Goal: Task Accomplishment & Management: Manage account settings

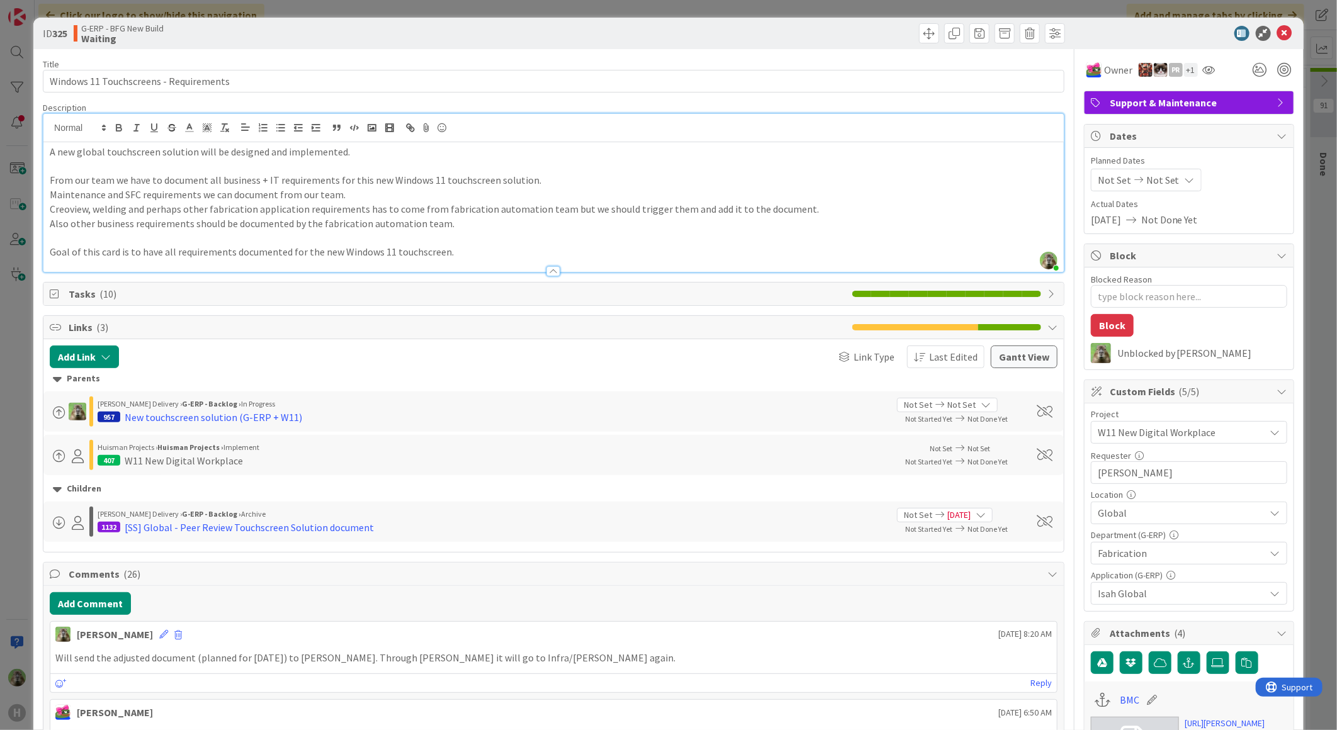
scroll to position [347, 0]
click at [1, 456] on div "ID 325 G-ERP - BFG New Build Waiting Title 38 / 128 Windows 11 Touchscreens - R…" at bounding box center [668, 365] width 1337 height 730
click at [18, 449] on div "ID 325 G-ERP - BFG New Build Waiting Title 38 / 128 Windows 11 Touchscreens - R…" at bounding box center [668, 365] width 1337 height 730
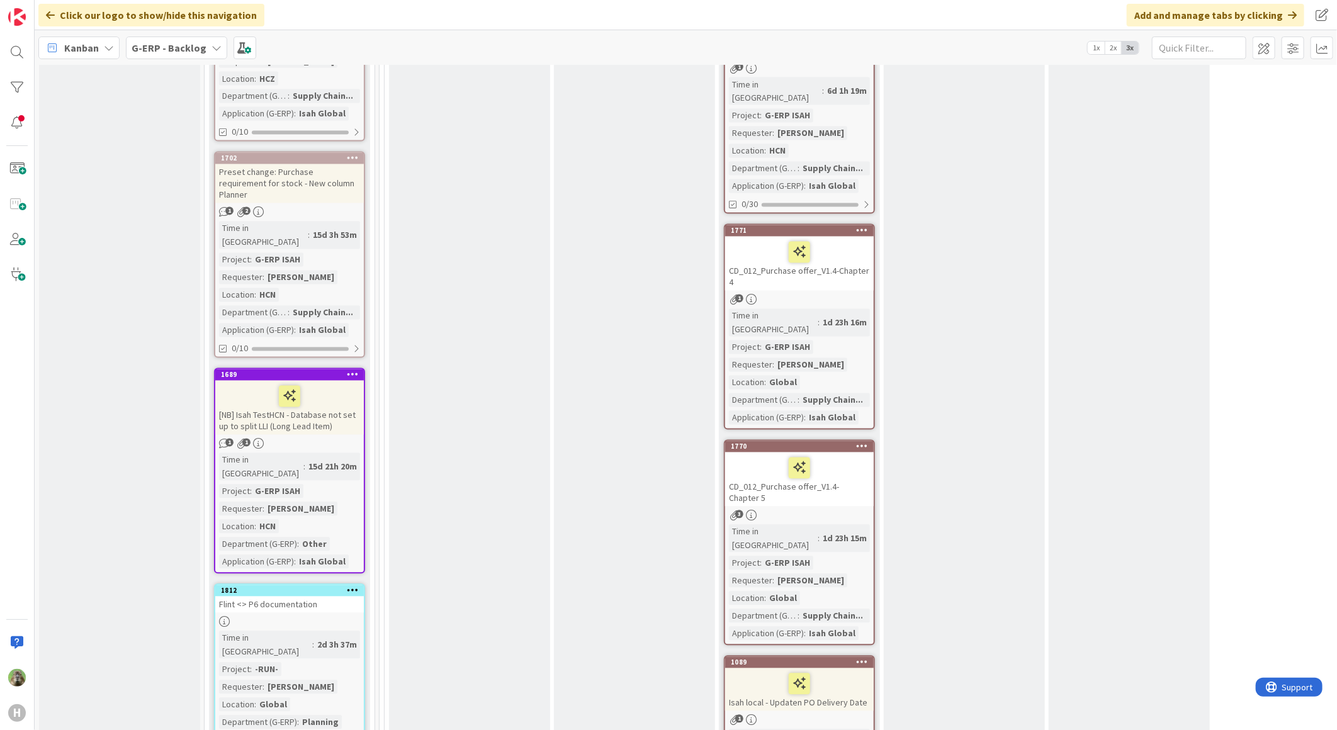
scroll to position [1468, 0]
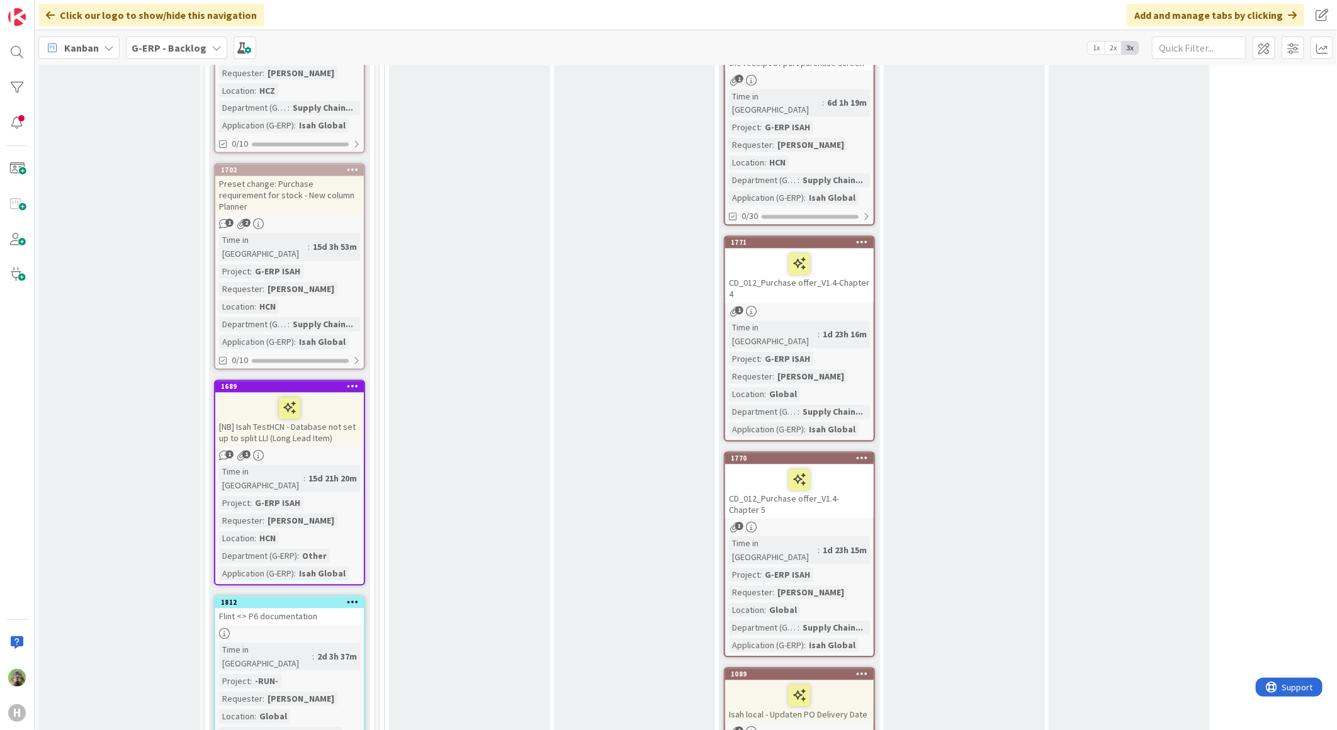
click at [344, 393] on div "[NB] Isah TestHCN - Database not set up to split LLI (Long Lead Item)" at bounding box center [289, 420] width 149 height 54
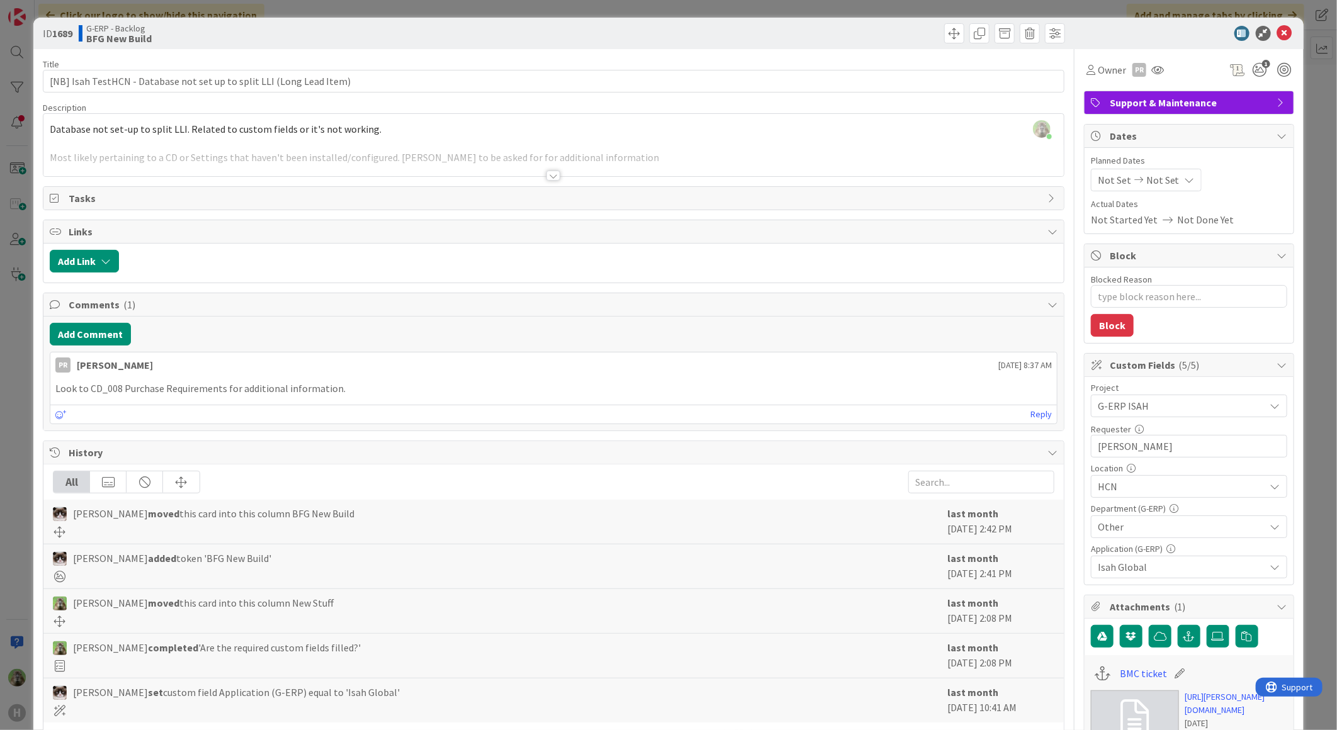
click at [19, 331] on div "ID 1689 G-ERP - Backlog BFG New Build Title 69 / 128 [NB] Isah TestHCN - Databa…" at bounding box center [668, 365] width 1337 height 730
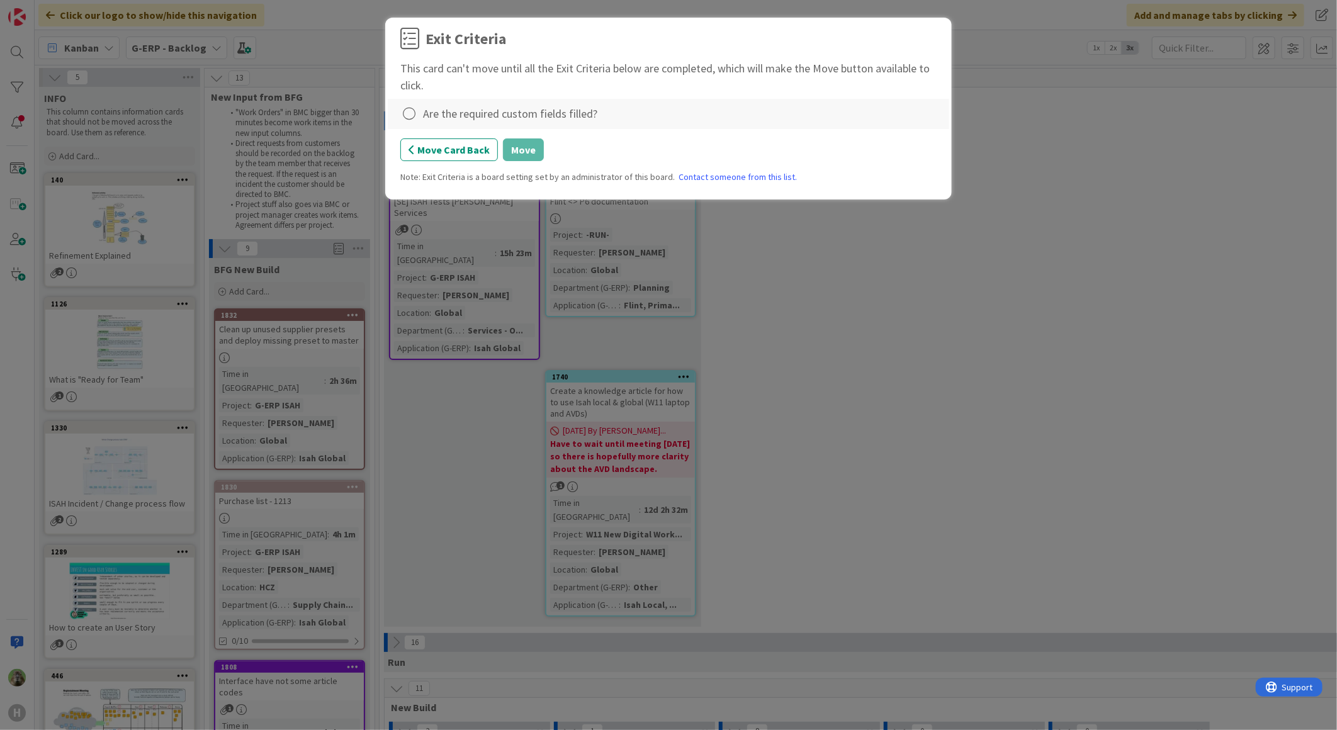
click at [488, 108] on div "Are the required custom fields filled?" at bounding box center [510, 113] width 174 height 17
click at [414, 114] on icon at bounding box center [409, 114] width 18 height 18
click at [498, 141] on link "Complete" at bounding box center [478, 140] width 157 height 18
click at [516, 149] on button "Move" at bounding box center [523, 149] width 41 height 23
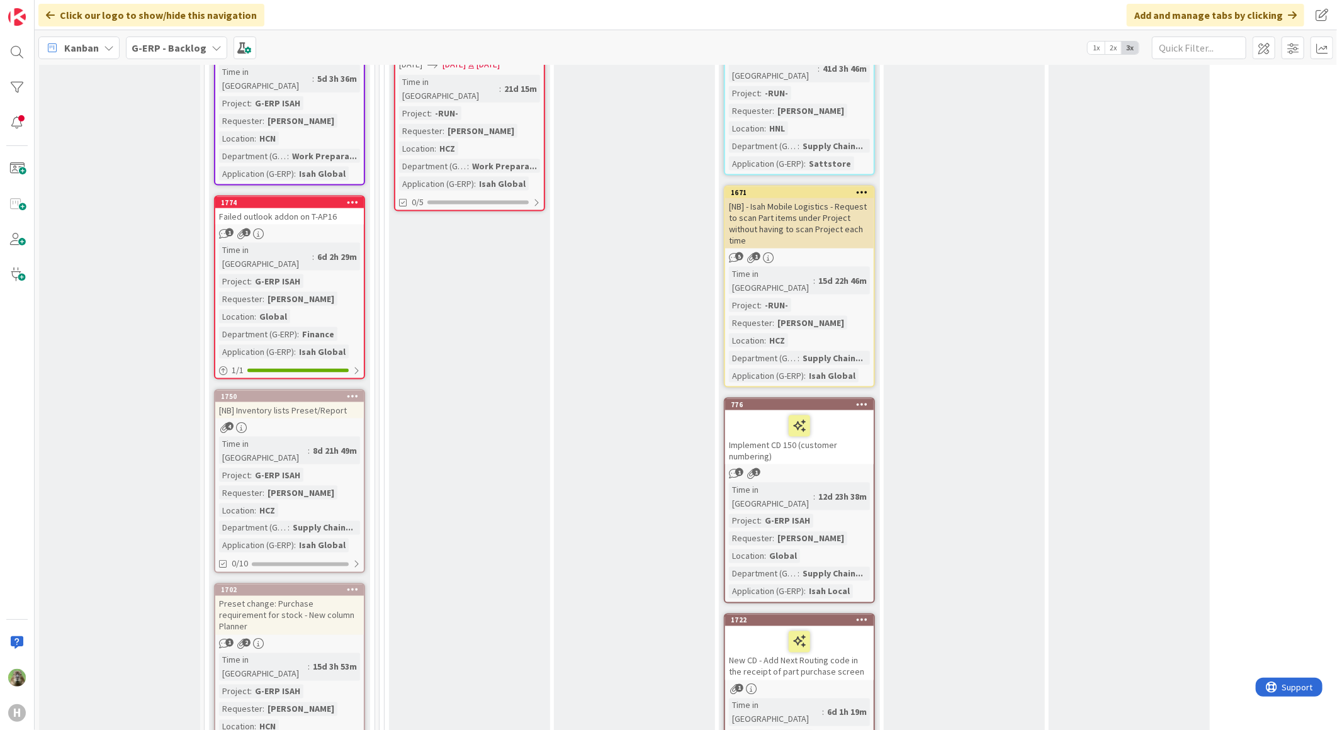
scroll to position [1399, 0]
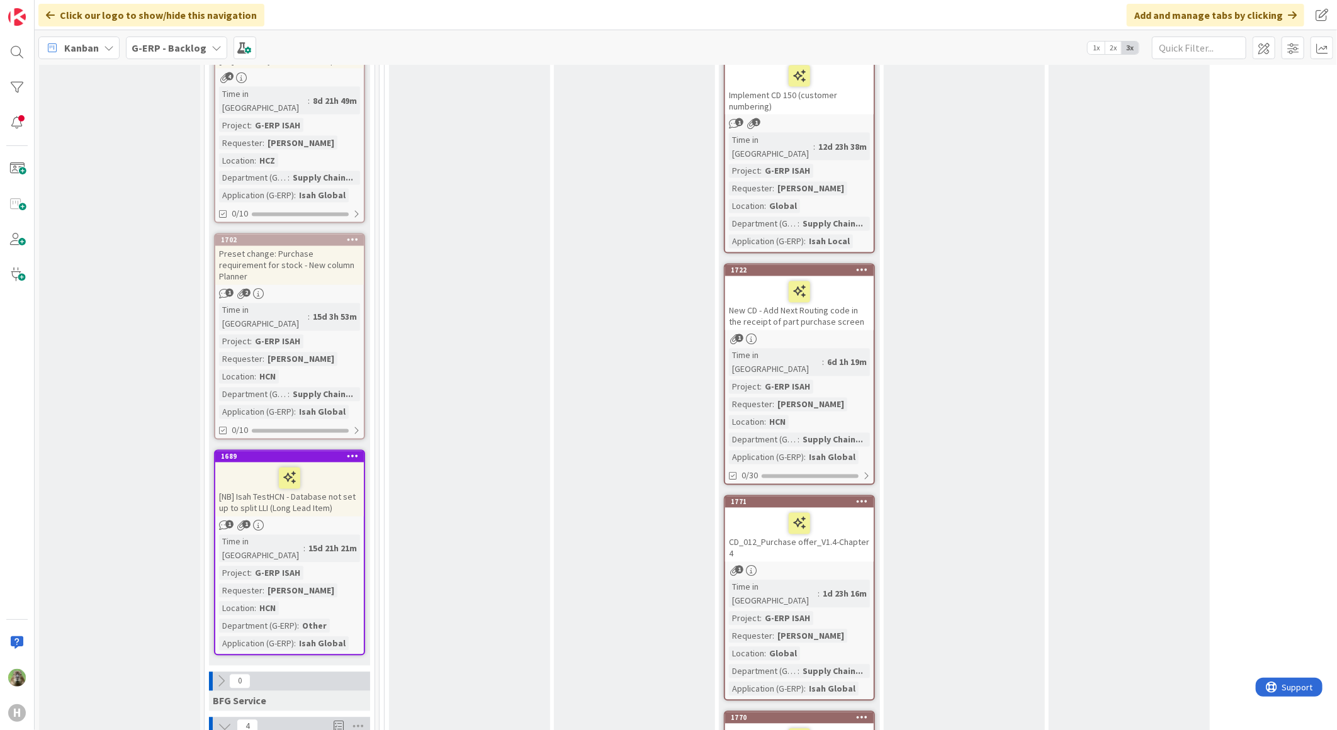
click at [325, 463] on div "[NB] Isah TestHCN - Database not set up to split LLI (Long Lead Item)" at bounding box center [289, 490] width 149 height 54
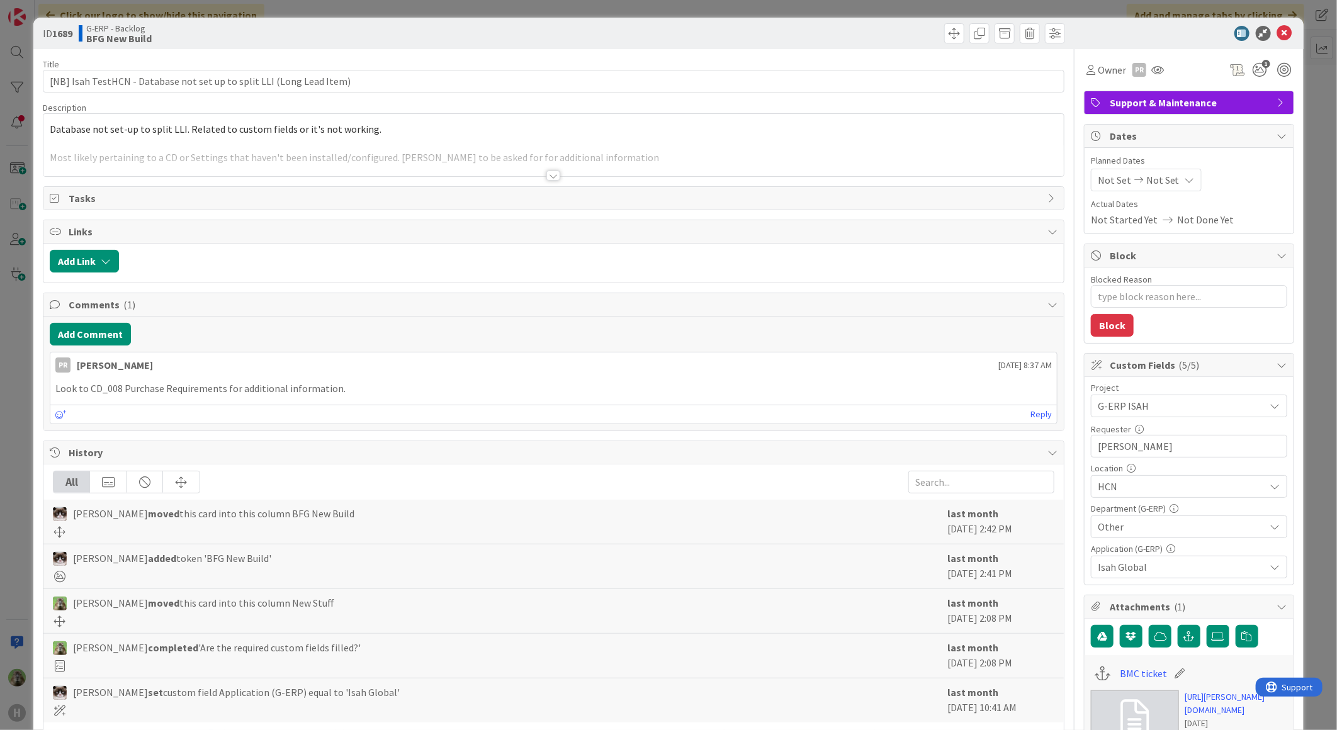
click at [27, 419] on div "ID 1689 G-ERP - Backlog BFG New Build Title 69 / 128 [NB] Isah TestHCN - Databa…" at bounding box center [668, 365] width 1337 height 730
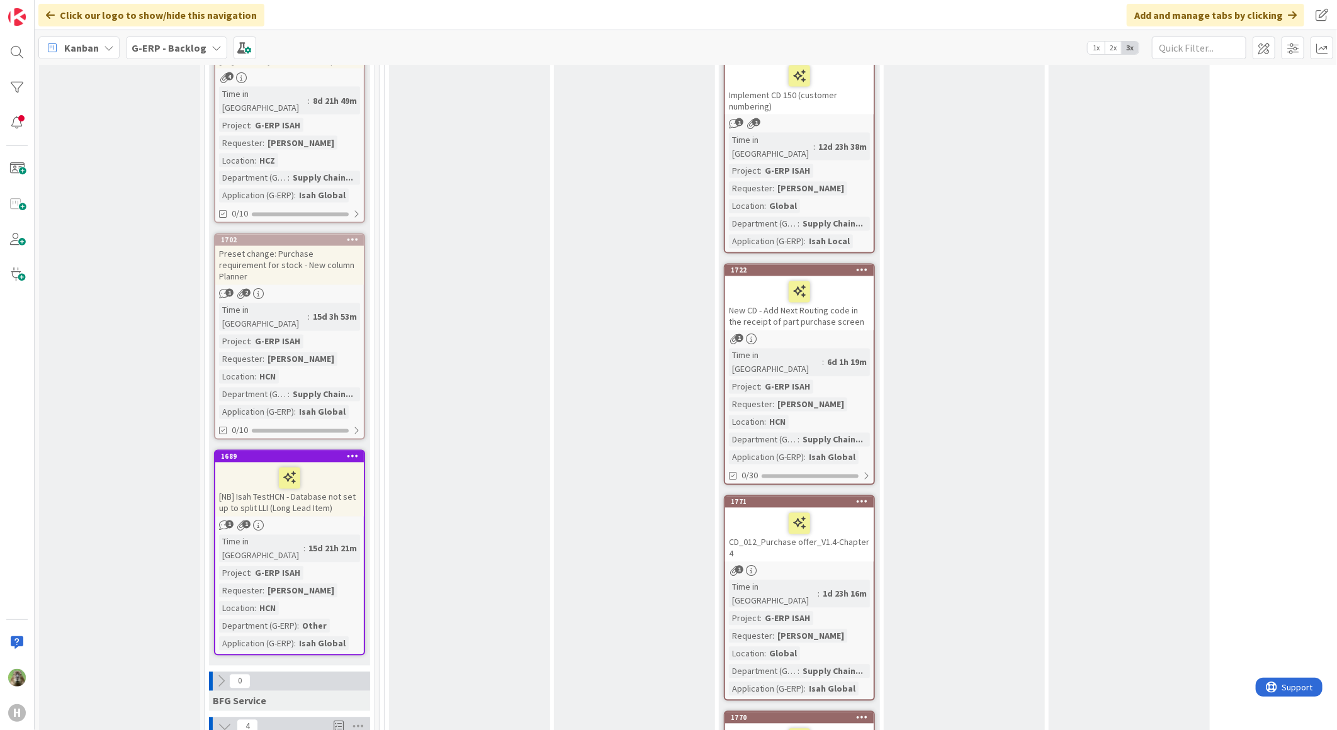
click at [363, 246] on div "Preset change: Purchase requirement for stock - New column Planner" at bounding box center [289, 265] width 149 height 39
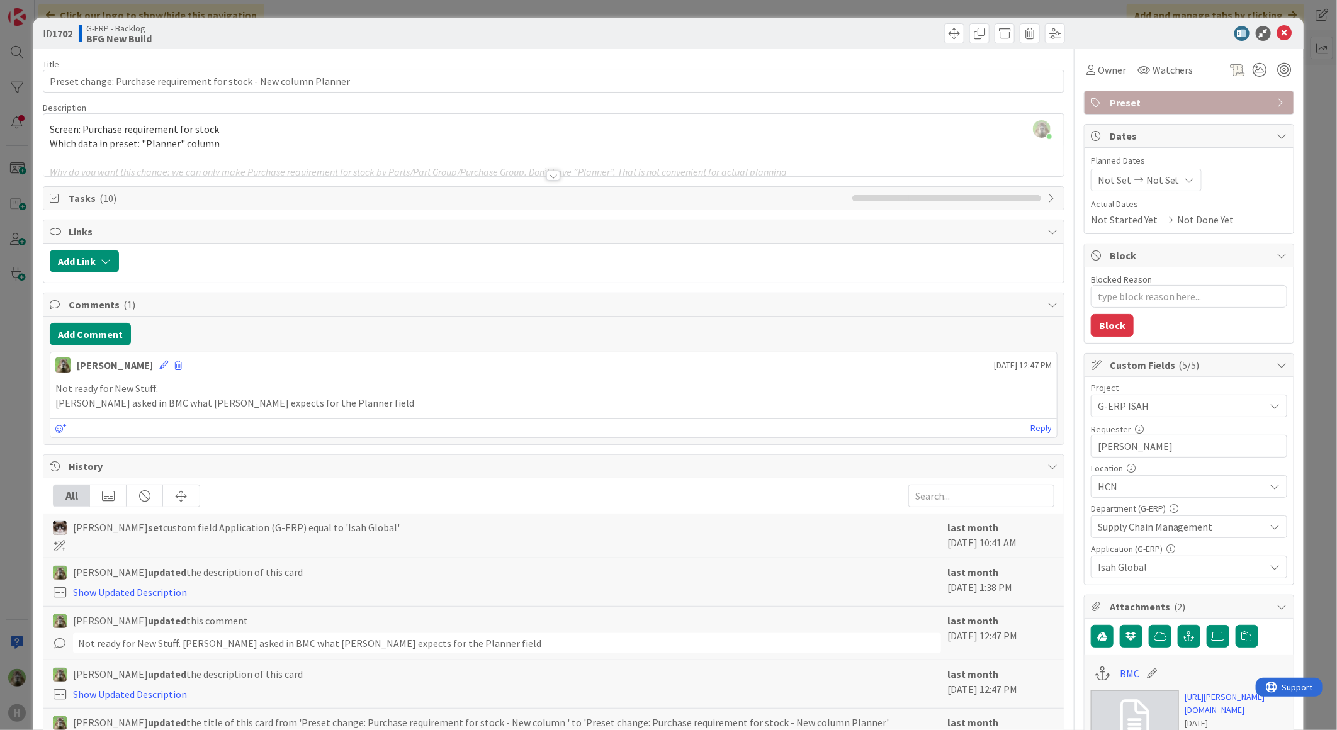
scroll to position [349, 0]
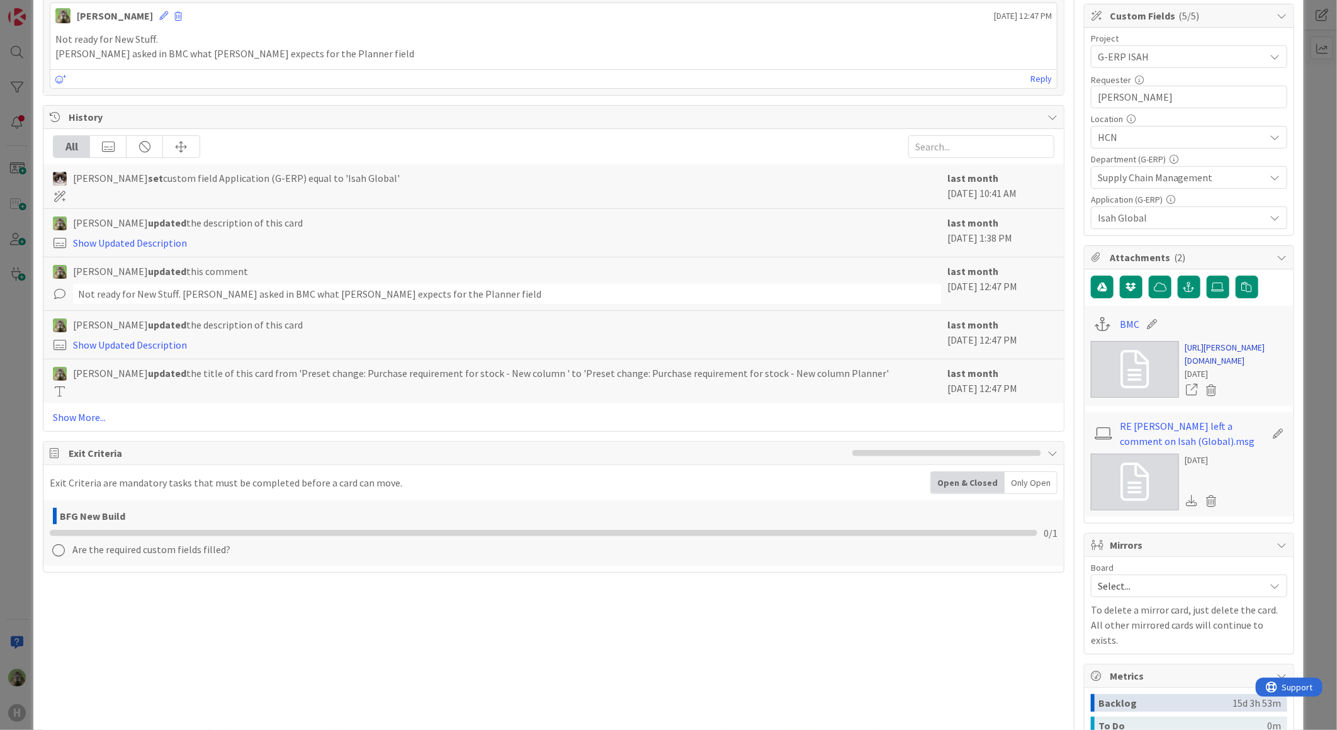
click at [1207, 364] on link "https://huisman-smartit.onbmc.com/smartit/app/#/workorder/AGGF4KX6HRENQATBGGRET…" at bounding box center [1236, 354] width 102 height 26
click at [22, 389] on div "ID 1702 G-ERP - Backlog BFG New Build Title 66 / 128 Preset change: Purchase re…" at bounding box center [668, 365] width 1337 height 730
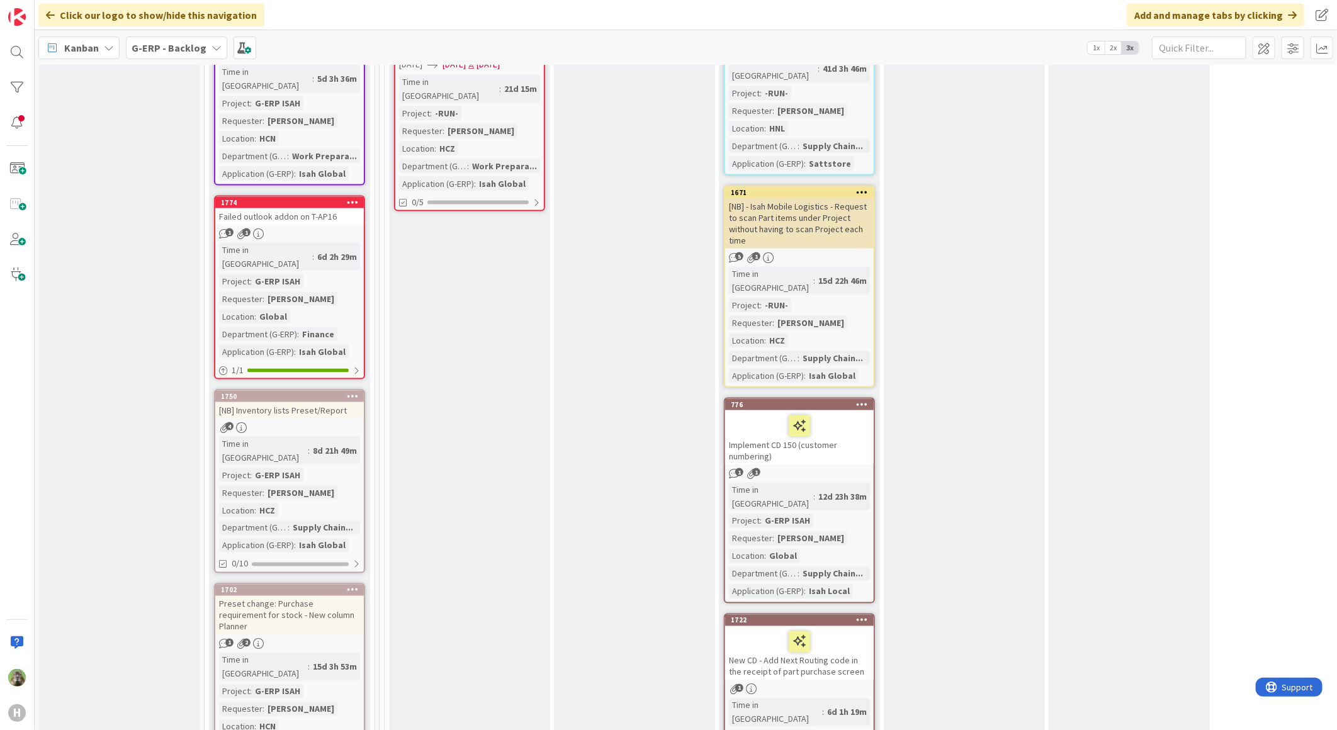
click at [274, 402] on div "[NB] Inventory lists Preset/Report" at bounding box center [289, 410] width 149 height 16
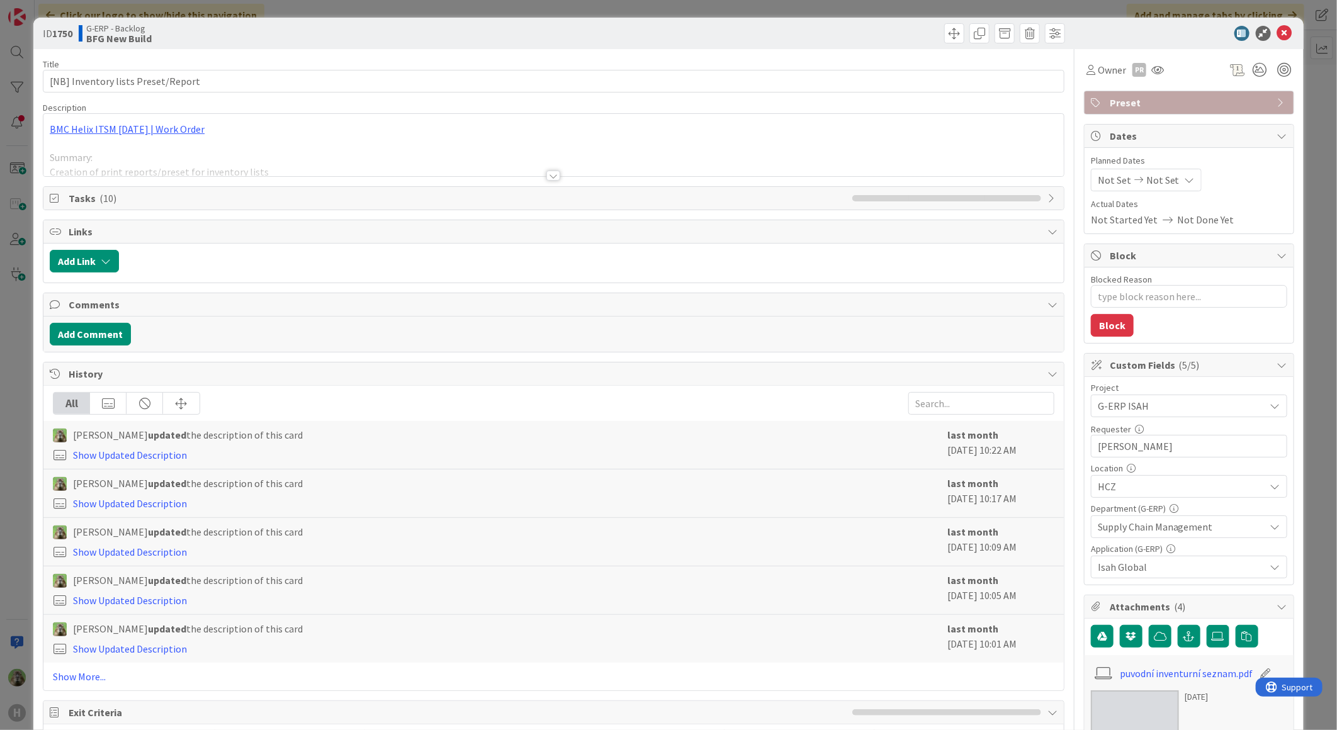
click at [418, 145] on div at bounding box center [553, 160] width 1020 height 32
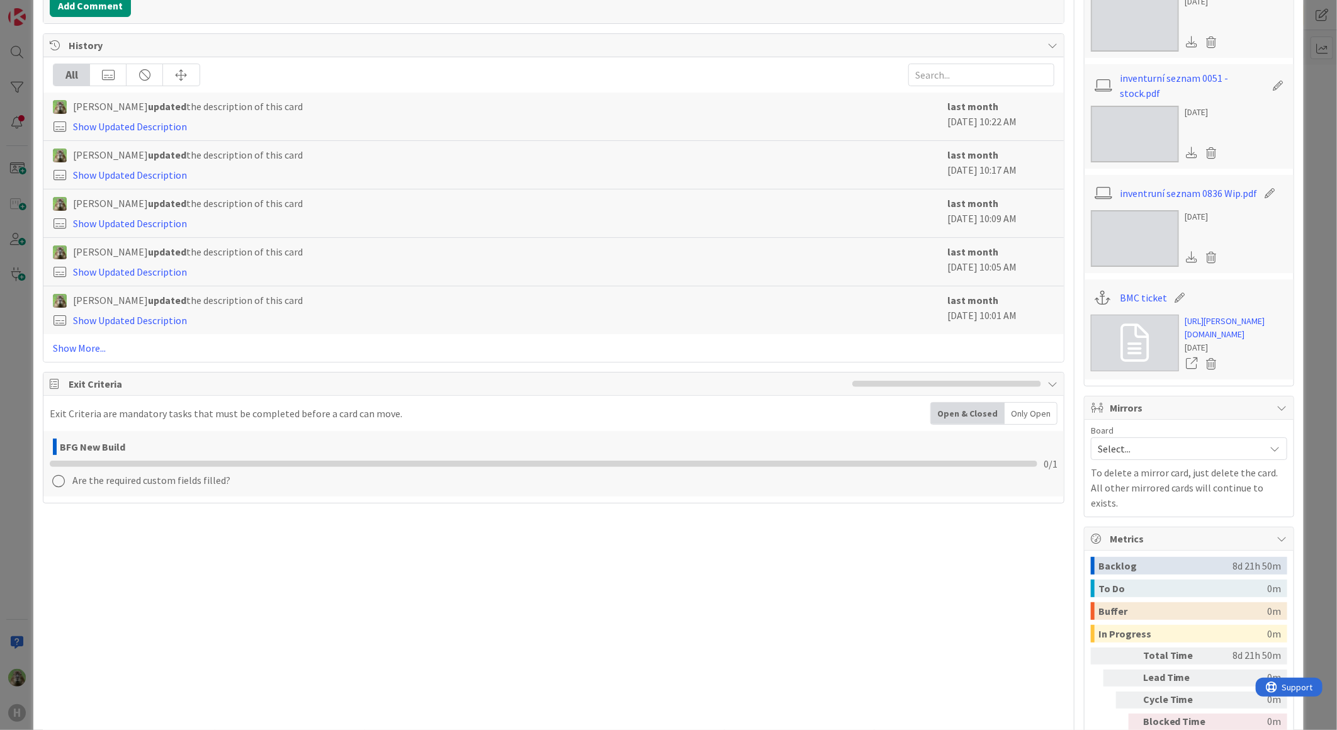
scroll to position [784, 0]
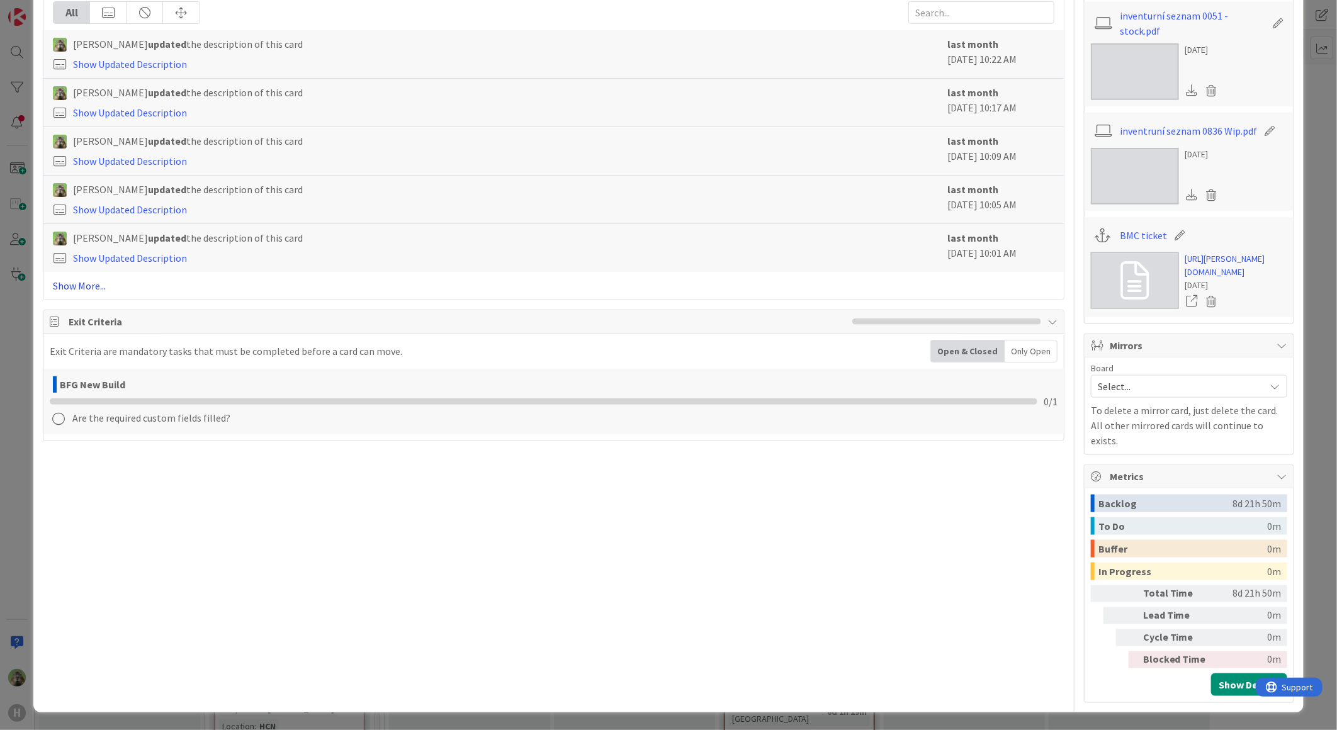
click at [95, 278] on link "Show More..." at bounding box center [553, 285] width 1001 height 15
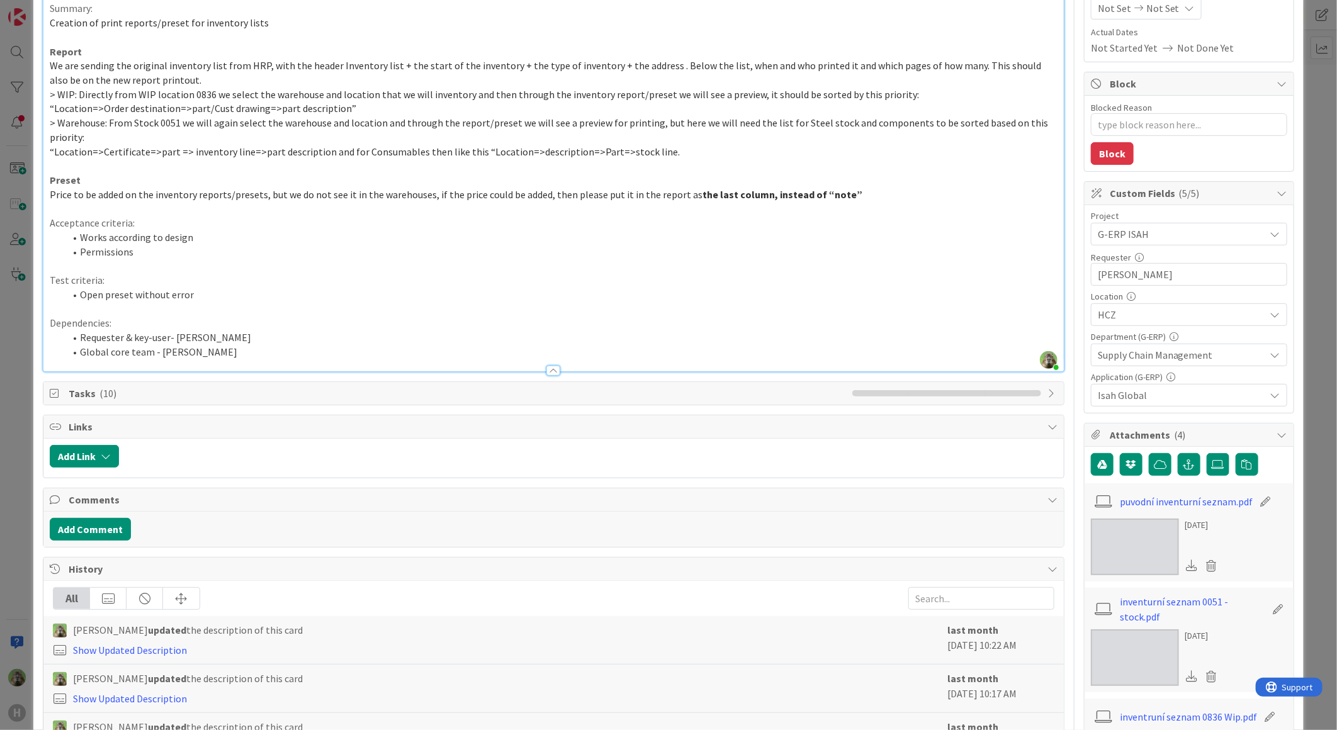
scroll to position [0, 0]
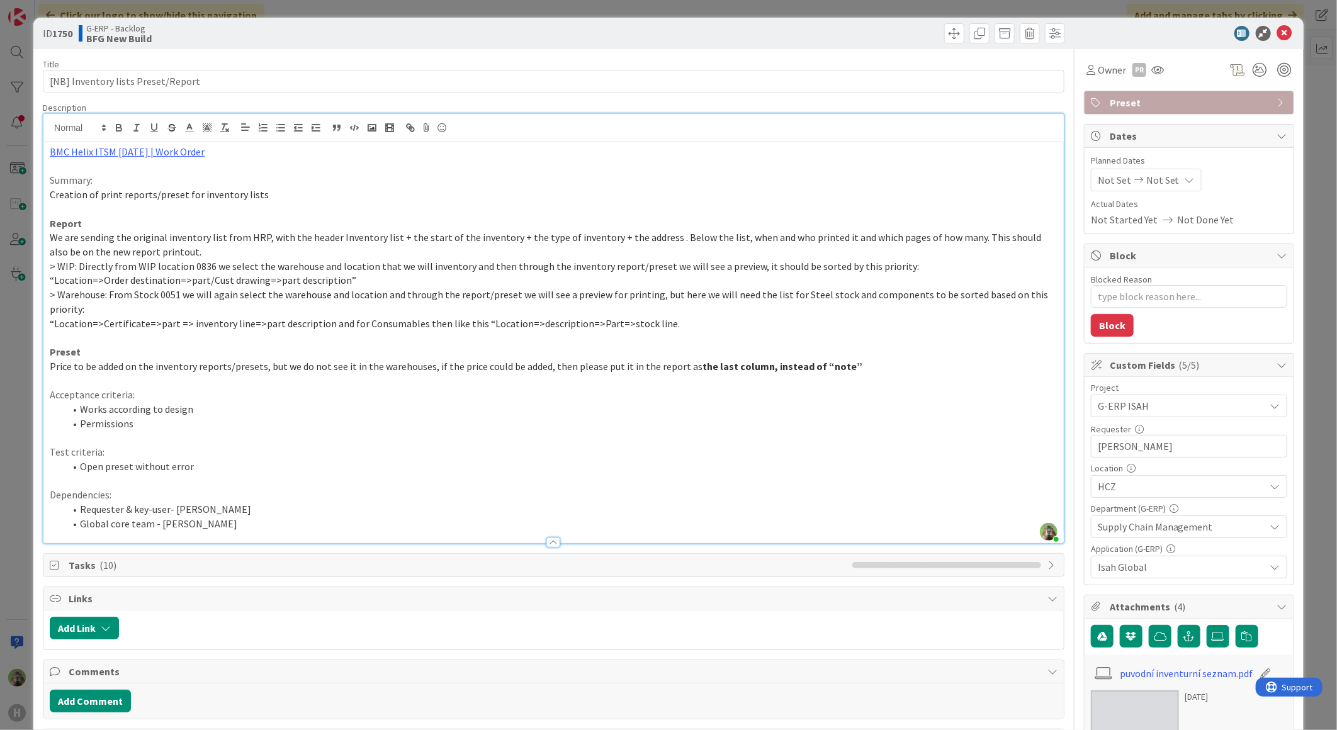
click at [26, 374] on div "ID 1750 G-ERP - Backlog BFG New Build Title 34 / 128 [NB] Inventory lists Prese…" at bounding box center [668, 365] width 1337 height 730
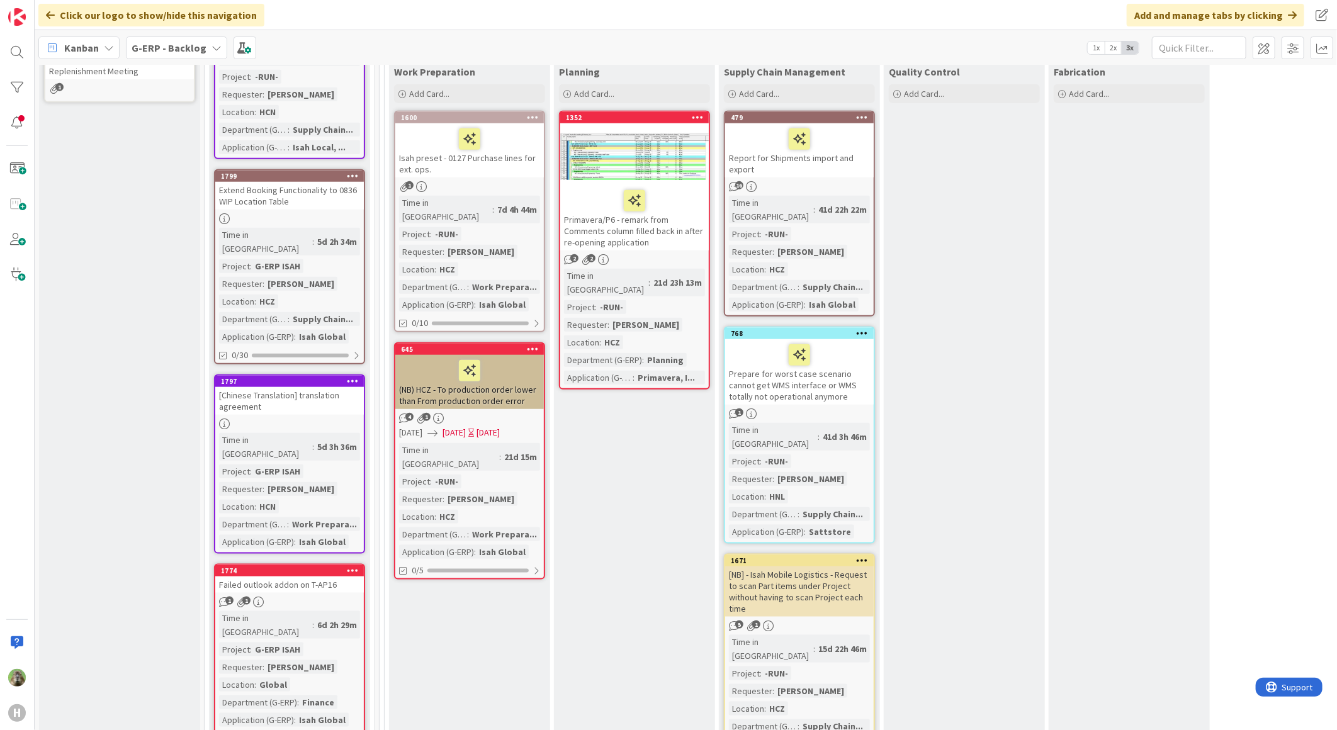
scroll to position [839, 0]
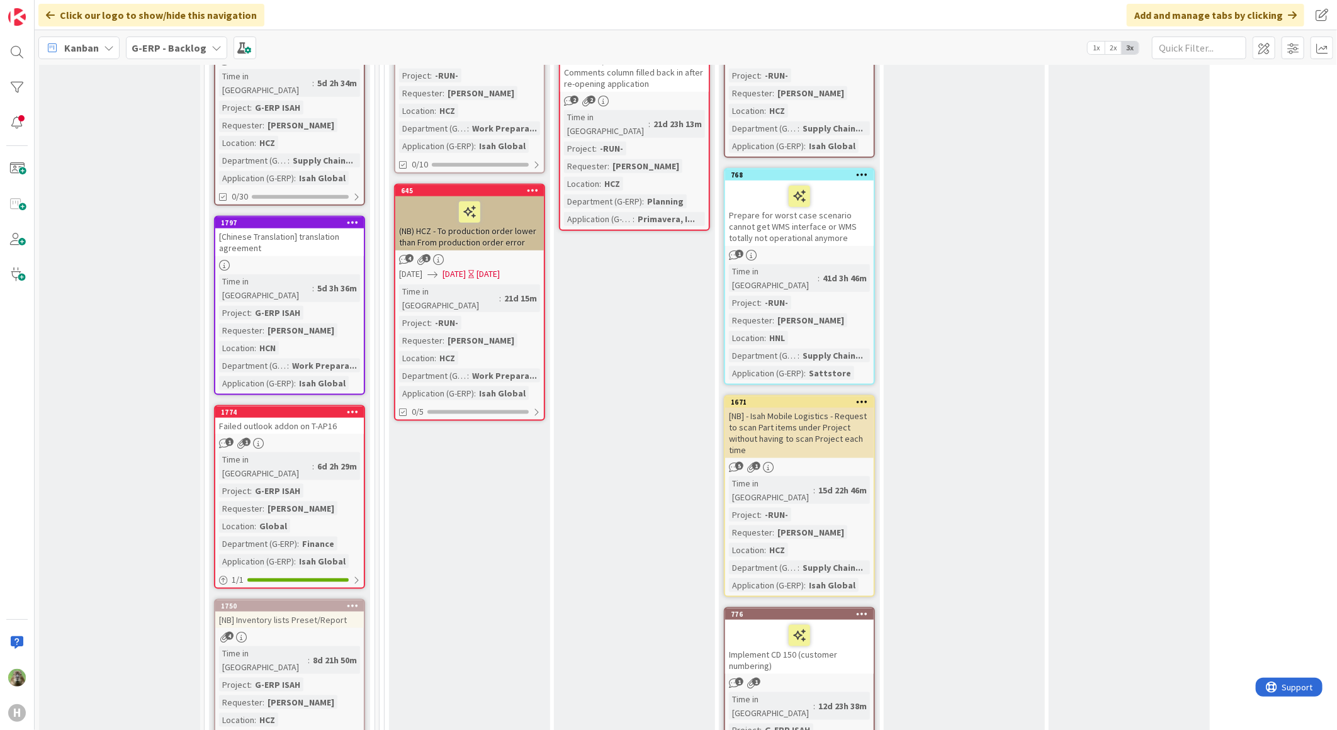
click at [345, 599] on link "1750 [NB] Inventory lists Preset/Report 4 Time in Column : 8d 21h 50m Project :…" at bounding box center [289, 691] width 151 height 184
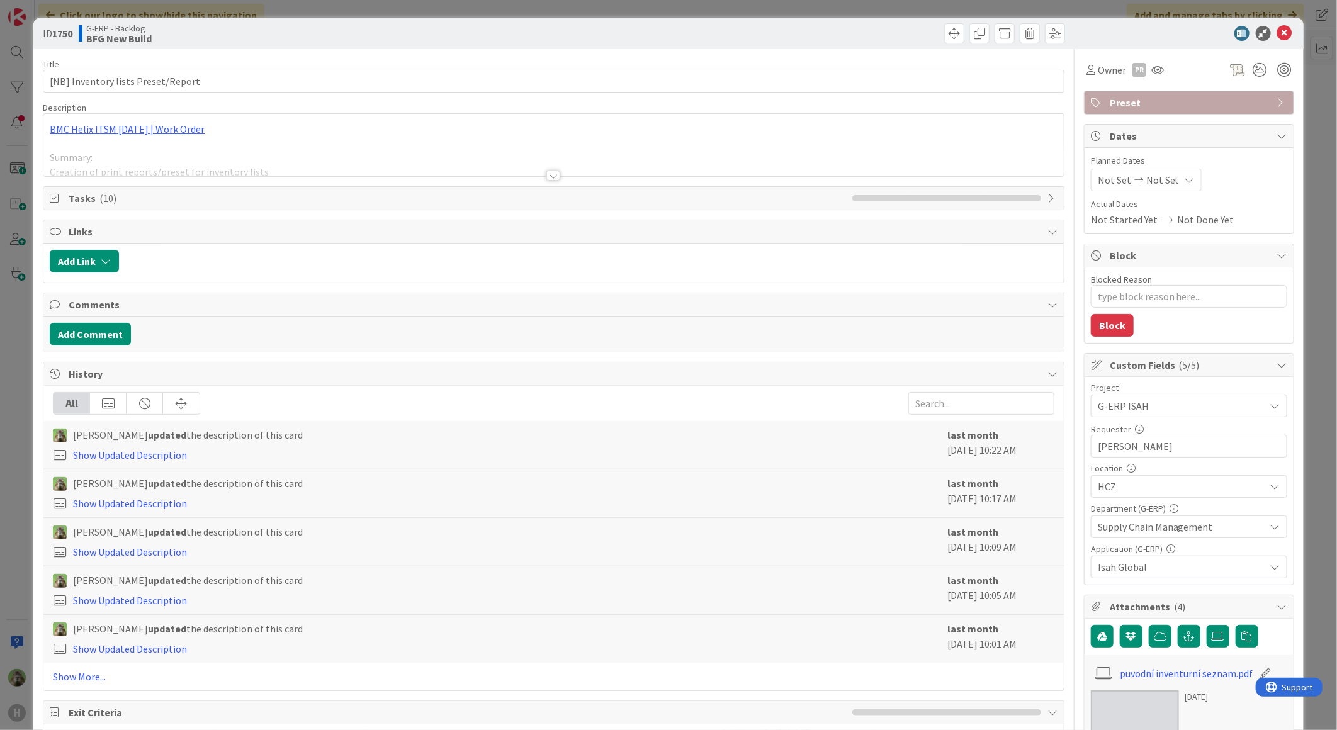
click at [28, 461] on div "ID 1750 G-ERP - Backlog BFG New Build Title 34 / 128 [NB] Inventory lists Prese…" at bounding box center [668, 365] width 1337 height 730
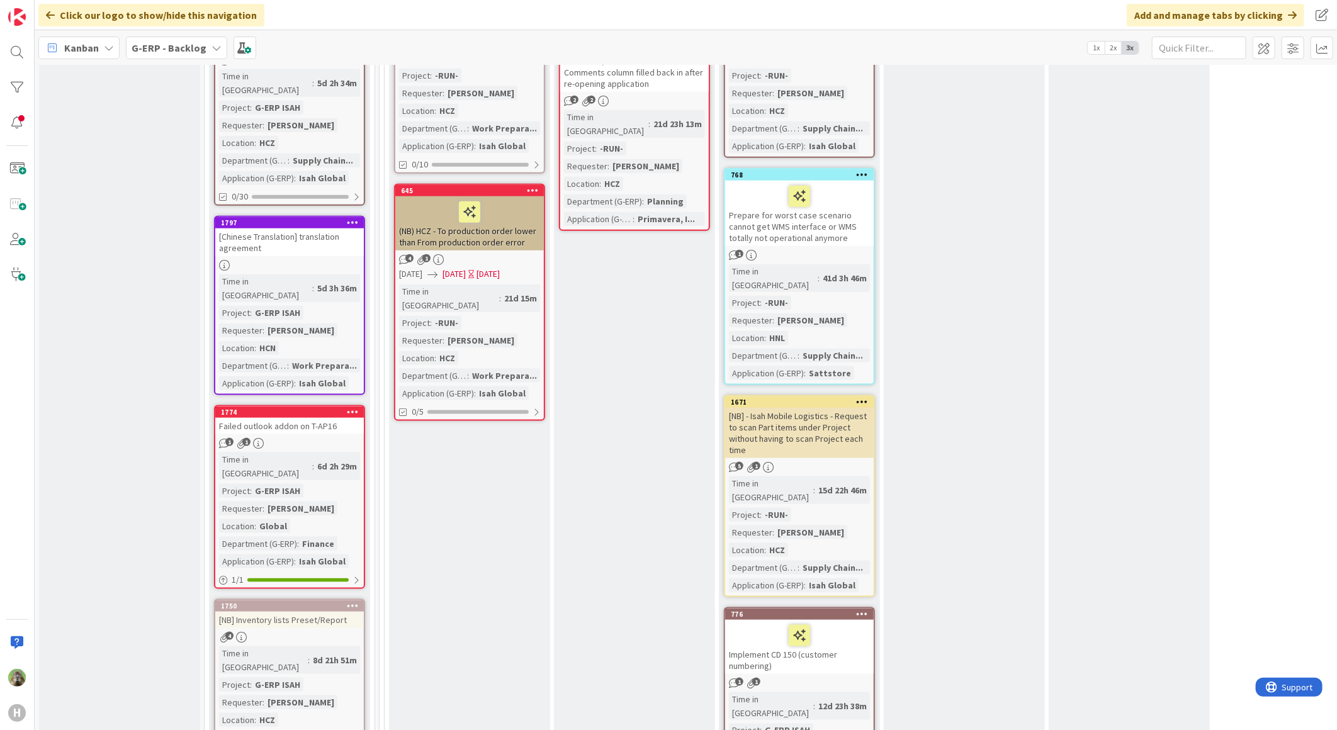
click at [349, 601] on icon at bounding box center [353, 605] width 12 height 9
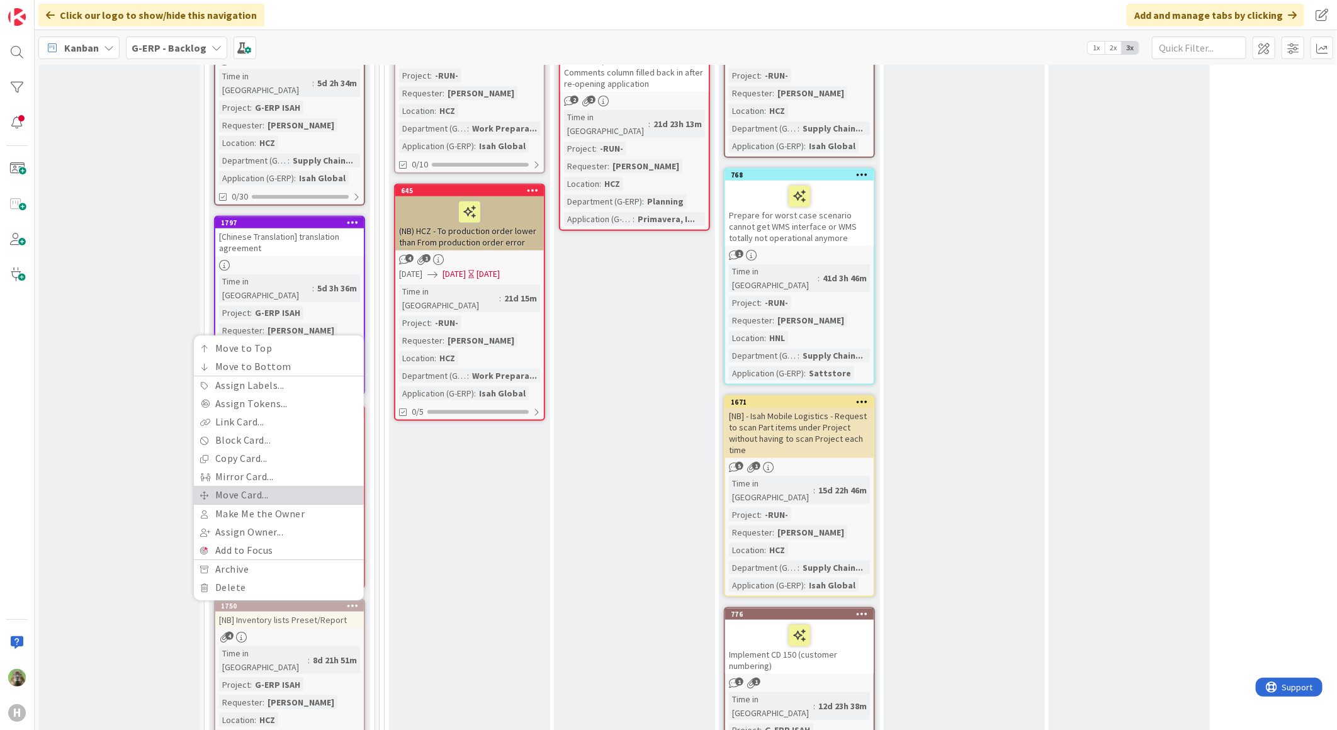
click at [315, 486] on link "Move Card..." at bounding box center [279, 495] width 170 height 18
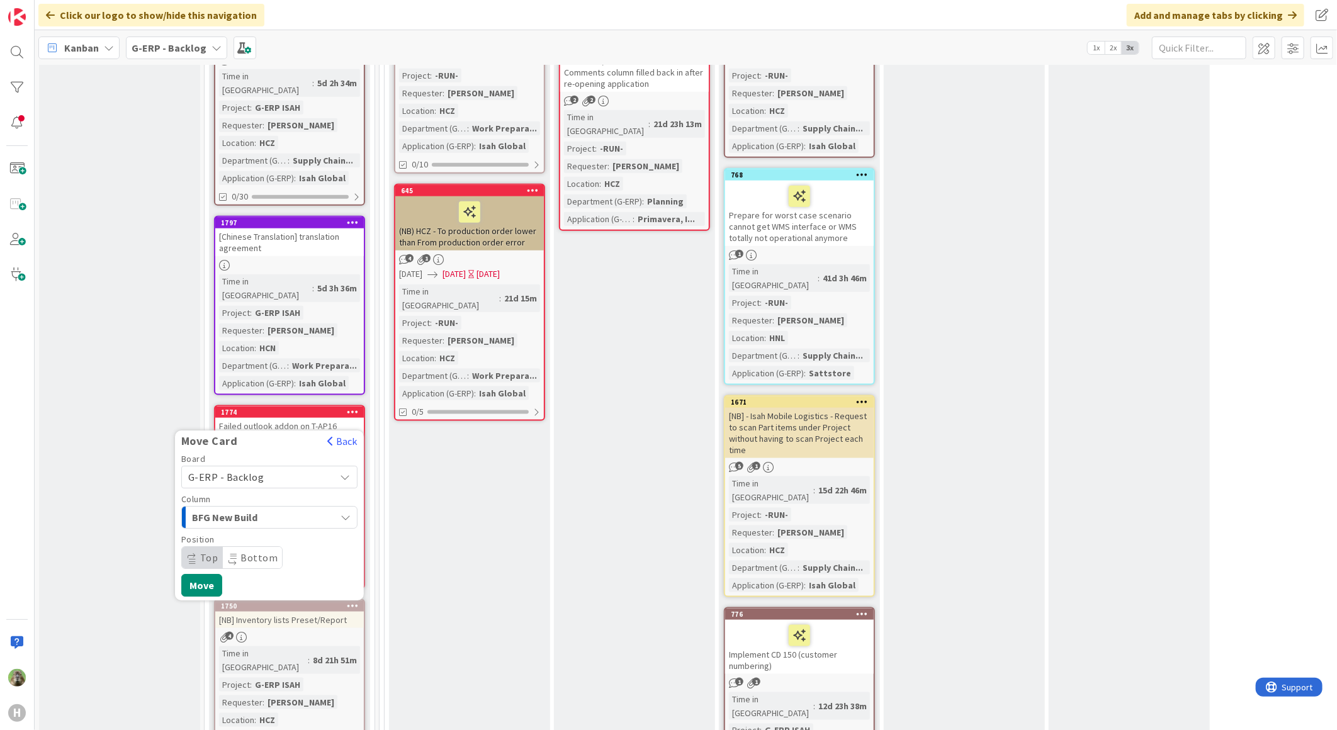
click at [307, 468] on span "G-ERP - Backlog" at bounding box center [258, 477] width 141 height 18
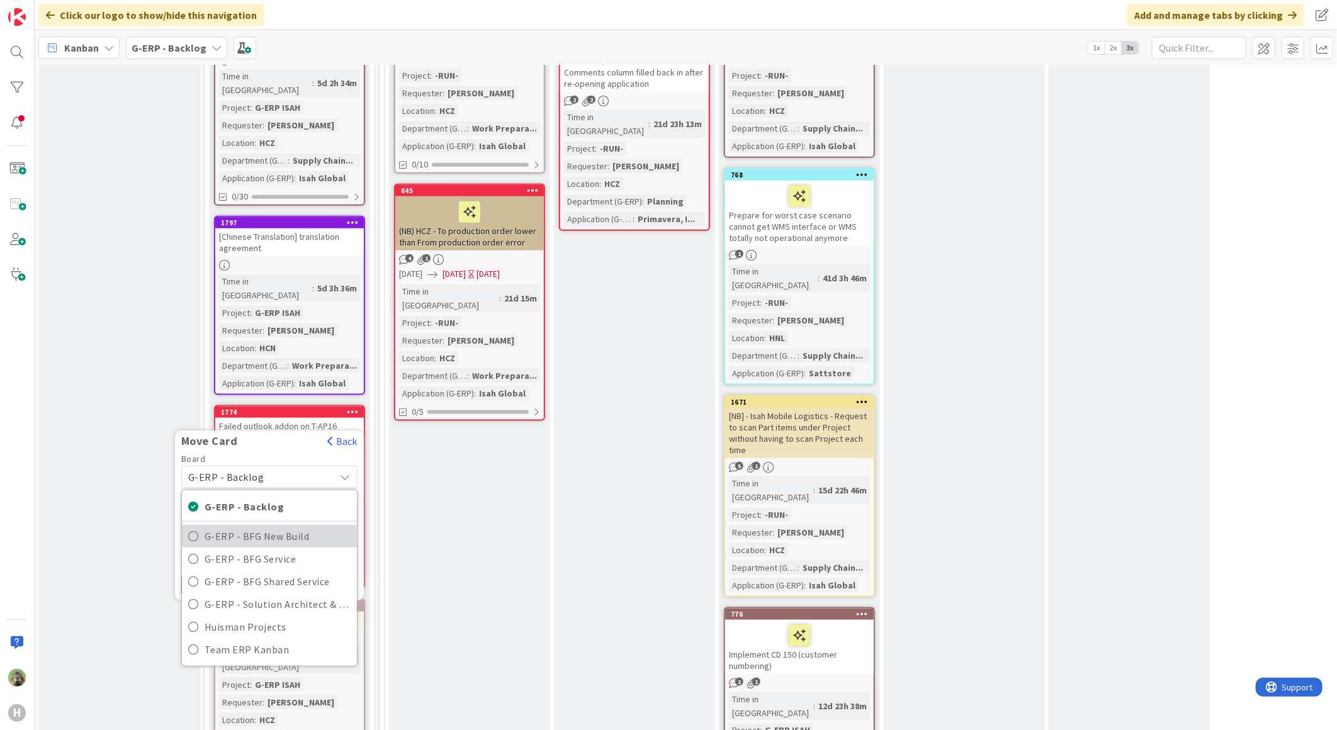
click at [284, 527] on span "G-ERP - BFG New Build" at bounding box center [278, 536] width 146 height 19
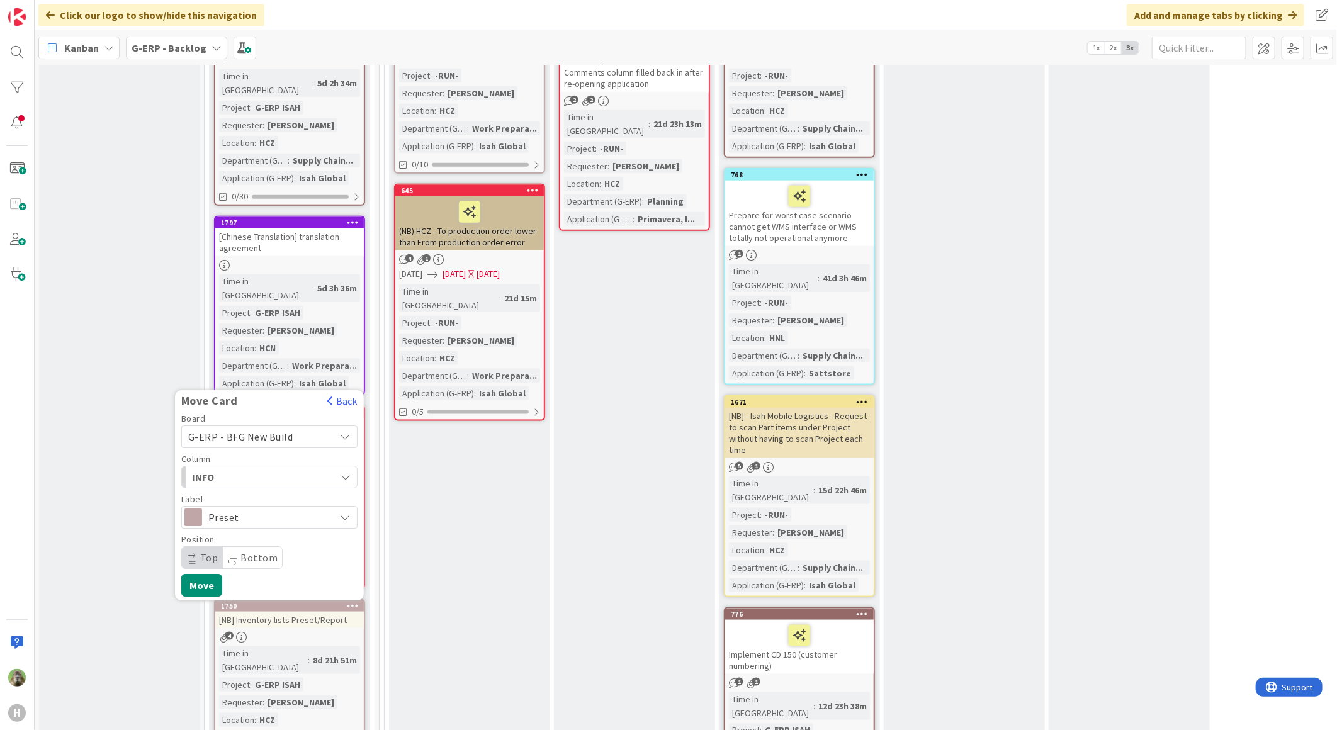
click at [249, 467] on div "INFO" at bounding box center [262, 477] width 147 height 20
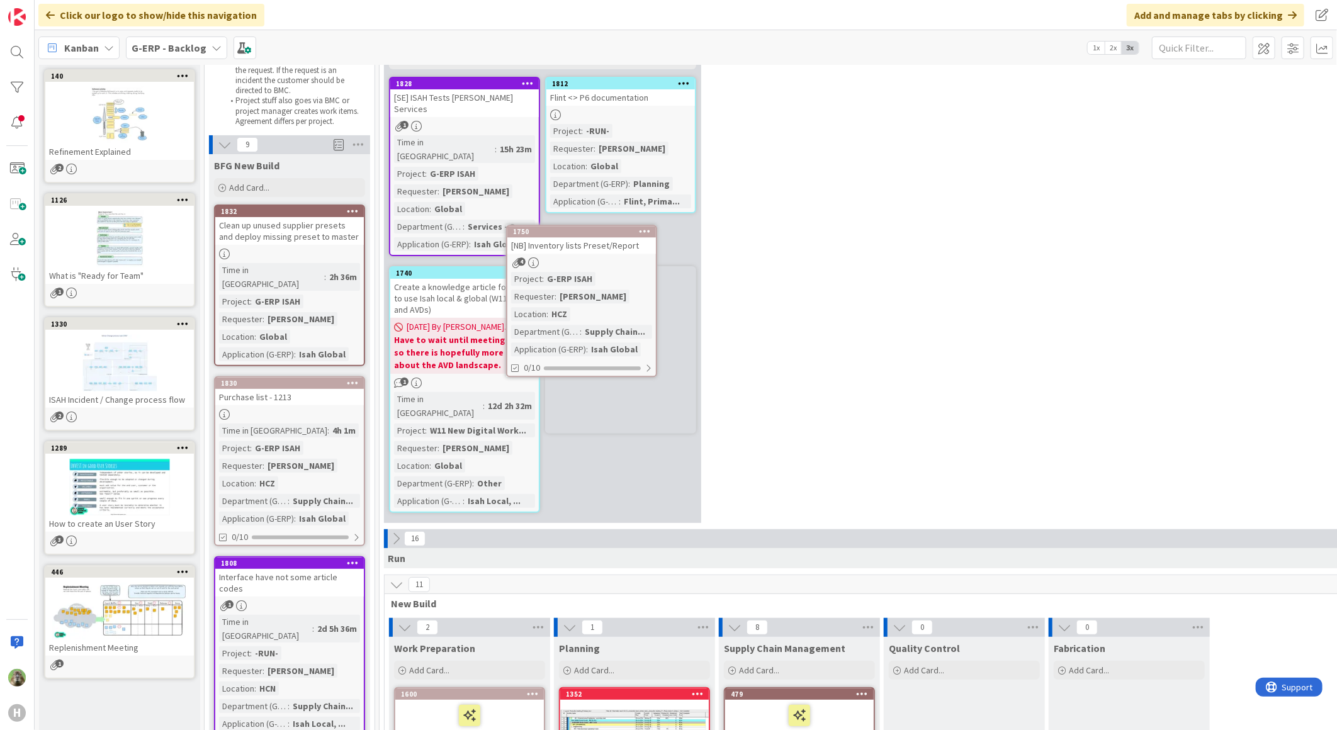
scroll to position [94, 0]
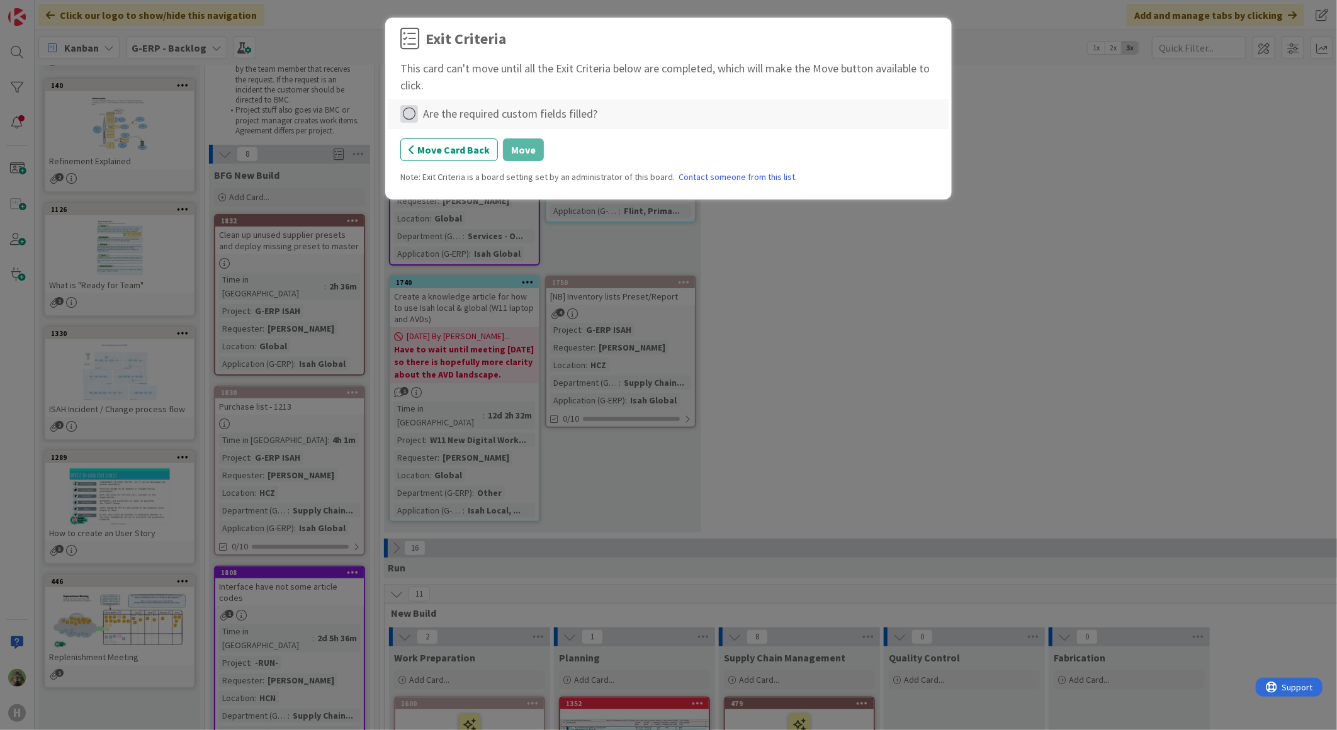
click at [411, 113] on icon at bounding box center [409, 114] width 18 height 18
click at [480, 146] on link "Complete" at bounding box center [478, 140] width 157 height 18
click at [524, 152] on button "Move" at bounding box center [523, 149] width 41 height 23
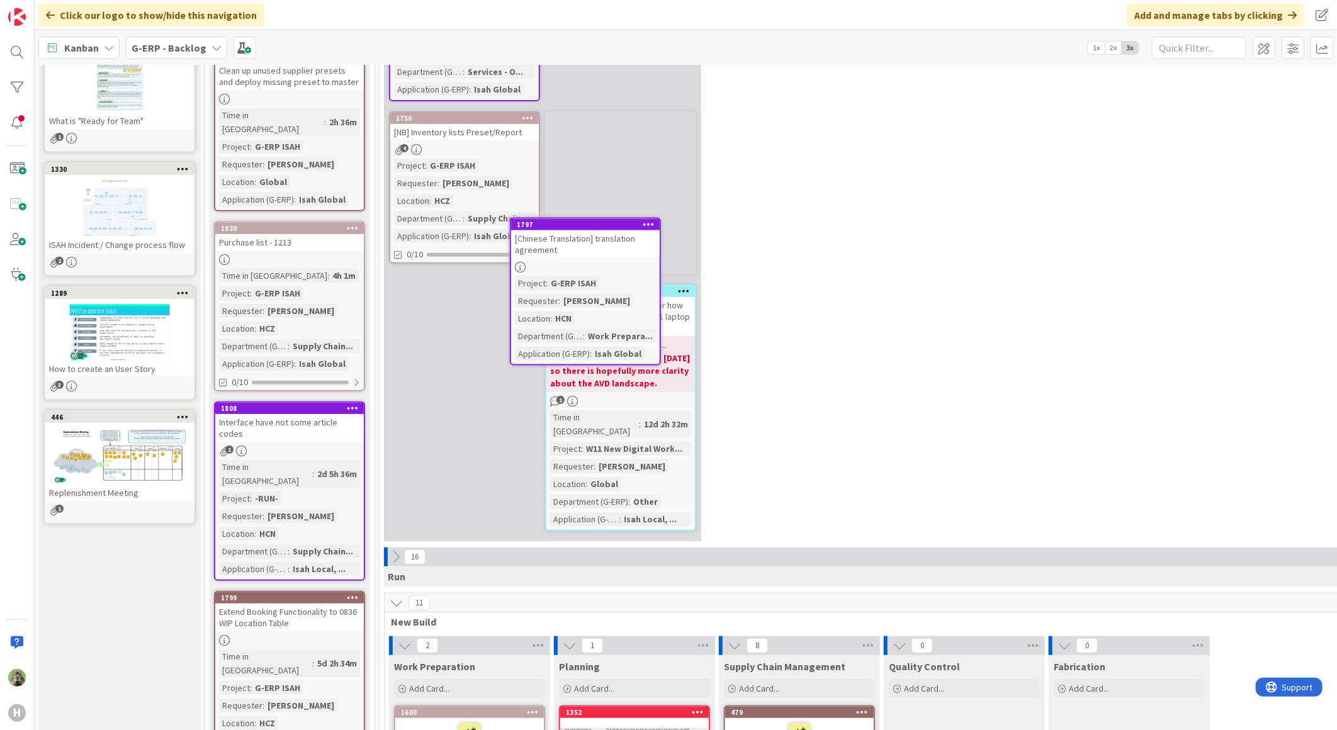
scroll to position [247, 0]
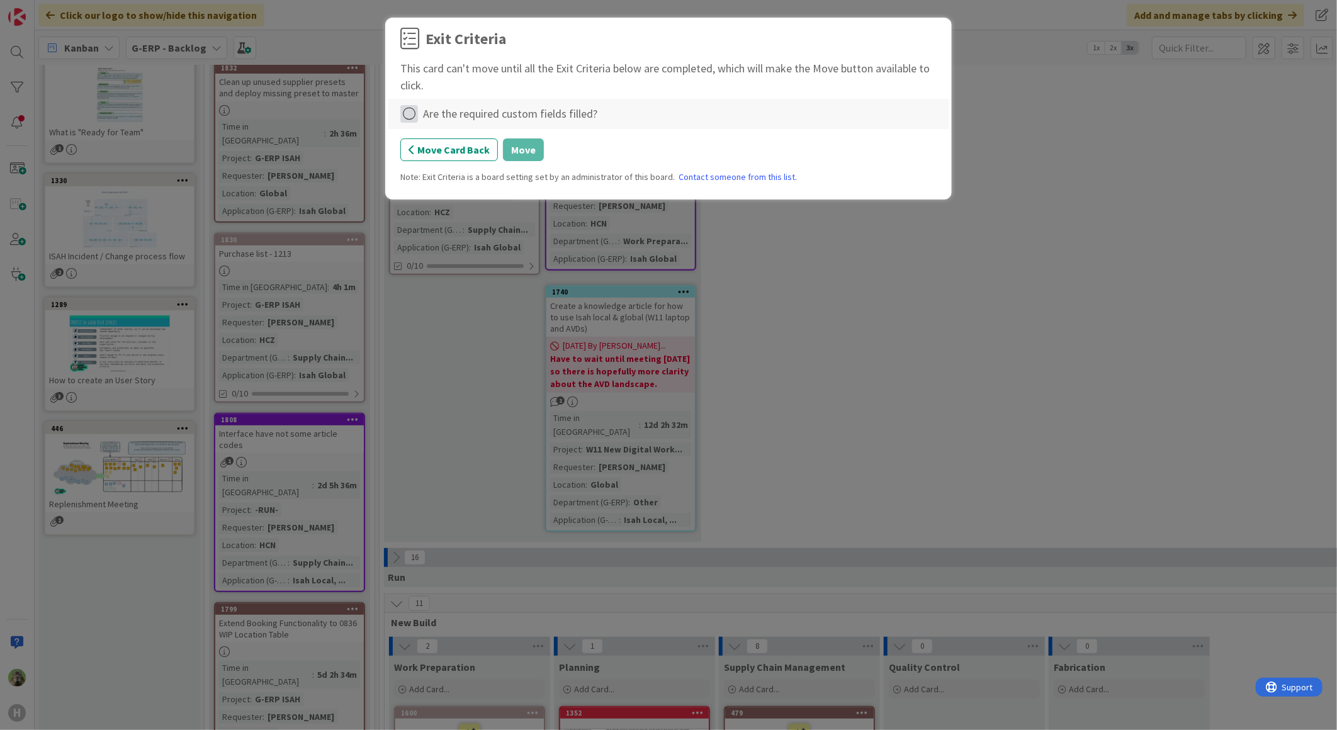
click at [412, 108] on icon at bounding box center [409, 114] width 18 height 18
click at [467, 142] on link "Complete" at bounding box center [478, 140] width 157 height 18
click at [510, 148] on button "Move" at bounding box center [523, 149] width 41 height 23
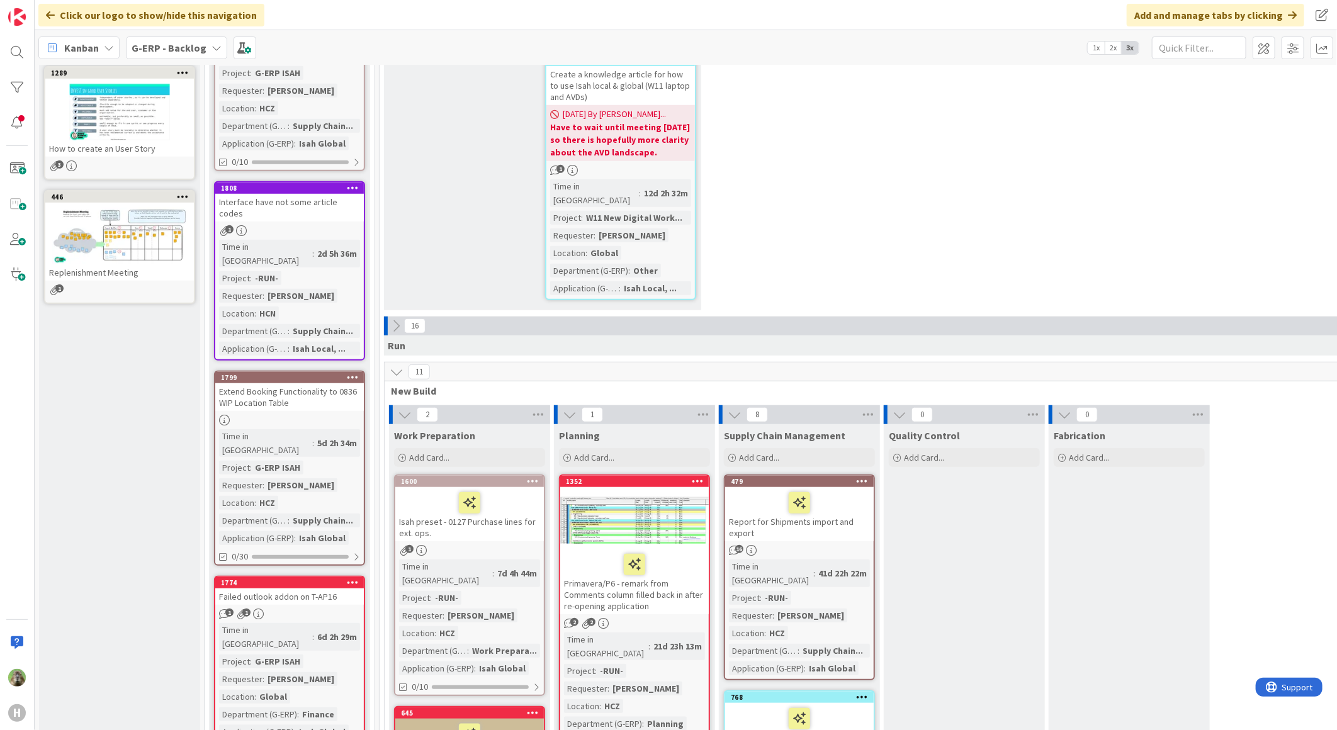
scroll to position [597, 0]
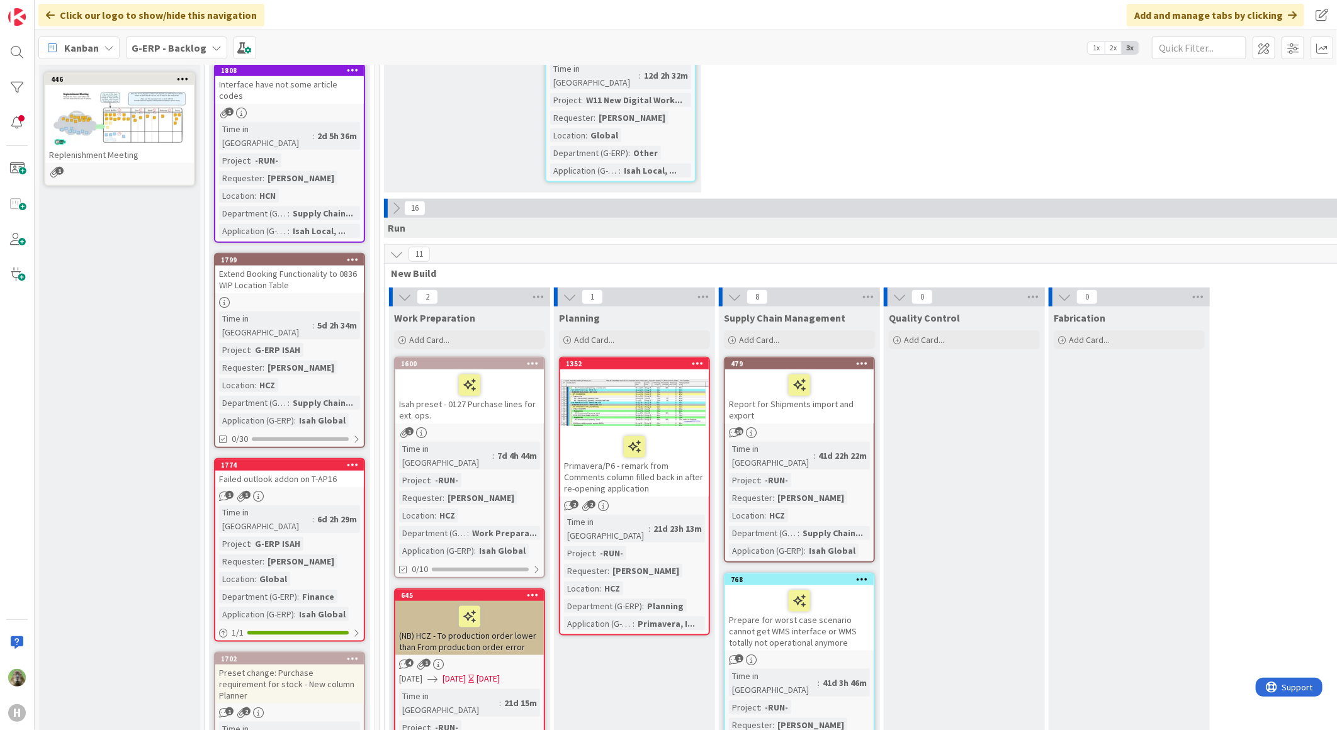
click at [336, 471] on div "Failed outlook addon on T-AP16" at bounding box center [289, 479] width 149 height 16
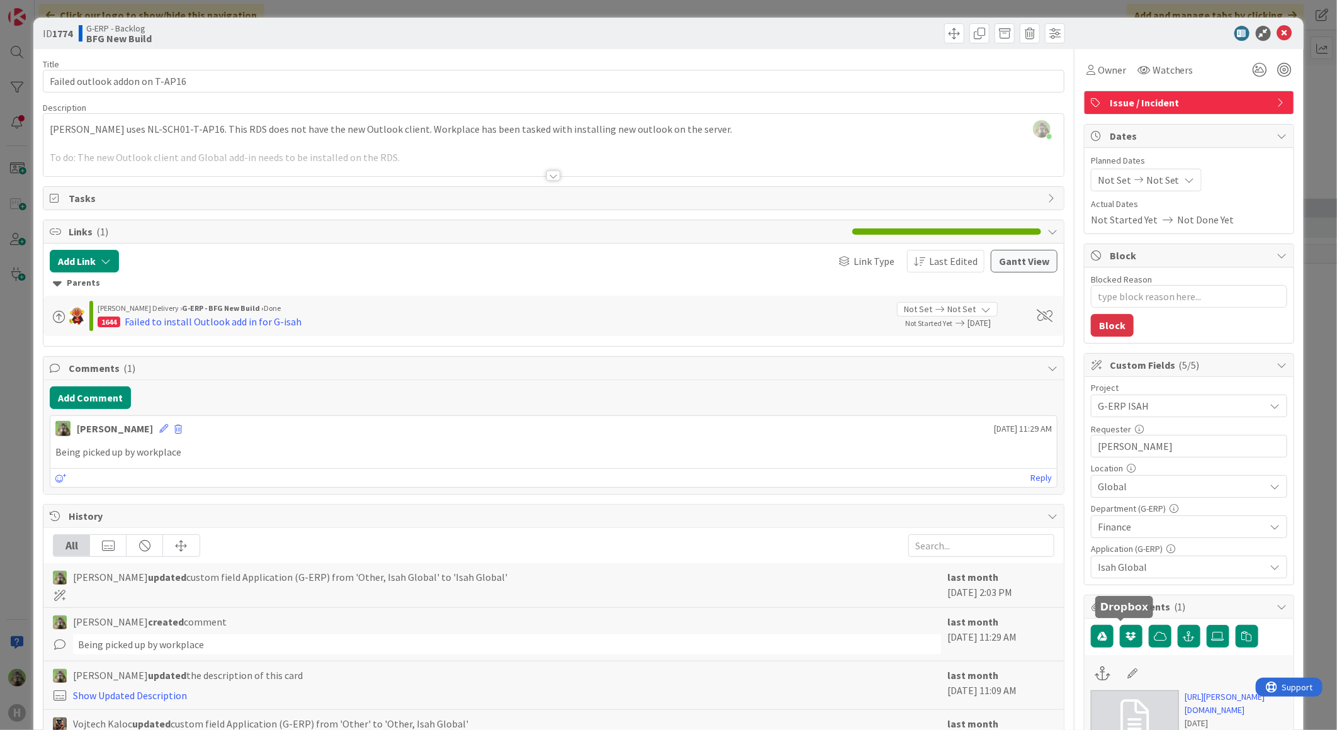
scroll to position [279, 0]
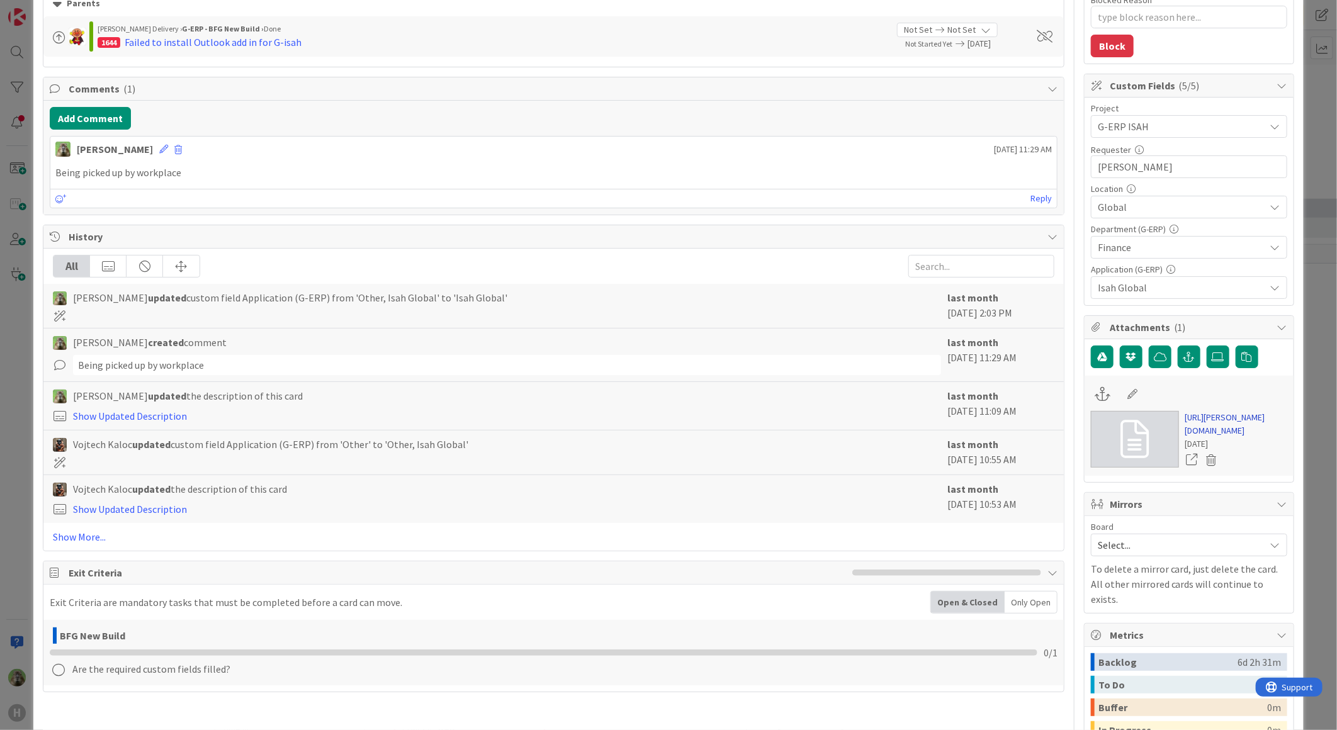
click at [1229, 437] on link "https://huisman-smartit.onbmc.com/smartit/app/#/incident/AGGF4KX6HRENQATB2ADNTB…" at bounding box center [1236, 424] width 102 height 26
click at [9, 379] on div "ID 1774 G-ERP - Backlog BFG New Build Title 30 / 128 Failed outlook addon on T-…" at bounding box center [668, 365] width 1337 height 730
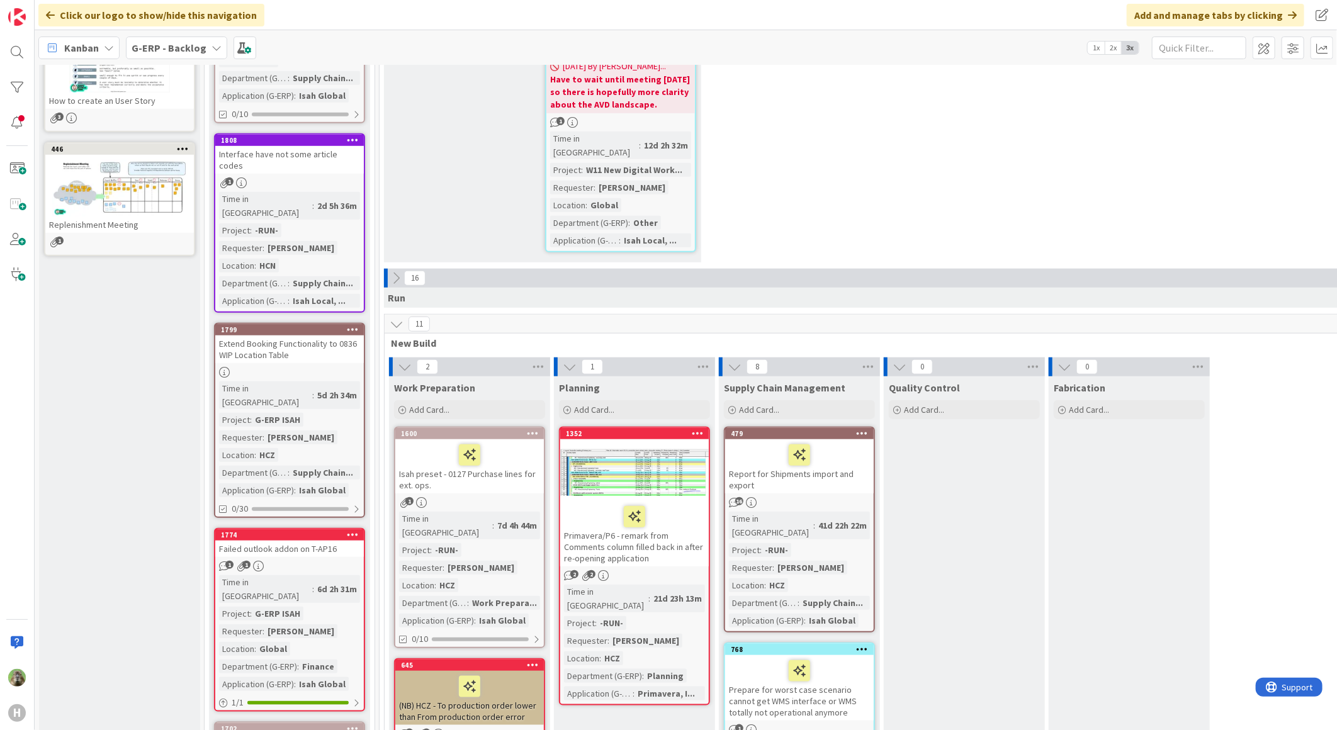
click at [330, 335] on div "Extend Booking Functionality to 0836 WIP Location Table" at bounding box center [289, 349] width 149 height 28
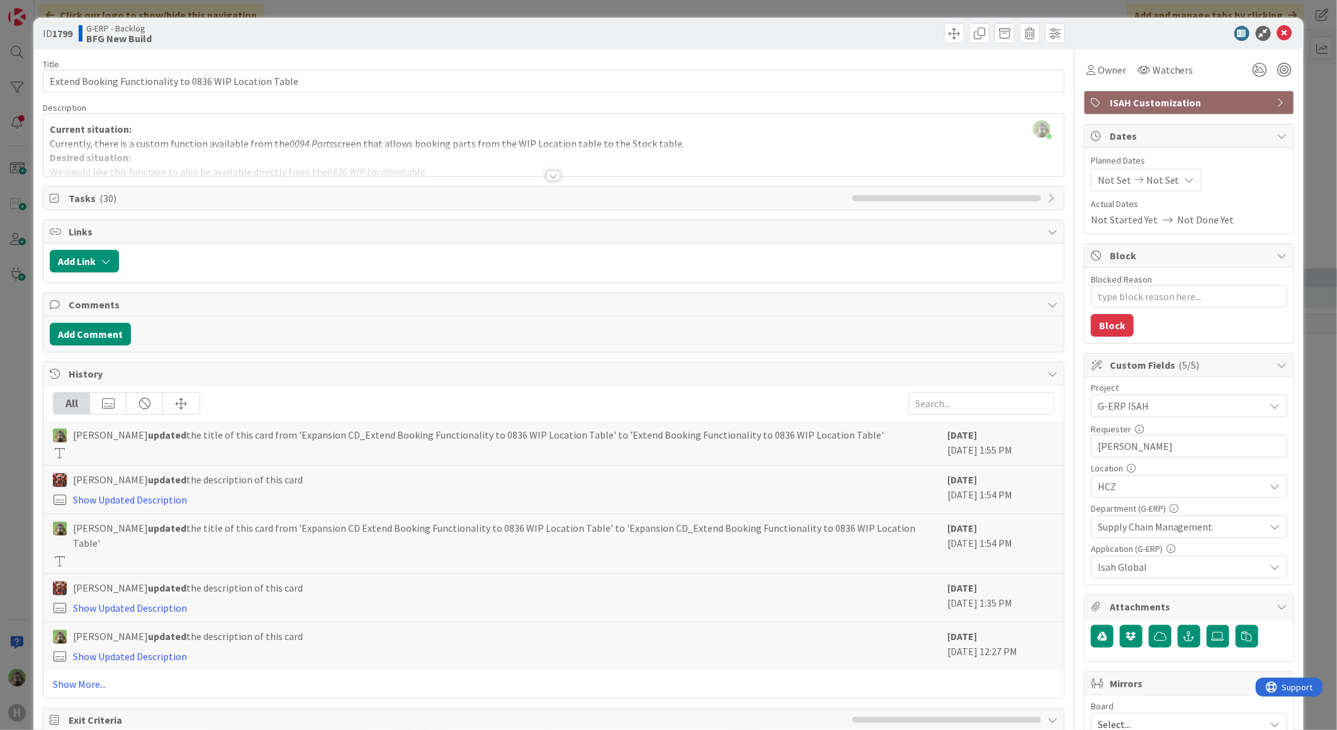
click at [471, 145] on div at bounding box center [553, 160] width 1020 height 32
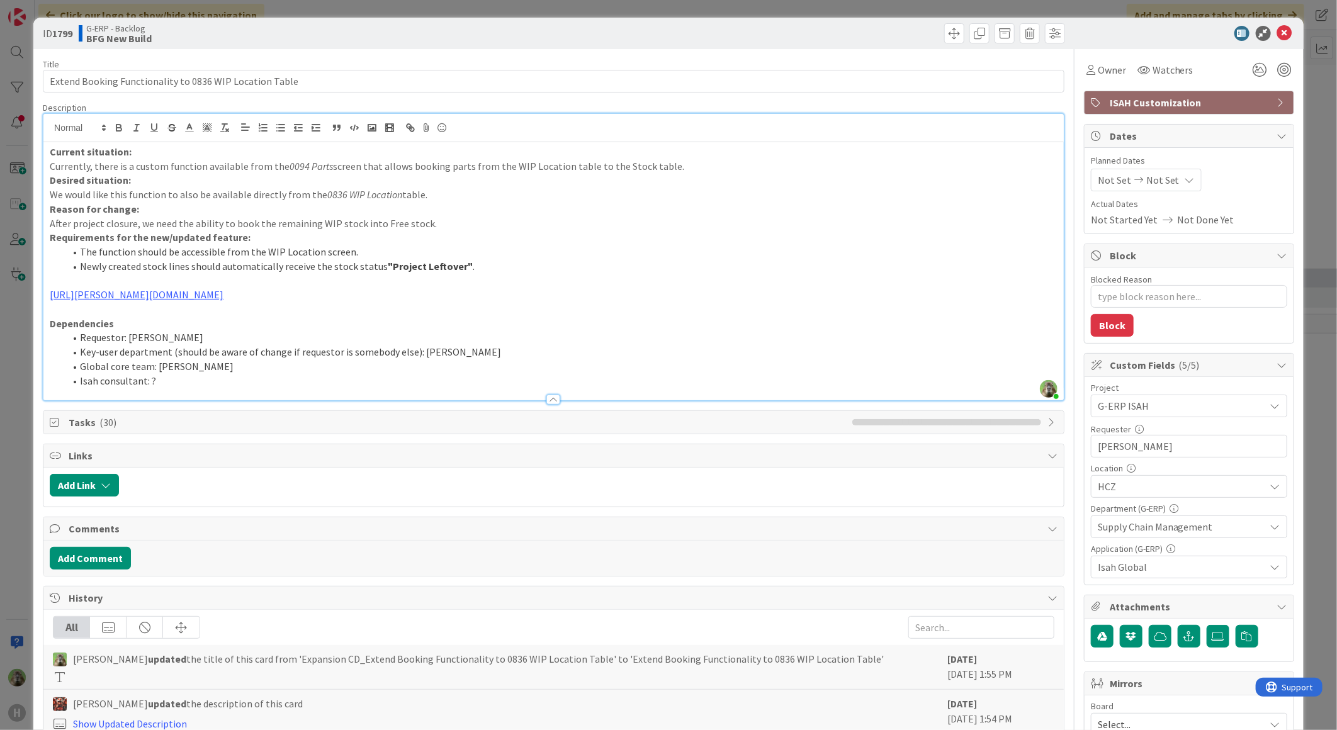
scroll to position [348, 0]
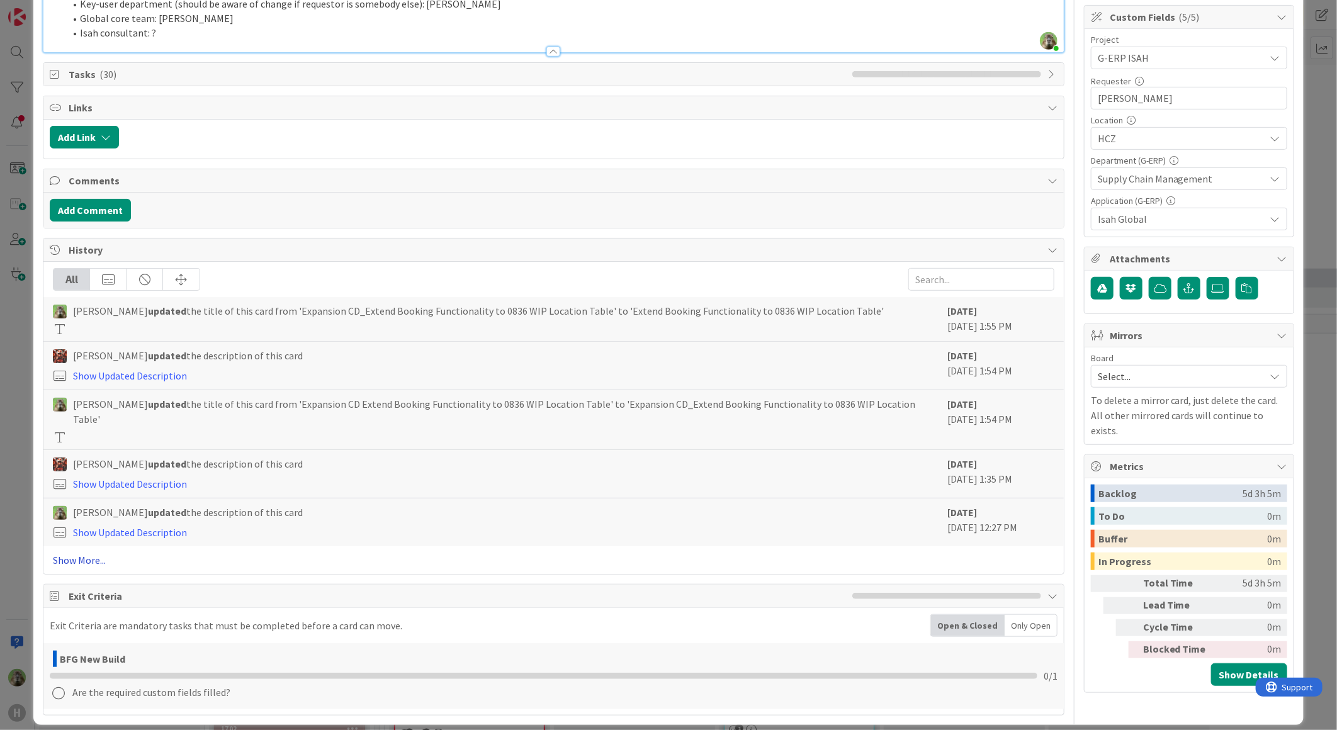
click at [76, 554] on link "Show More..." at bounding box center [553, 560] width 1001 height 15
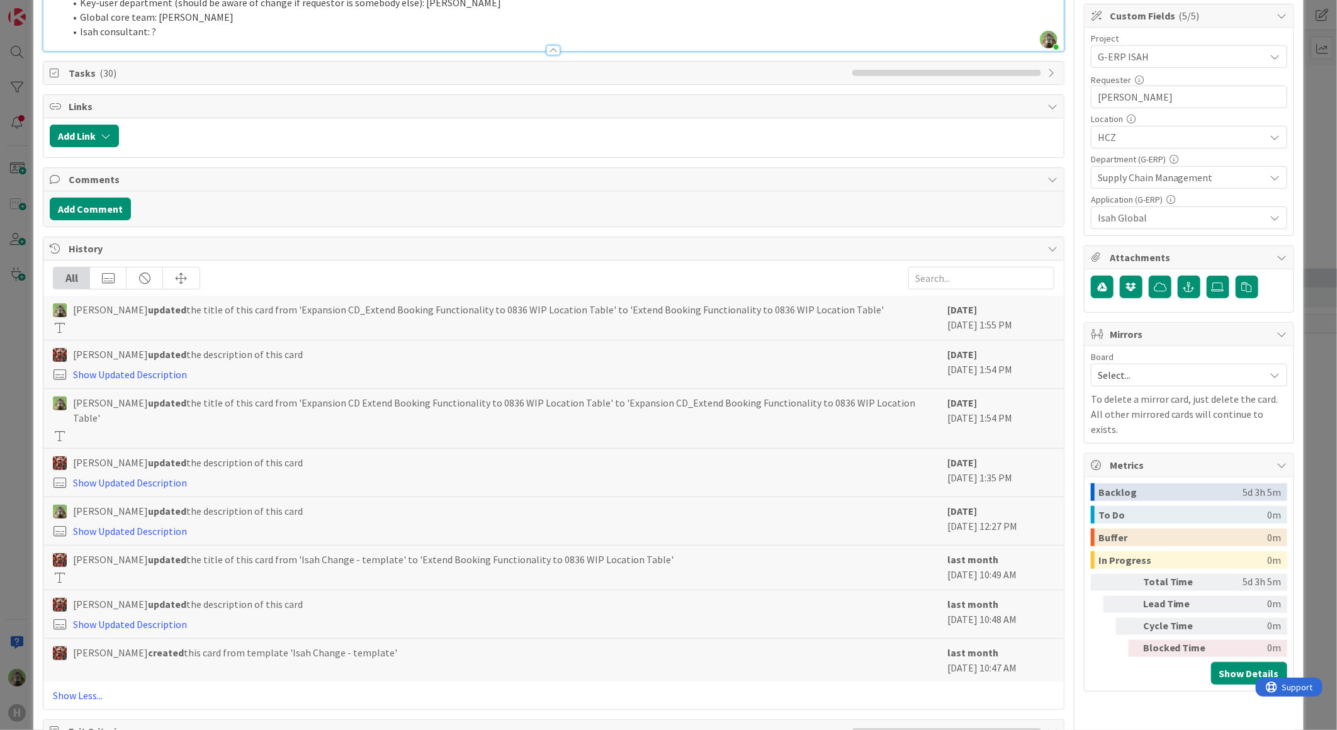
scroll to position [0, 0]
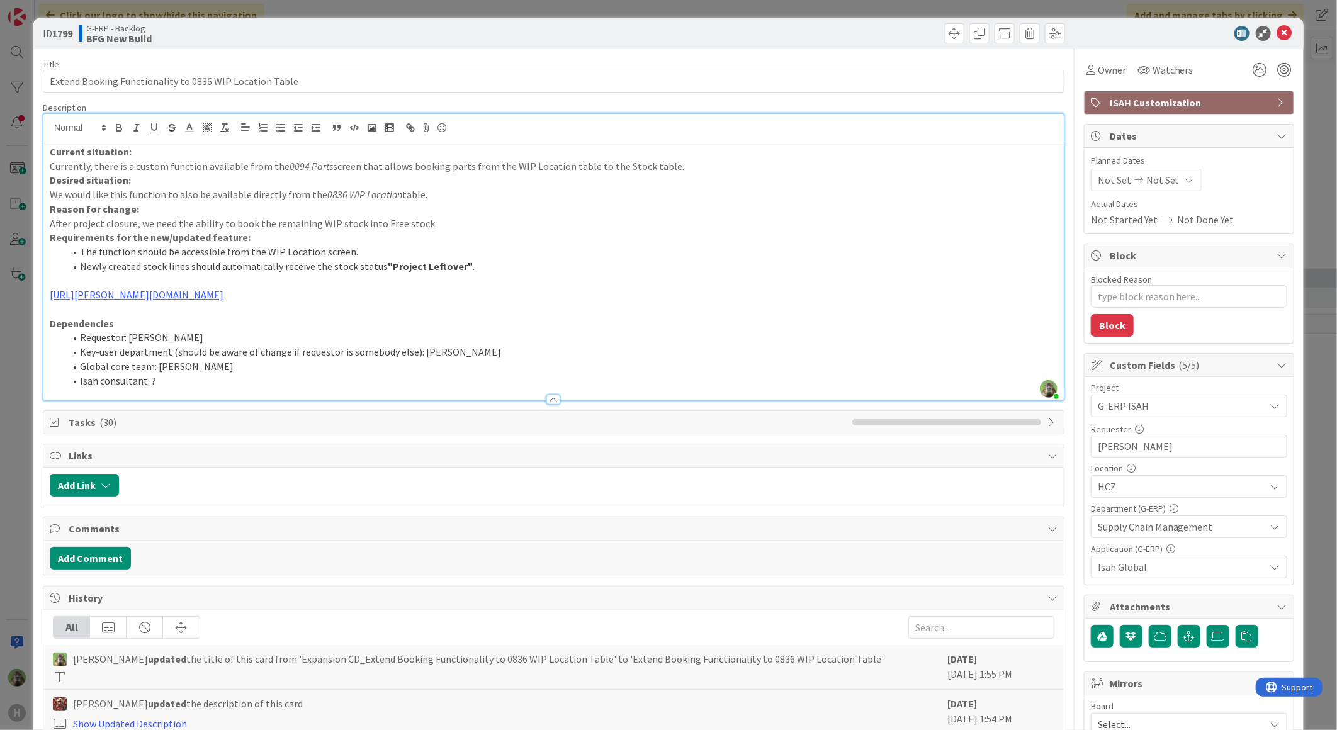
click at [22, 348] on div "ID 1799 G-ERP - Backlog BFG New Build Title 55 / 128 Extend Booking Functionali…" at bounding box center [668, 365] width 1337 height 730
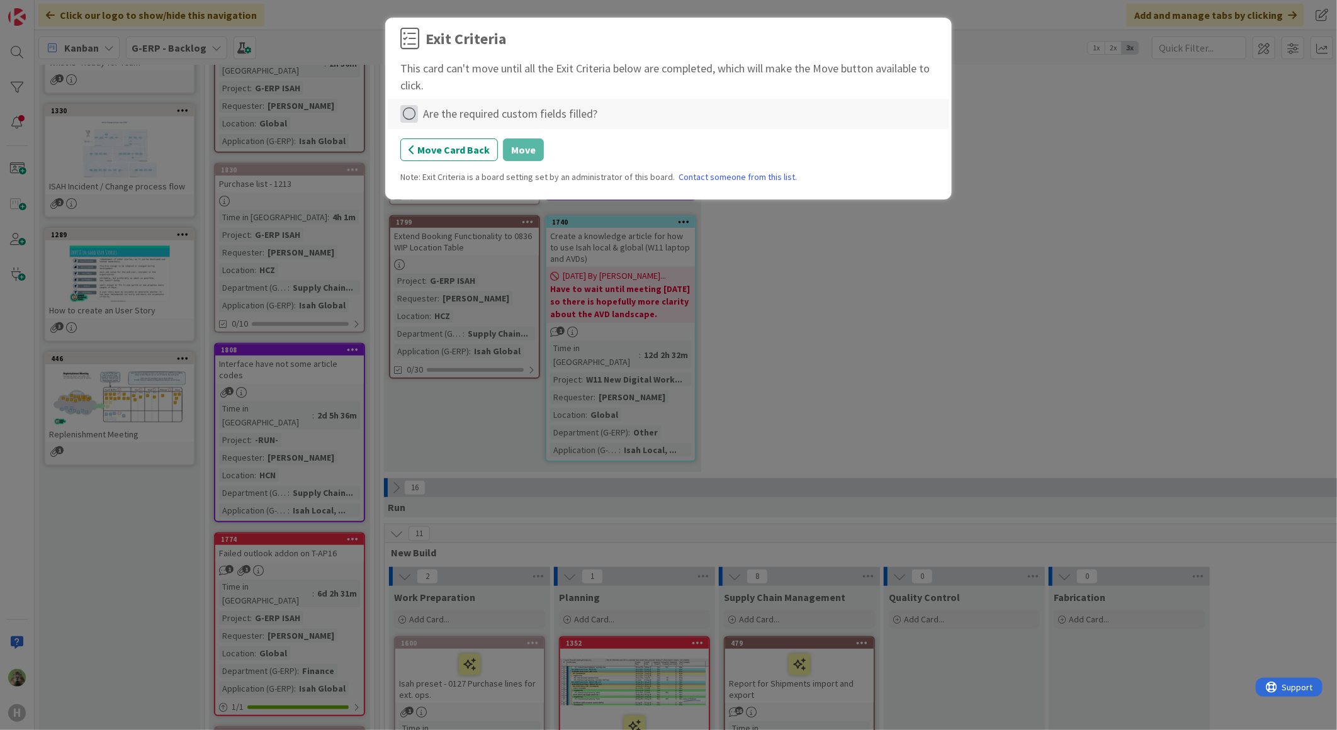
click at [403, 110] on icon at bounding box center [409, 114] width 18 height 18
click at [518, 142] on link "Complete" at bounding box center [478, 140] width 157 height 18
click at [526, 154] on button "Move" at bounding box center [523, 149] width 41 height 23
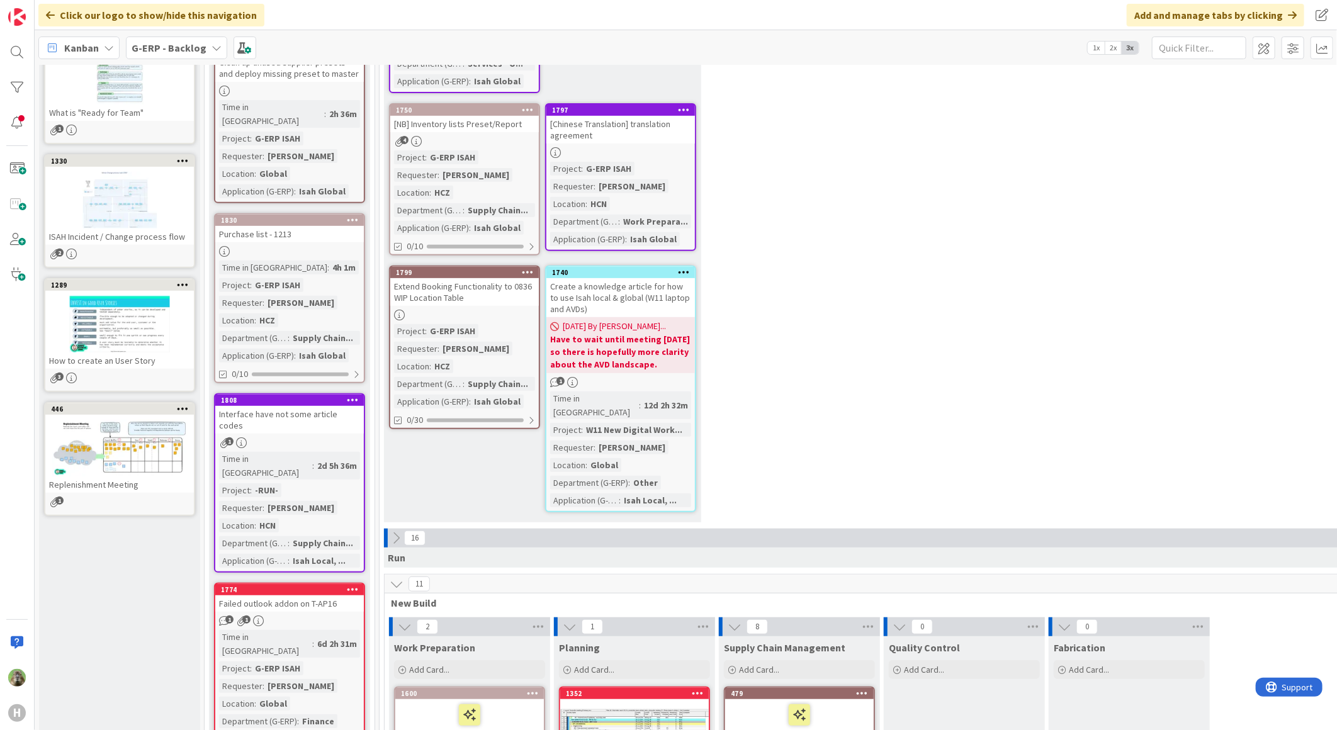
scroll to position [177, 0]
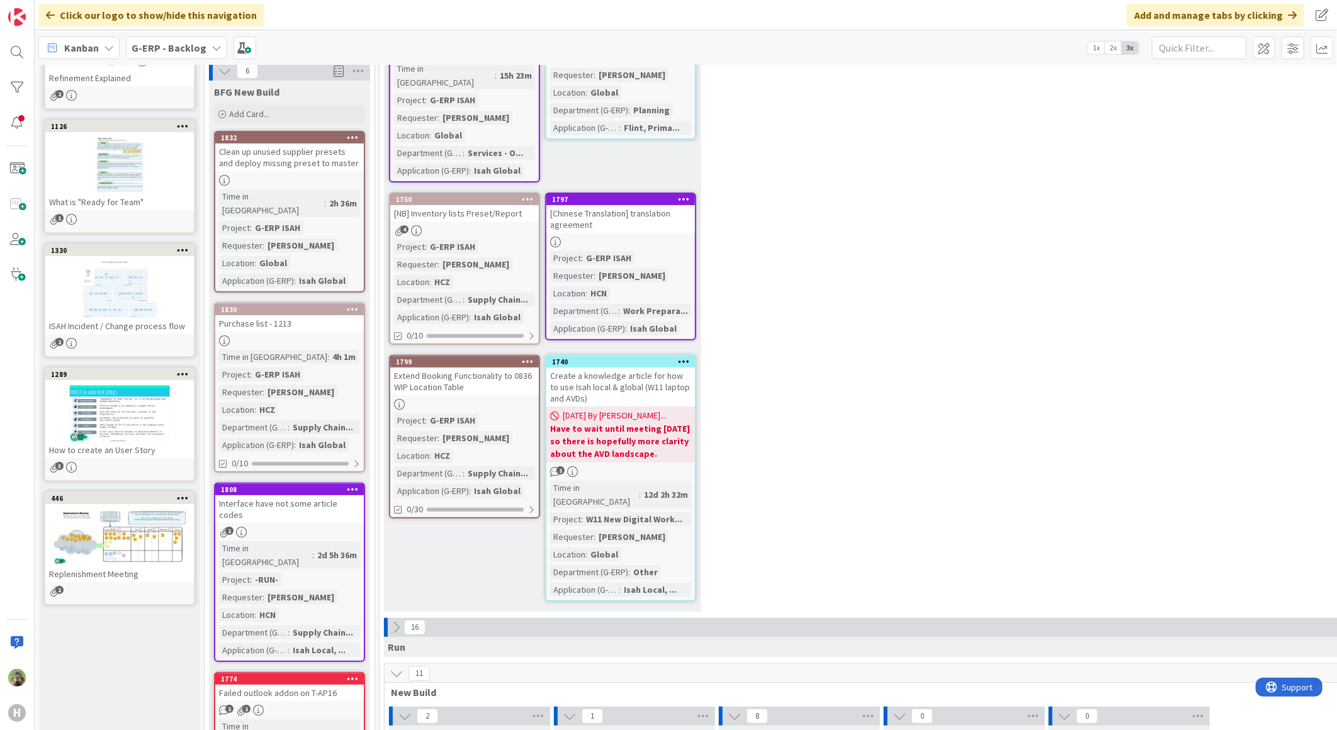
click at [337, 495] on div "Interface have not some article codes" at bounding box center [289, 509] width 149 height 28
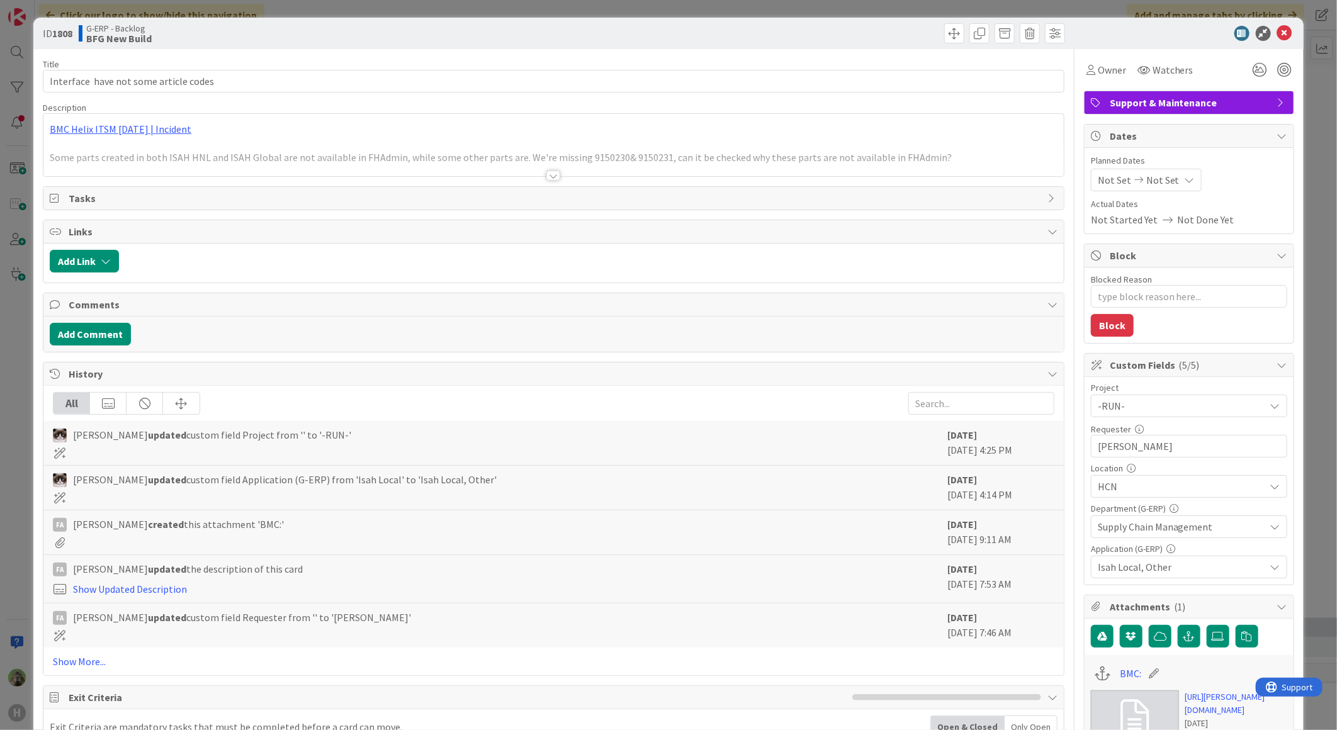
click at [477, 164] on div at bounding box center [553, 160] width 1020 height 32
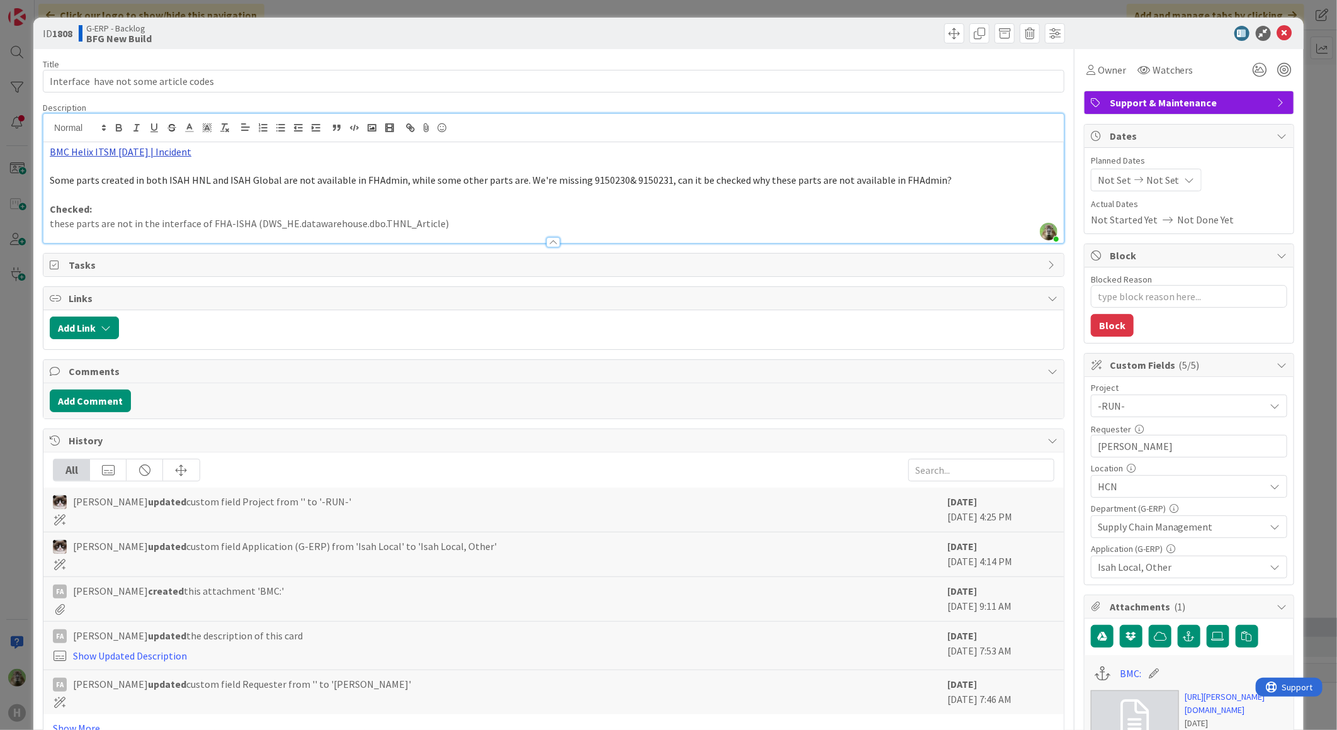
click at [145, 150] on link "BMC Helix ITSM 23.3.02 | Incident" at bounding box center [121, 151] width 142 height 13
click at [134, 174] on link "https://huisman-smartit.onbmc.com/smartit/app/#/incident/AGGHEXFAF704DATBP4C4TB…" at bounding box center [113, 176] width 126 height 16
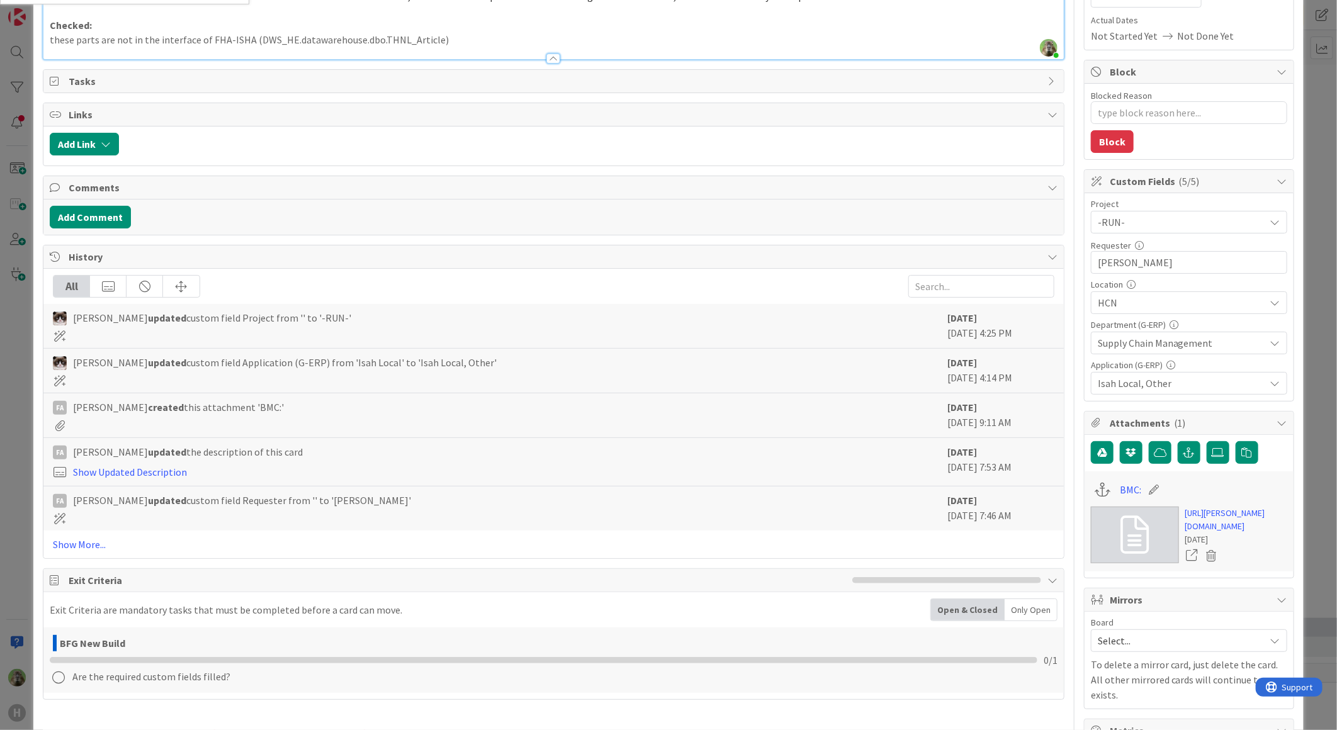
scroll to position [279, 0]
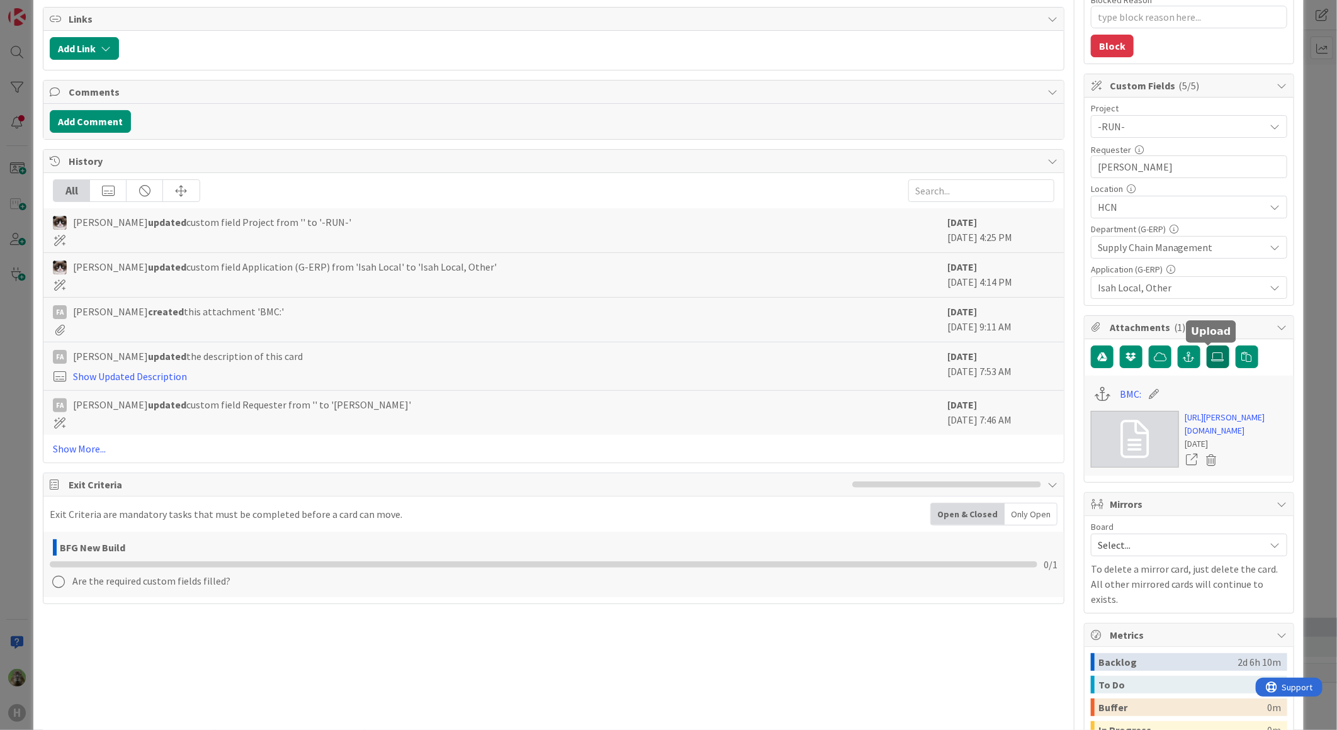
click at [1207, 356] on label at bounding box center [1218, 357] width 23 height 23
click at [1207, 346] on input "file" at bounding box center [1207, 346] width 0 height 0
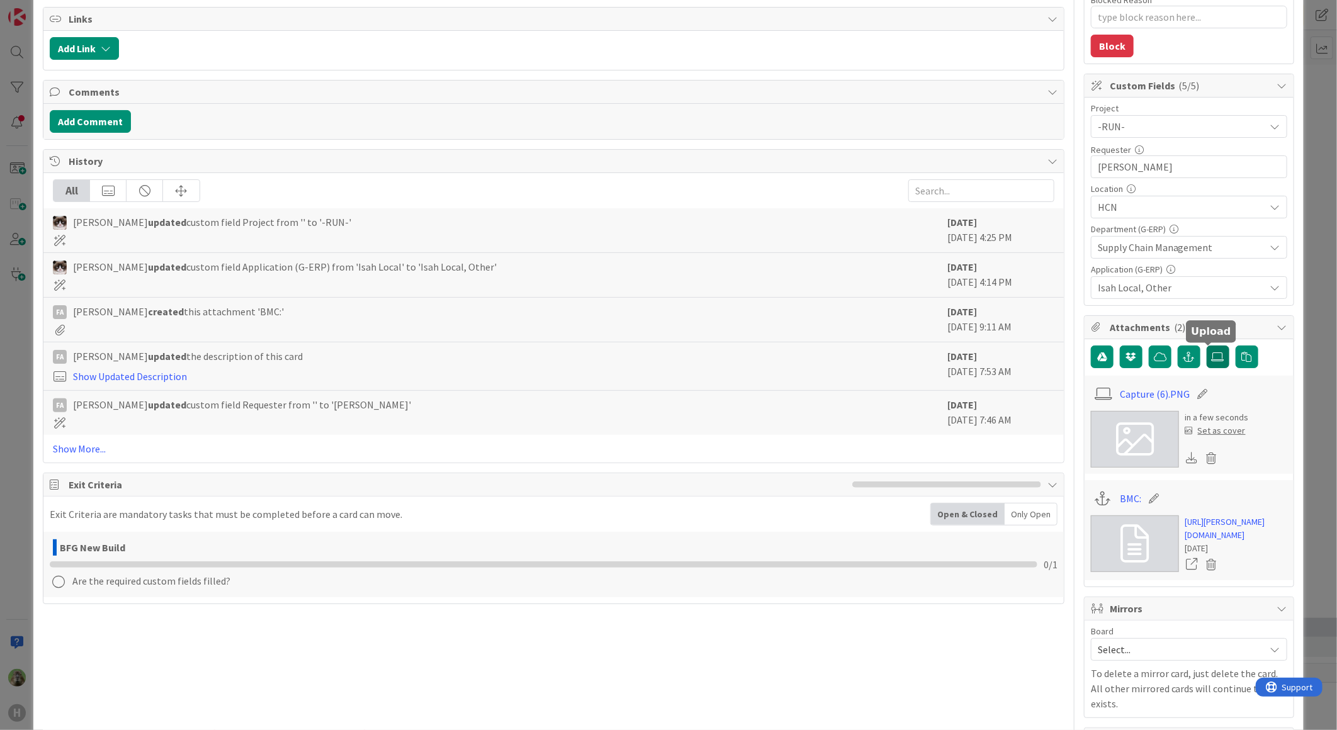
click at [1212, 359] on icon at bounding box center [1218, 357] width 13 height 10
click at [1207, 346] on input "file" at bounding box center [1207, 346] width 0 height 0
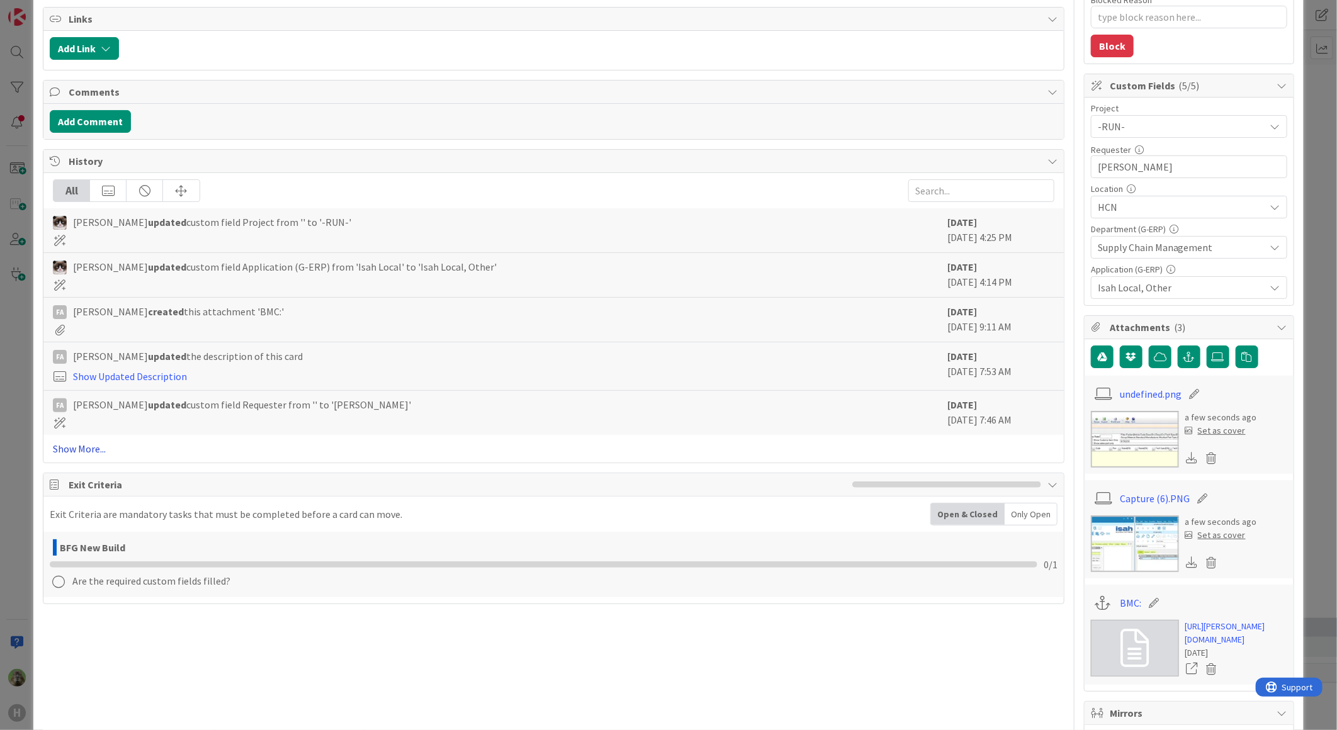
click at [54, 449] on link "Show More..." at bounding box center [553, 448] width 1001 height 15
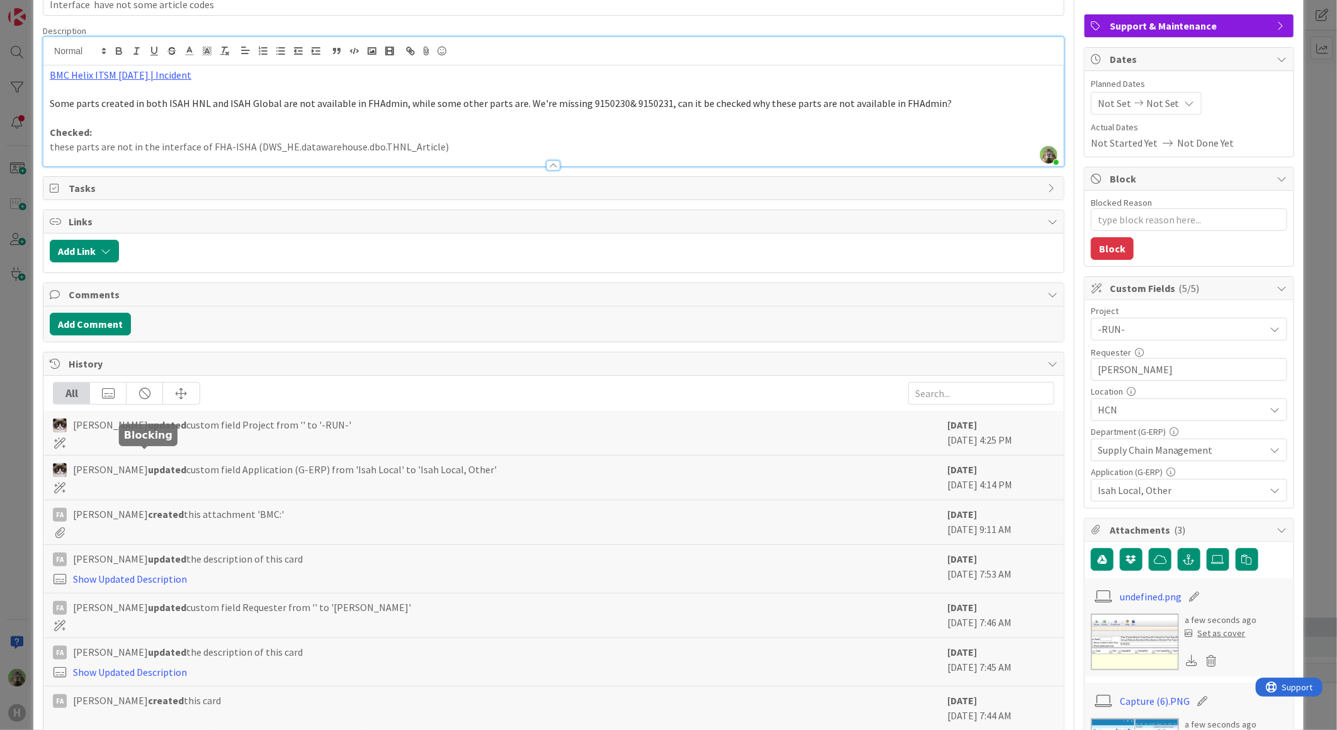
scroll to position [0, 0]
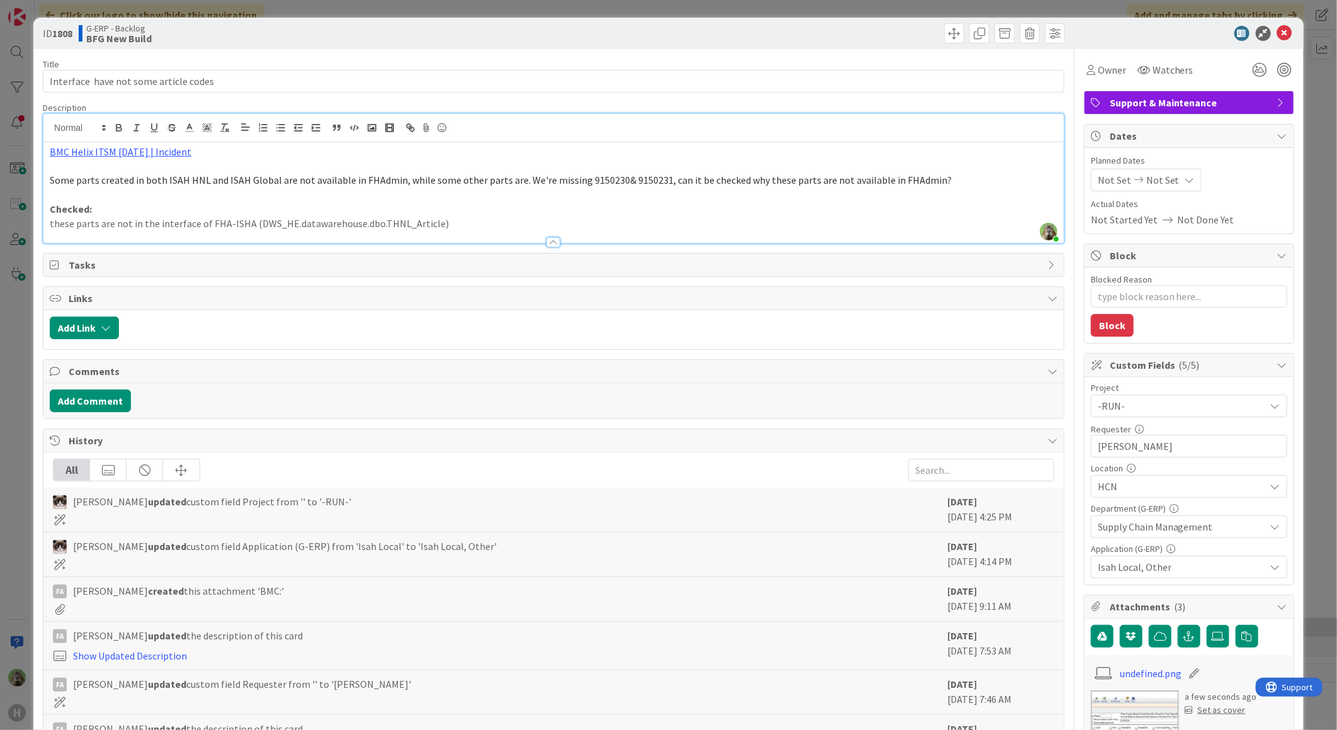
click at [1212, 571] on span "Isah Local, Other" at bounding box center [1181, 567] width 167 height 15
click at [886, 186] on p "Some parts created in both ISAH HNL and ISAH Global are not available in FHAdmi…" at bounding box center [554, 180] width 1008 height 14
click at [21, 268] on div "ID 1808 G-ERP - Backlog BFG New Build Title 38 / 128 Interface have not some ar…" at bounding box center [668, 365] width 1337 height 730
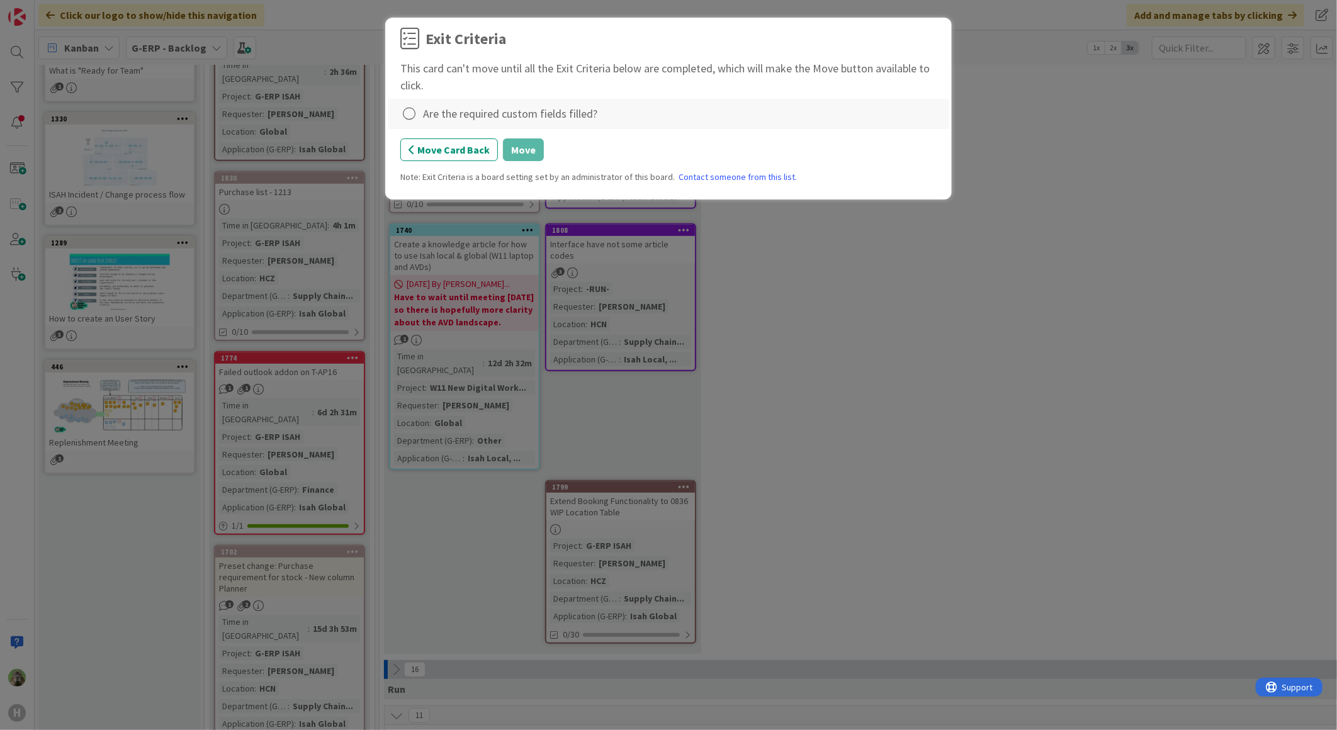
scroll to position [307, 0]
click at [405, 117] on icon at bounding box center [409, 114] width 18 height 18
click at [480, 140] on link "Complete" at bounding box center [478, 140] width 157 height 18
click at [518, 144] on button "Move" at bounding box center [523, 149] width 41 height 23
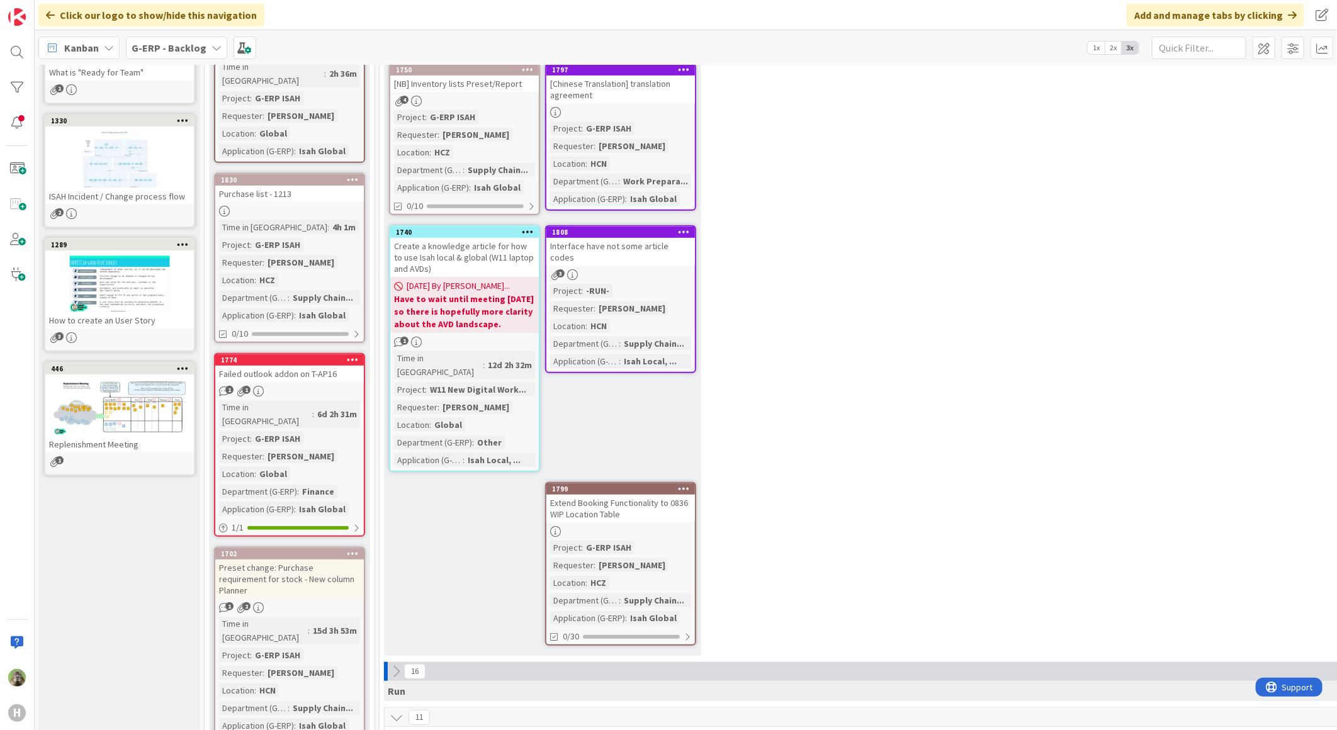
scroll to position [98, 0]
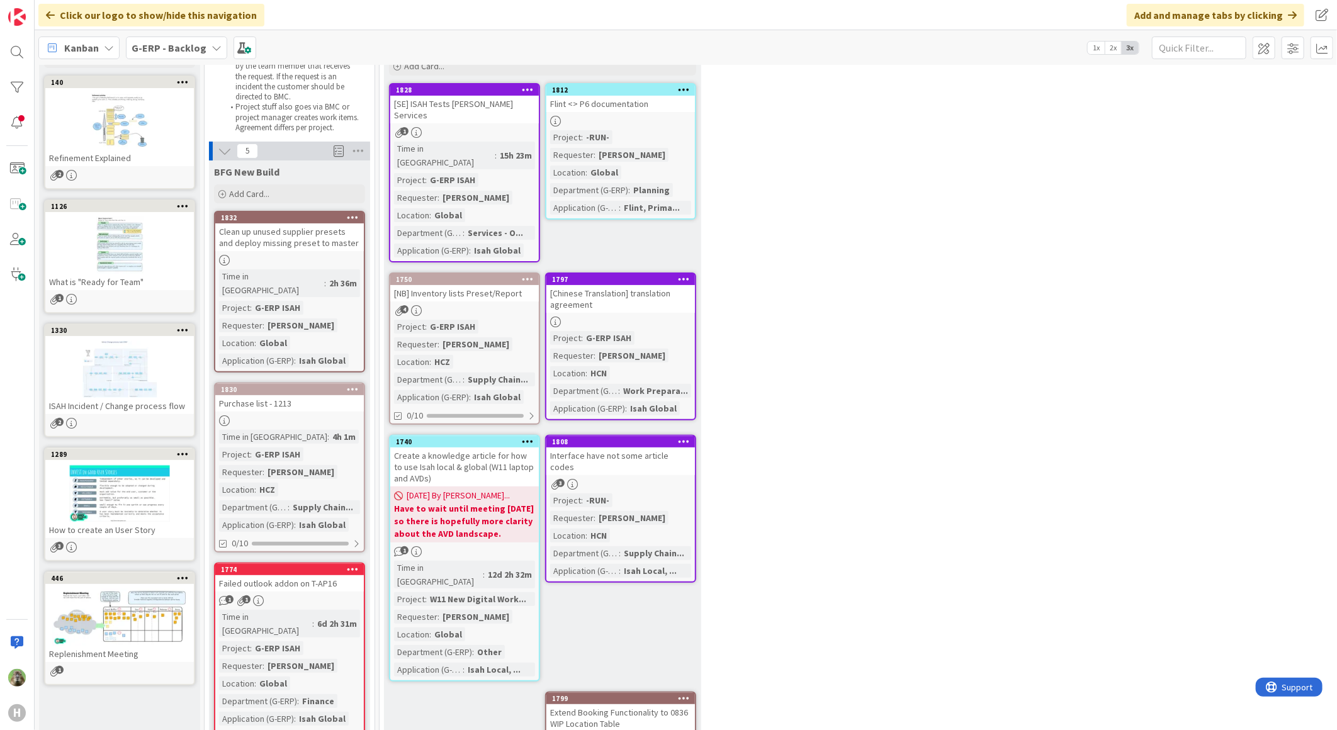
click at [307, 395] on div "Purchase list - 1213" at bounding box center [289, 403] width 149 height 16
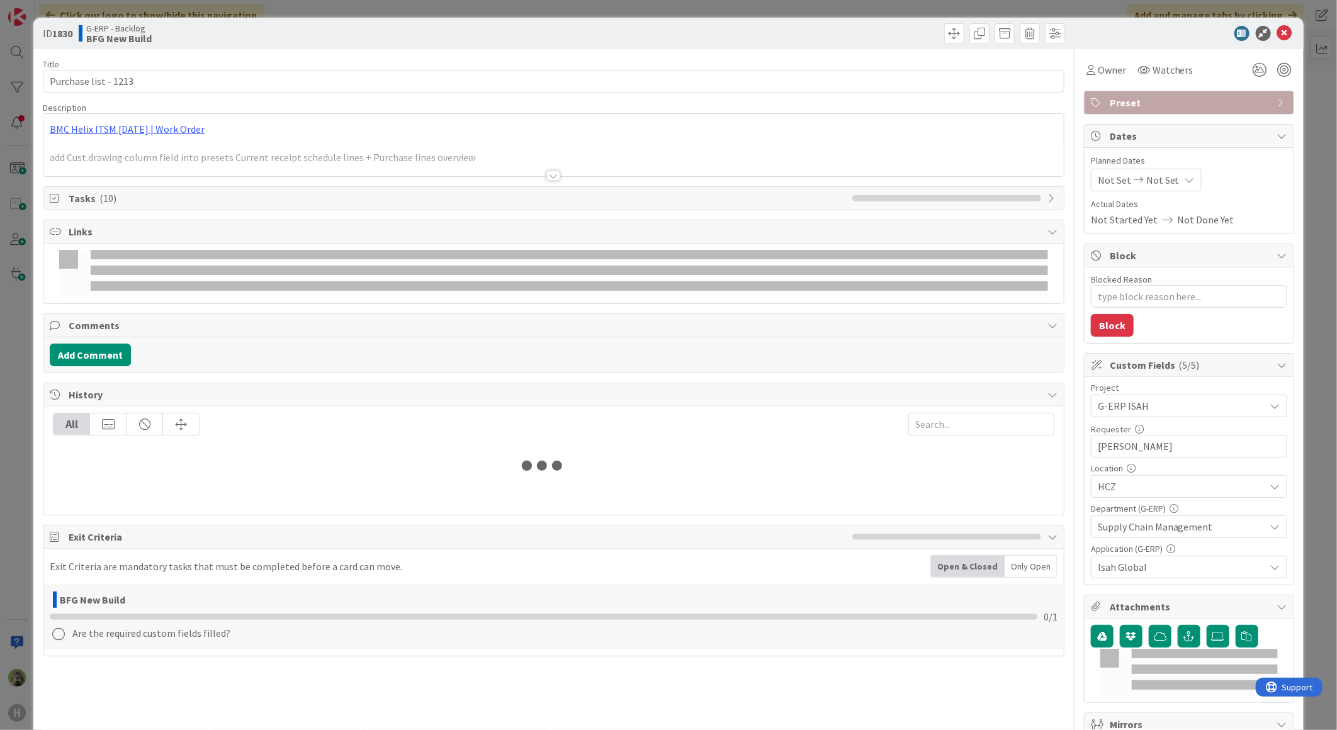
type textarea "x"
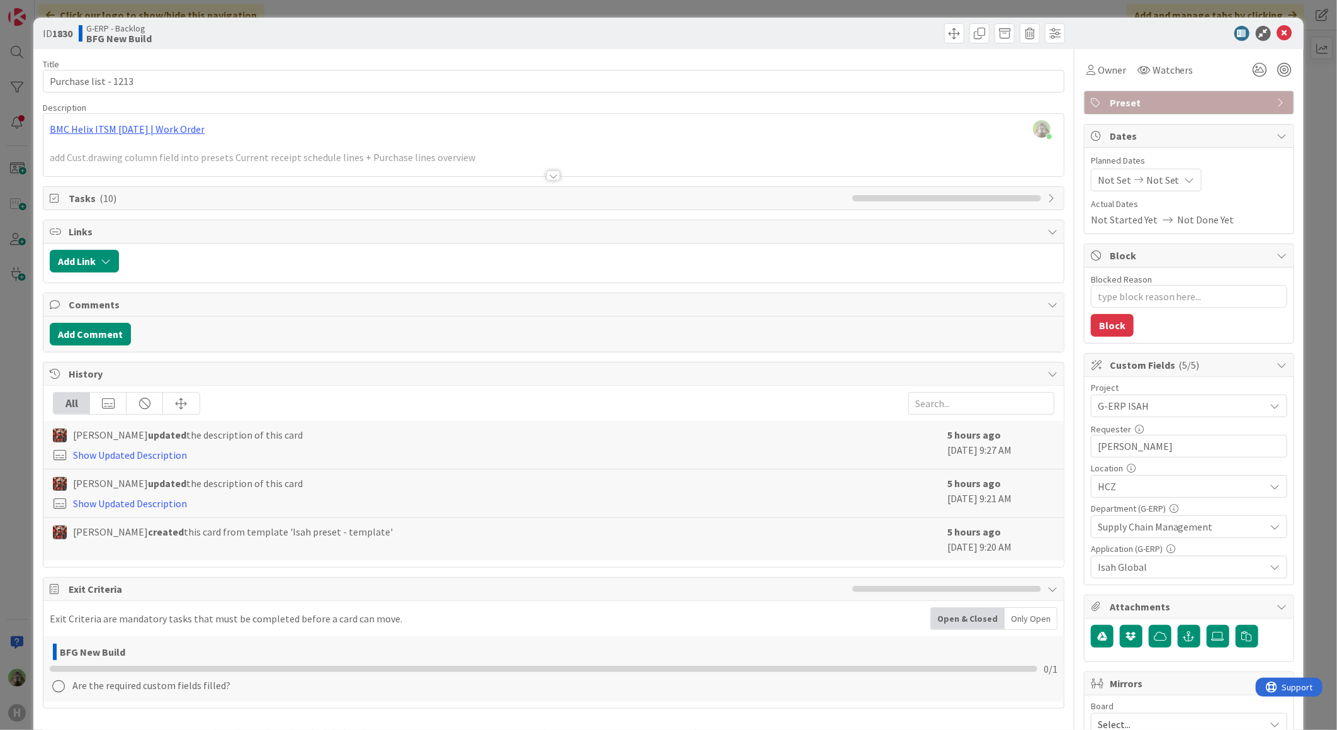
click at [332, 165] on div at bounding box center [553, 160] width 1020 height 32
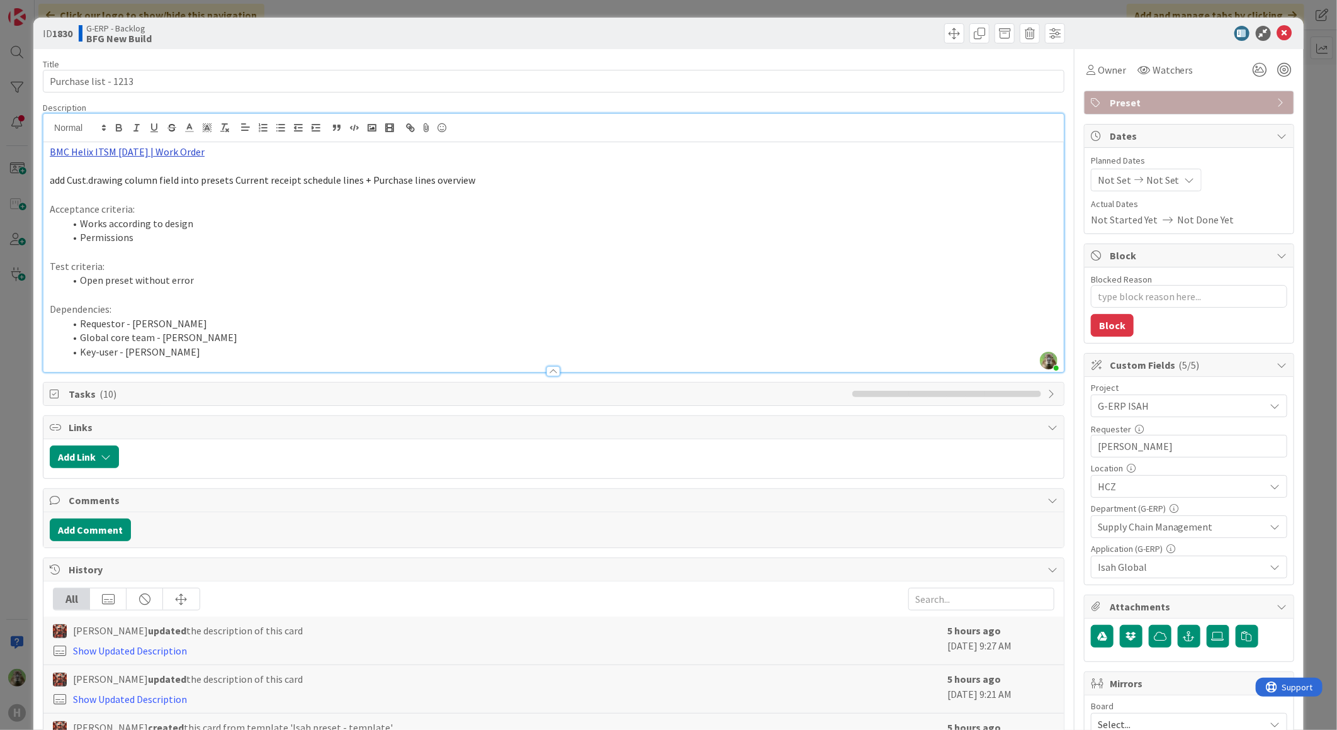
click at [171, 157] on link "BMC Helix ITSM [DATE] | Work Order" at bounding box center [127, 151] width 155 height 13
click at [133, 180] on link "https://huisman-smartit.onbmc.com/smartit/app/#/workorder/AGGHEXFAF704DATBYO3KT…" at bounding box center [113, 176] width 126 height 16
click at [320, 240] on li "Permissions" at bounding box center [561, 237] width 993 height 14
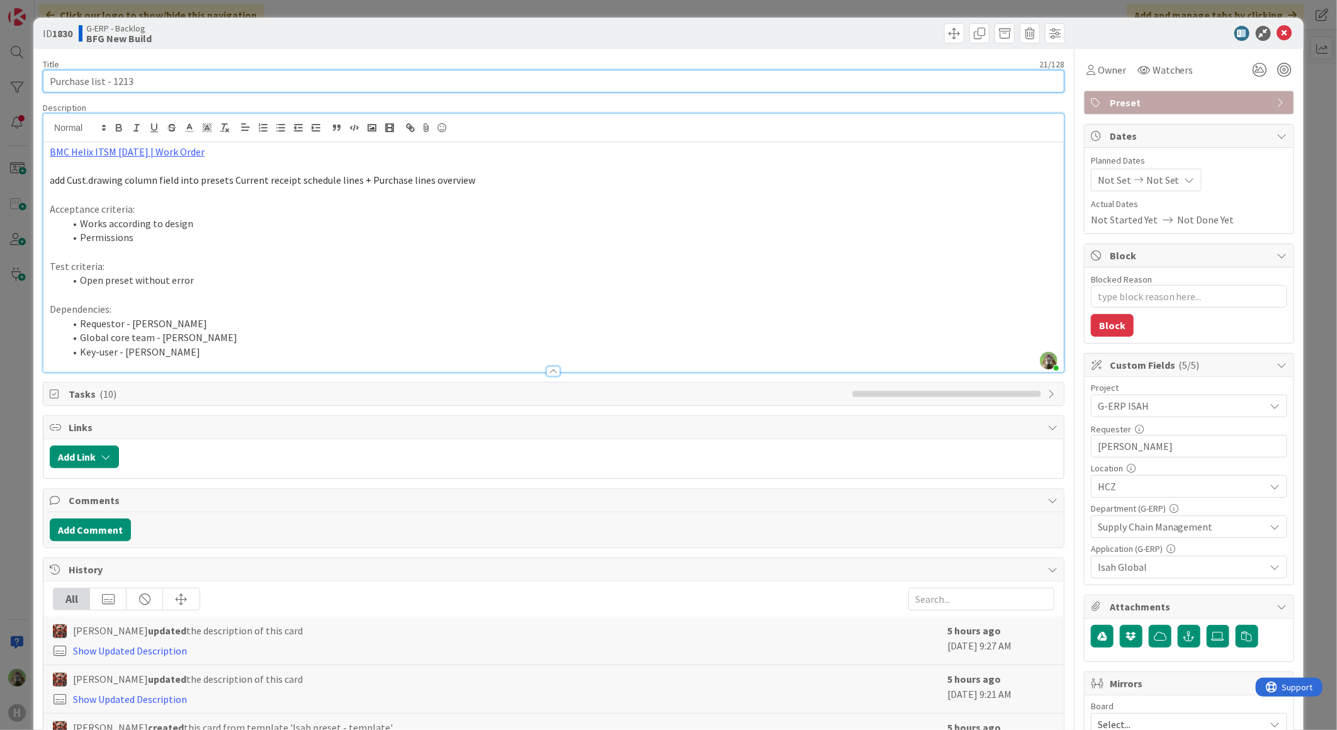
click at [60, 77] on input "Purchase list - 1213" at bounding box center [554, 81] width 1022 height 23
type input "Preset change - Purchase list - 1213"
type textarea "x"
type input "Preset change - Purchase list - 1213"
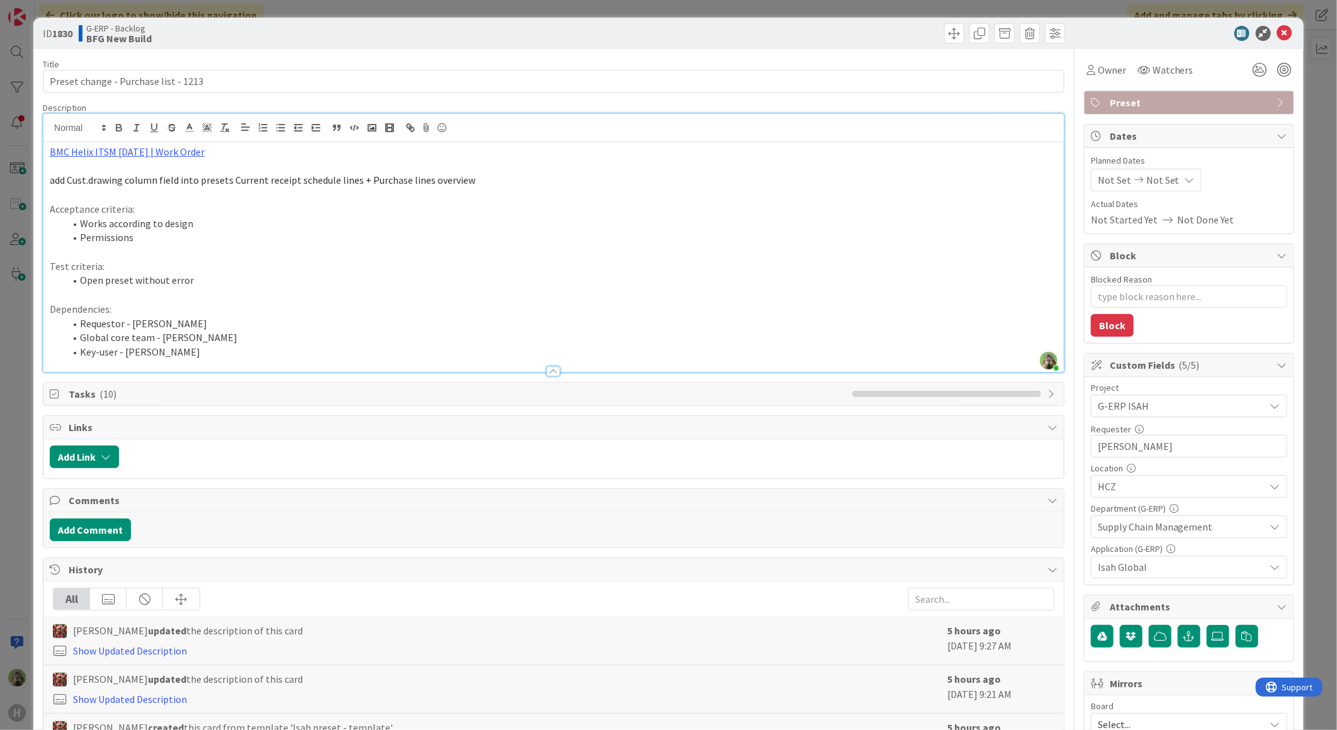
click at [259, 160] on p at bounding box center [554, 166] width 1008 height 14
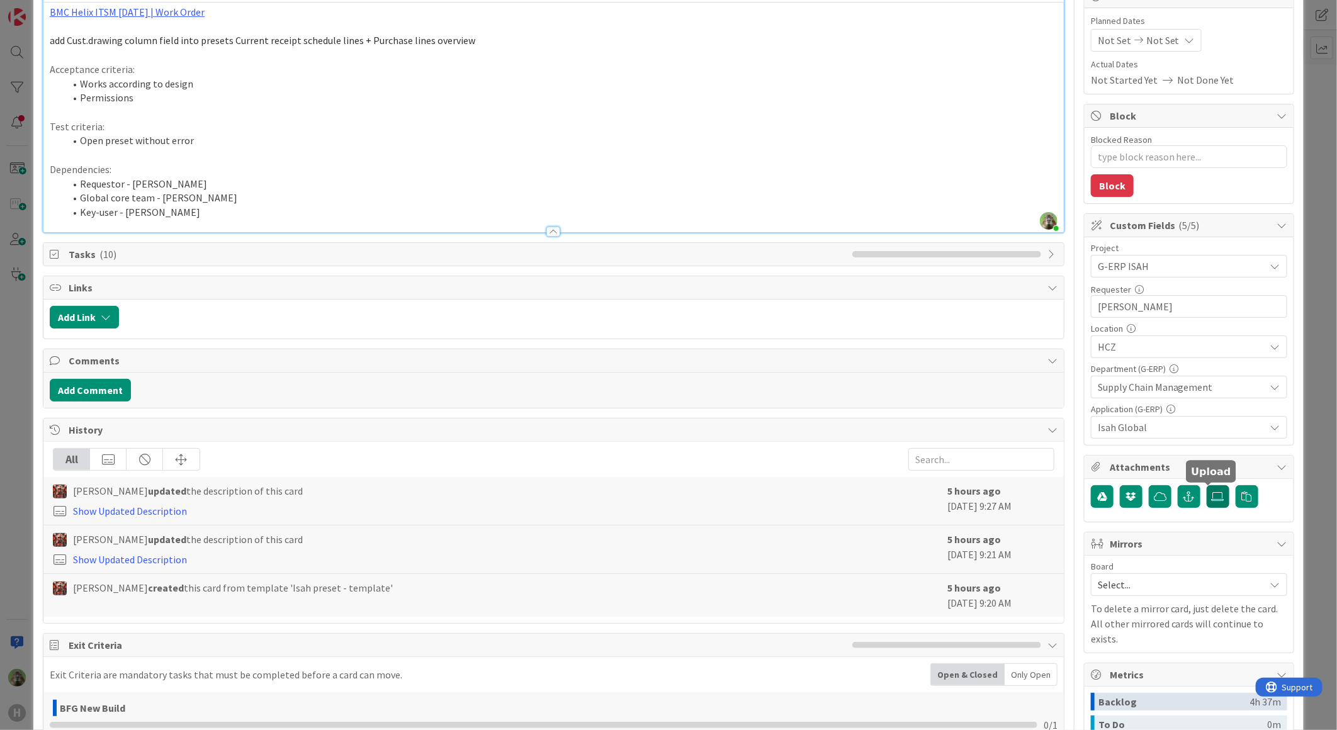
click at [1212, 492] on icon at bounding box center [1218, 497] width 13 height 10
click at [1207, 485] on input "file" at bounding box center [1207, 485] width 0 height 0
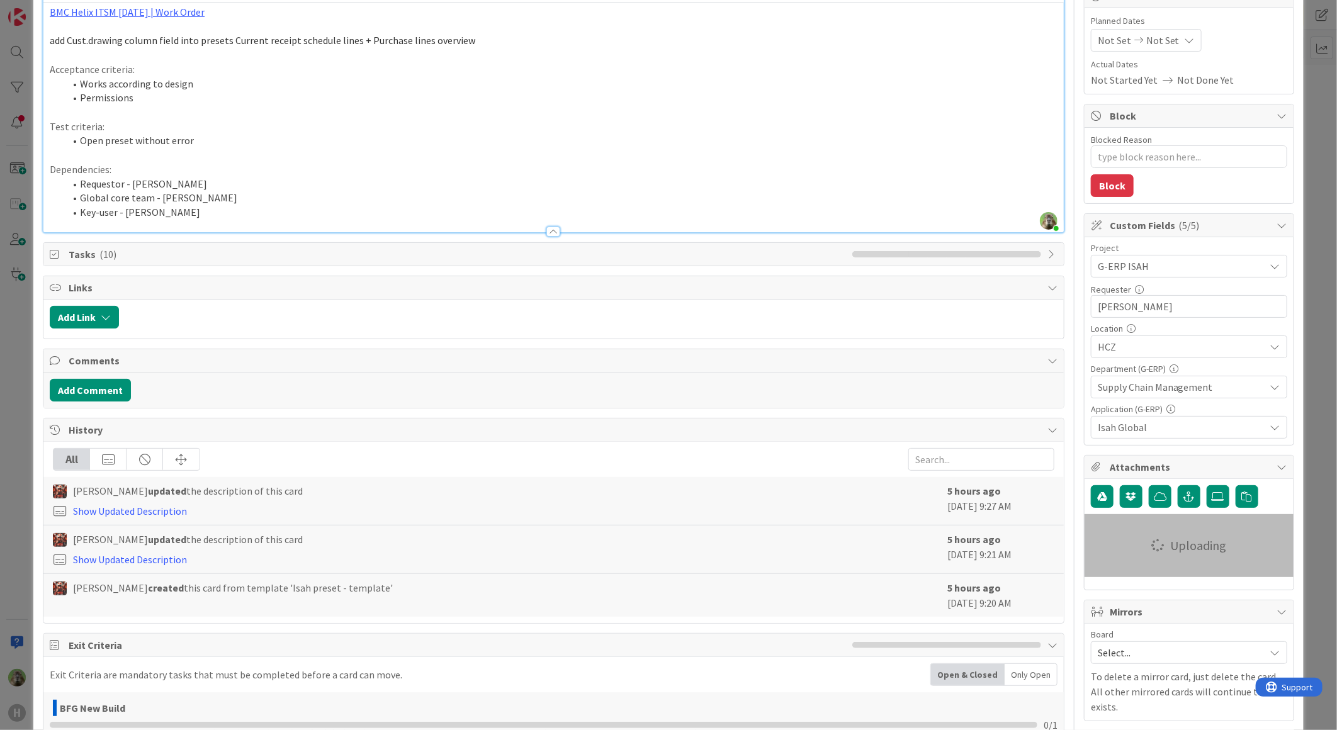
type textarea "x"
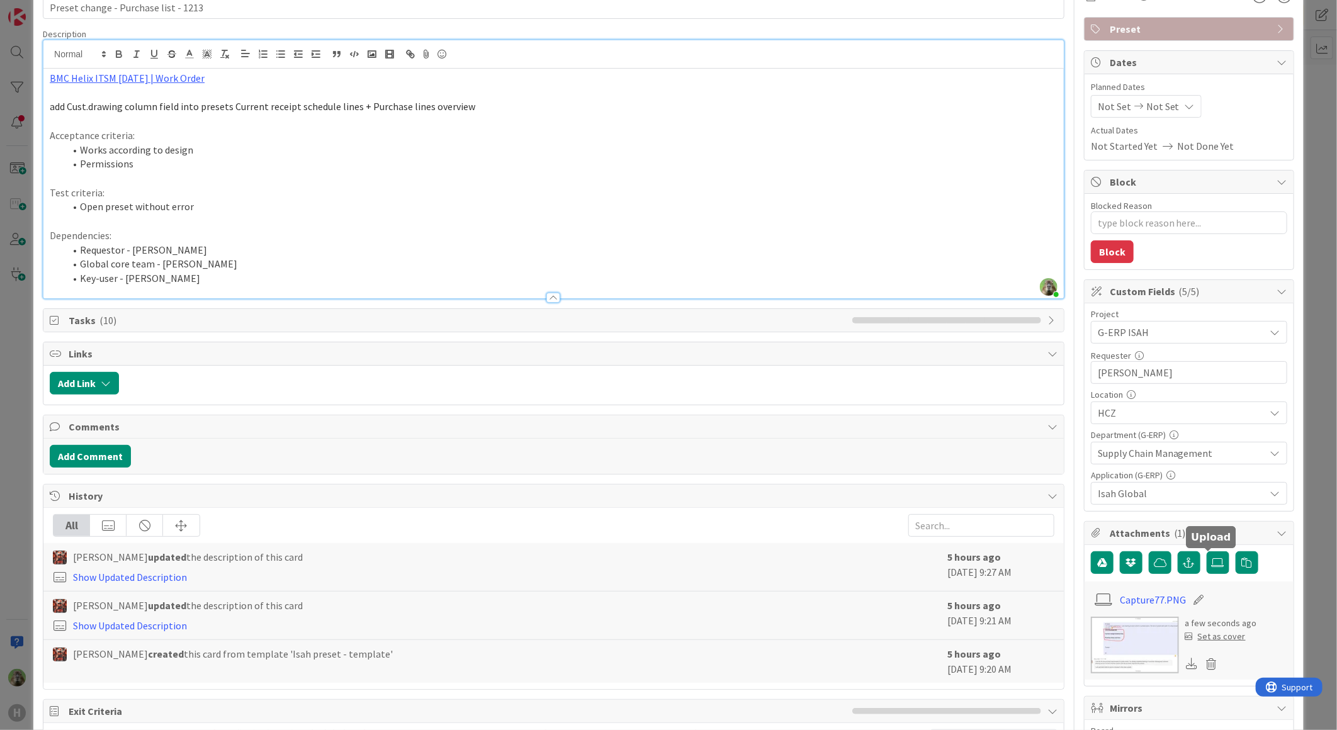
scroll to position [0, 0]
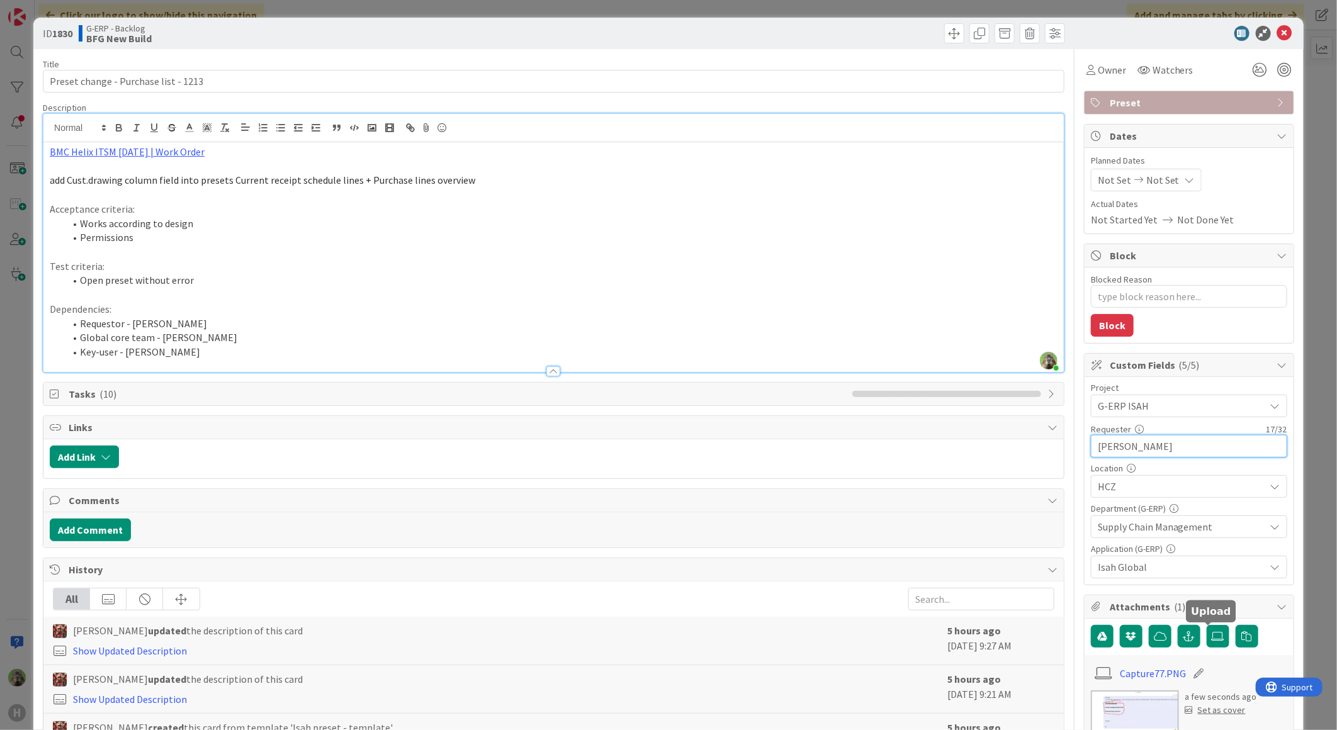
click at [1190, 441] on input "Michal Wojatschke" at bounding box center [1189, 446] width 196 height 23
type input "Michal Wojatschke"
type textarea "x"
type input "Michal Wojatschke /"
type textarea "x"
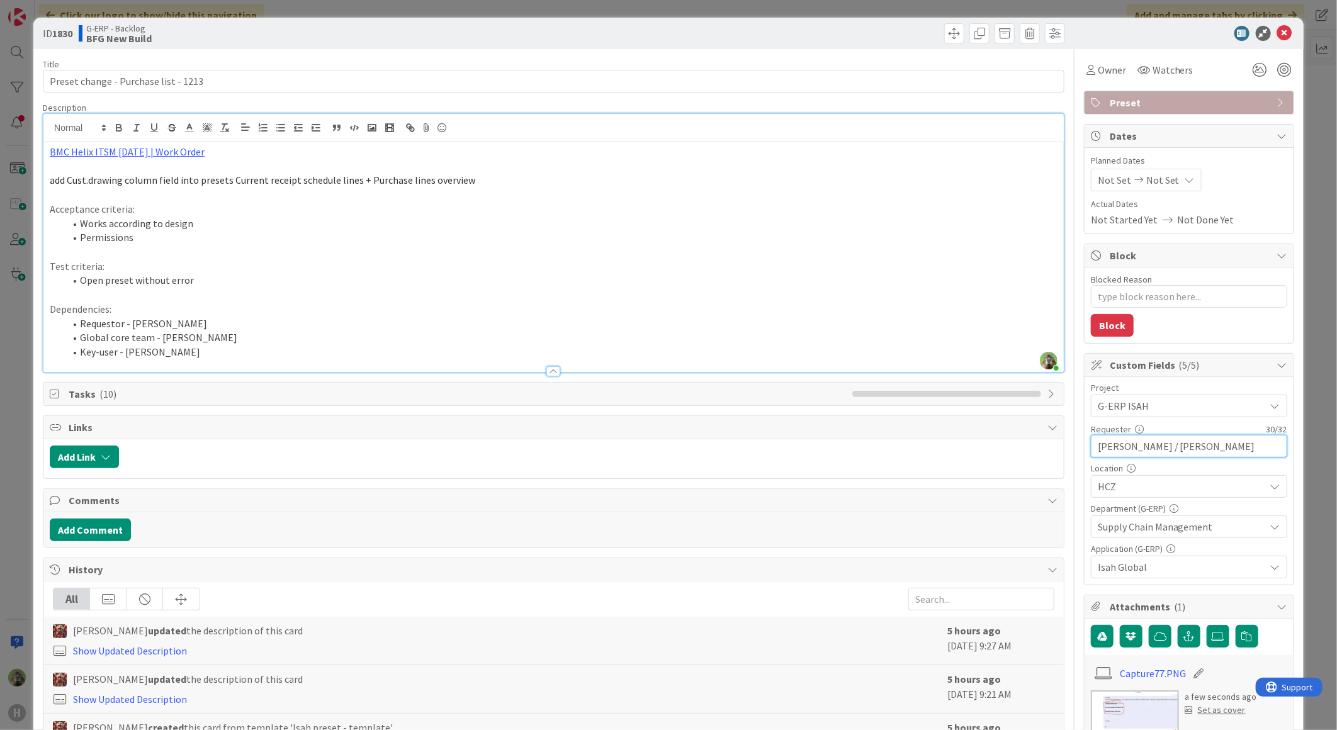
type input "Michal Wojatschke / Martin Melys"
type textarea "x"
type input "Michal Wojatschke / Martin Melus"
type textarea "x"
type input "Michal Wojatschke /Martin Melus"
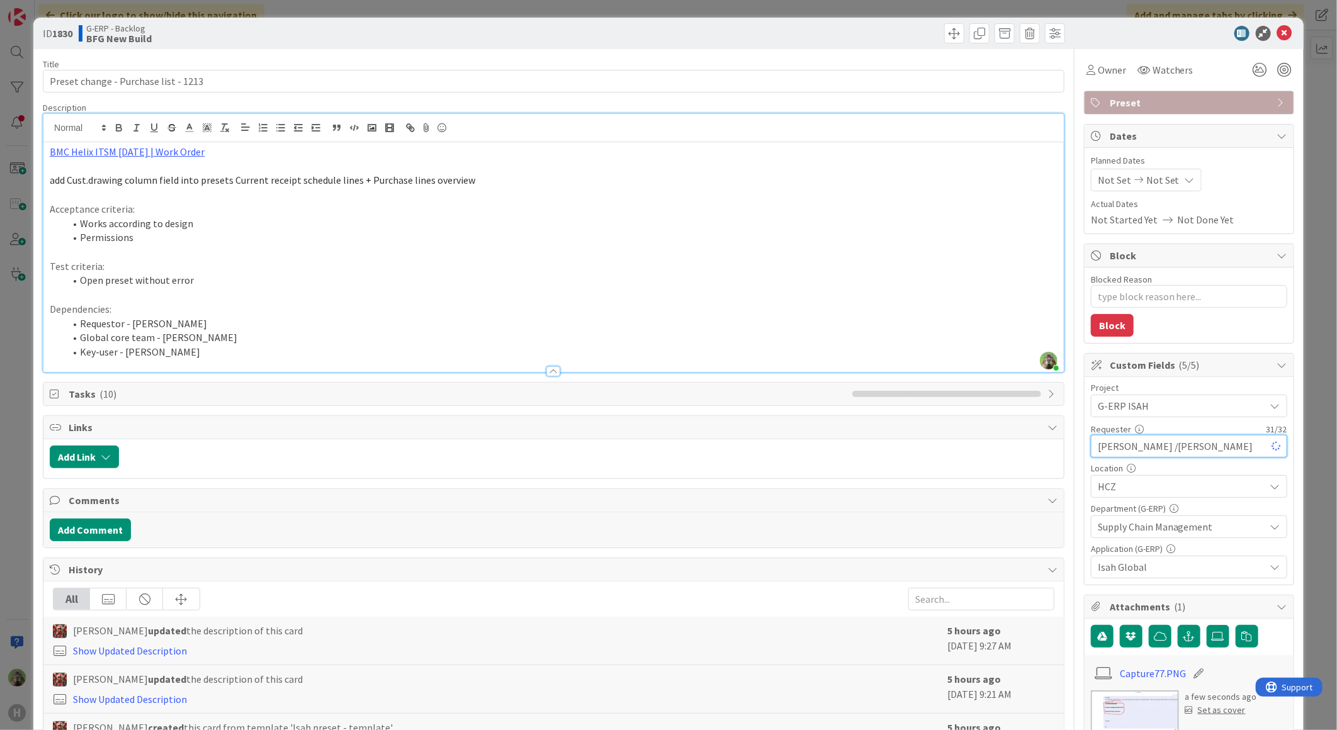
type textarea "x"
type input "Michal Wojatschke / Martin Melus"
type textarea "x"
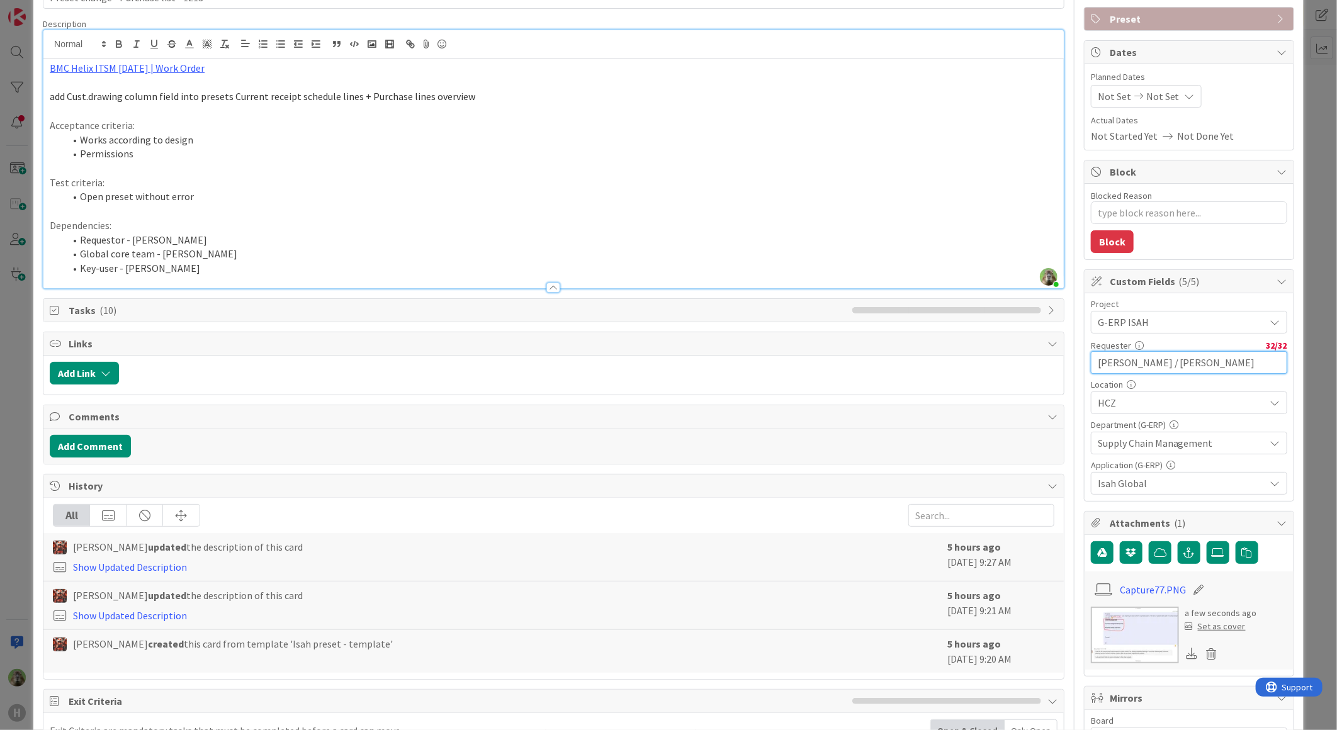
scroll to position [210, 0]
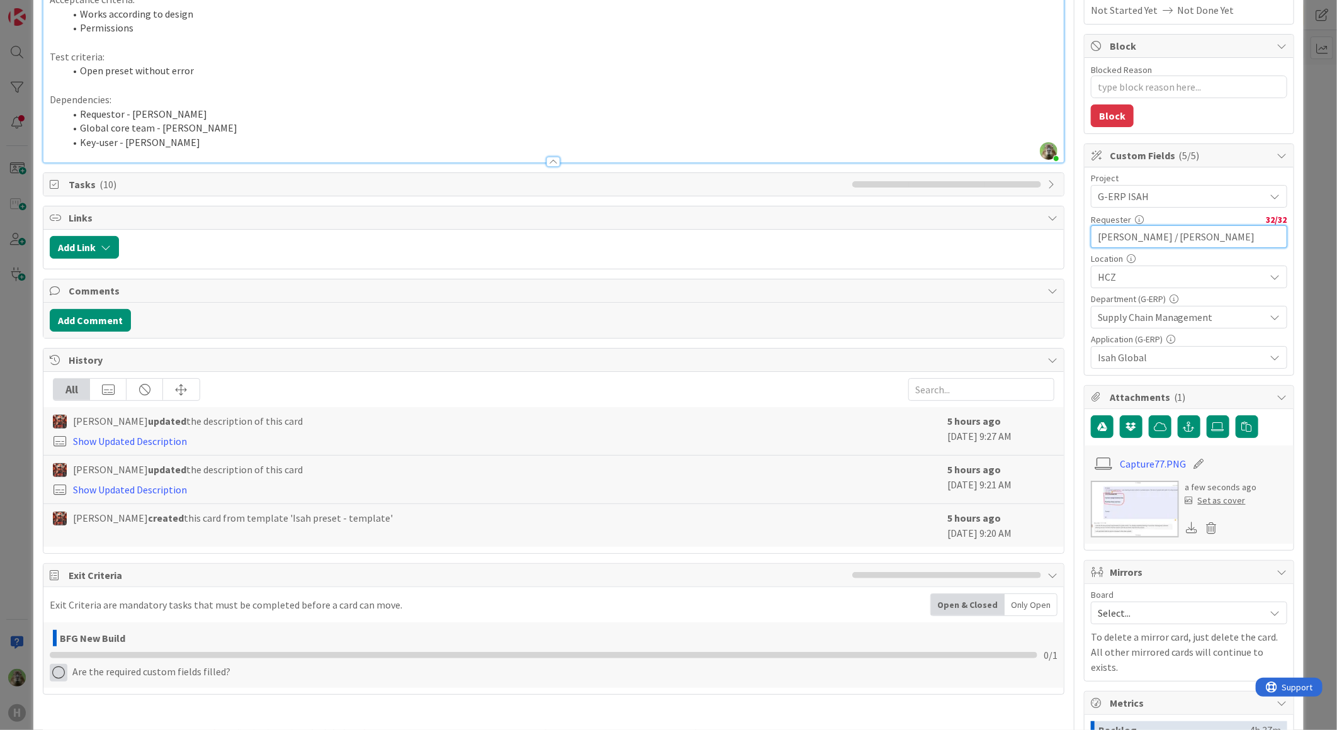
type input "Michal Wojatschke / Martin Melus"
click at [57, 668] on icon at bounding box center [59, 673] width 18 height 18
click at [159, 595] on link "Complete" at bounding box center [128, 592] width 157 height 18
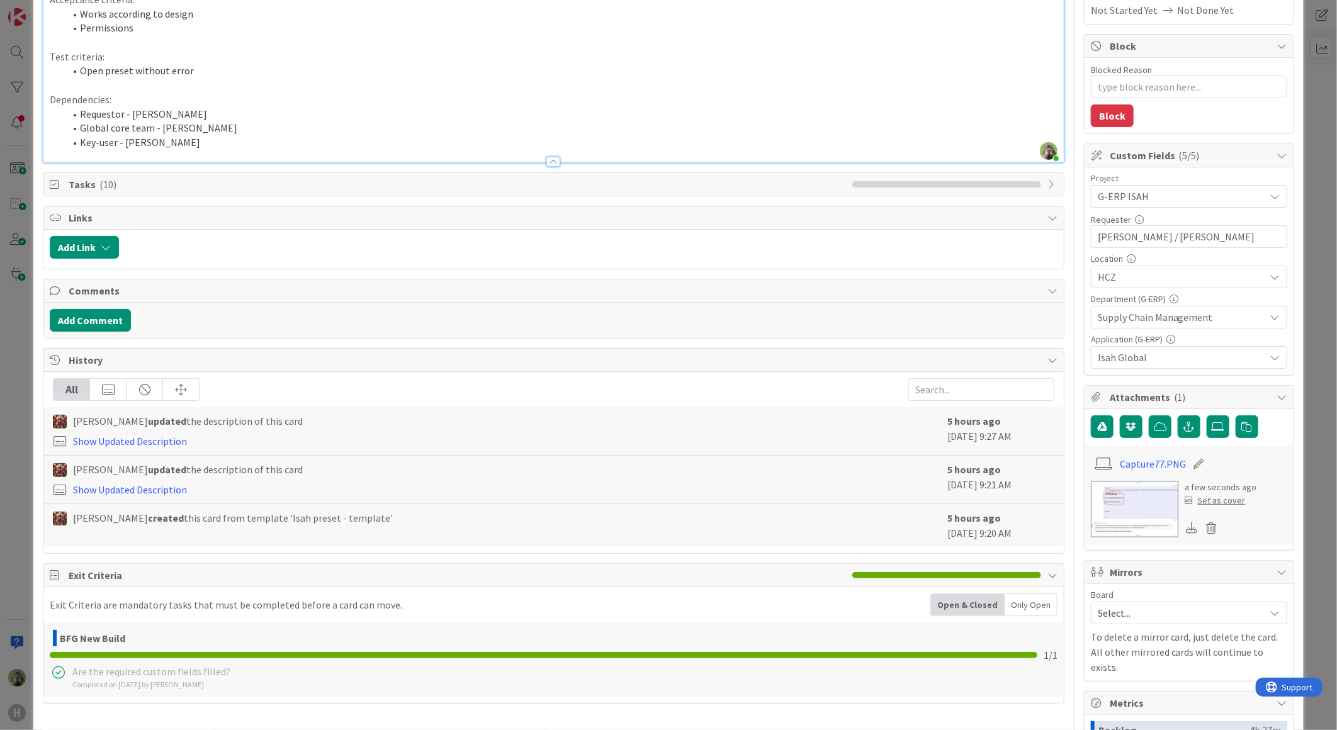
click at [17, 583] on div "ID 1830 G-ERP - Backlog BFG New Build Title 37 / 128 Preset change - Purchase l…" at bounding box center [668, 365] width 1337 height 730
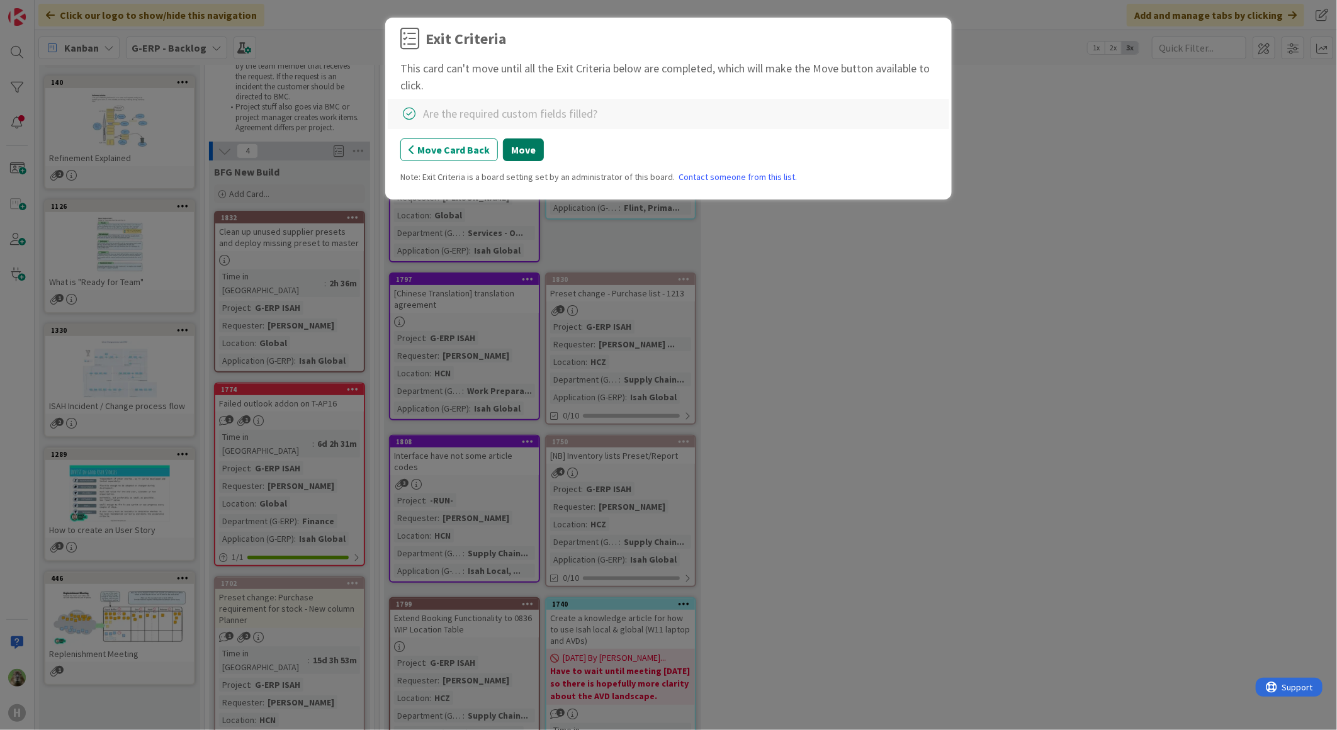
click at [526, 145] on button "Move" at bounding box center [523, 149] width 41 height 23
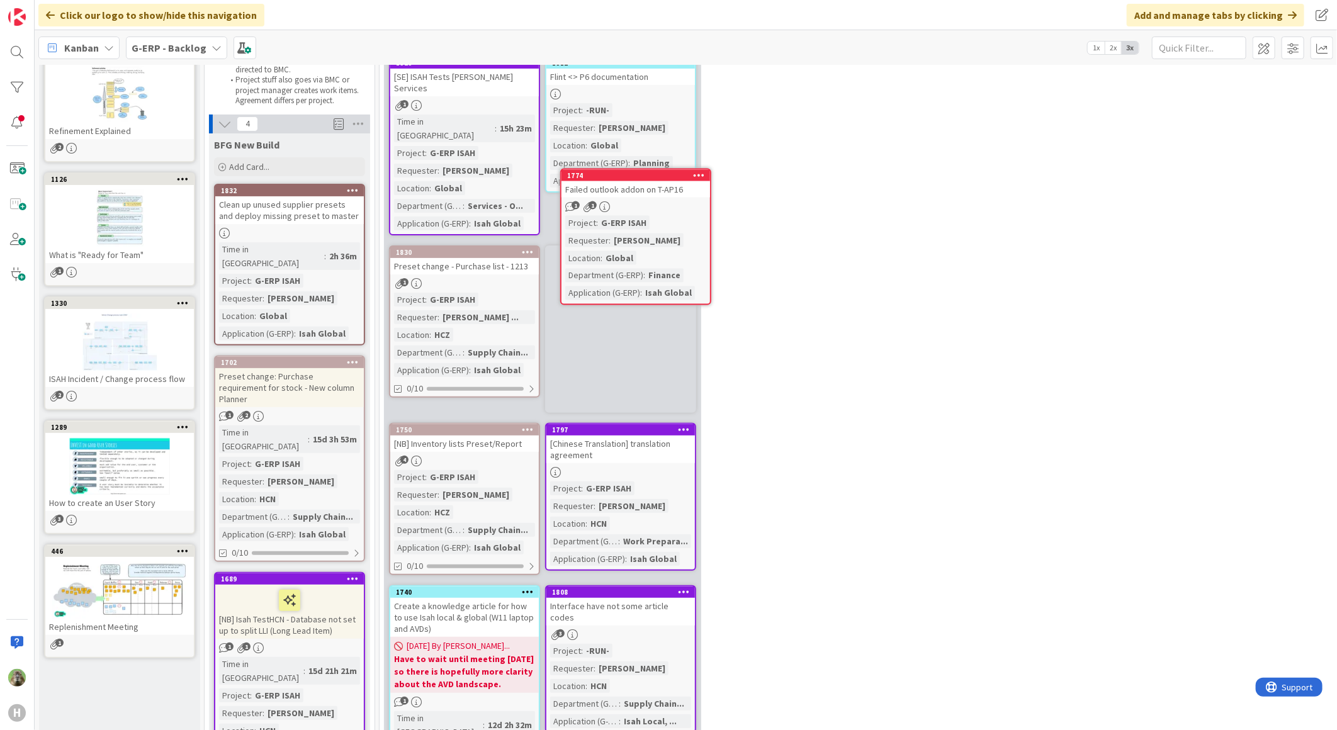
scroll to position [116, 0]
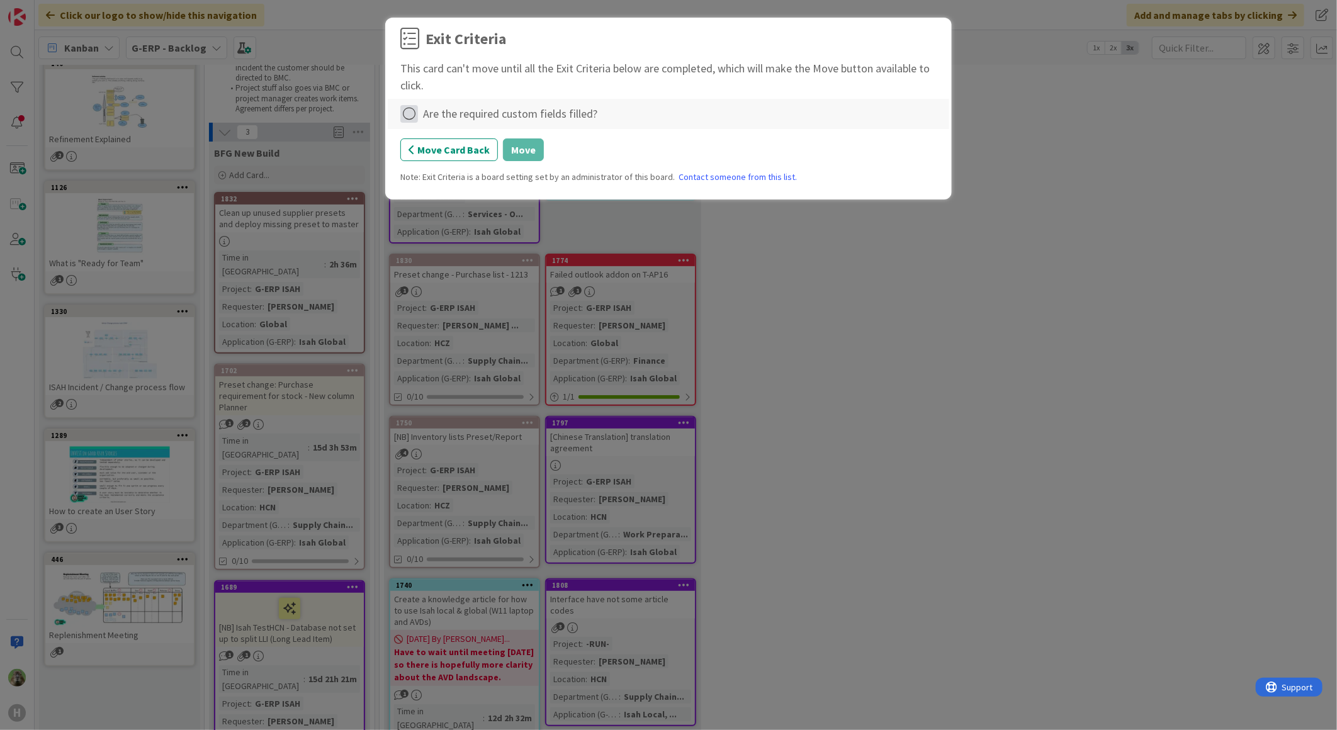
click at [412, 115] on icon at bounding box center [409, 114] width 18 height 18
click at [478, 132] on link "Complete" at bounding box center [478, 140] width 157 height 18
click at [514, 149] on button "Move" at bounding box center [523, 149] width 41 height 23
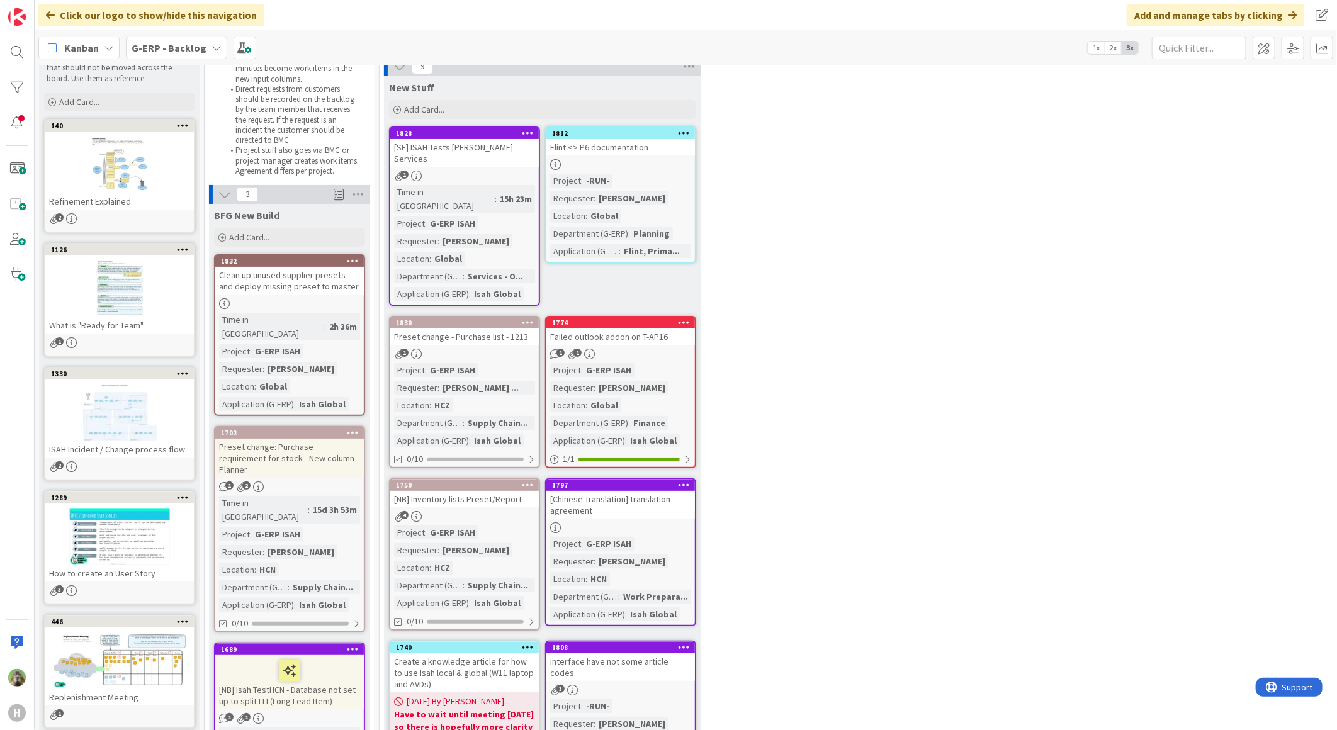
scroll to position [0, 0]
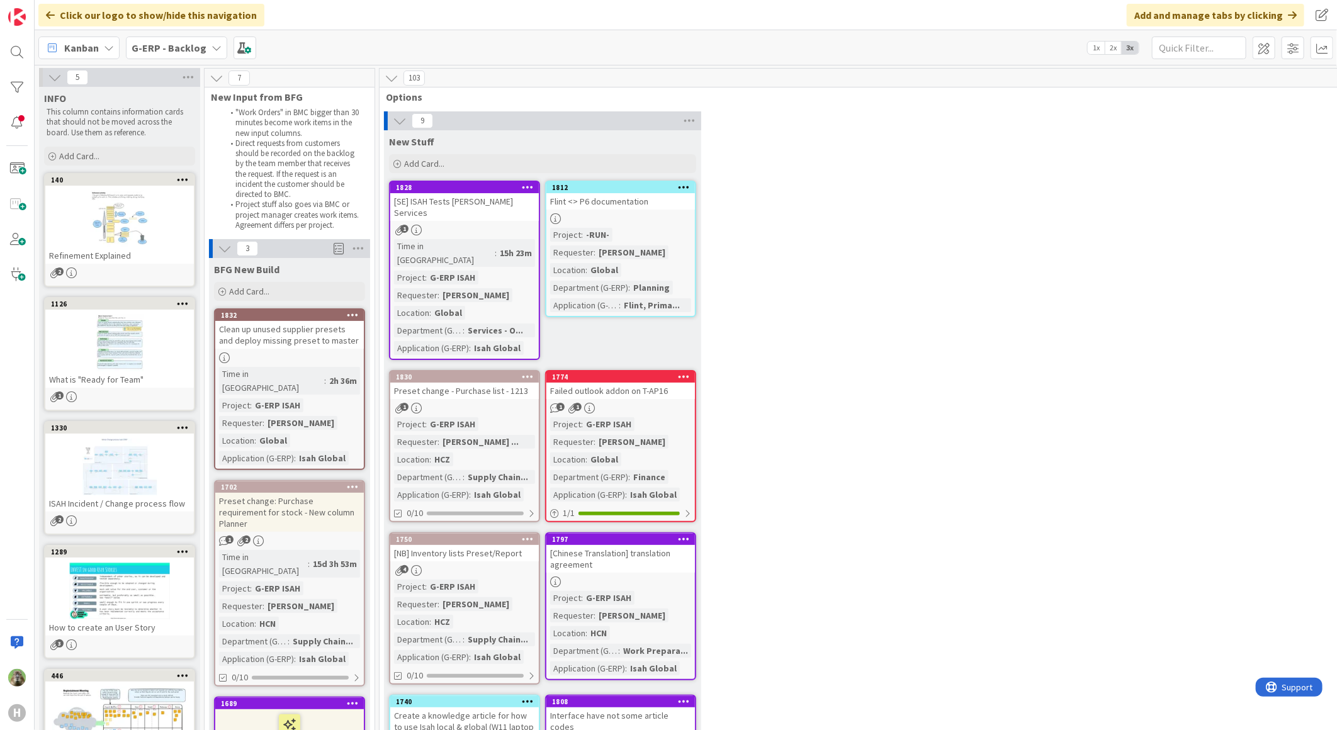
click at [1008, 315] on div "9 New Stuff Add Card... 1812 Flint <> P6 documentation Project : -RUN- Requeste…" at bounding box center [881, 621] width 999 height 1020
click at [185, 39] on div "G-ERP - Backlog" at bounding box center [176, 48] width 101 height 23
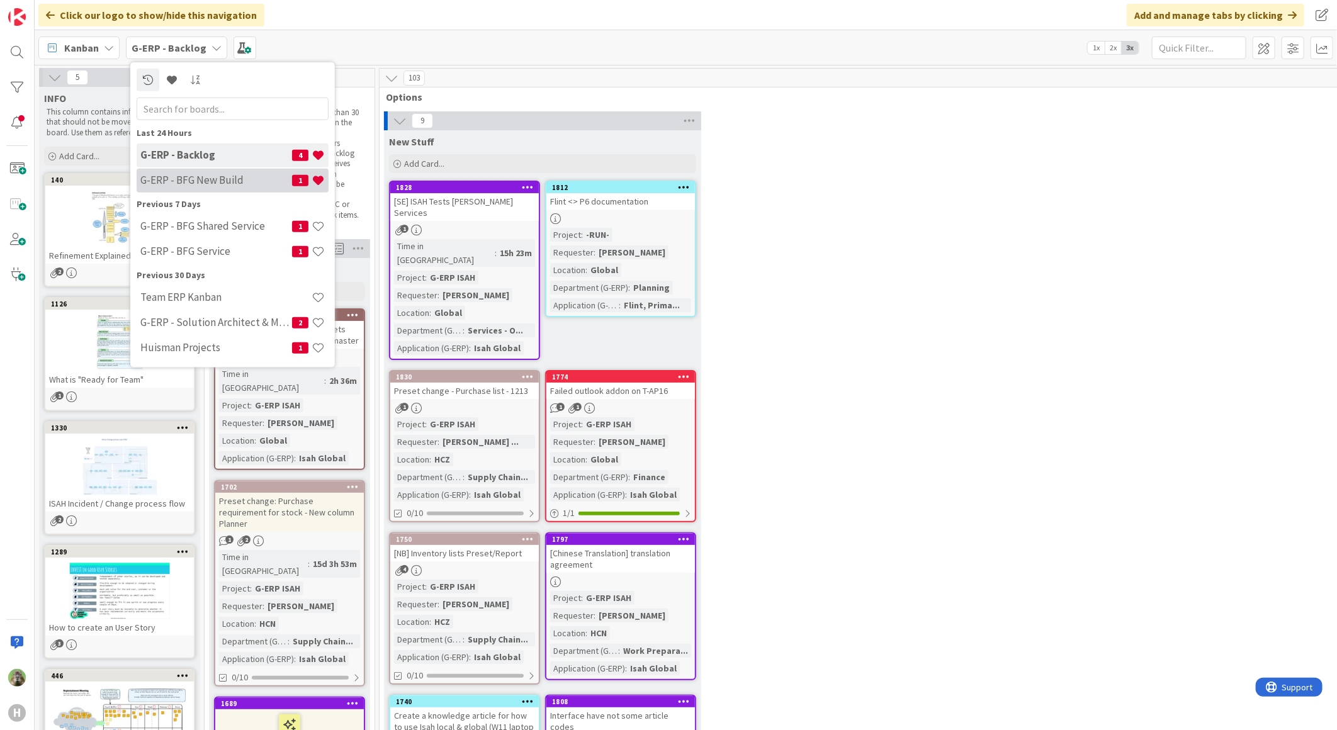
click at [187, 183] on h4 "G-ERP - BFG New Build" at bounding box center [216, 180] width 152 height 13
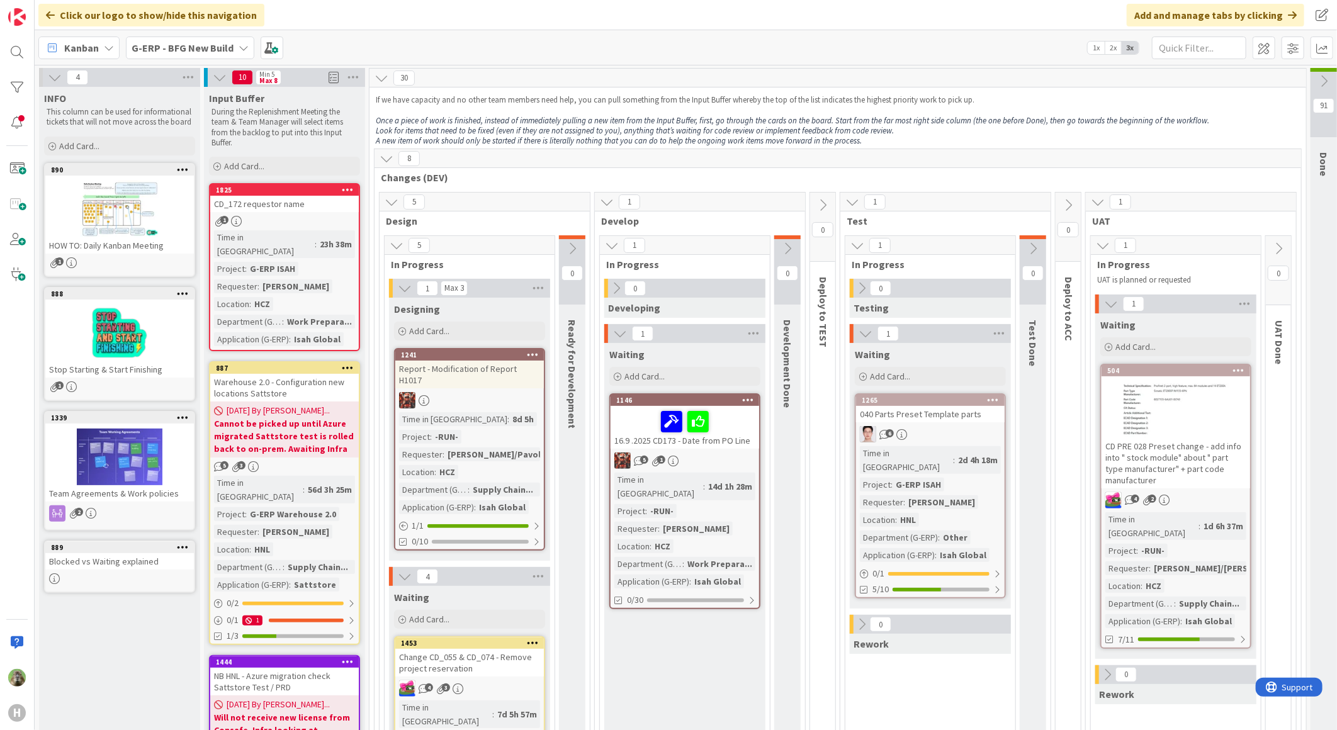
click at [224, 46] on b "G-ERP - BFG New Build" at bounding box center [183, 48] width 102 height 13
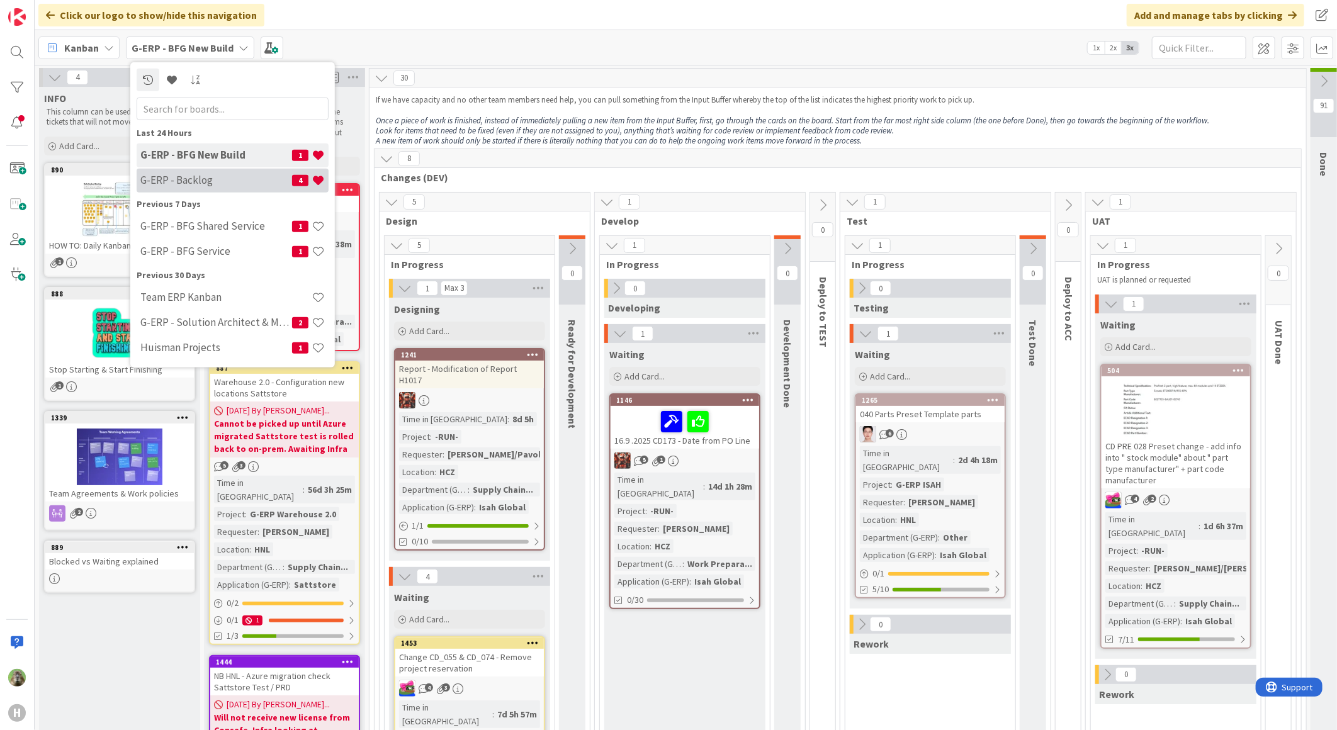
click at [236, 177] on h4 "G-ERP - Backlog" at bounding box center [216, 180] width 152 height 13
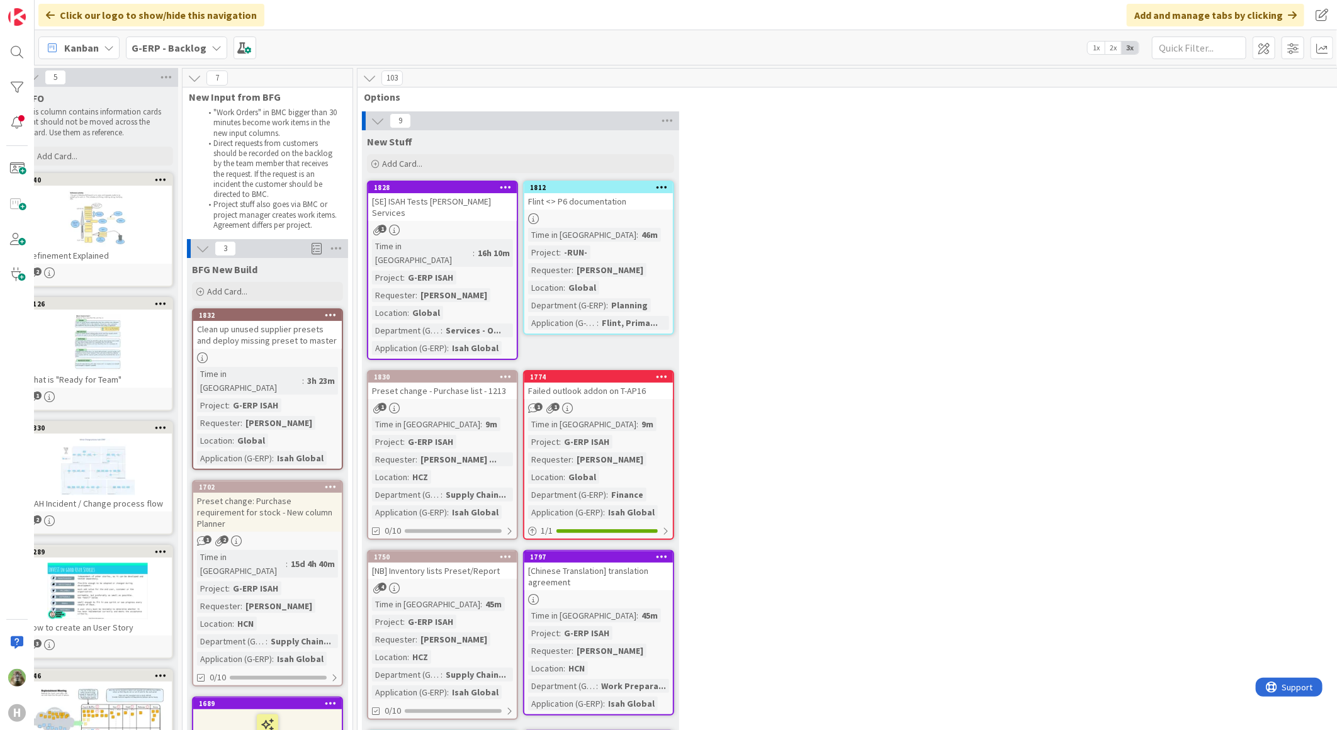
scroll to position [0, 20]
click at [204, 48] on div "G-ERP - Backlog" at bounding box center [176, 48] width 101 height 23
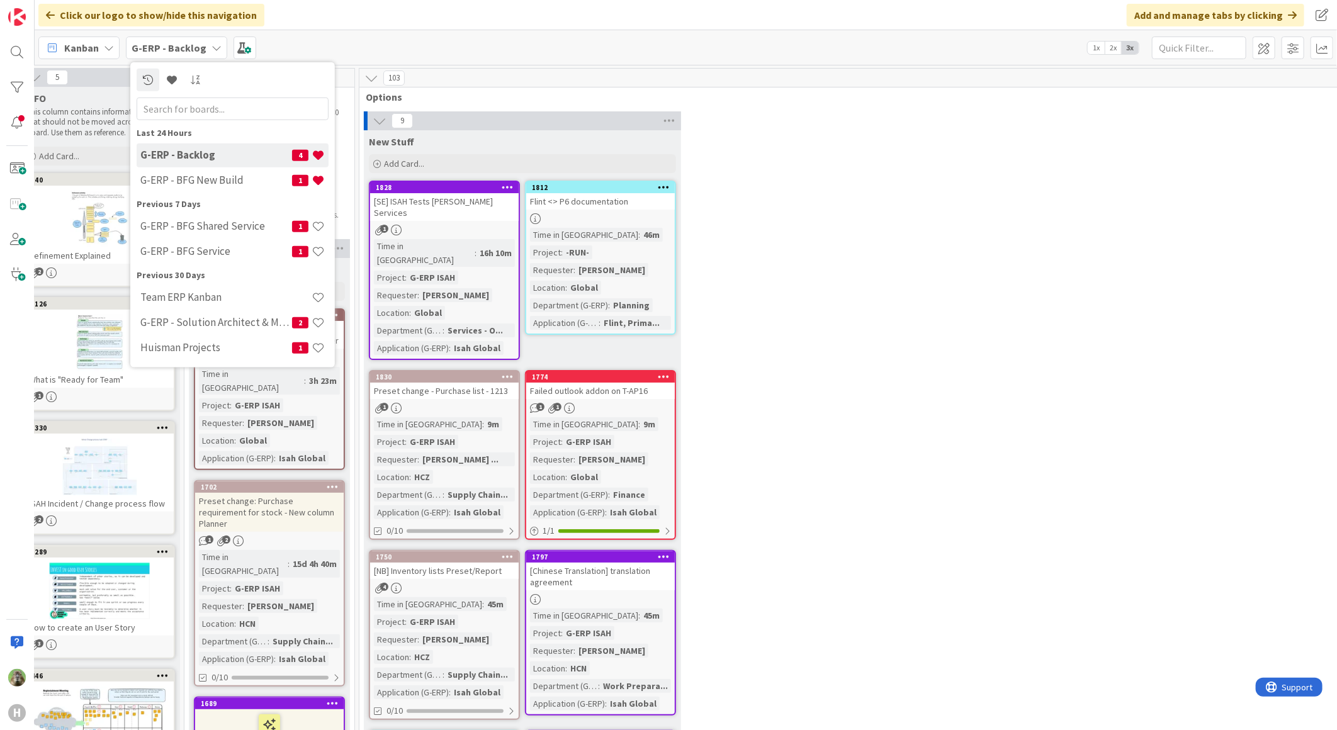
click at [204, 166] on div "G-ERP - Backlog 4" at bounding box center [233, 155] width 192 height 24
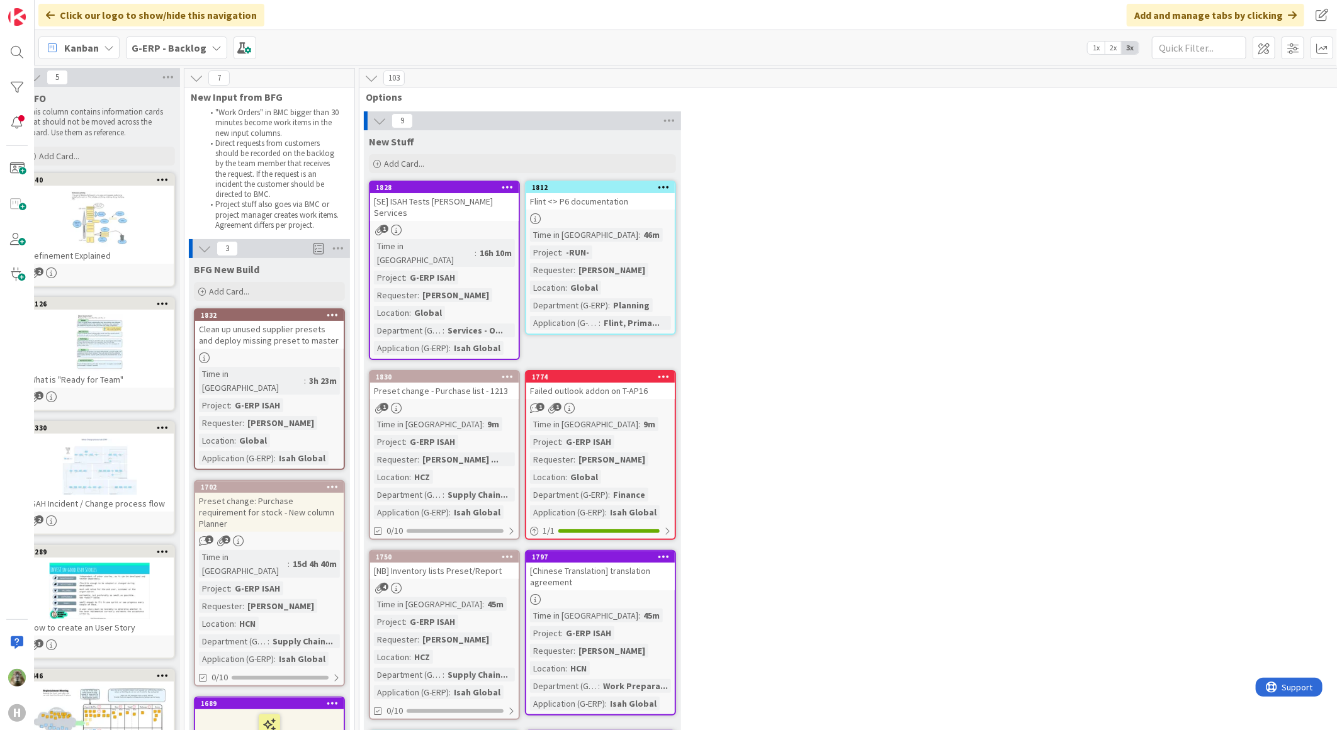
click at [173, 39] on div "G-ERP - Backlog" at bounding box center [176, 48] width 101 height 23
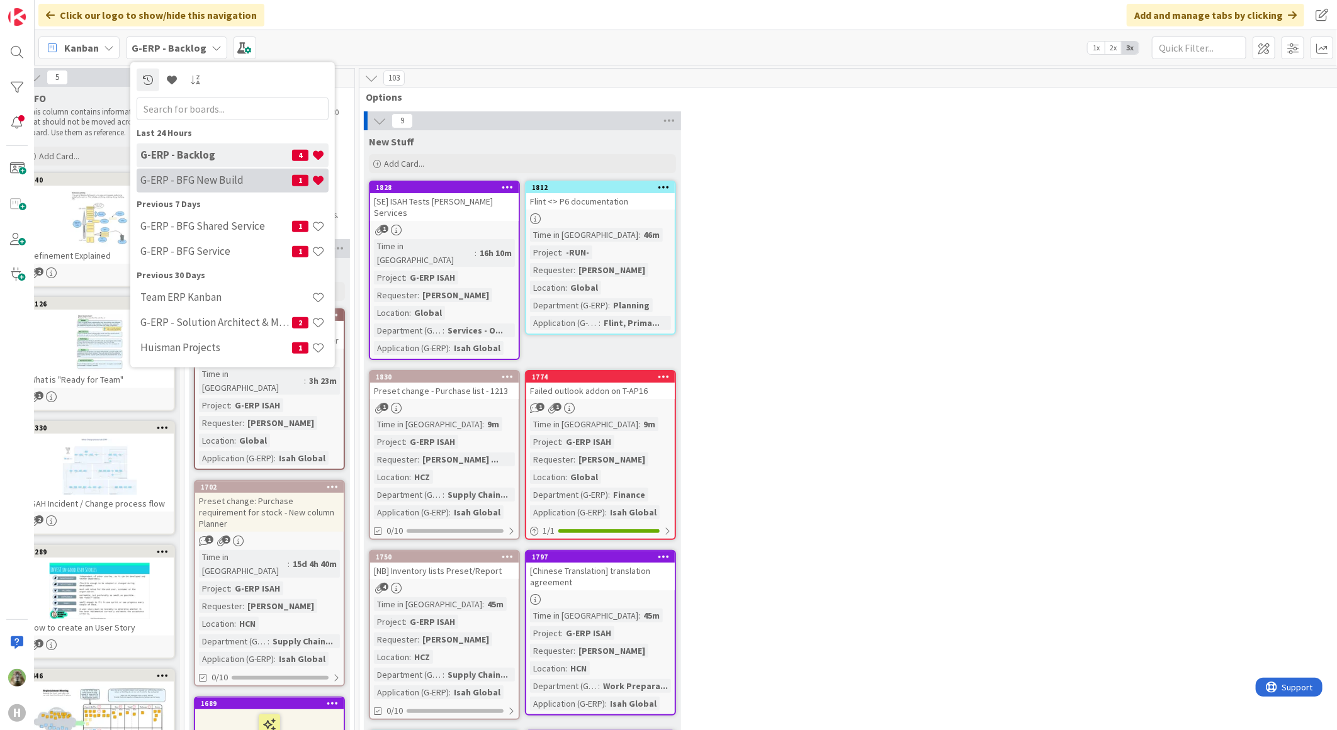
click at [197, 175] on h4 "G-ERP - BFG New Build" at bounding box center [216, 180] width 152 height 13
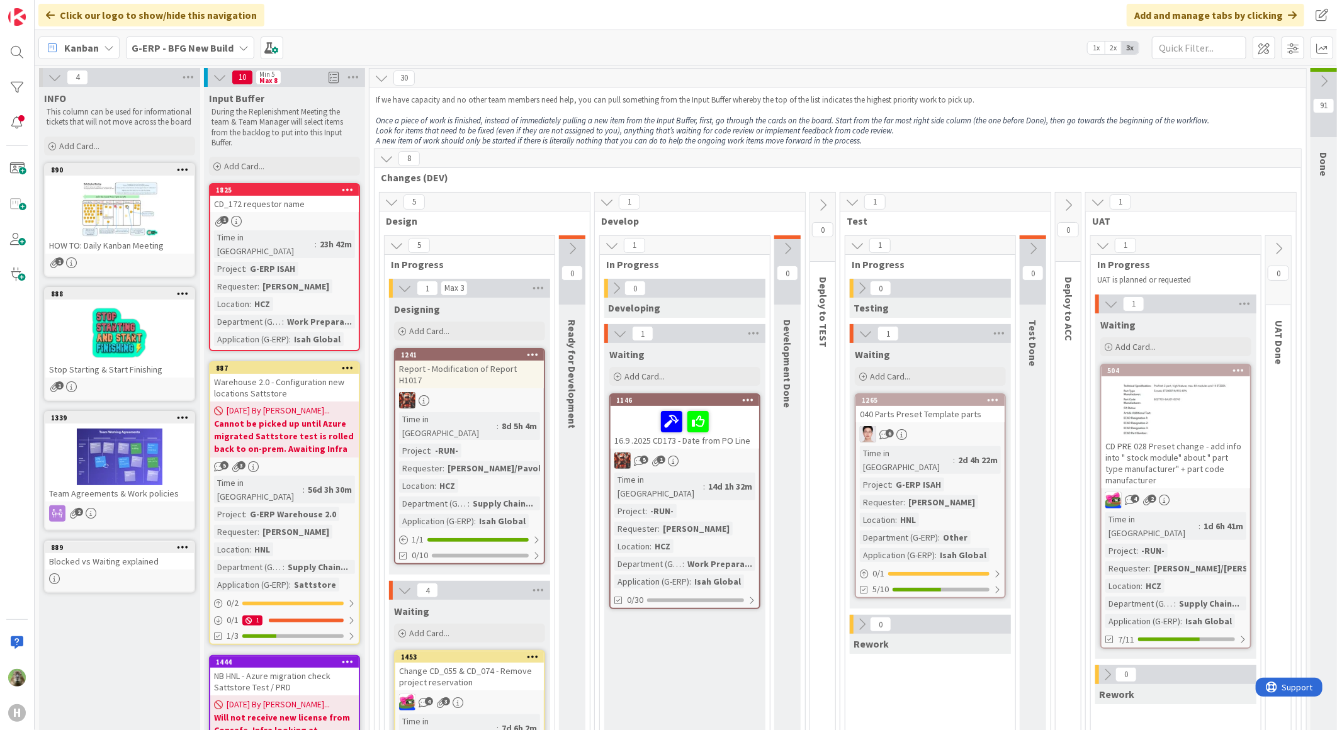
click at [255, 203] on div "CD_172 requestor name" at bounding box center [284, 204] width 149 height 16
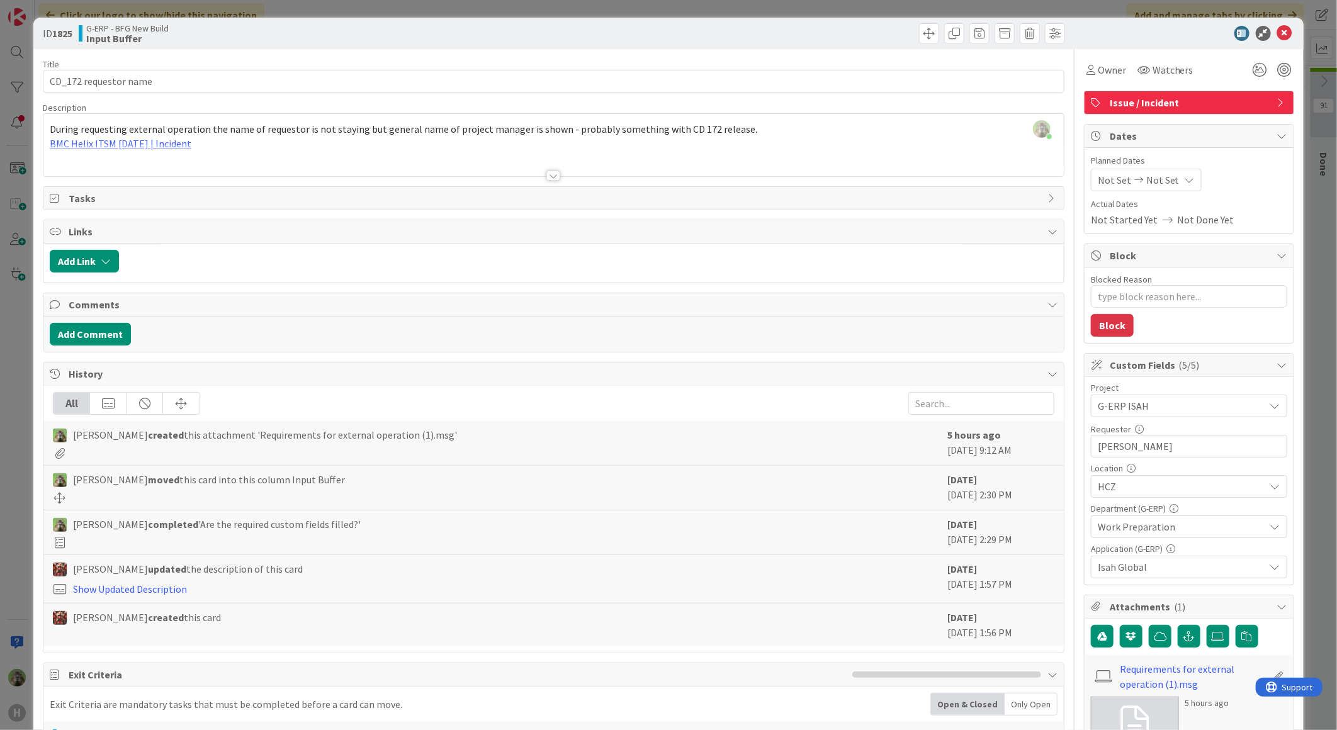
click at [14, 439] on div "ID 1825 G-ERP - BFG New Build Input Buffer Title 21 / 128 CD_172 requestor name…" at bounding box center [668, 365] width 1337 height 730
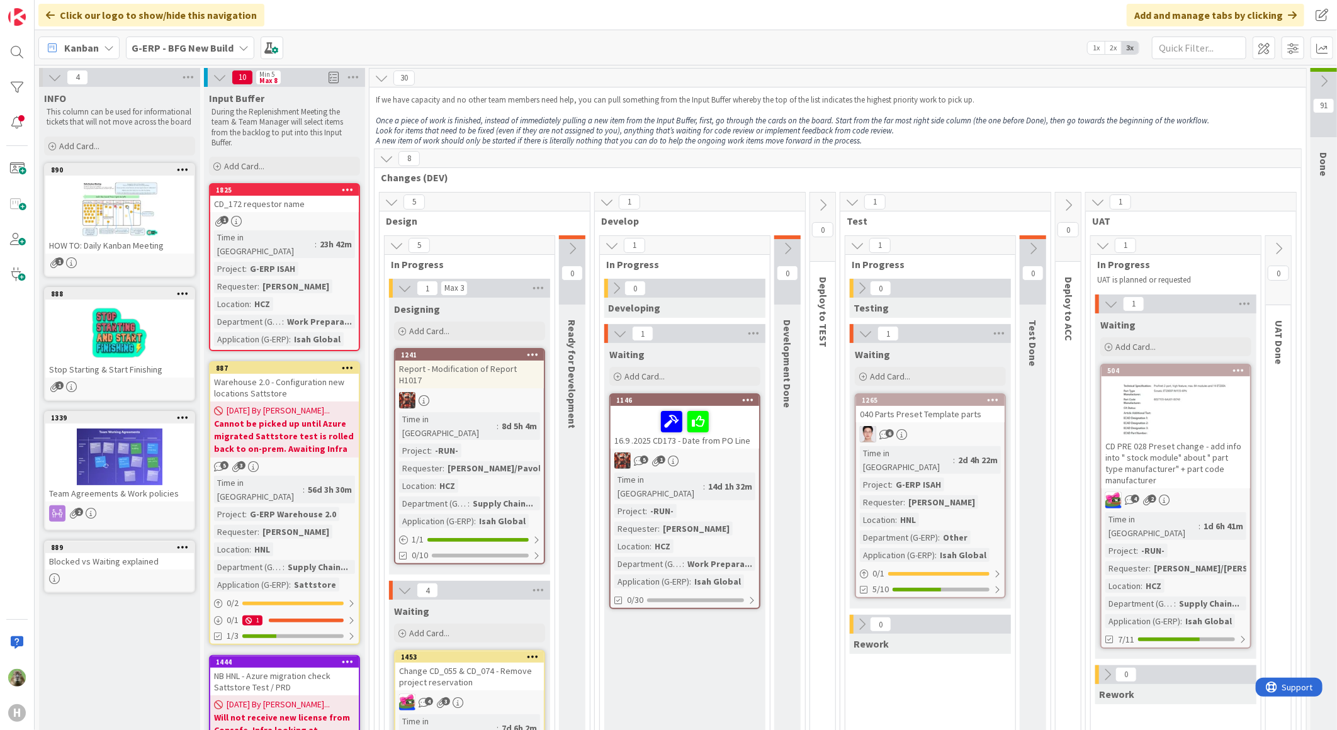
click at [310, 209] on div "CD_172 requestor name" at bounding box center [284, 204] width 149 height 16
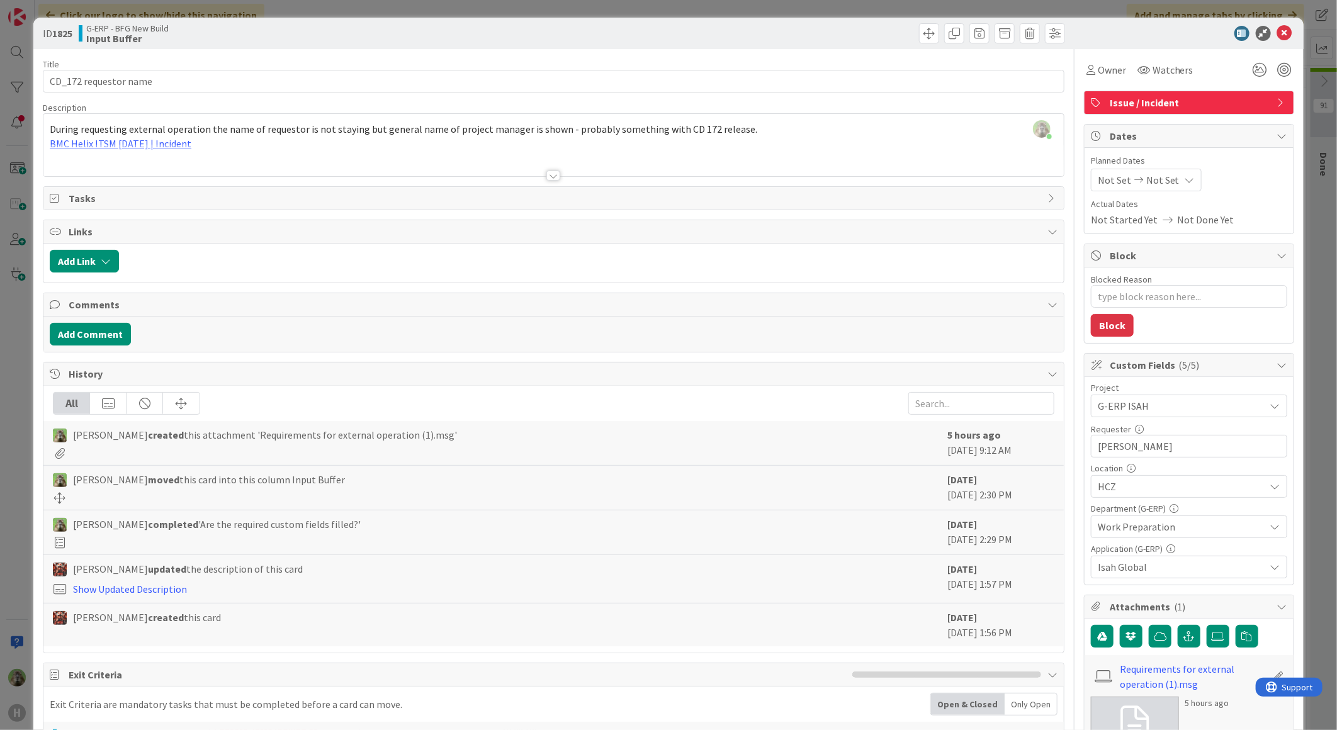
click at [22, 392] on div "ID 1825 G-ERP - BFG New Build Input Buffer Title 21 / 128 CD_172 requestor name…" at bounding box center [668, 365] width 1337 height 730
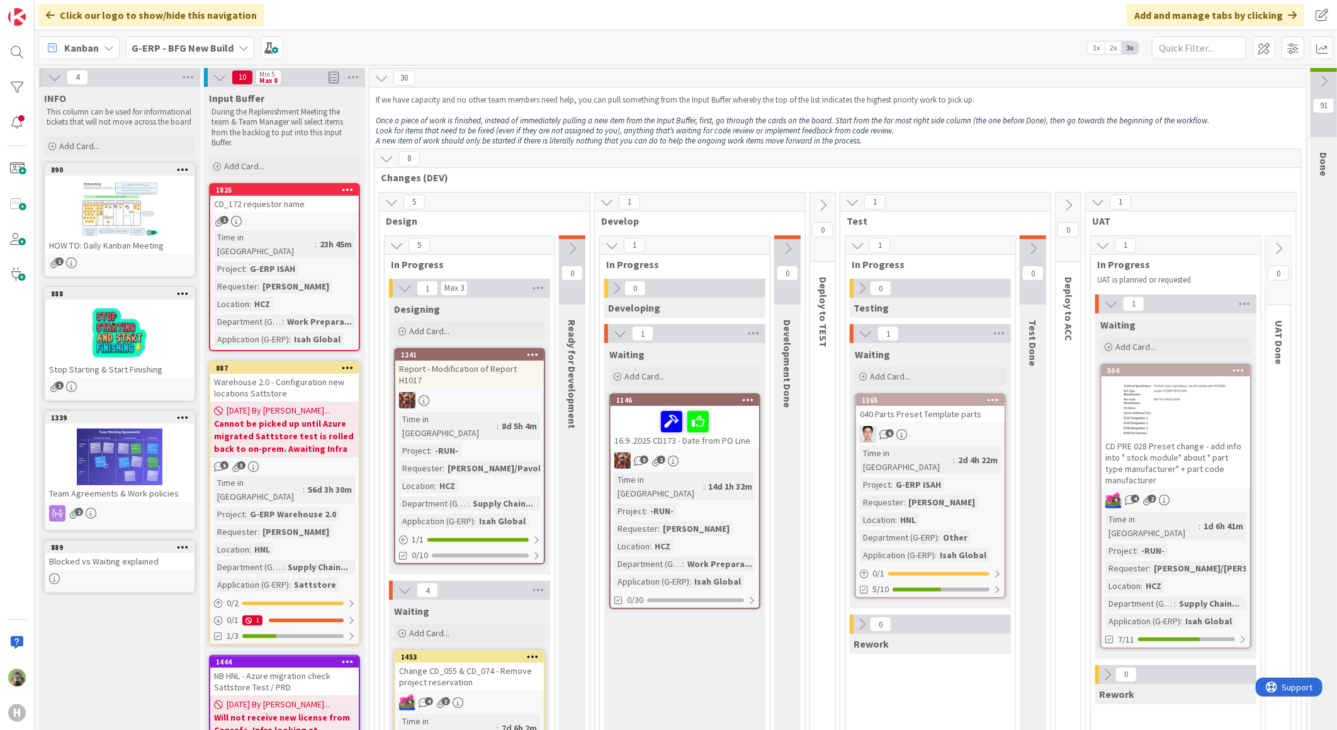
click at [230, 51] on div "G-ERP - BFG New Build" at bounding box center [190, 48] width 128 height 23
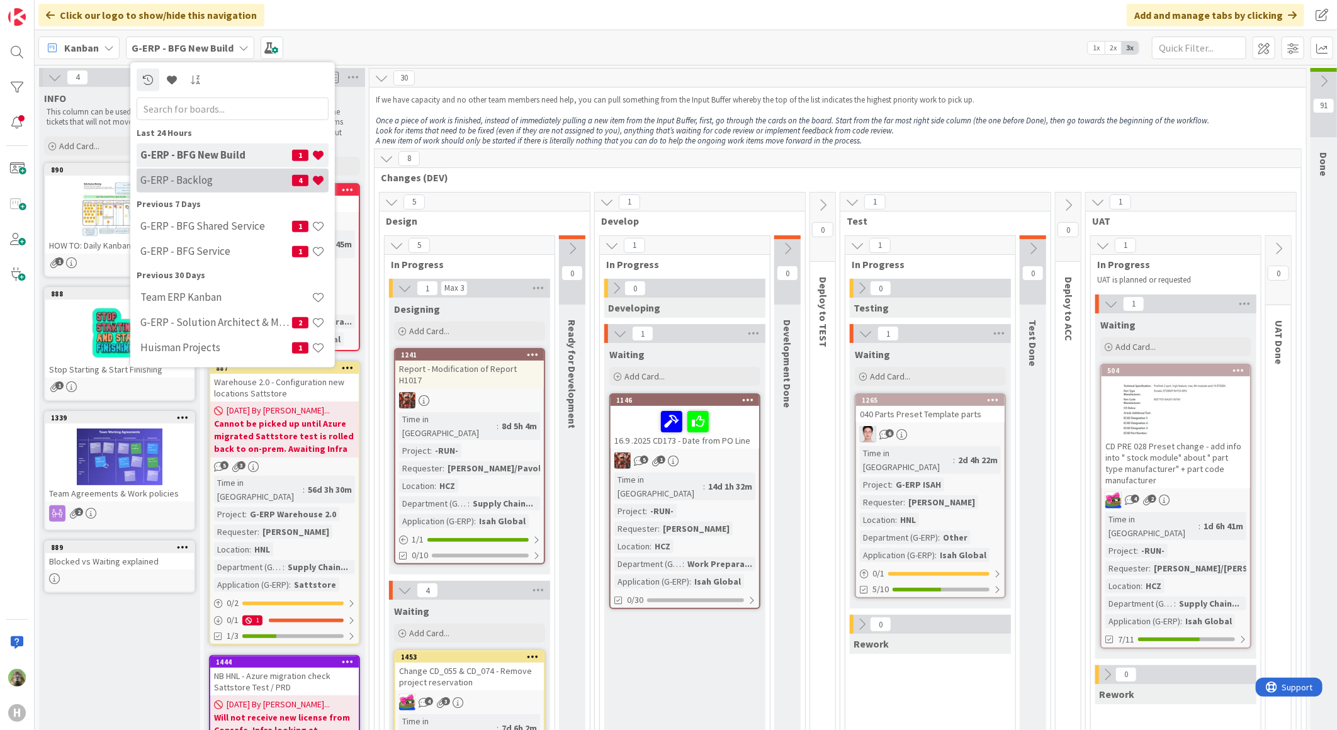
click at [232, 186] on div "G-ERP - Backlog 4" at bounding box center [233, 180] width 192 height 24
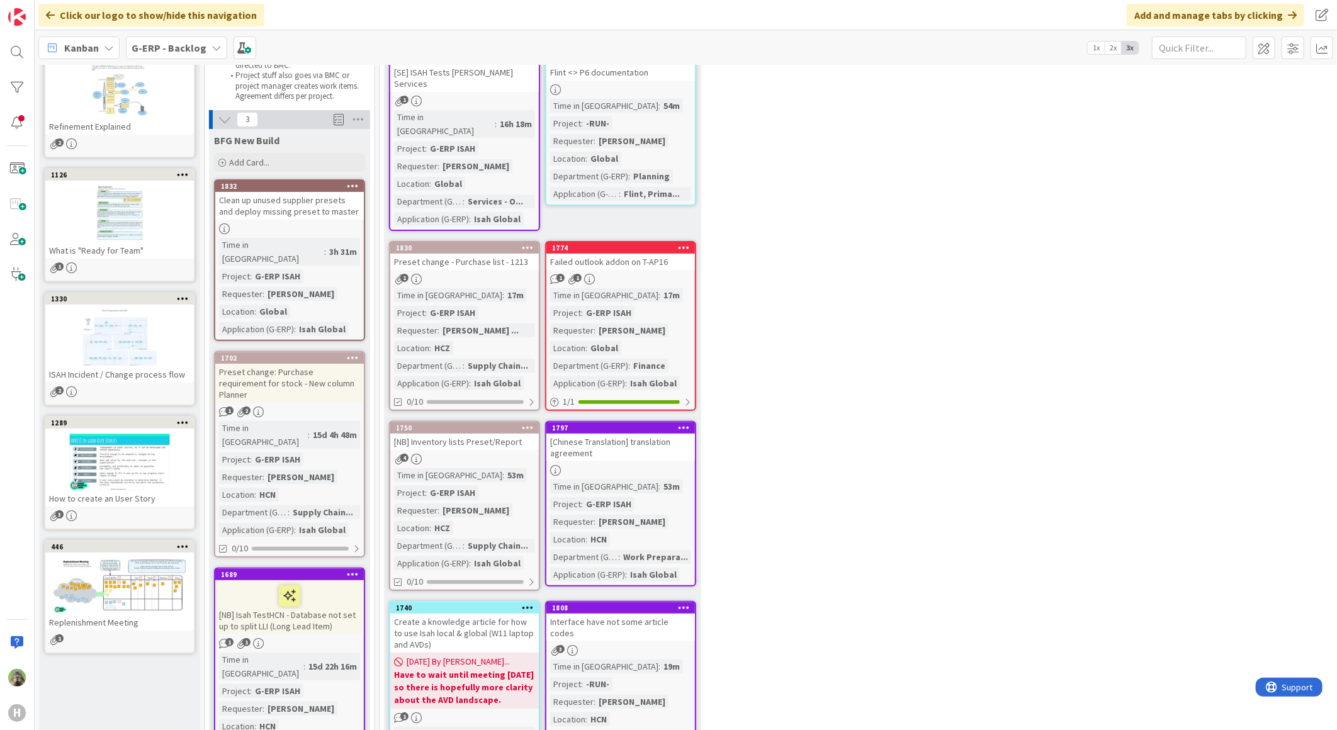
scroll to position [210, 0]
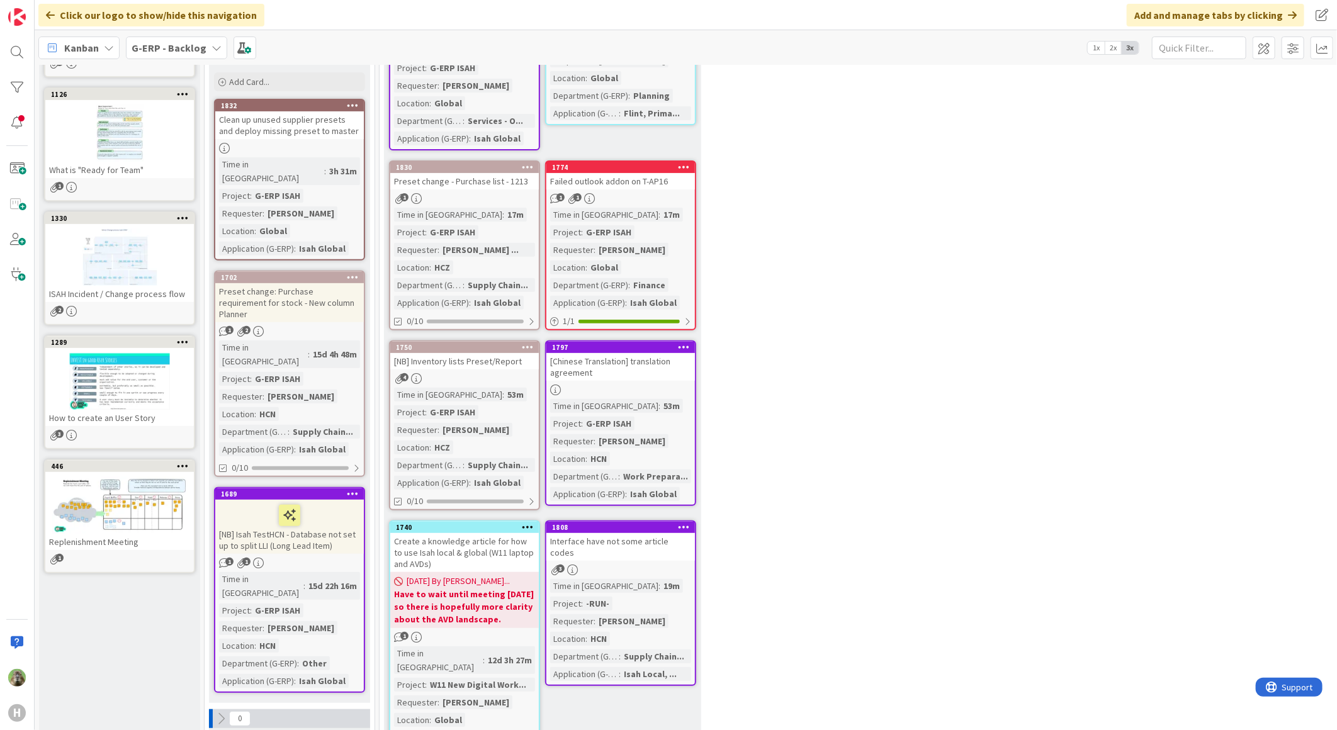
click at [689, 522] on icon at bounding box center [684, 526] width 12 height 9
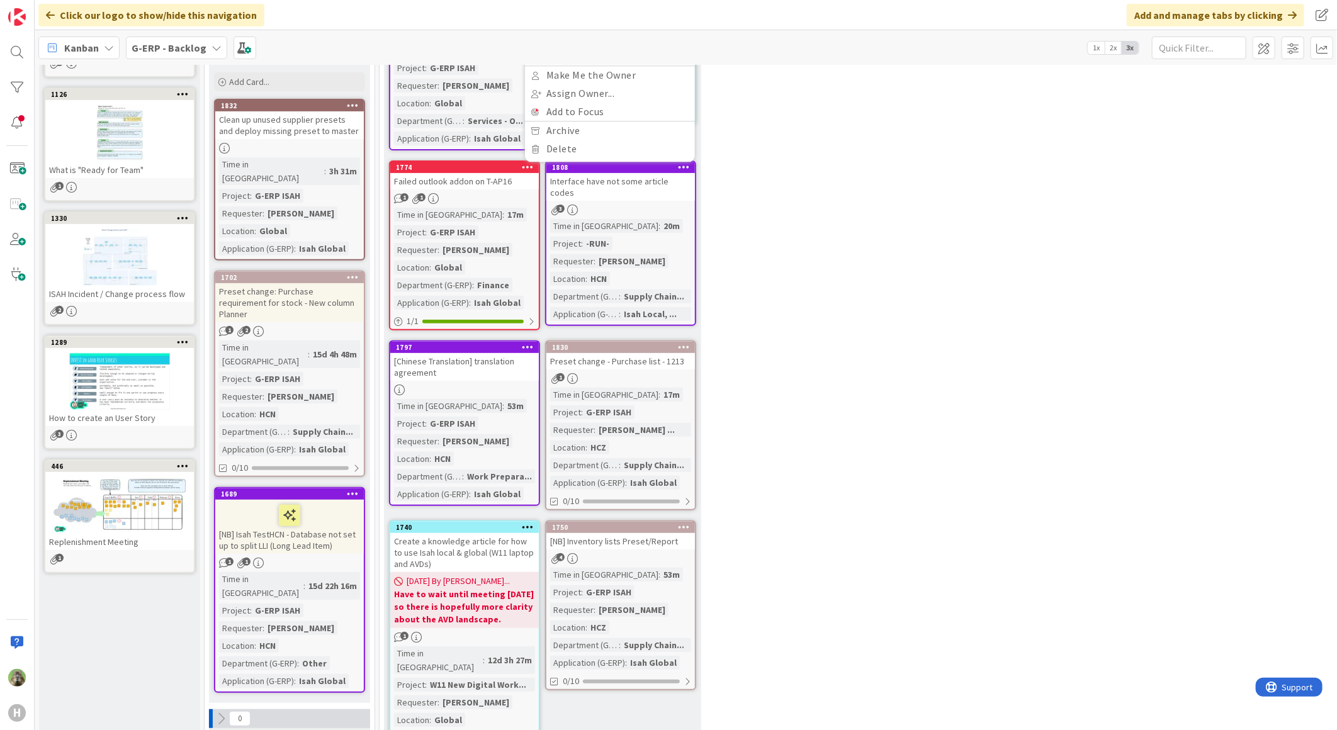
click at [677, 163] on div at bounding box center [683, 167] width 23 height 9
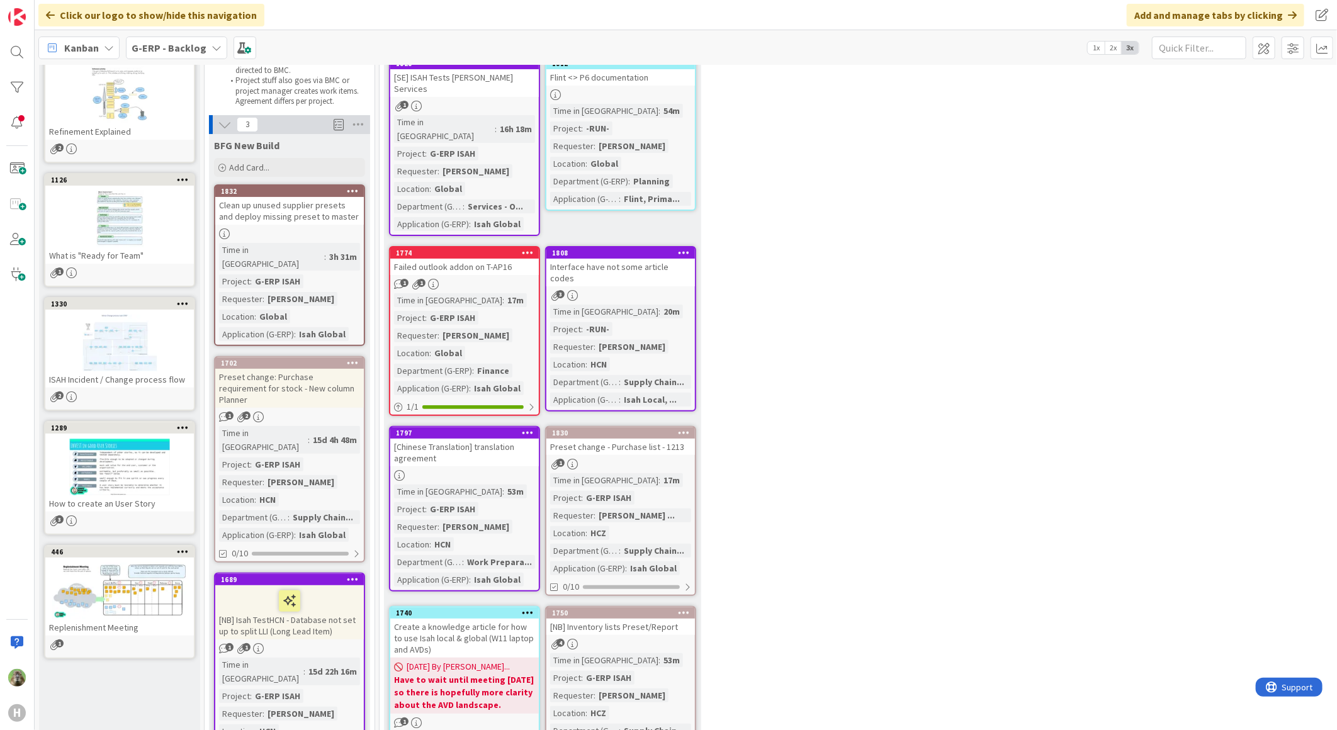
scroll to position [0, 0]
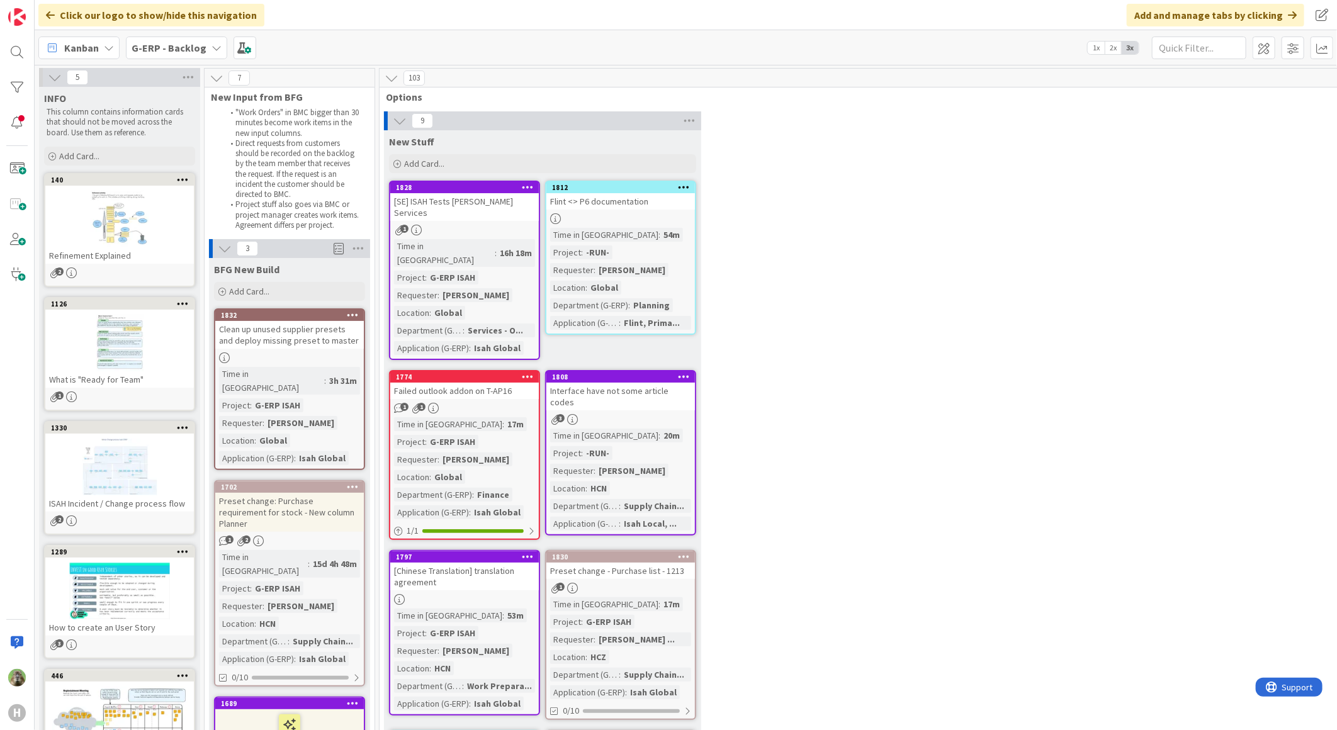
click at [690, 373] on div at bounding box center [683, 377] width 23 height 9
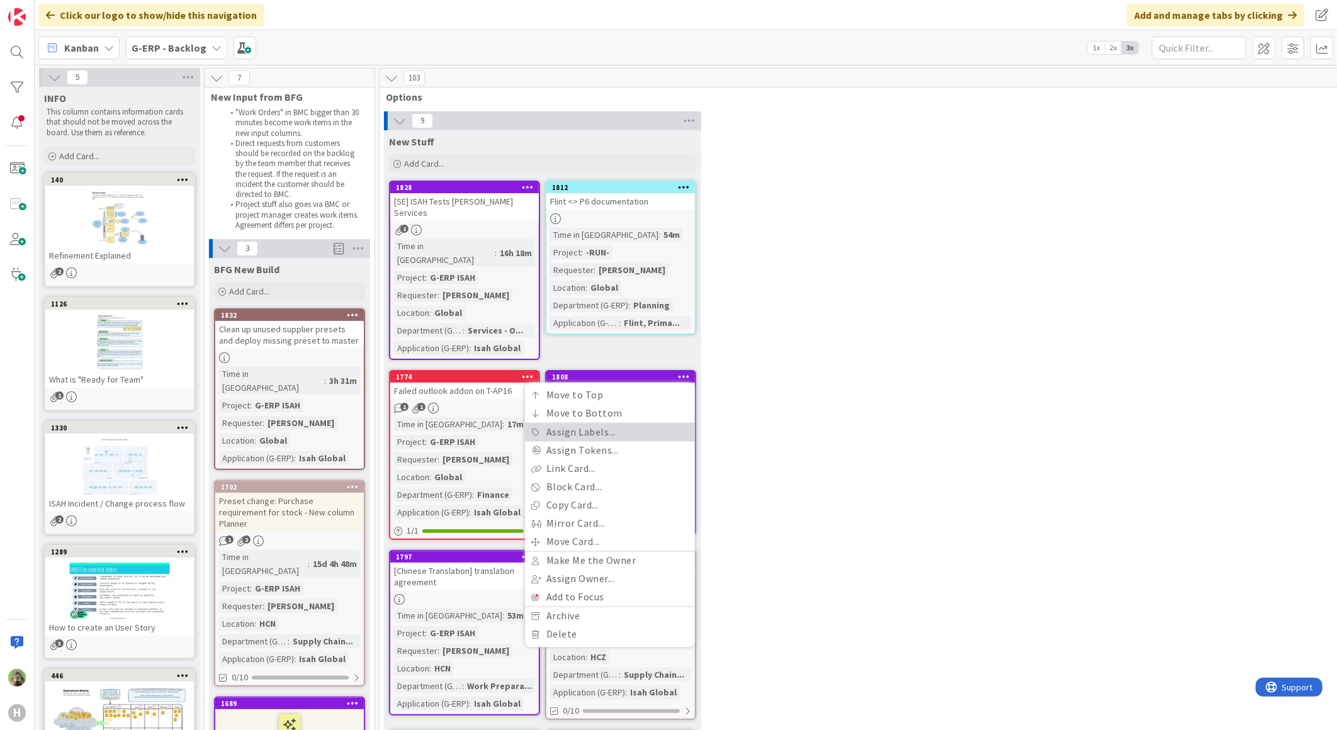
click at [640, 424] on link "Assign Labels..." at bounding box center [610, 433] width 170 height 18
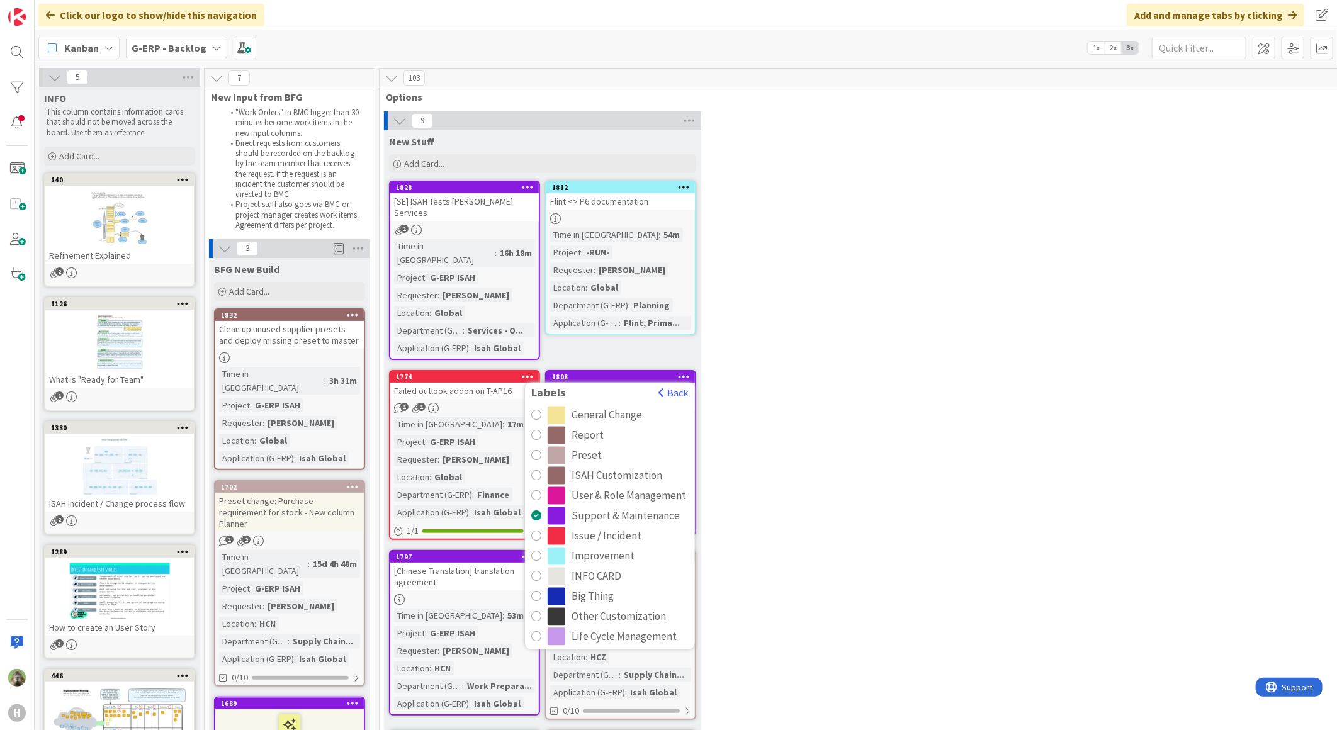
click at [612, 527] on div "Issue / Incident" at bounding box center [606, 536] width 70 height 18
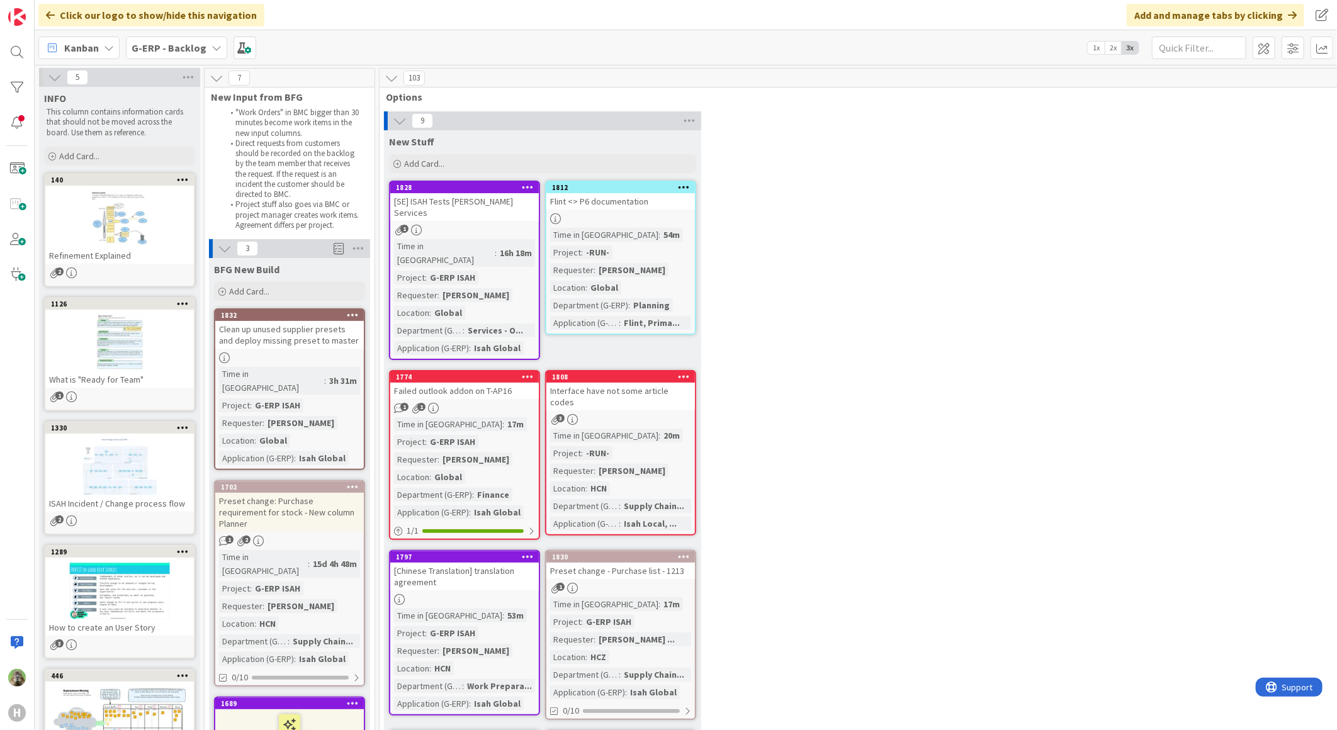
click at [873, 431] on div "9 New Stuff Add Card... 1812 Flint <> P6 documentation Time in Column : 54m Pro…" at bounding box center [881, 647] width 999 height 1073
click at [691, 373] on div at bounding box center [683, 377] width 23 height 9
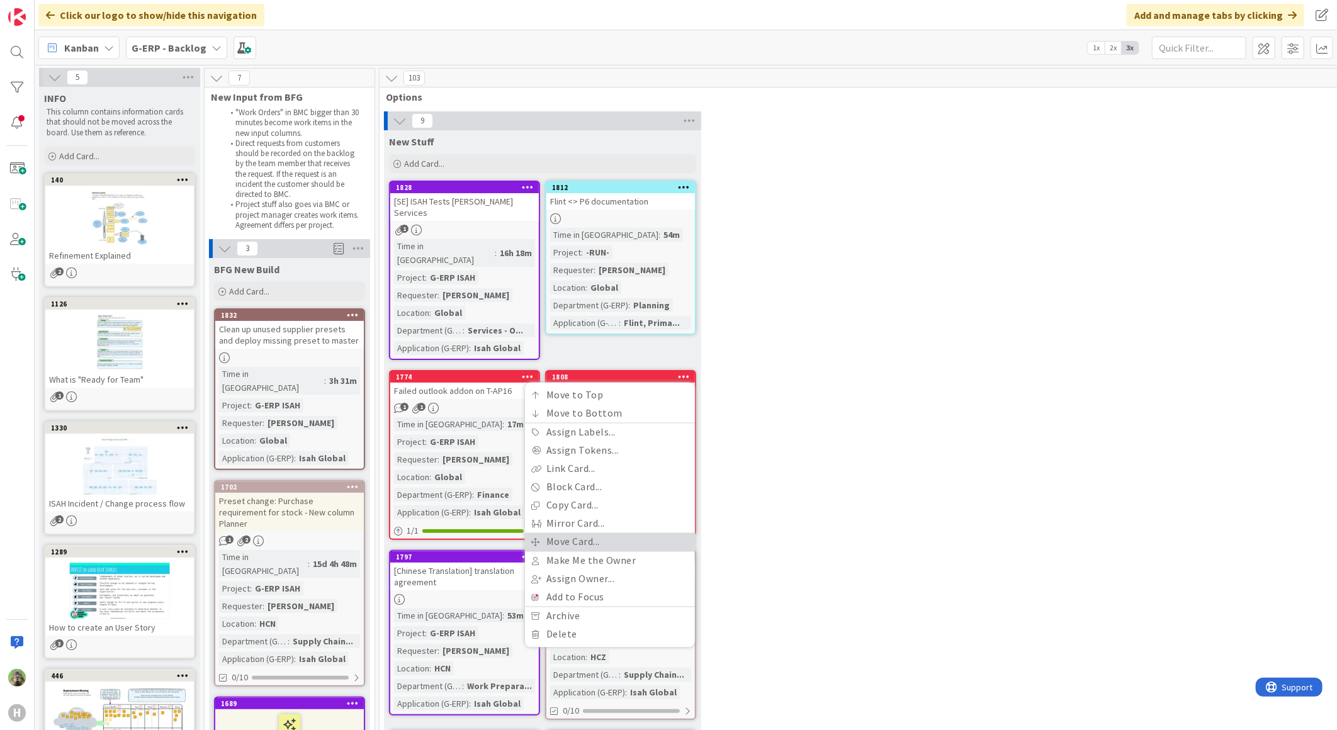
click at [628, 533] on link "Move Card..." at bounding box center [610, 542] width 170 height 18
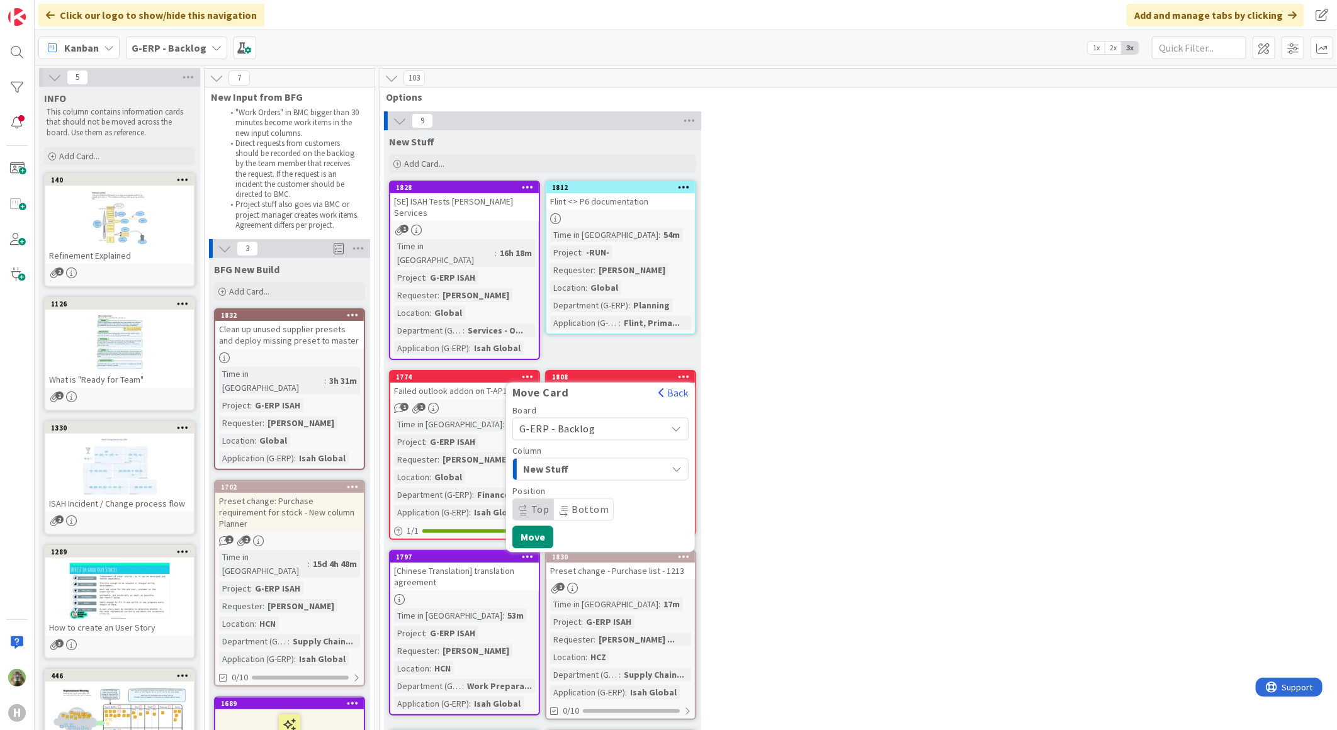
click at [605, 420] on span "G-ERP - Backlog" at bounding box center [589, 429] width 141 height 18
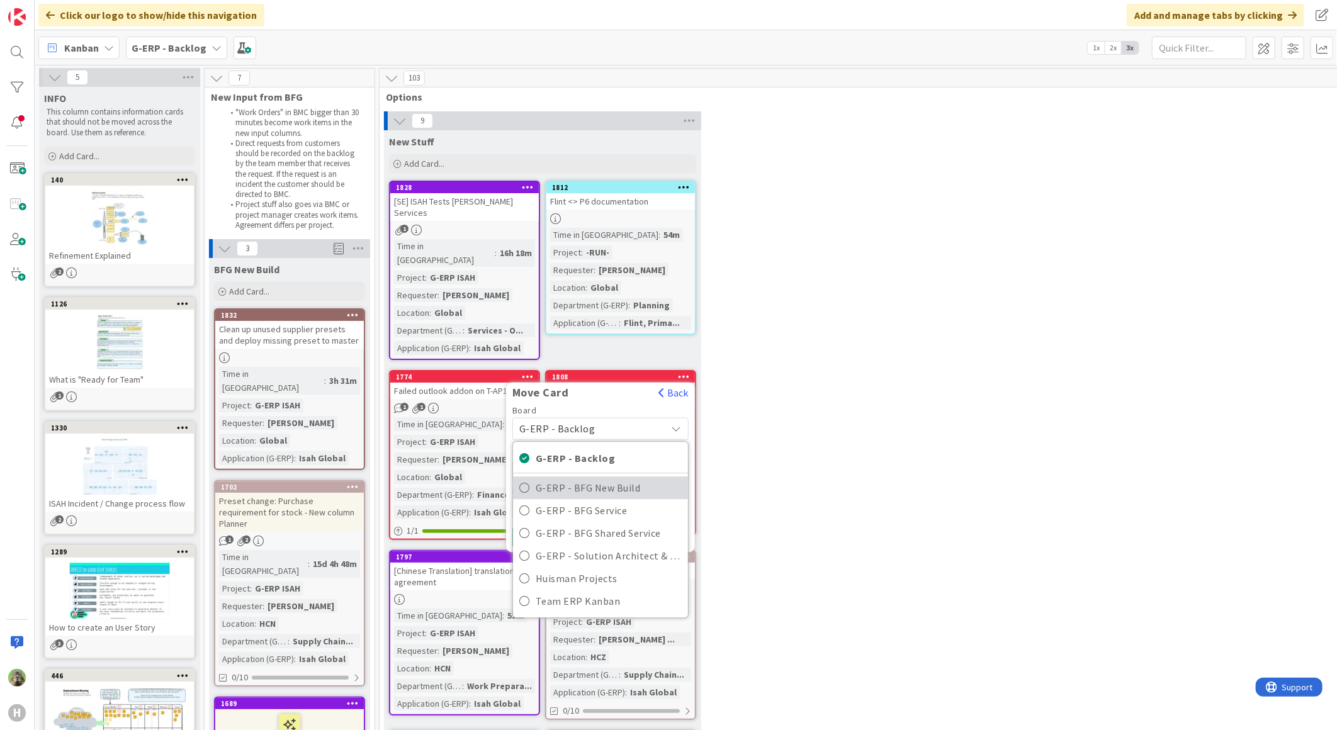
click at [606, 478] on span "G-ERP - BFG New Build" at bounding box center [609, 487] width 146 height 19
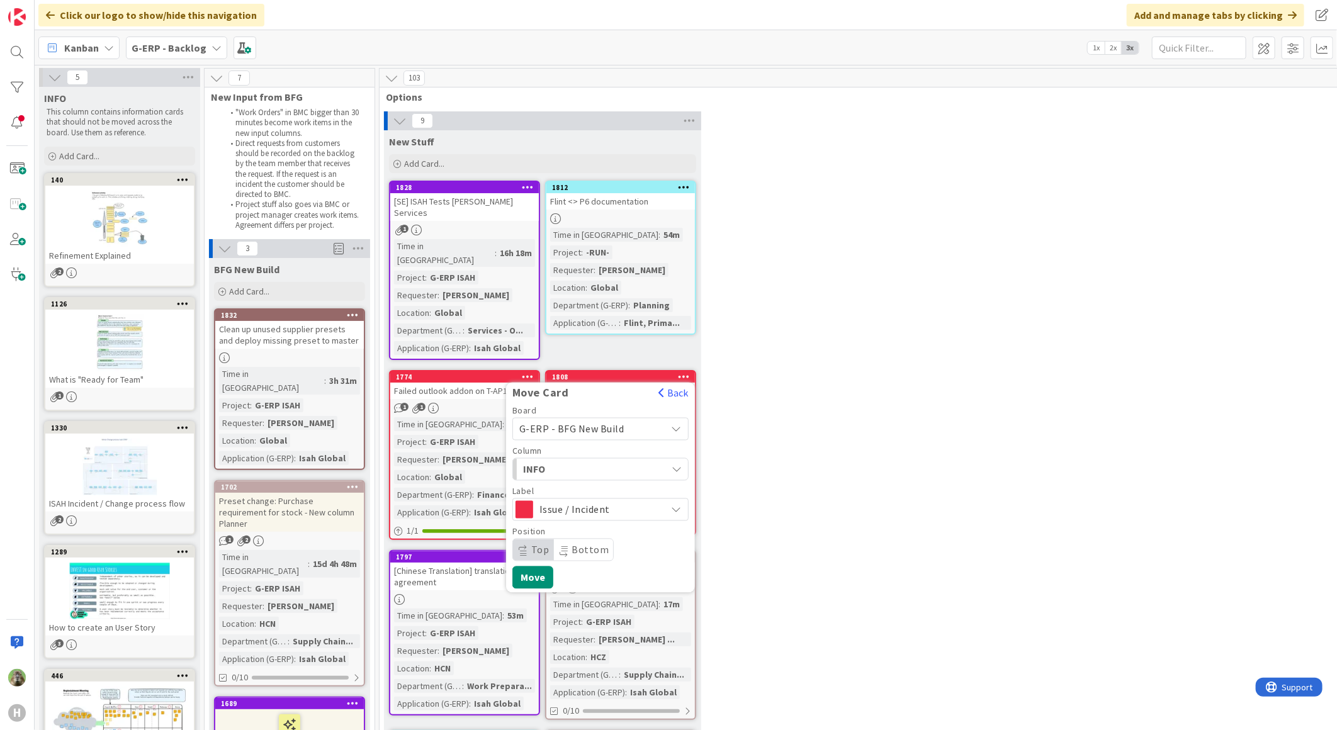
click at [608, 459] on div "INFO" at bounding box center [593, 469] width 147 height 20
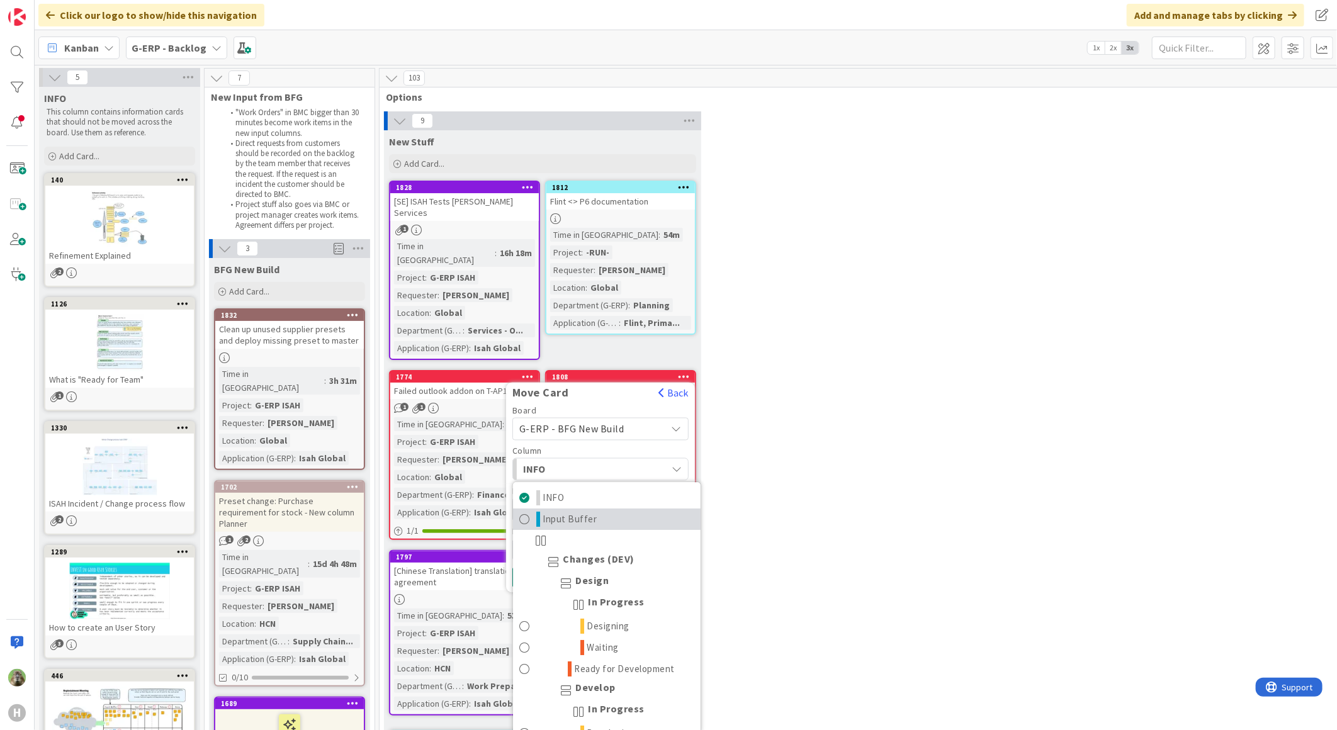
click at [607, 509] on link "Input Buffer" at bounding box center [607, 519] width 188 height 21
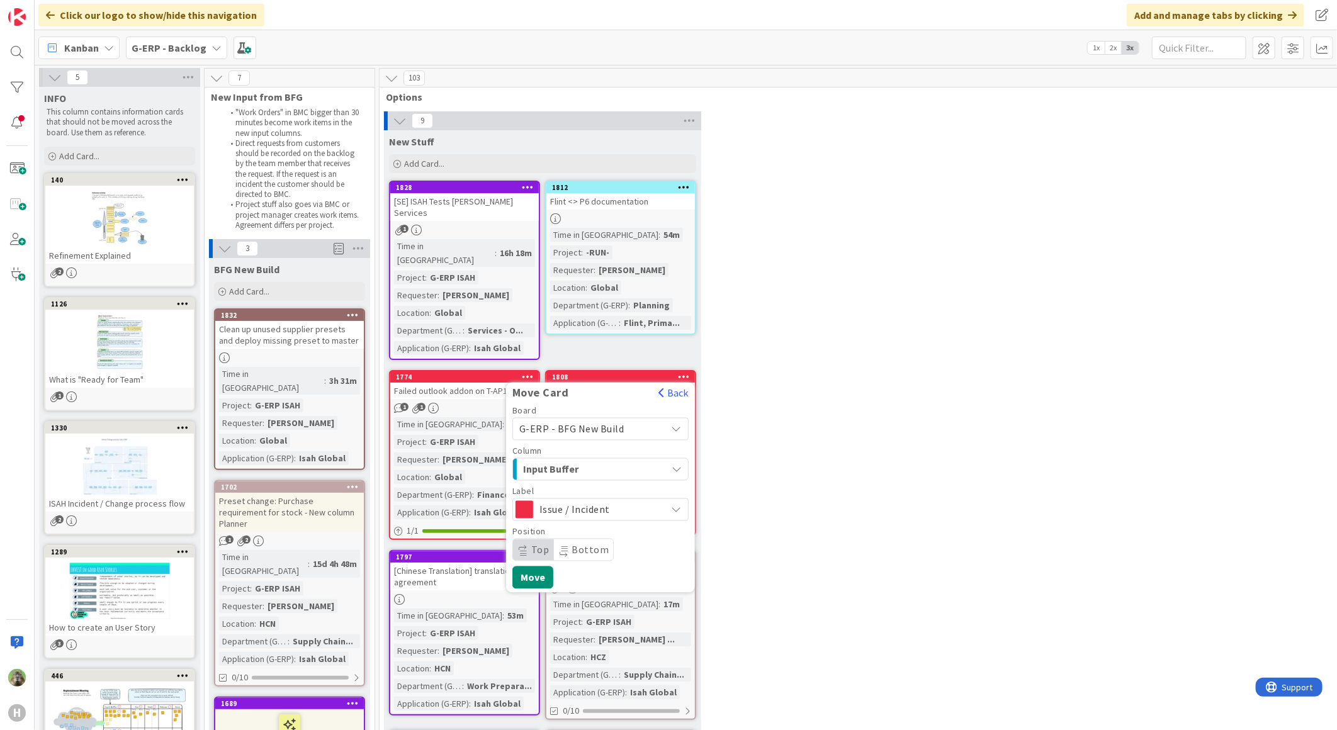
click at [607, 501] on span "Issue / Incident" at bounding box center [599, 510] width 121 height 18
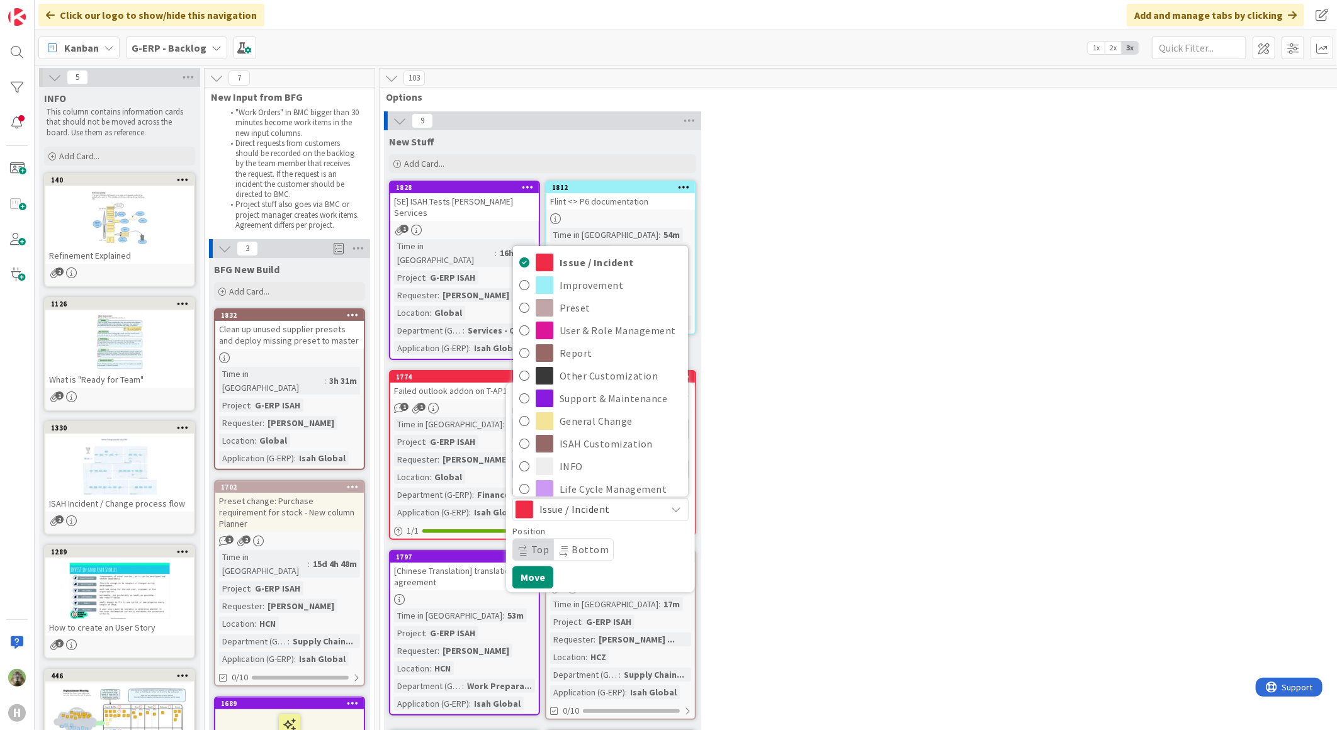
click at [607, 501] on span "Issue / Incident" at bounding box center [599, 510] width 121 height 18
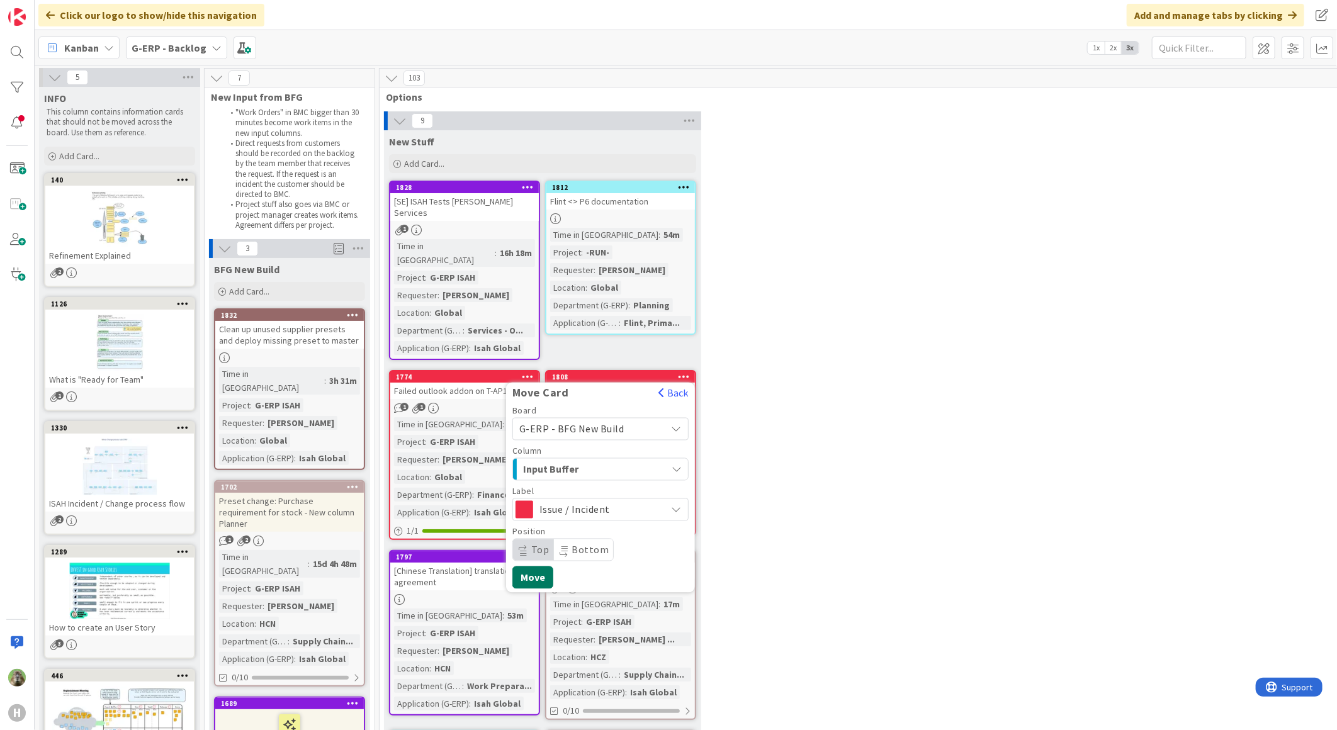
click at [539, 566] on button "Move" at bounding box center [532, 577] width 41 height 23
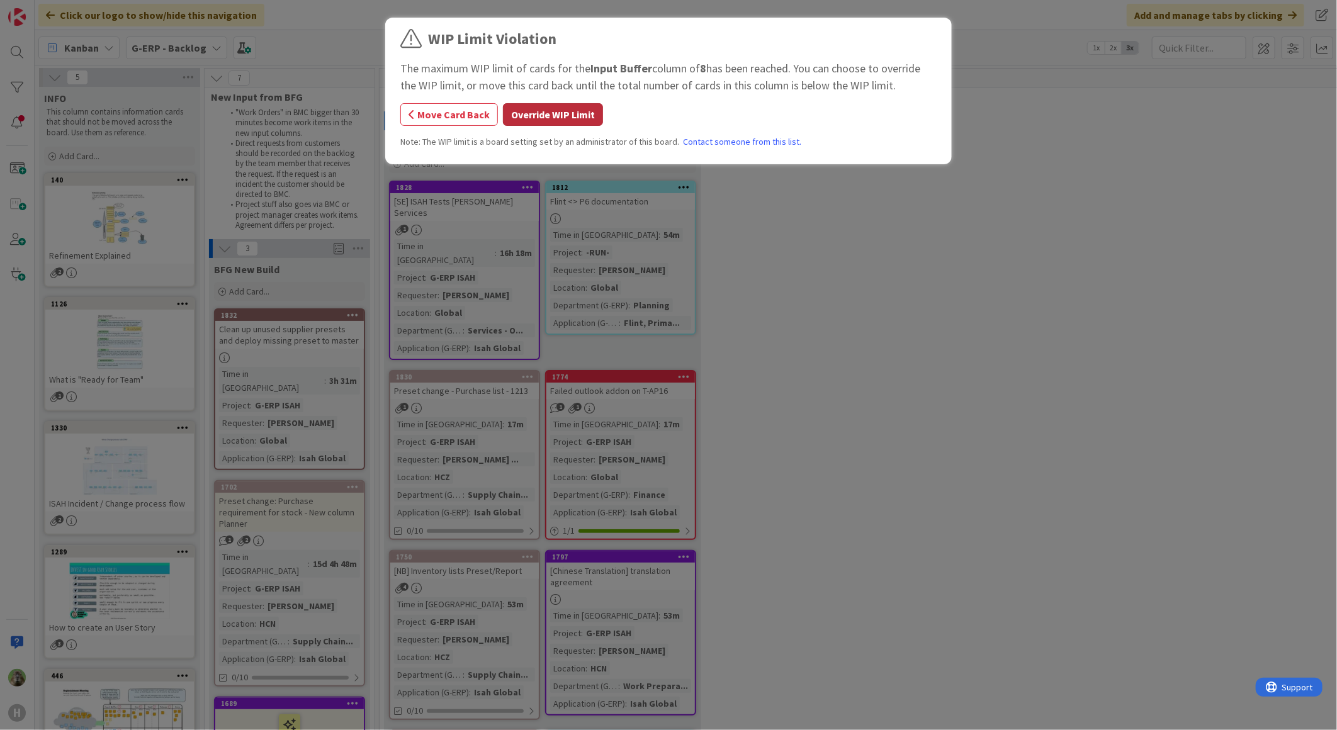
click at [545, 103] on button "Override WIP Limit" at bounding box center [553, 114] width 100 height 23
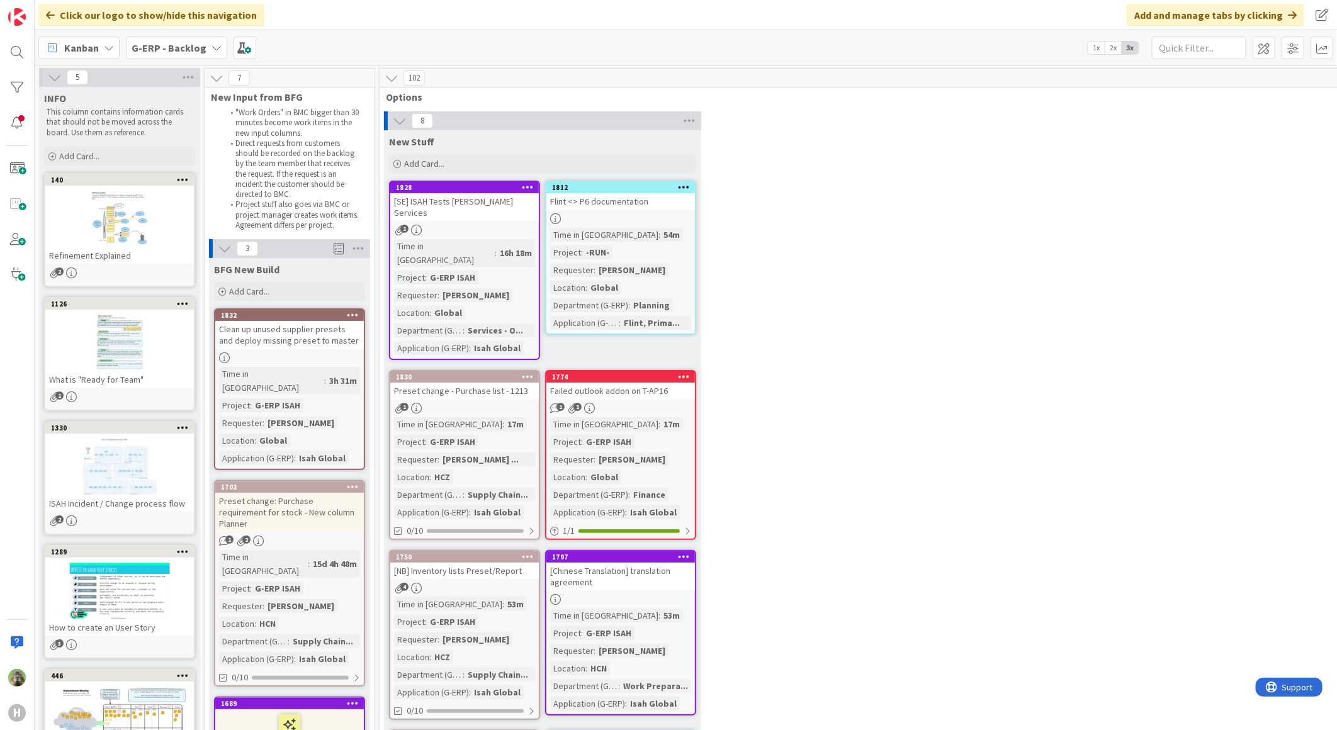
click at [150, 42] on b "G-ERP - Backlog" at bounding box center [169, 48] width 75 height 13
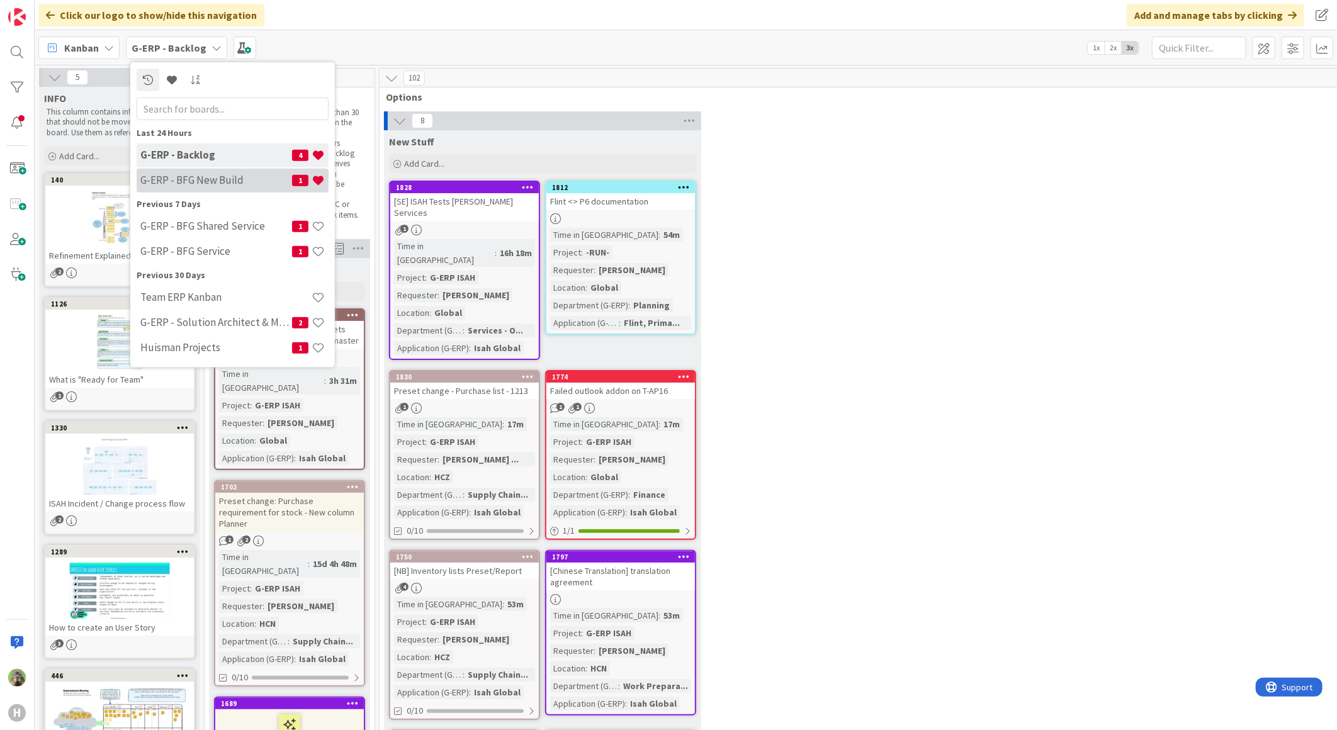
click at [222, 171] on div "G-ERP - BFG New Build 1" at bounding box center [233, 180] width 192 height 24
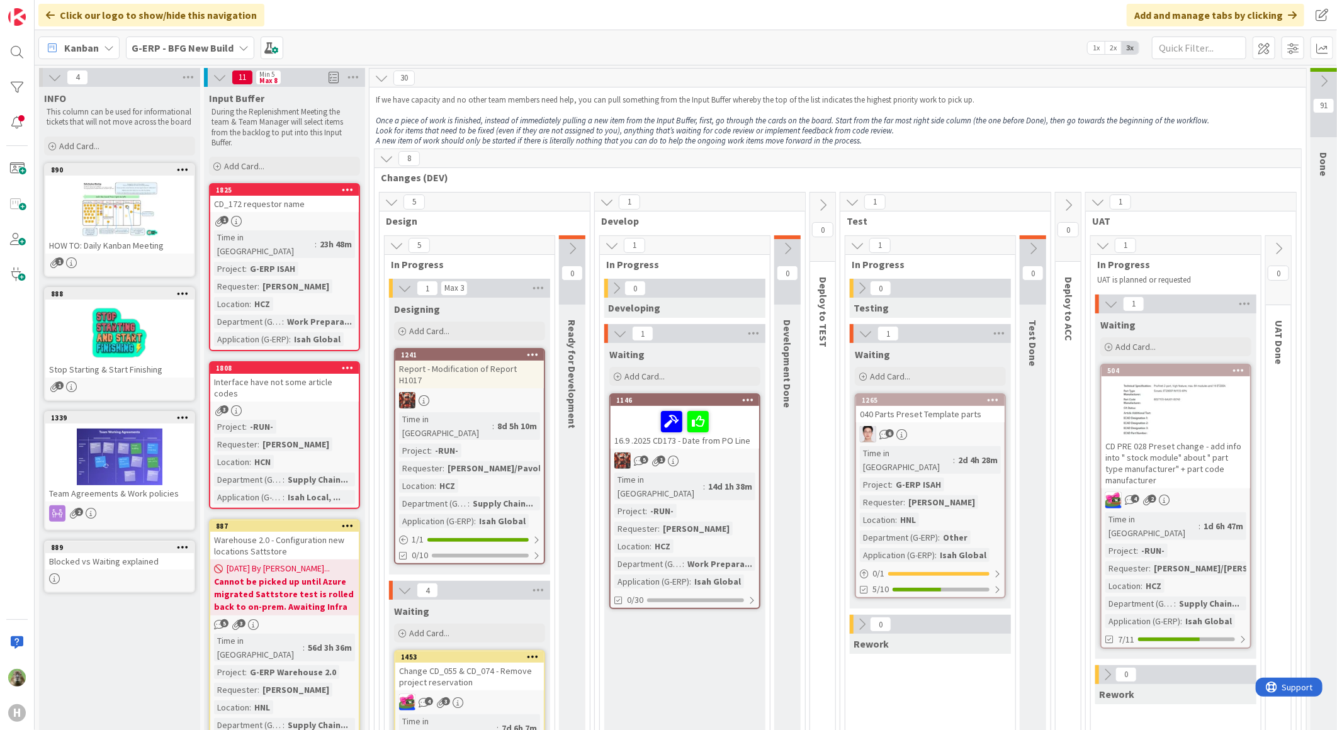
click at [310, 361] on link "1808 Interface have not some article codes 3 Project : -RUN- Requester : Onno P…" at bounding box center [284, 435] width 151 height 148
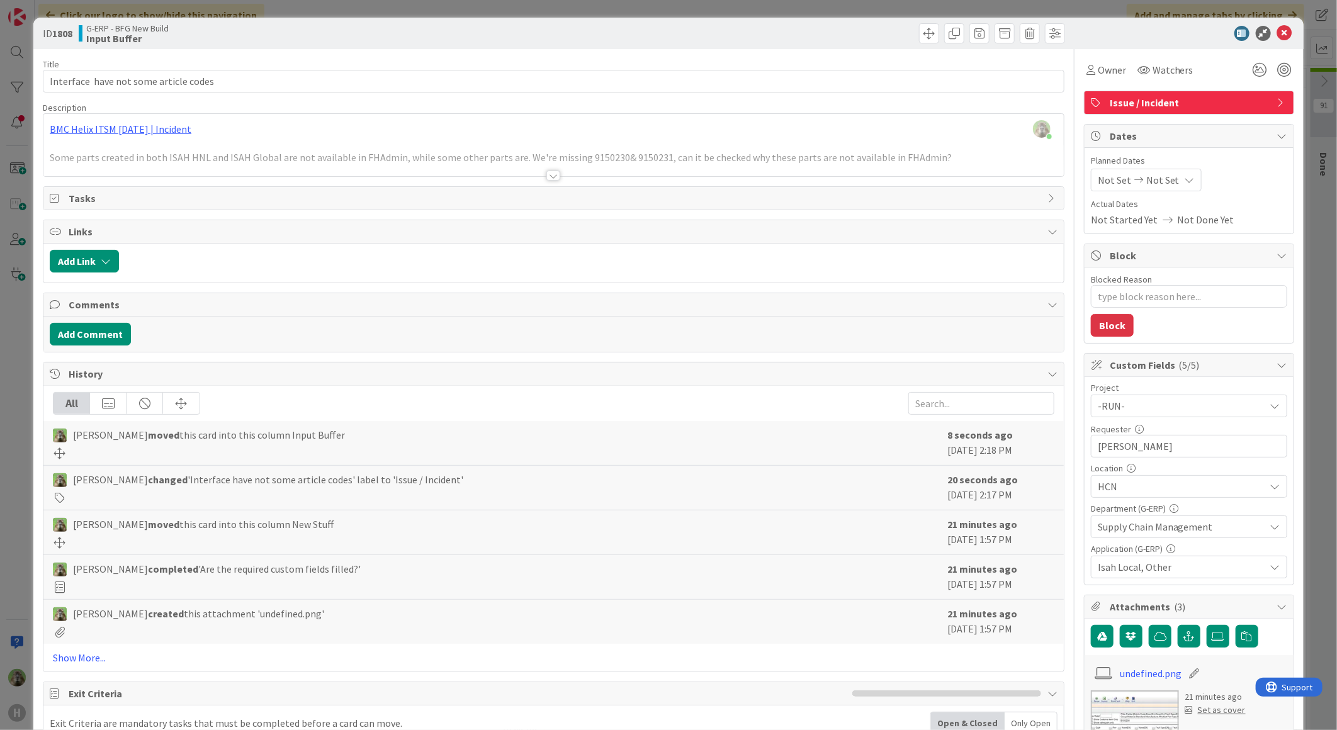
click at [580, 167] on div at bounding box center [553, 160] width 1020 height 32
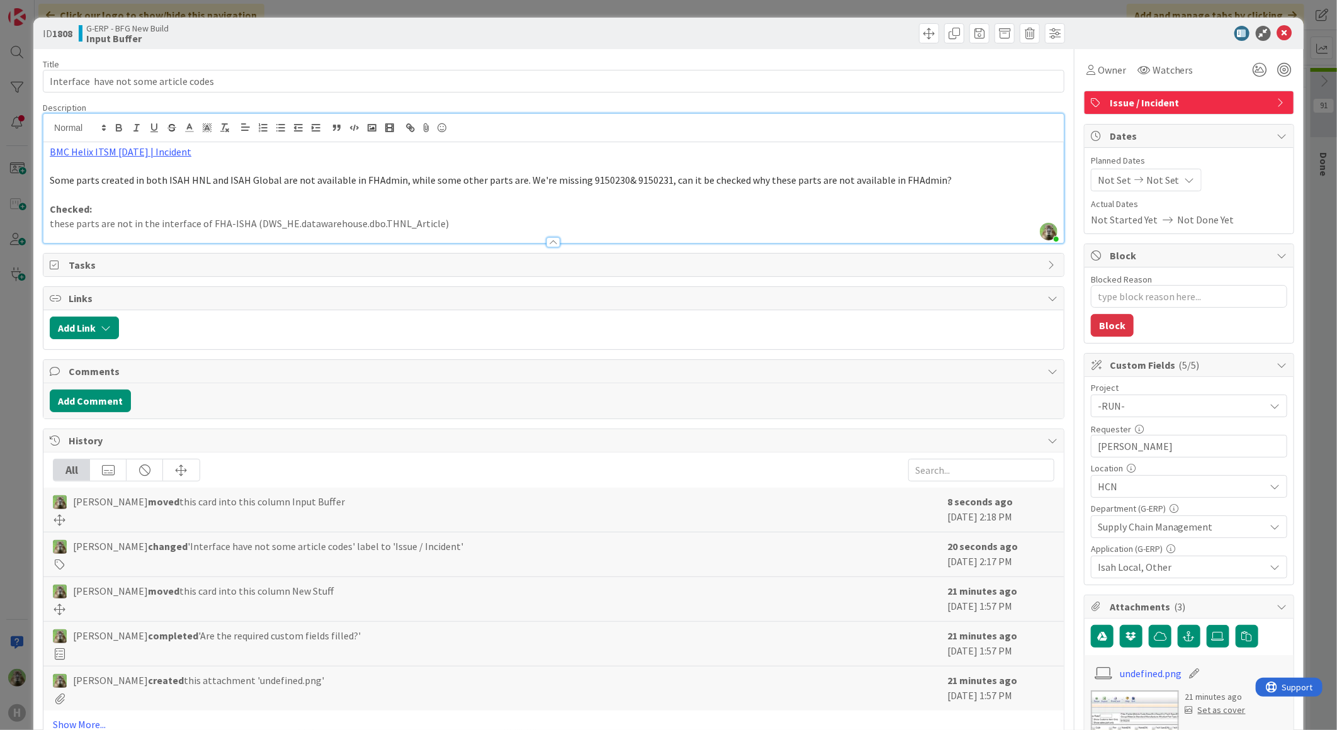
click at [9, 405] on div "ID 1808 G-ERP - BFG New Build Input Buffer Title 38 / 128 Interface have not so…" at bounding box center [668, 365] width 1337 height 730
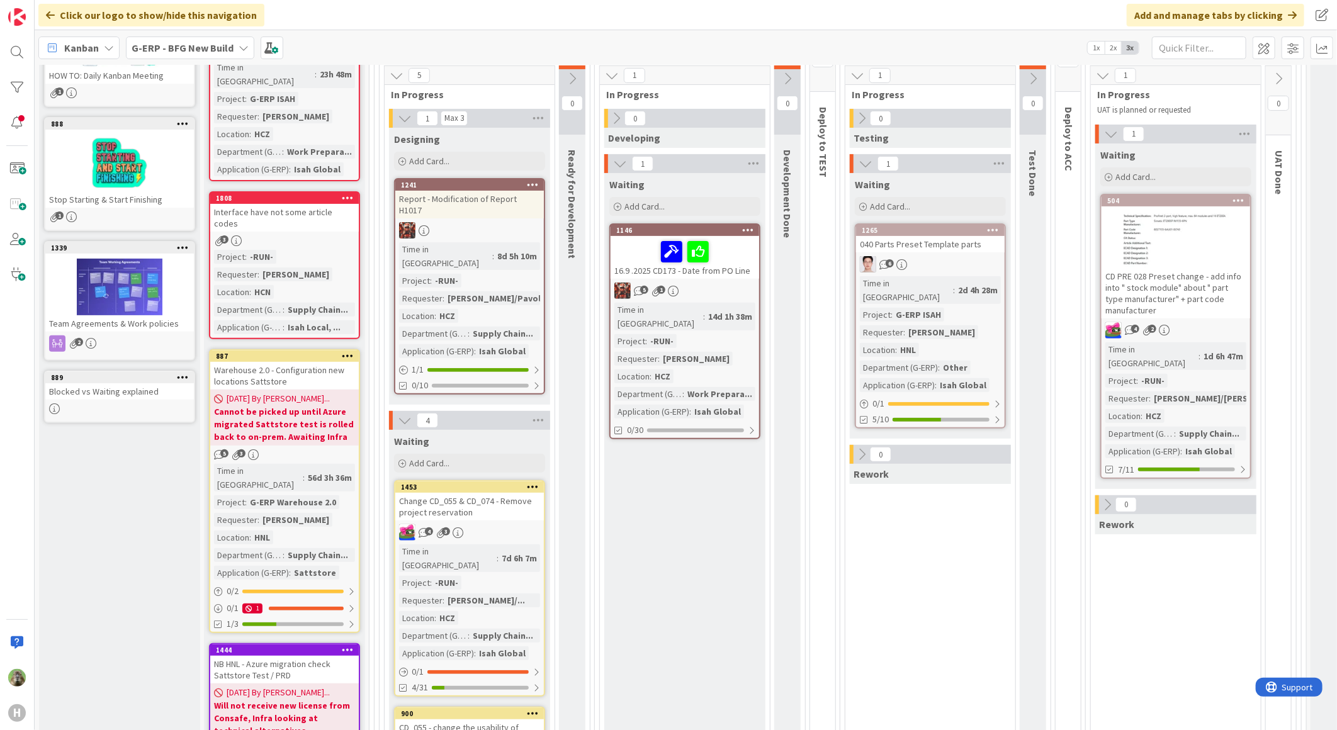
scroll to position [70, 0]
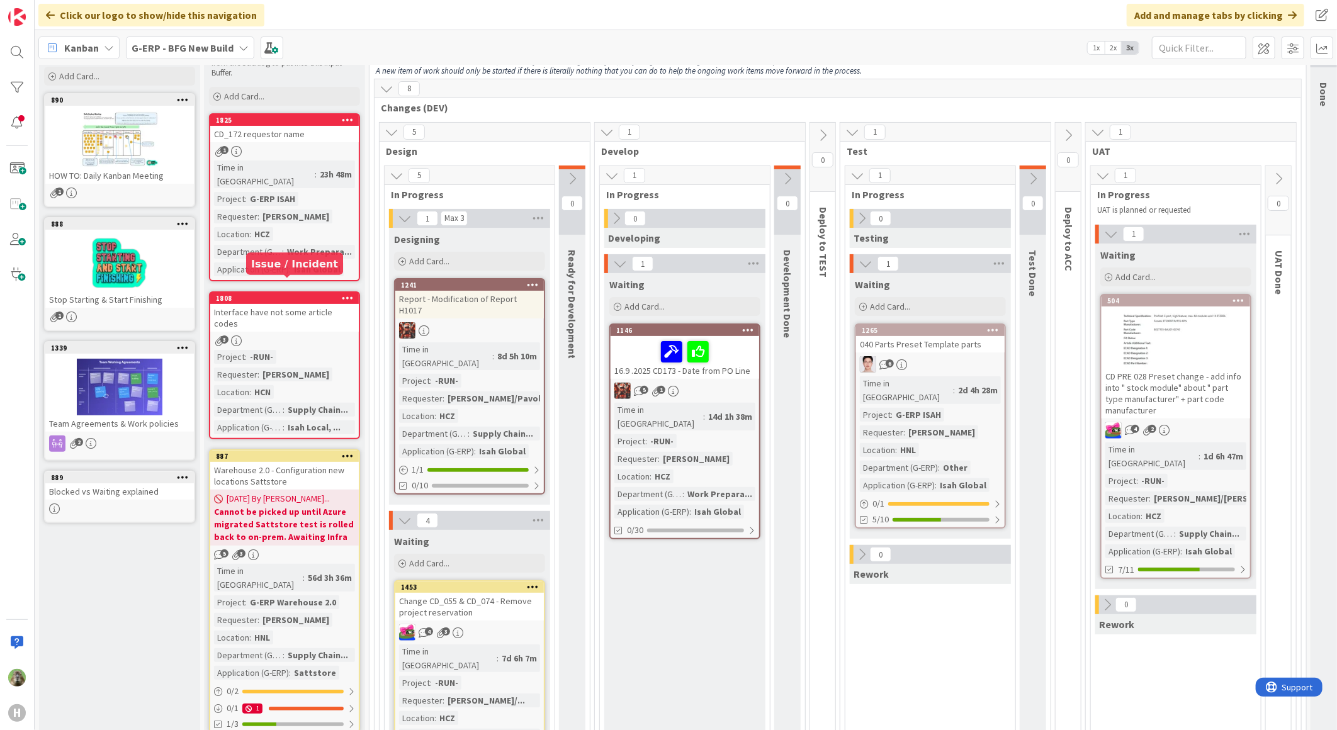
click at [301, 294] on div "1808" at bounding box center [287, 298] width 143 height 9
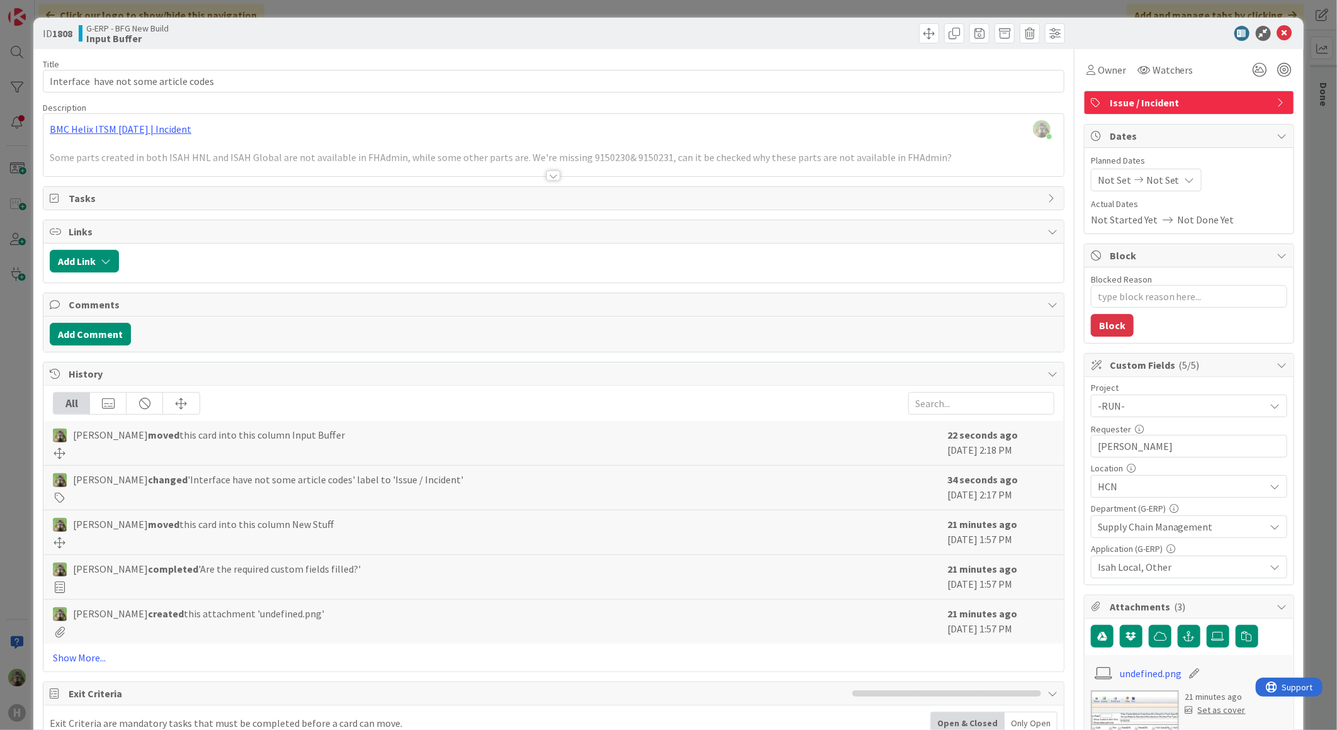
click at [532, 152] on div at bounding box center [553, 160] width 1020 height 32
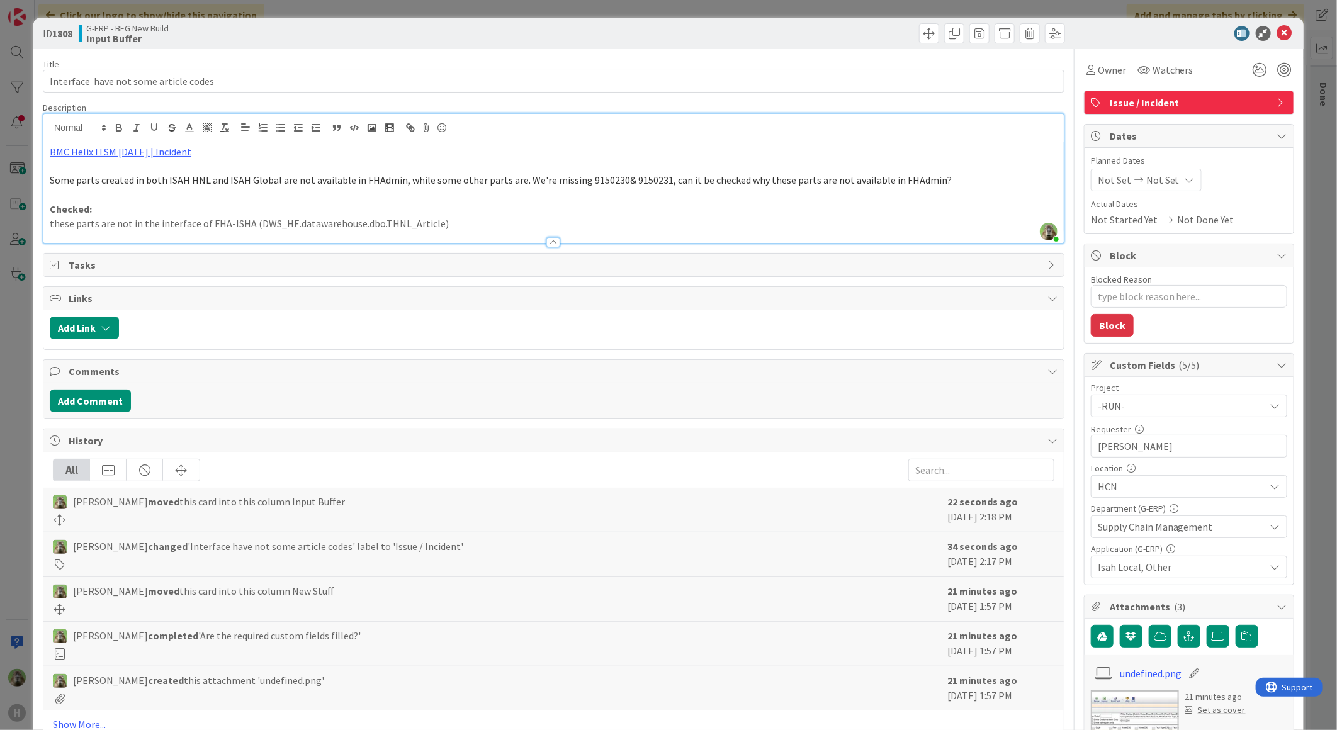
click at [23, 475] on div "ID 1808 G-ERP - BFG New Build Input Buffer Title 38 / 128 Interface have not so…" at bounding box center [668, 365] width 1337 height 730
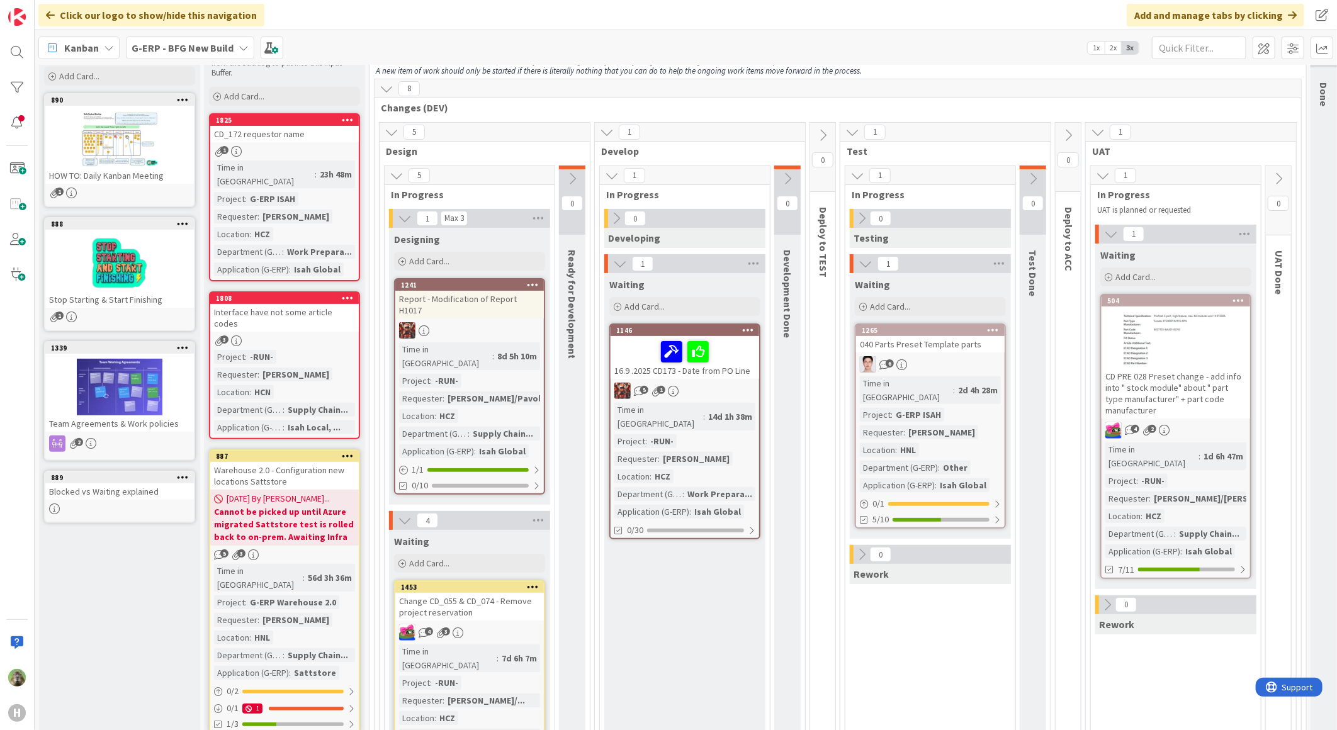
click at [971, 340] on div "040 Parts Preset Template parts" at bounding box center [930, 344] width 149 height 16
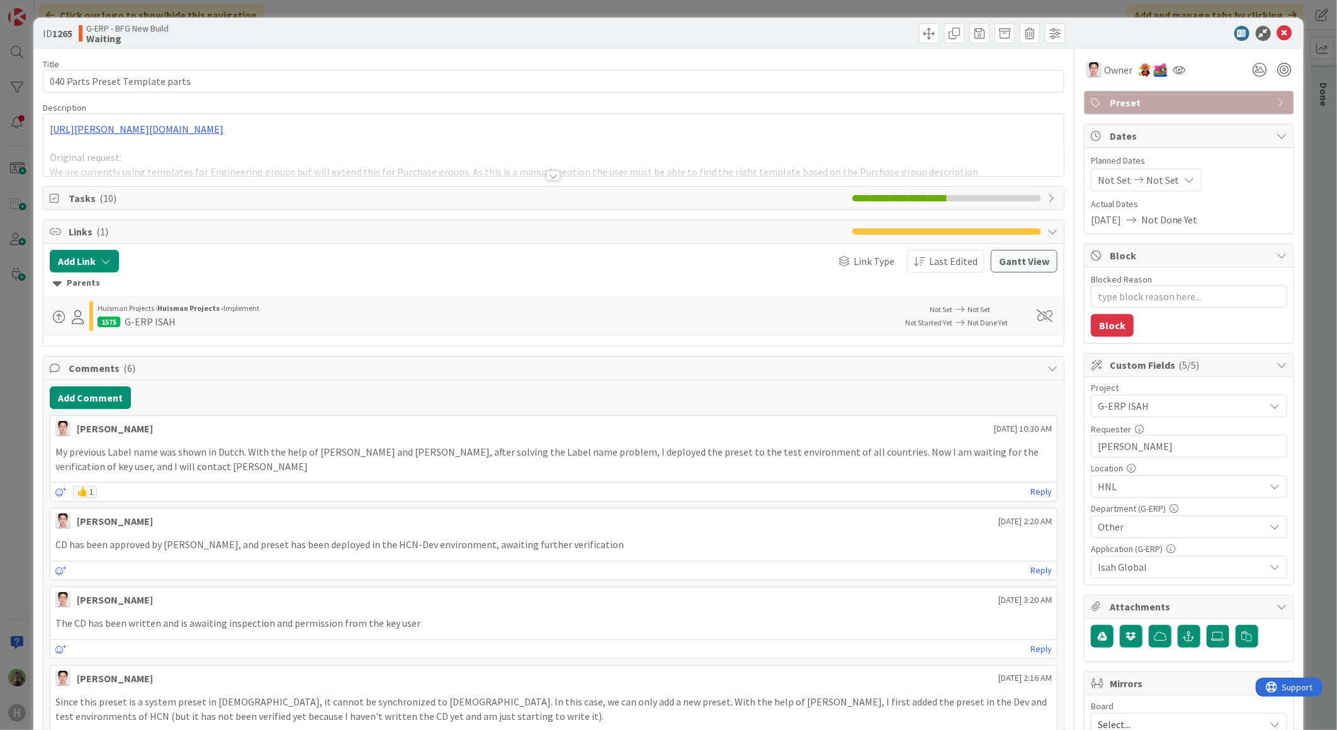
click at [24, 480] on div "ID 1265 G-ERP - BFG New Build Waiting Title 31 / 128 040 Parts Preset Template …" at bounding box center [668, 365] width 1337 height 730
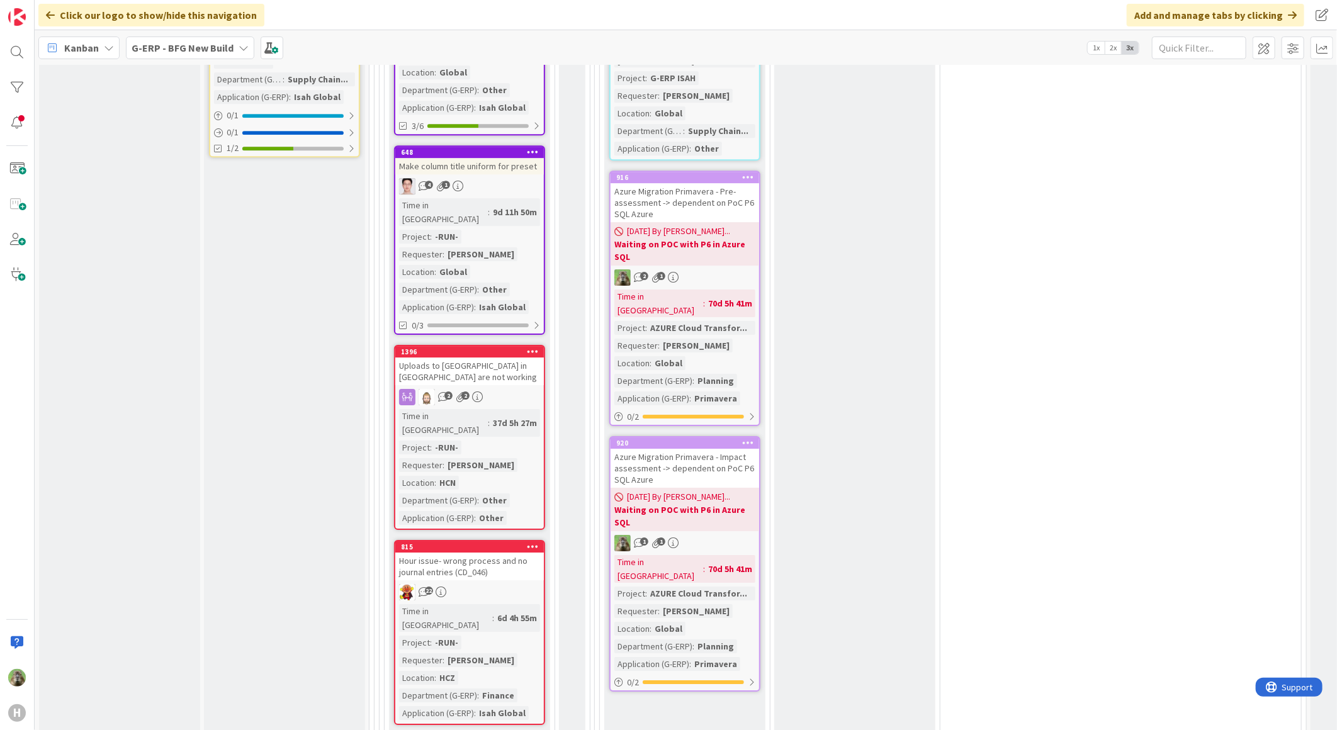
scroll to position [2587, 0]
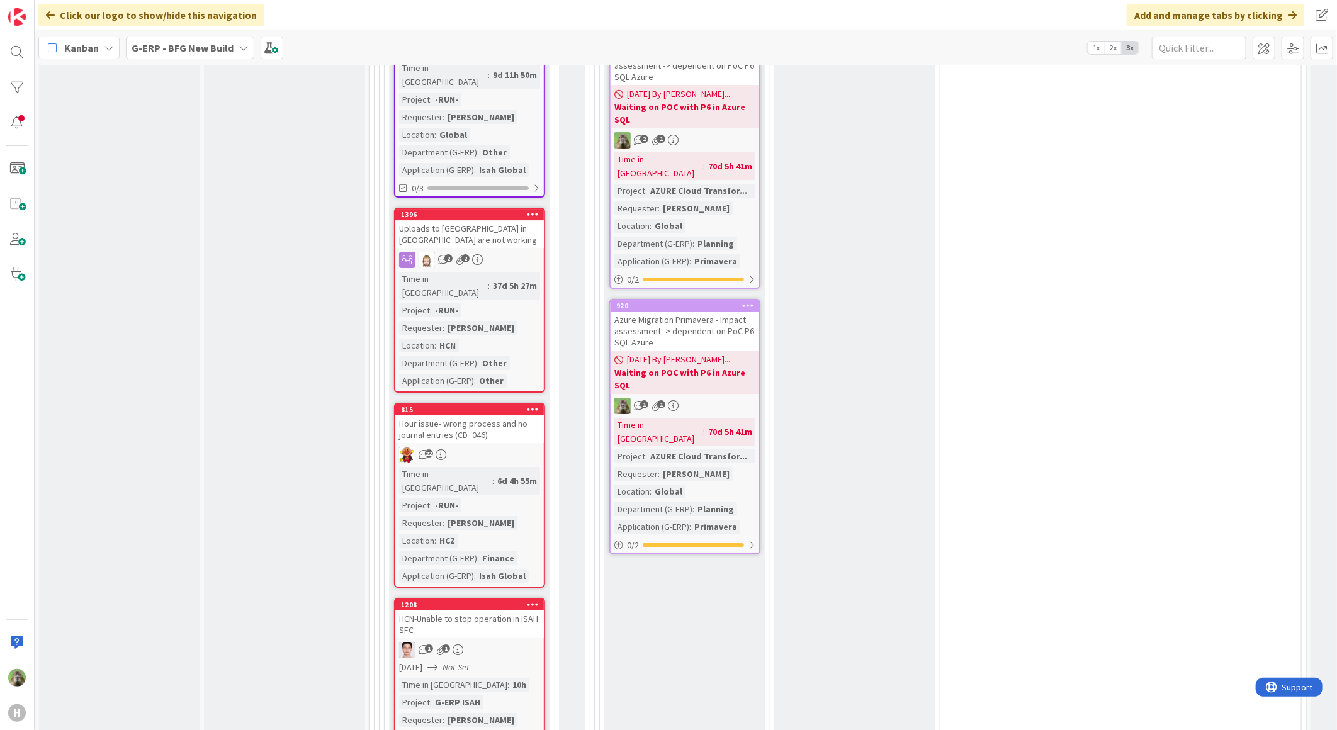
click at [496, 611] on div "HCN-Unable to stop operation in ISAH SFC" at bounding box center [469, 625] width 149 height 28
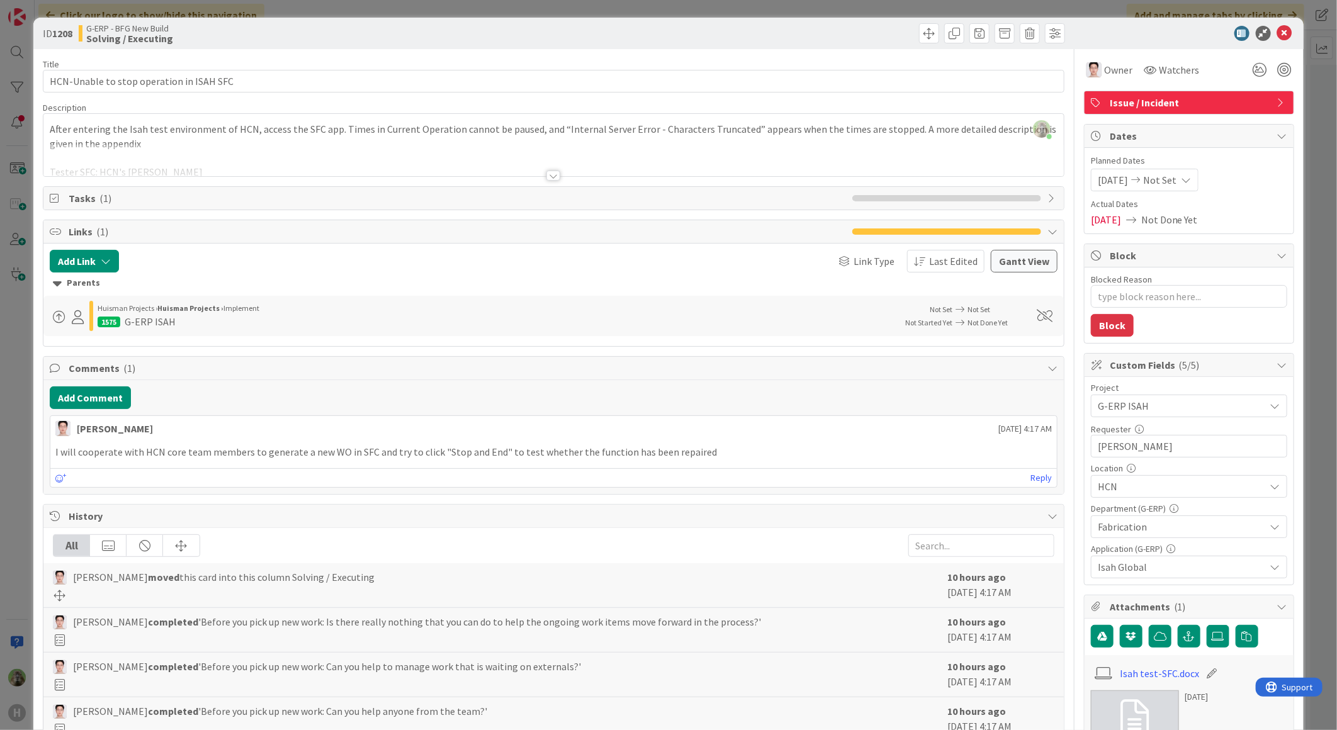
click at [9, 428] on div "ID 1208 G-ERP - BFG New Build Solving / Executing Title 40 / 128 HCN-Unable to …" at bounding box center [668, 365] width 1337 height 730
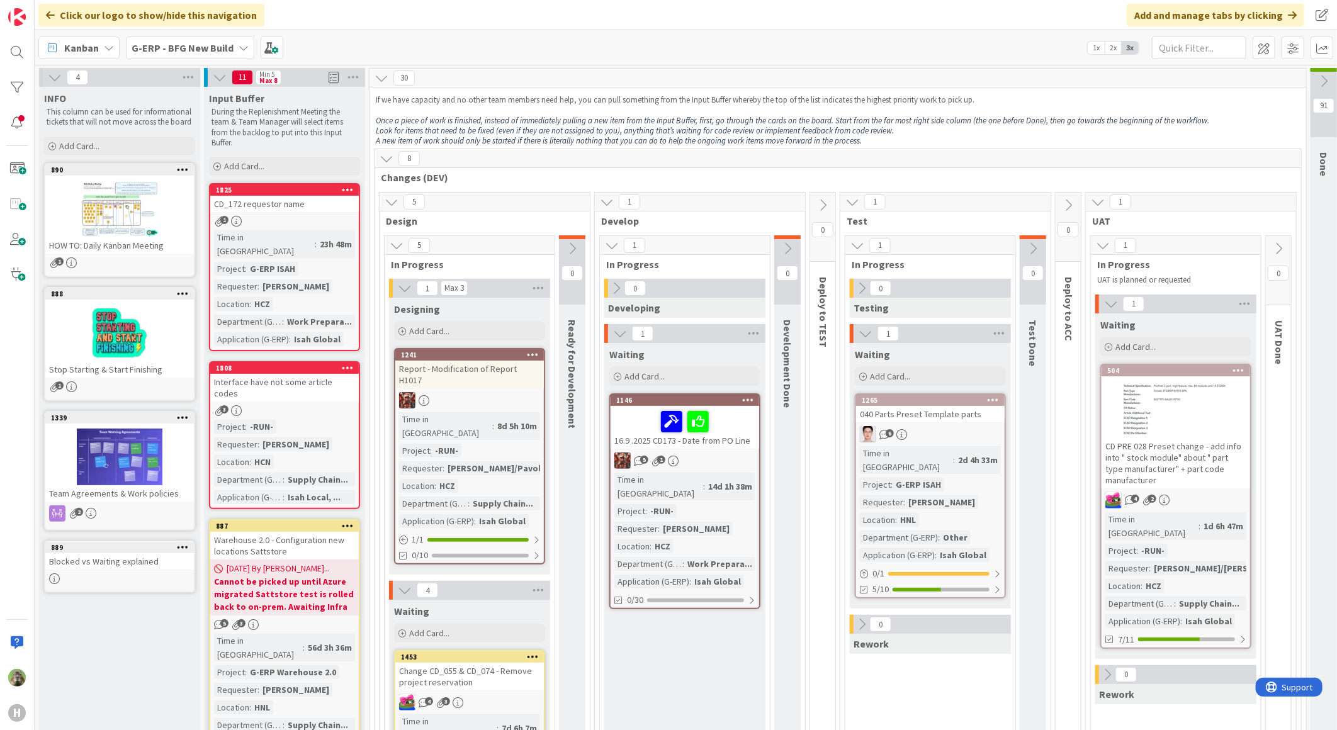
click at [1188, 456] on div "CD PRE 028 Preset change - add info into " stock module" about " part type manu…" at bounding box center [1175, 463] width 149 height 50
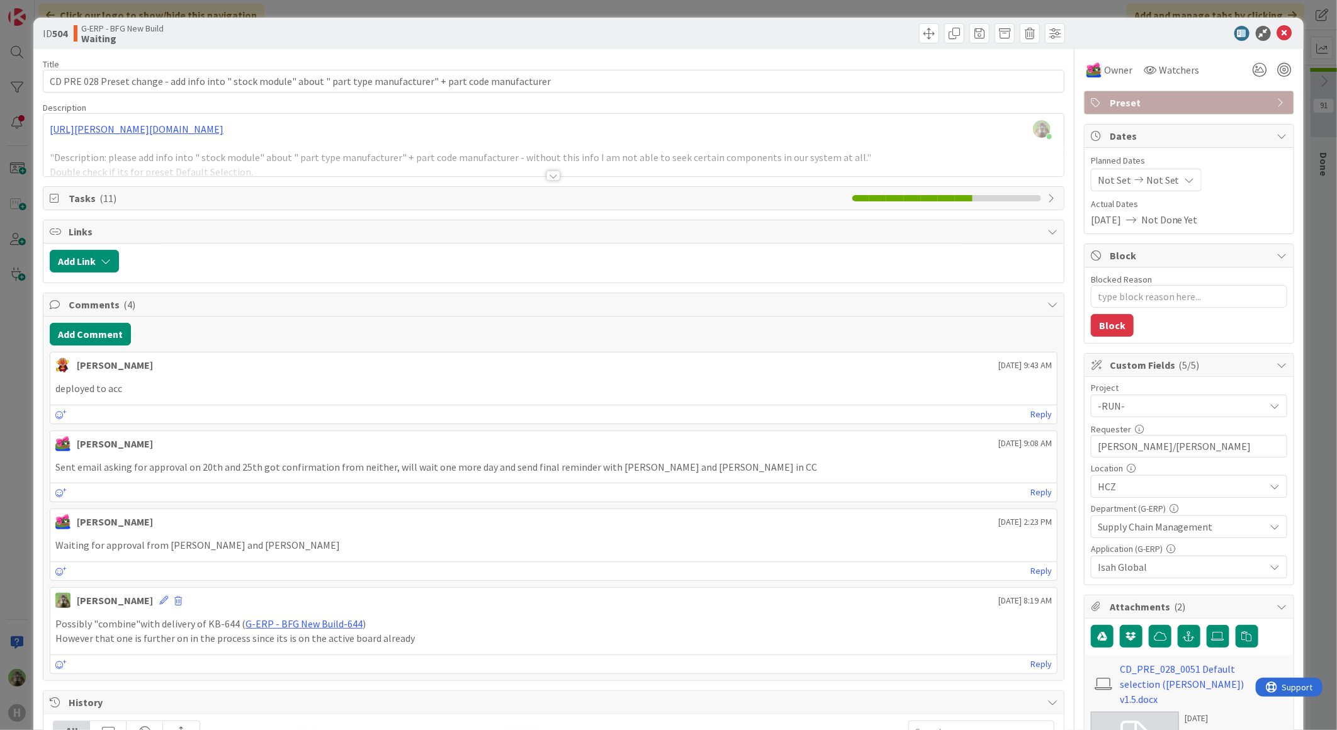
click at [31, 427] on div "ID 504 G-ERP - BFG New Build Waiting Title 113 / 128 CD PRE 028 Preset change -…" at bounding box center [668, 365] width 1337 height 730
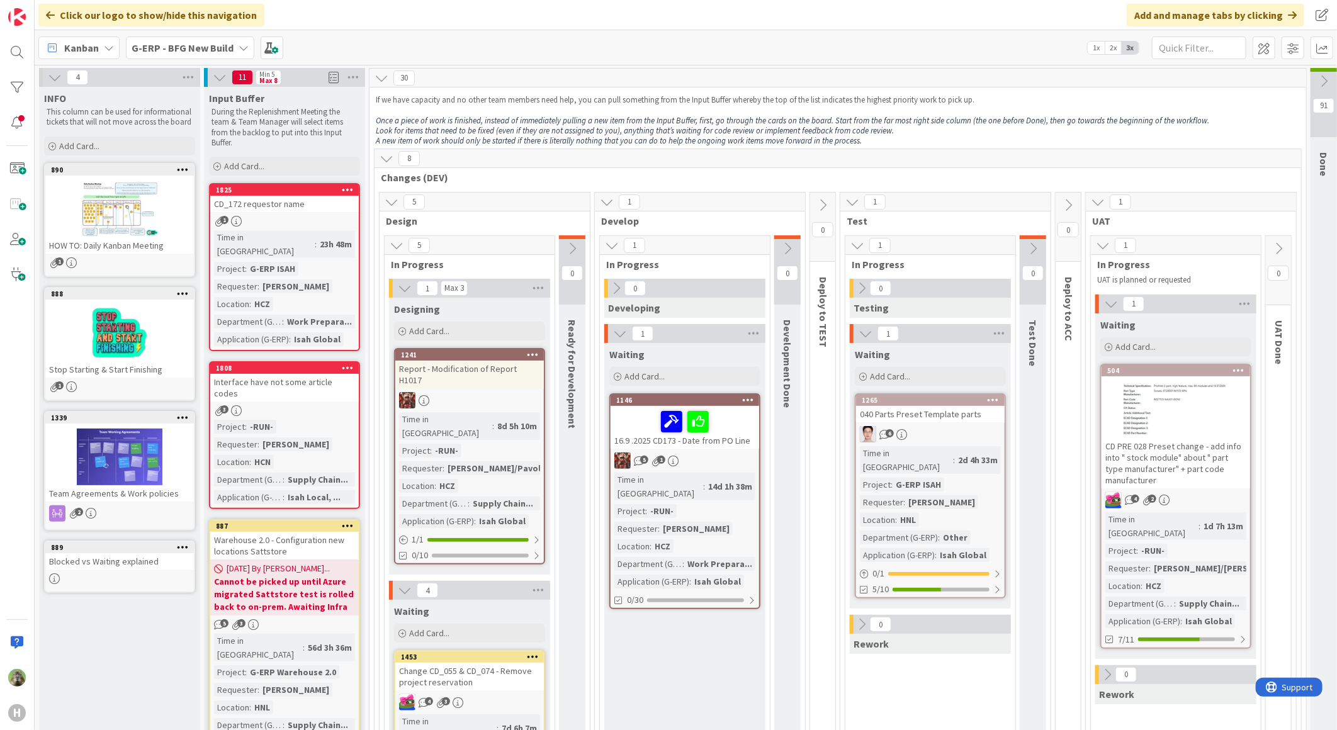
click at [497, 392] on div at bounding box center [469, 400] width 149 height 16
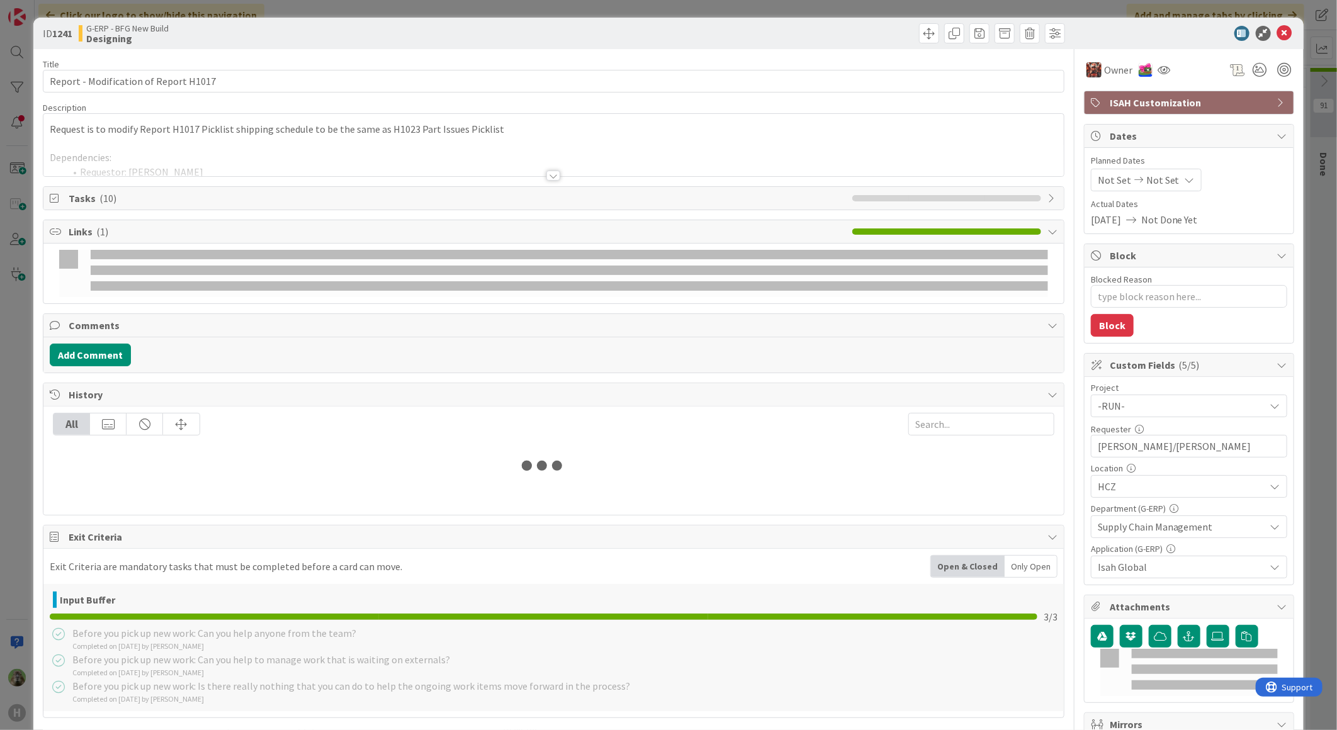
type textarea "x"
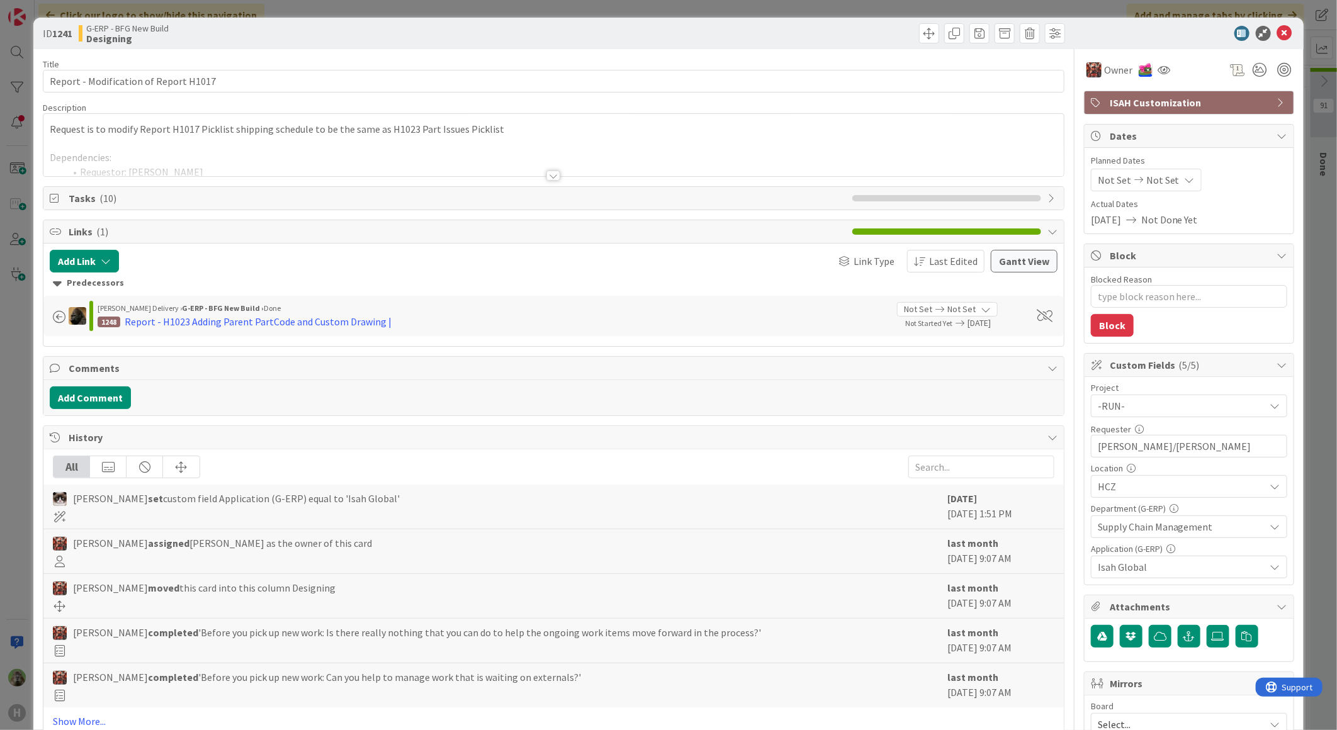
click at [14, 380] on div "ID 1241 G-ERP - BFG New Build Designing Title 37 / 128 Report - Modification of…" at bounding box center [668, 365] width 1337 height 730
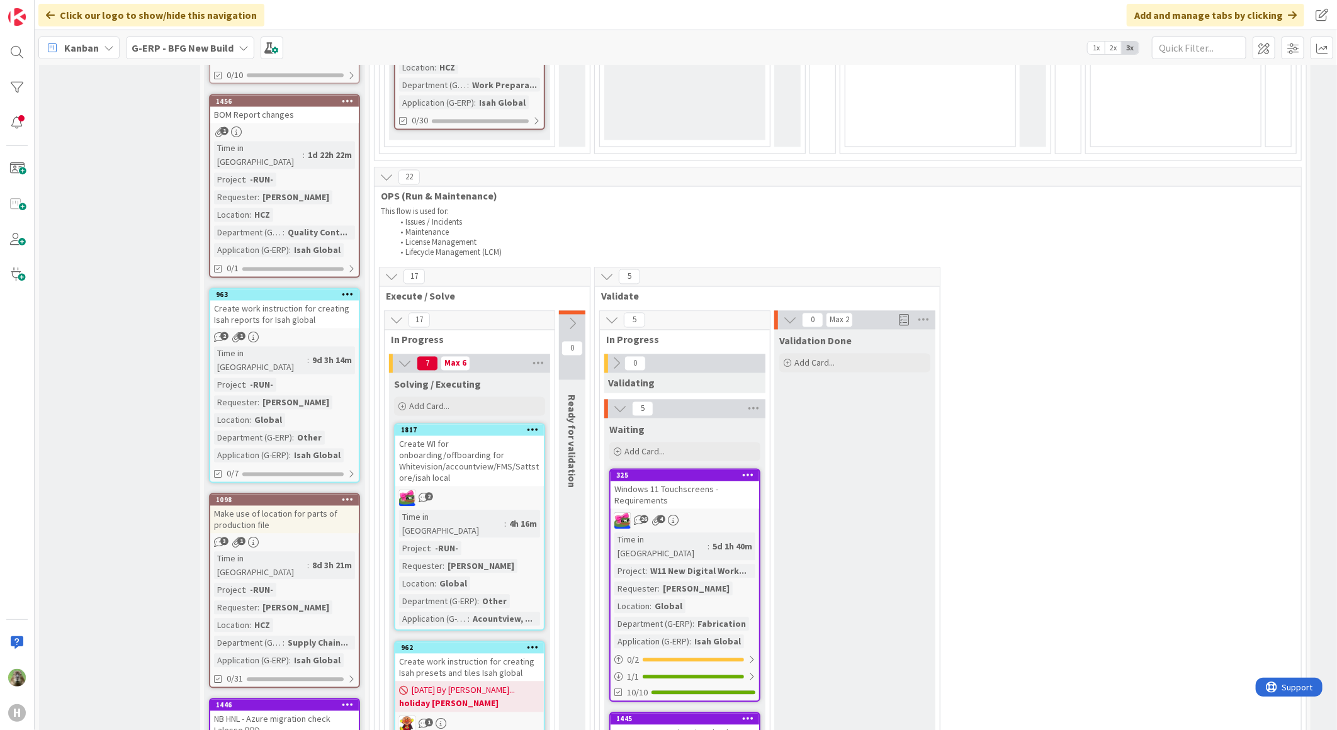
scroll to position [1468, 0]
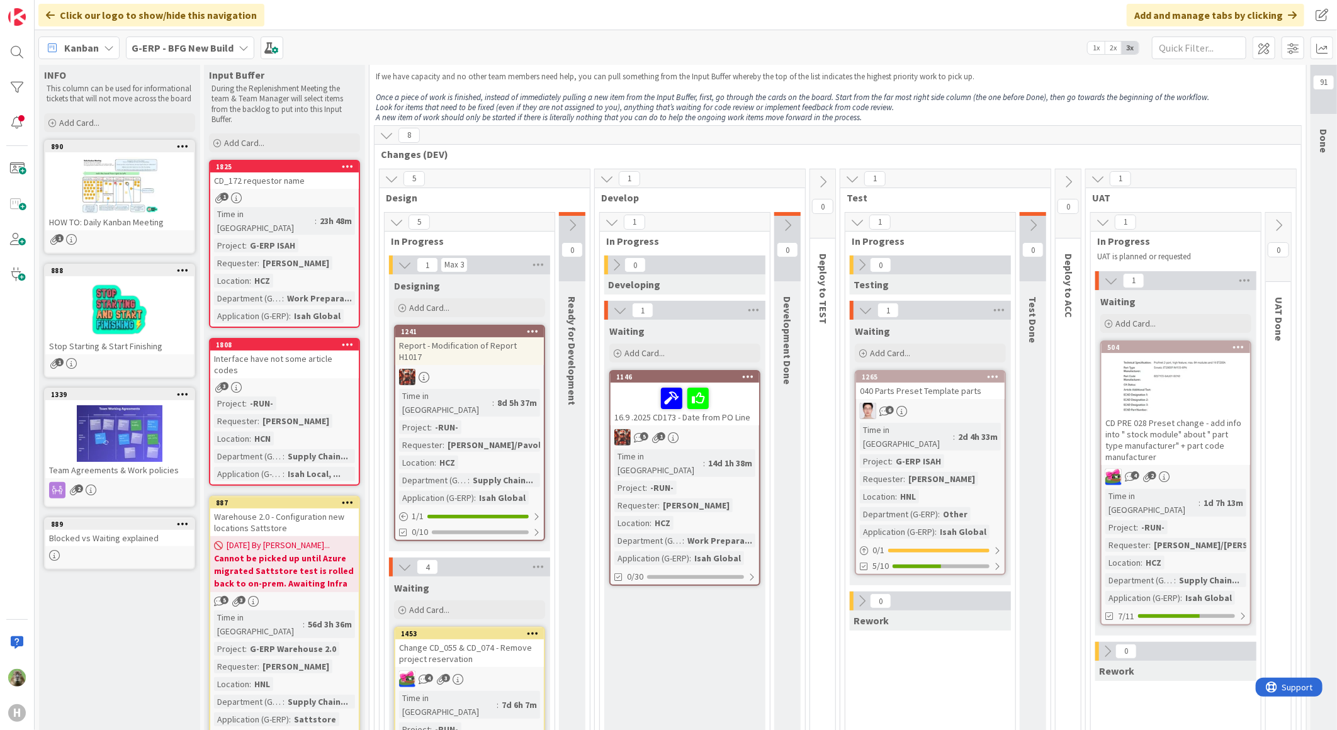
scroll to position [0, 0]
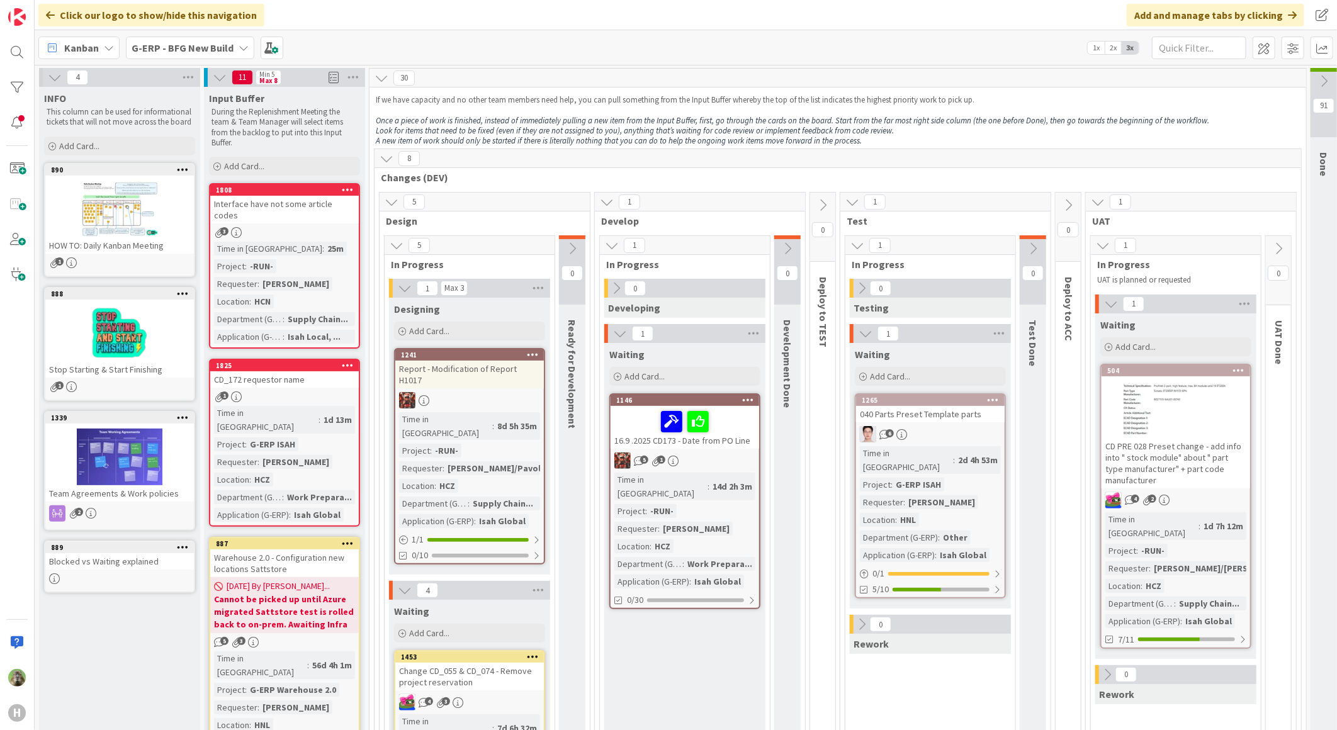
click at [231, 42] on div "G-ERP - BFG New Build" at bounding box center [190, 48] width 128 height 23
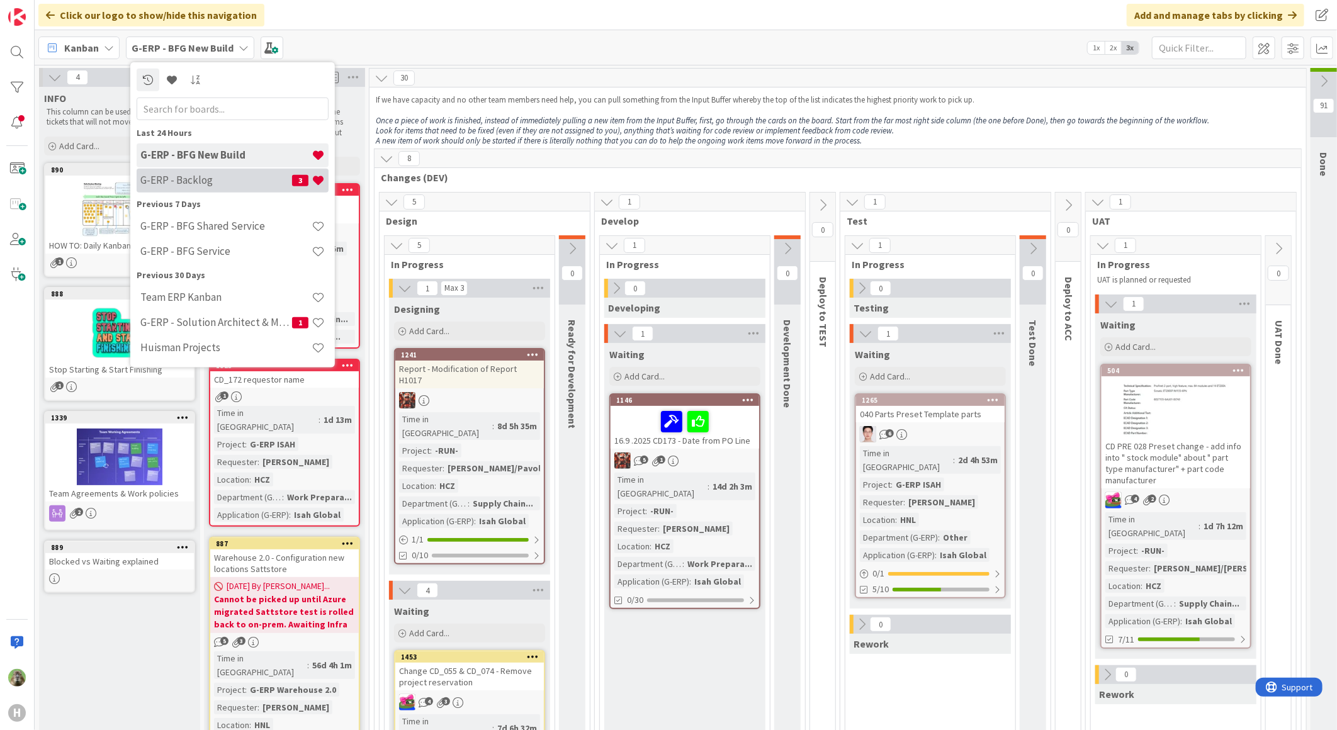
click at [241, 178] on h4 "G-ERP - Backlog" at bounding box center [216, 180] width 152 height 13
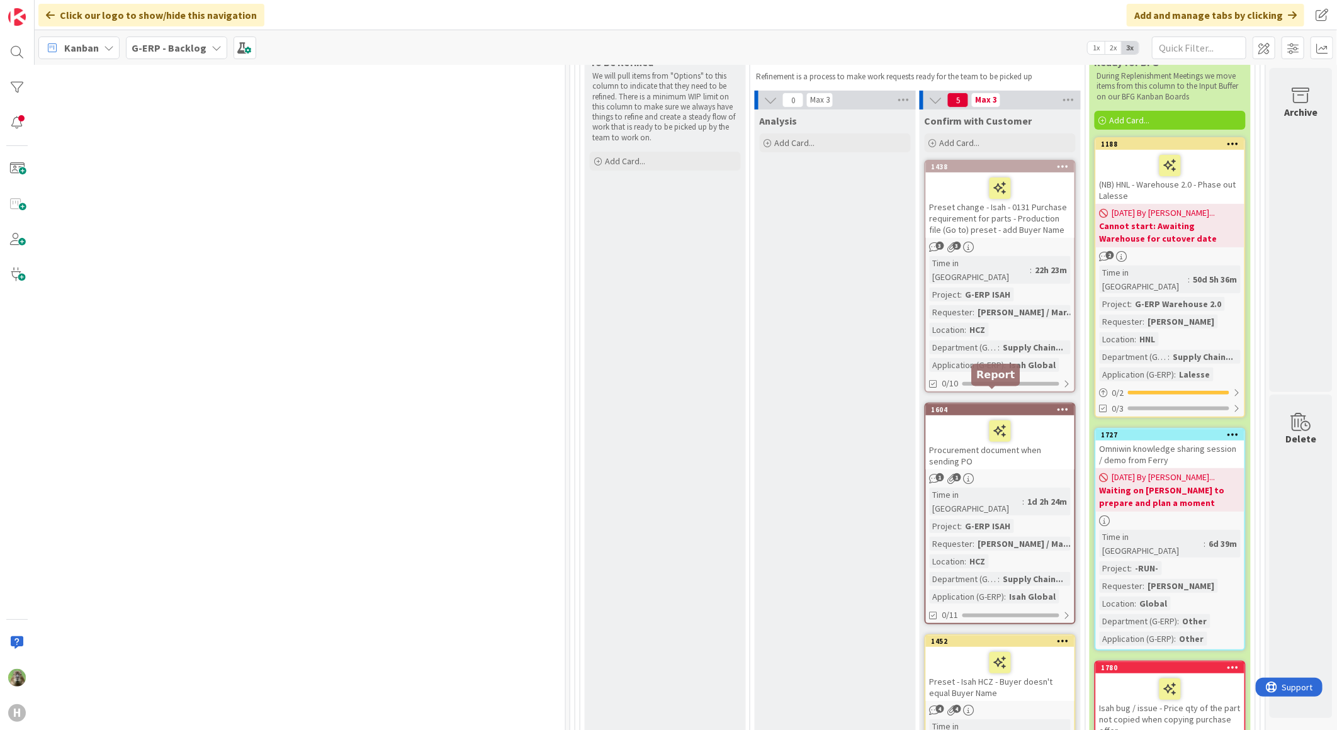
scroll to position [210, 829]
click at [1035, 224] on div "Preset change - Isah - 0131 Purchase requirement for parts - Production file (G…" at bounding box center [1000, 205] width 149 height 65
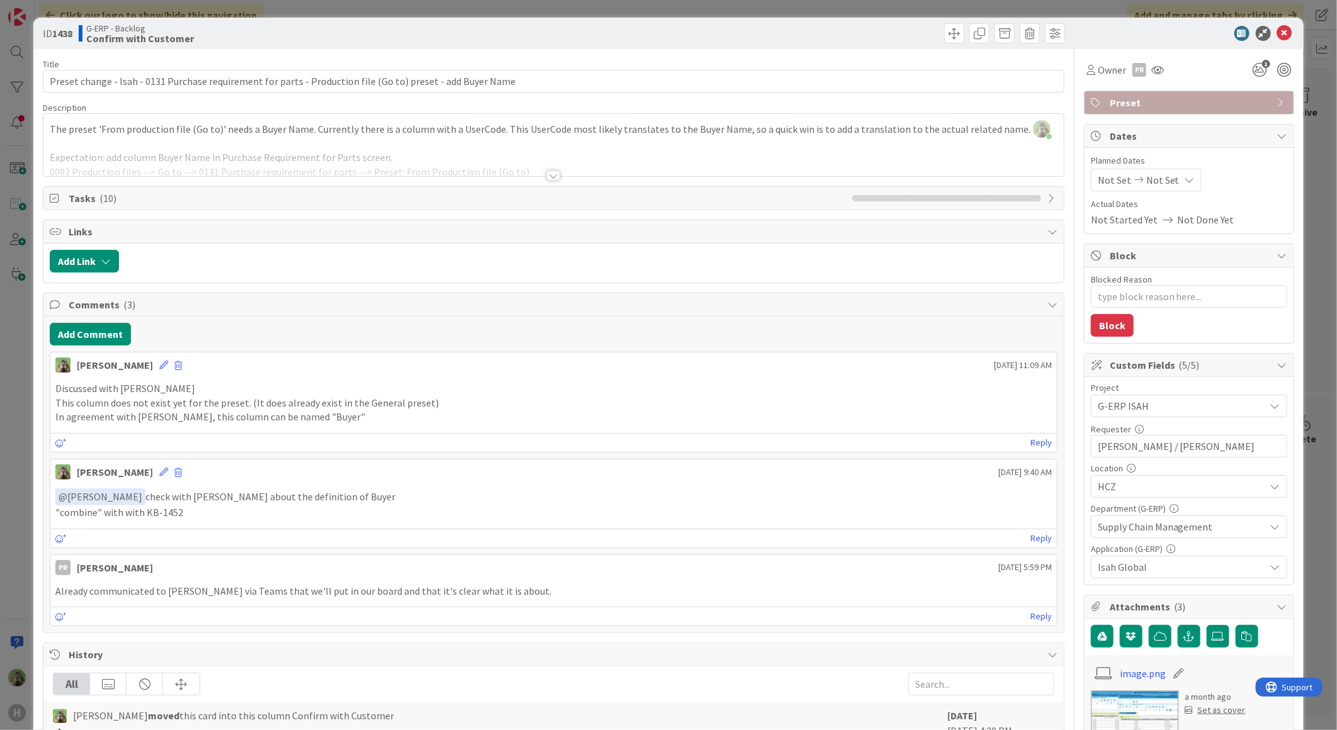
click at [25, 430] on div "ID 1438 G-ERP - Backlog Confirm with Customer Title 108 / 128 Preset change - I…" at bounding box center [668, 365] width 1337 height 730
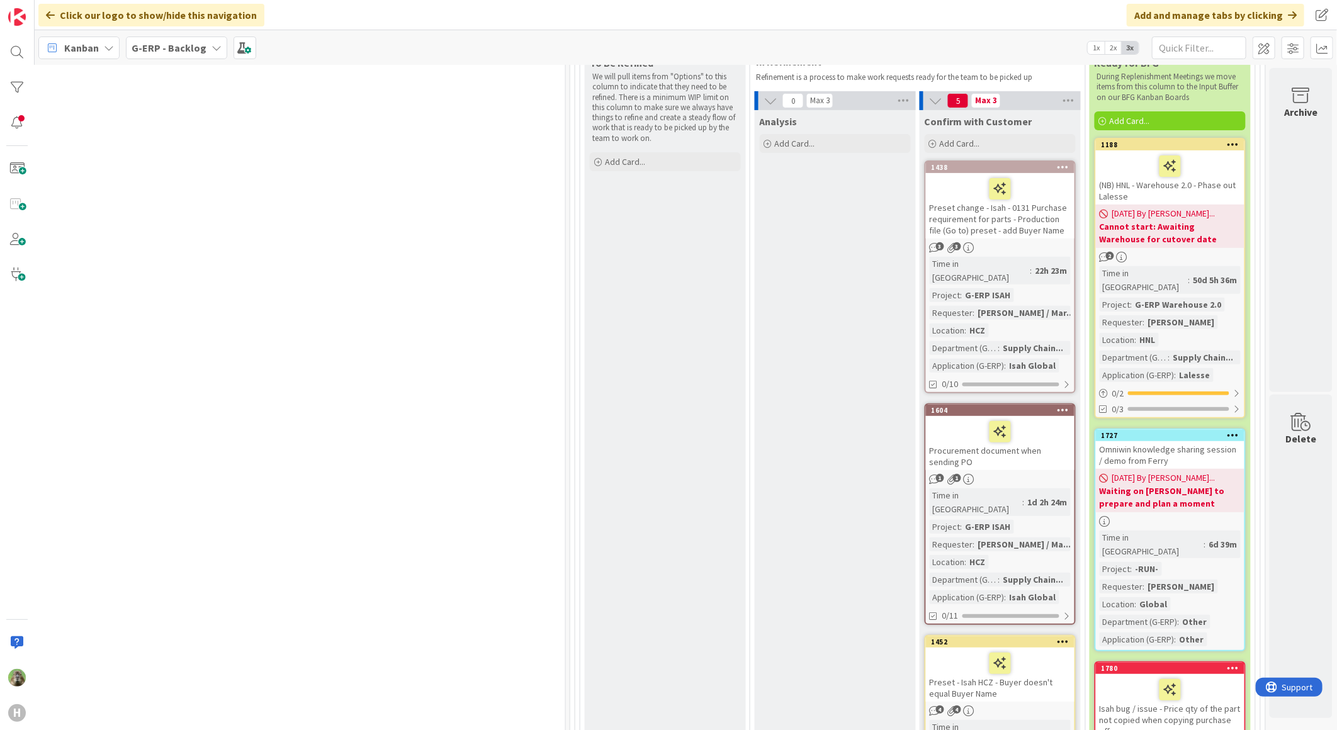
click at [1045, 443] on div "Procurement document when sending PO" at bounding box center [1000, 443] width 149 height 54
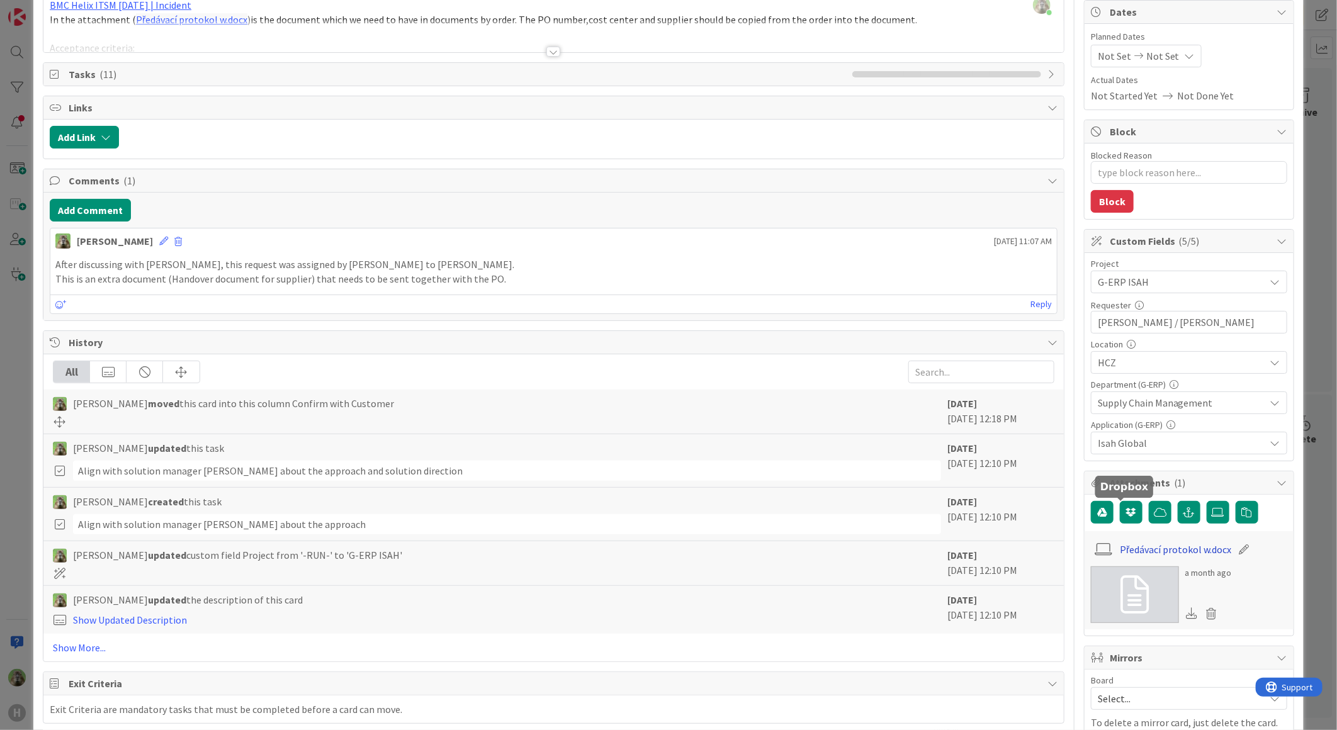
scroll to position [140, 0]
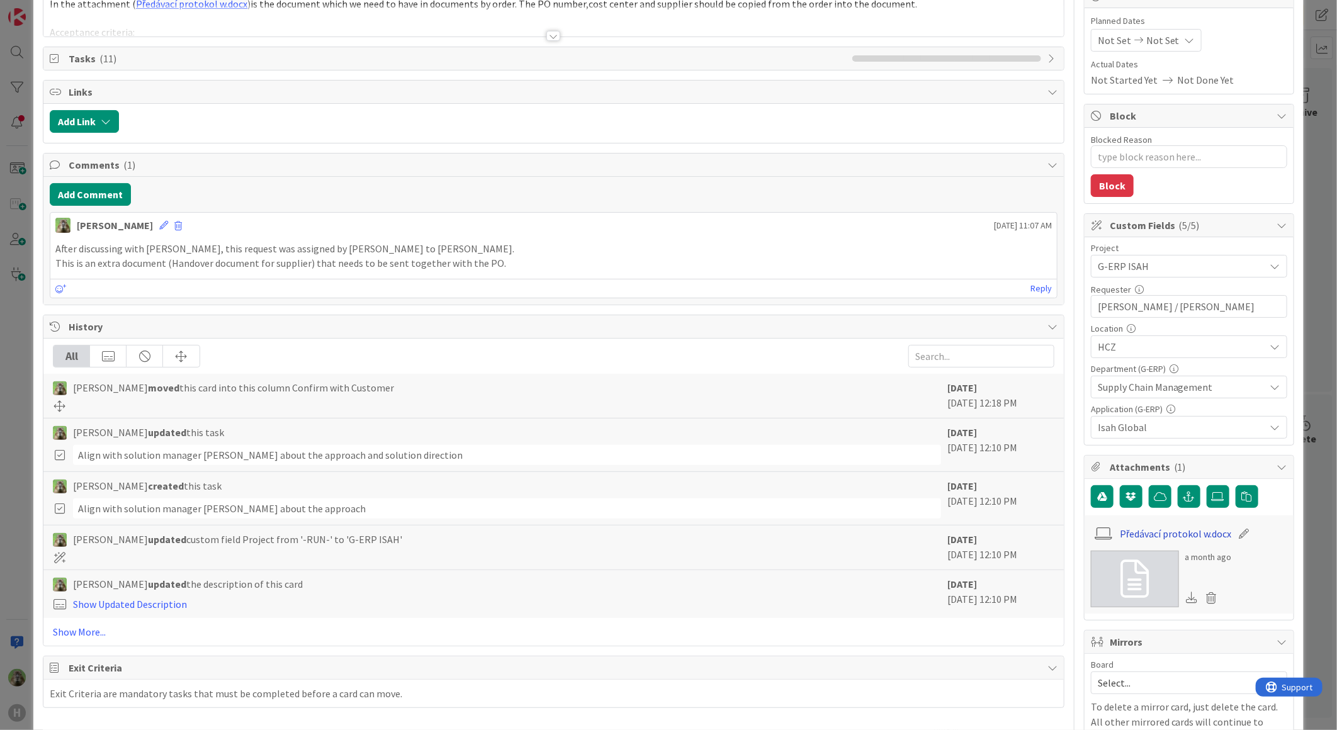
click at [1186, 535] on link "Předávací protokol w.docx" at bounding box center [1175, 533] width 111 height 15
click at [20, 433] on div "ID 1604 G-ERP - Backlog Confirm with Customer Title 36 / 128 Procurement docume…" at bounding box center [668, 365] width 1337 height 730
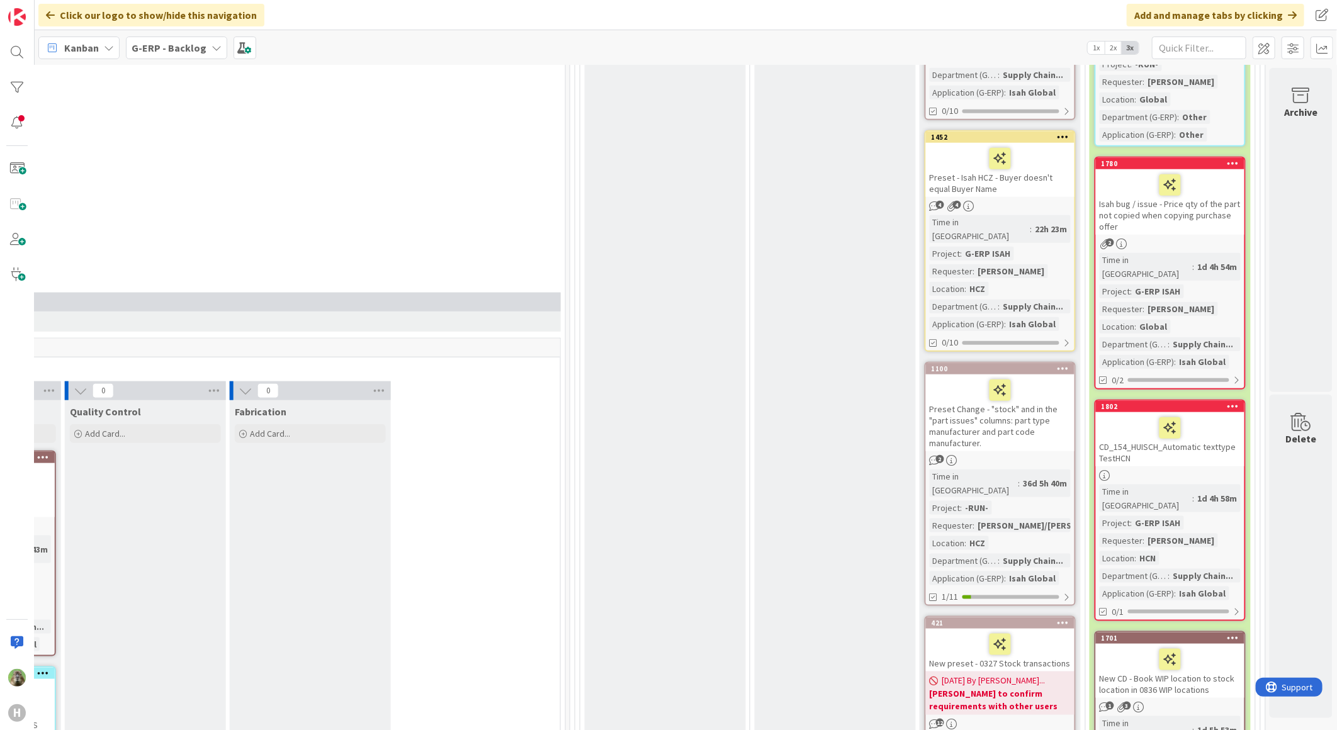
scroll to position [699, 829]
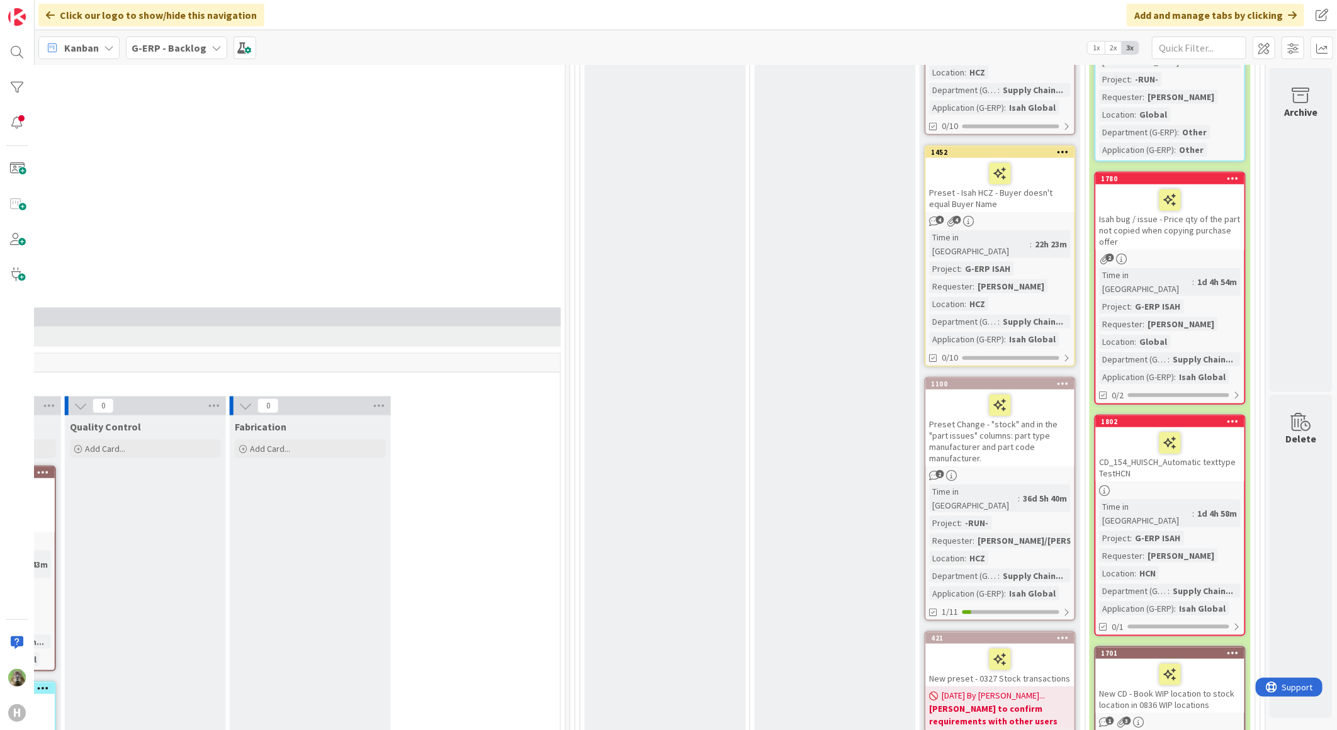
click at [1014, 401] on div "Preset Change - "stock" and in the "part issues" columns: part type manufacture…" at bounding box center [1000, 428] width 149 height 77
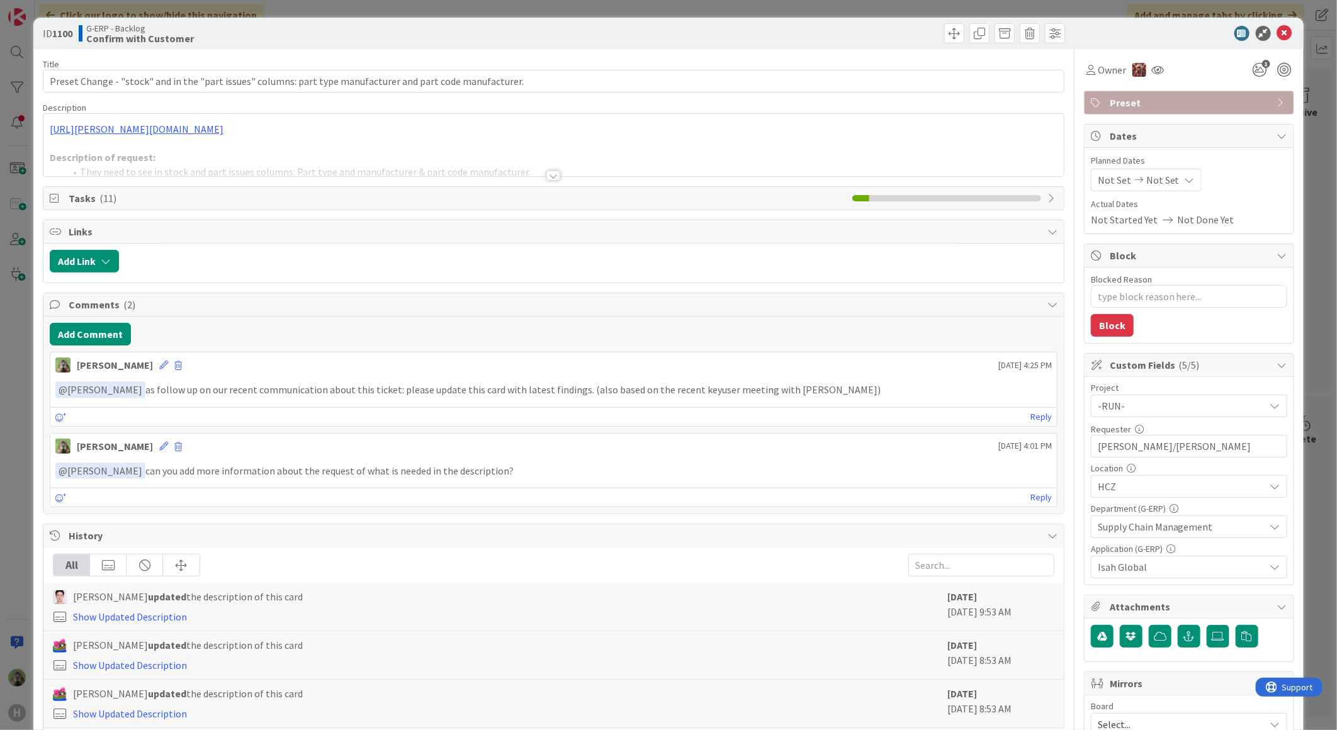
click at [581, 145] on div at bounding box center [553, 160] width 1020 height 32
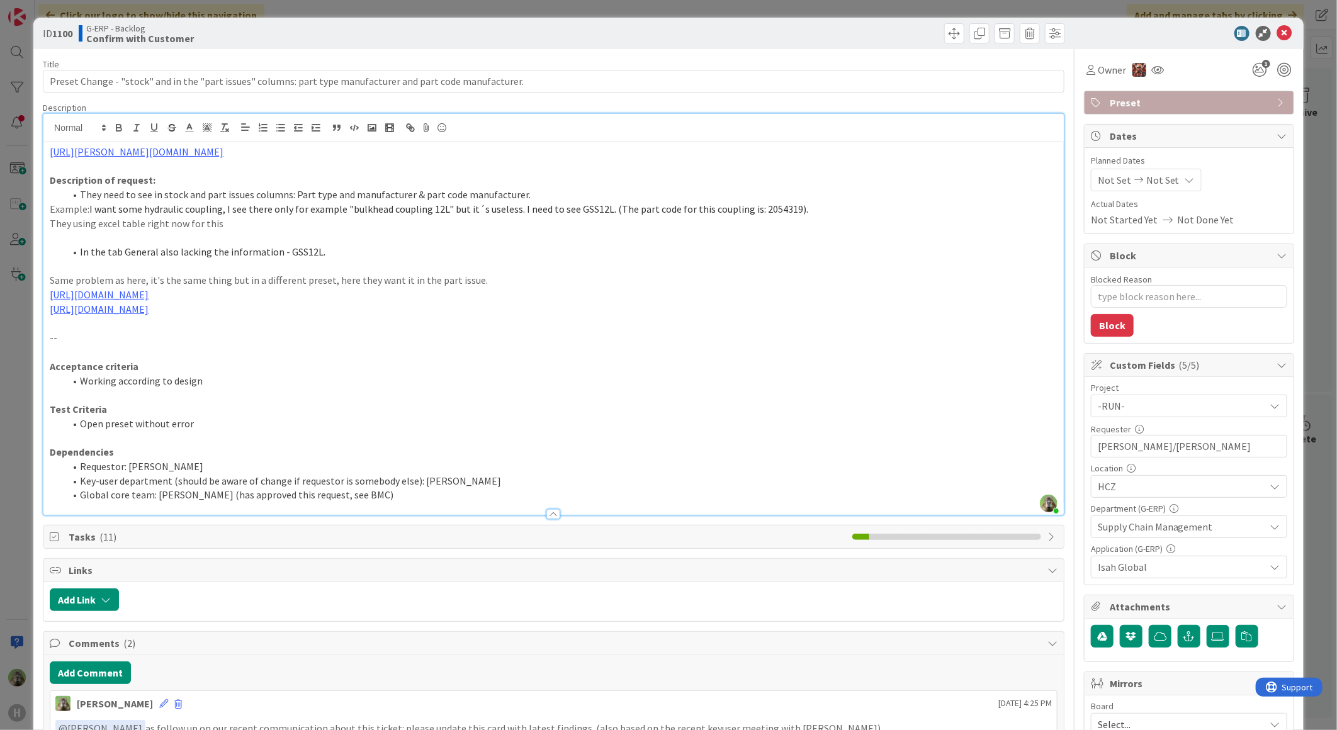
click at [11, 388] on div "ID 1100 G-ERP - Backlog Confirm with Customer Title 108 / 128 Preset Change - "…" at bounding box center [668, 365] width 1337 height 730
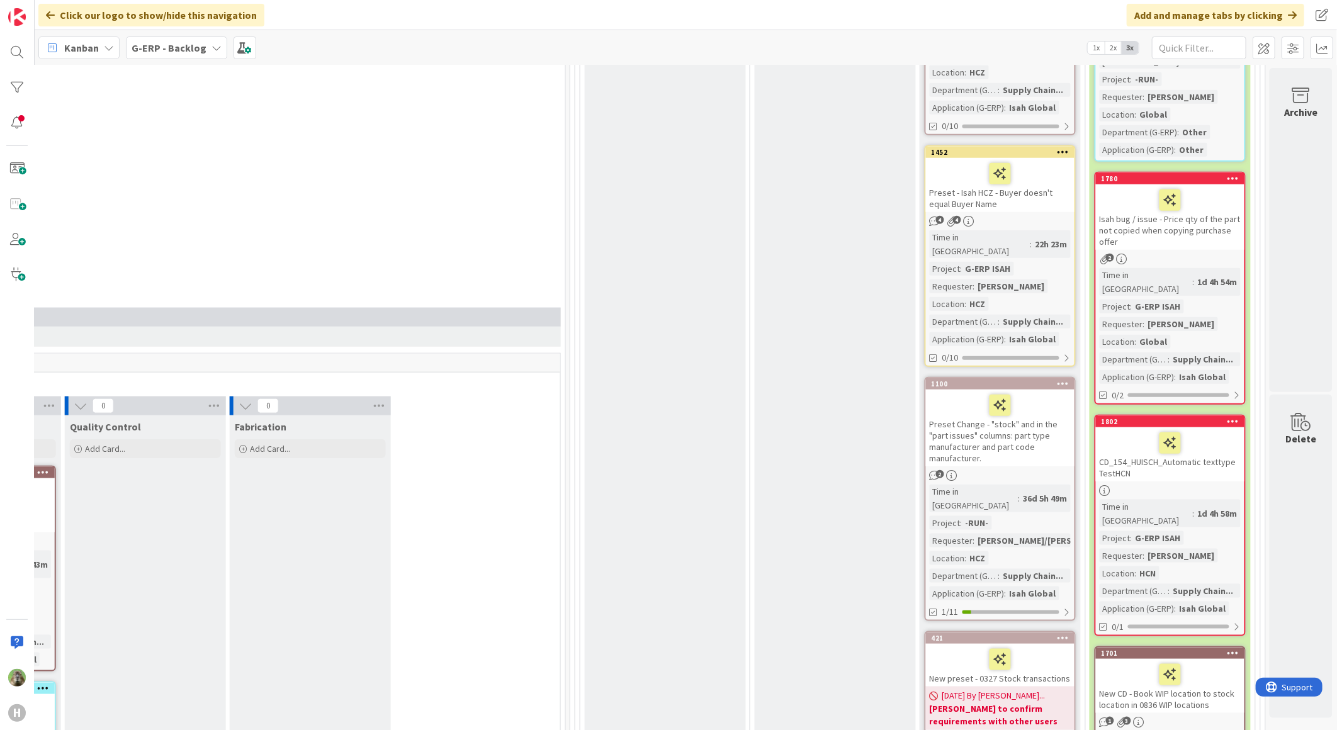
click at [988, 331] on div "Confirm with Customer Add Card... 1604 Procurement document when sending PO 1 1…" at bounding box center [1000, 477] width 161 height 1714
click at [1036, 342] on body "H Click our logo to show/hide this navigation Add and manage tabs by clicking K…" at bounding box center [668, 365] width 1337 height 730
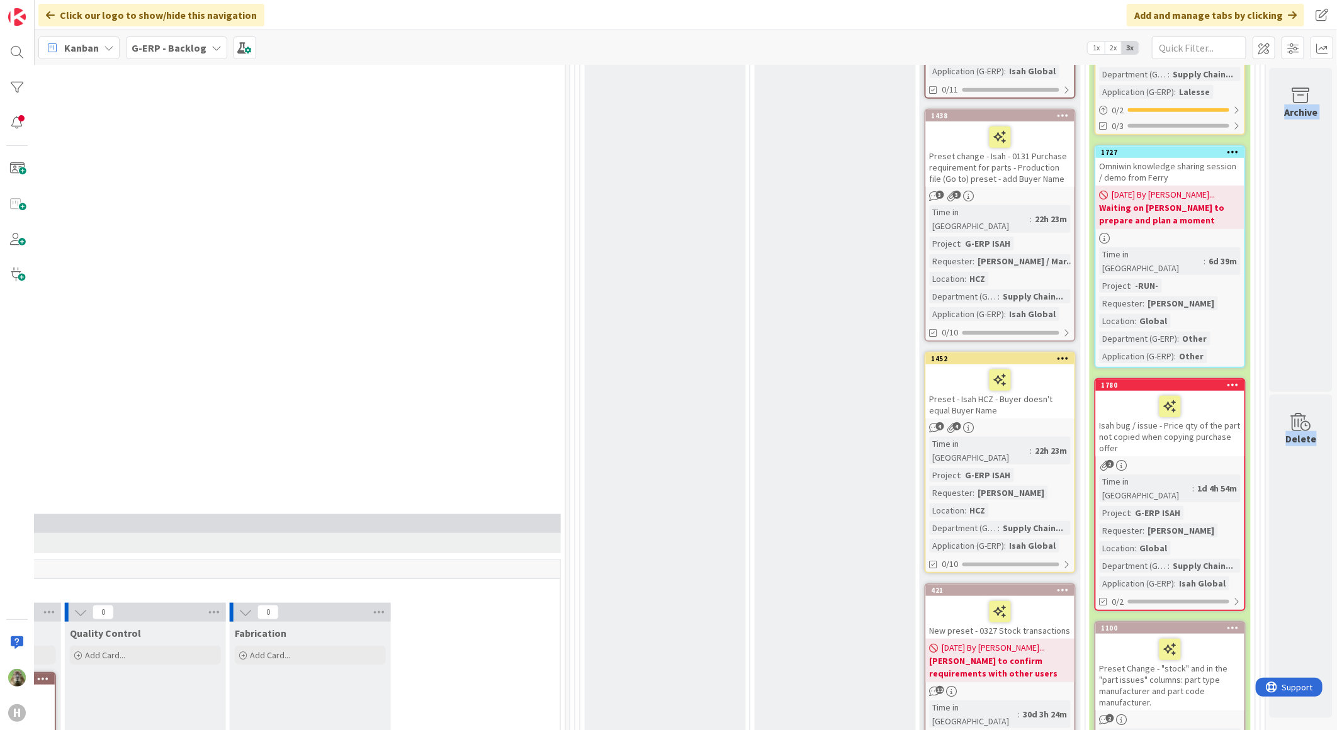
scroll to position [419, 829]
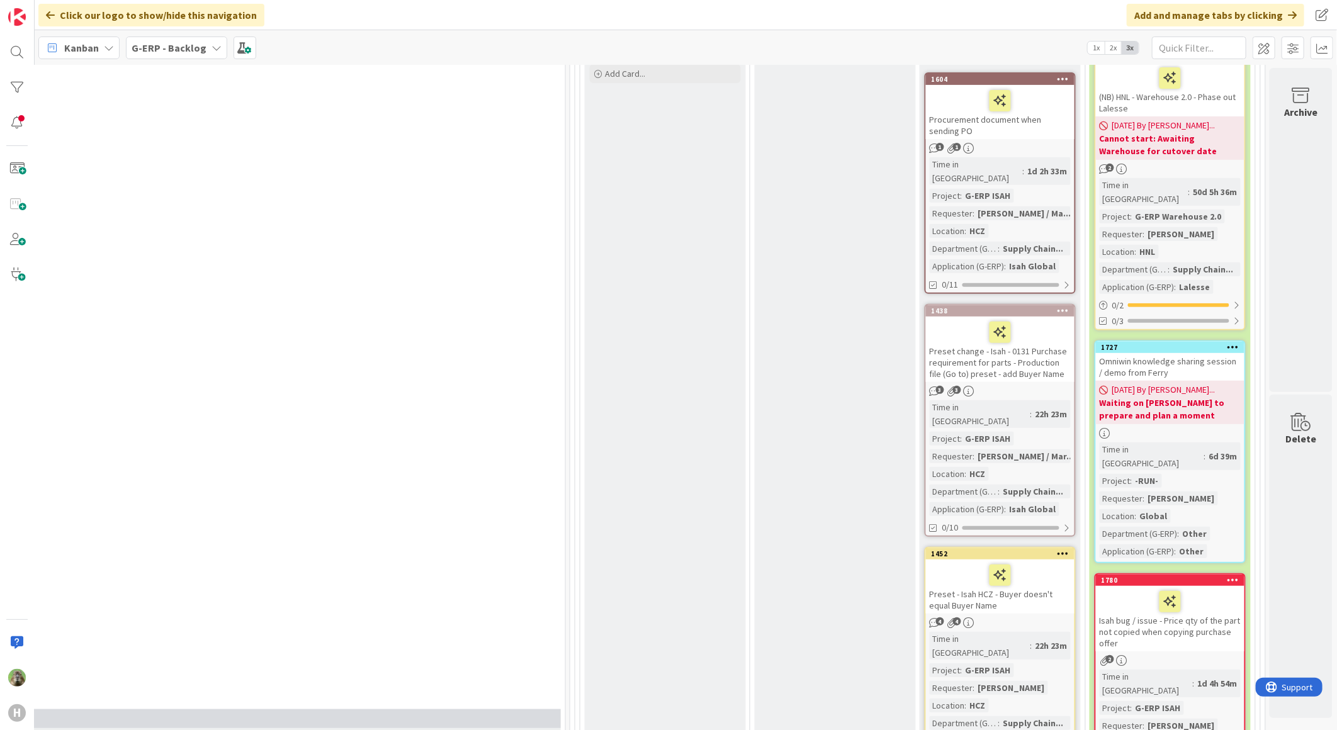
scroll to position [279, 829]
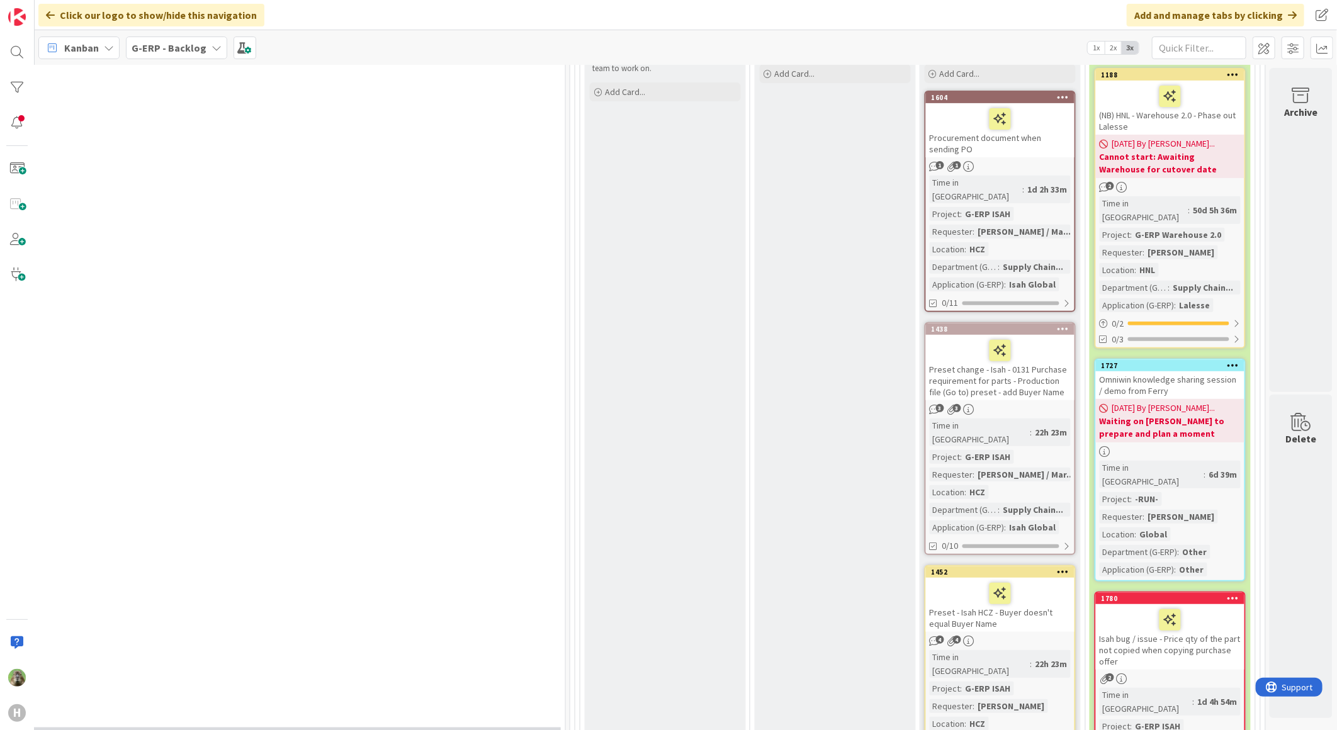
click at [1047, 375] on div "Preset change - Isah - 0131 Purchase requirement for parts - Production file (G…" at bounding box center [1000, 367] width 149 height 65
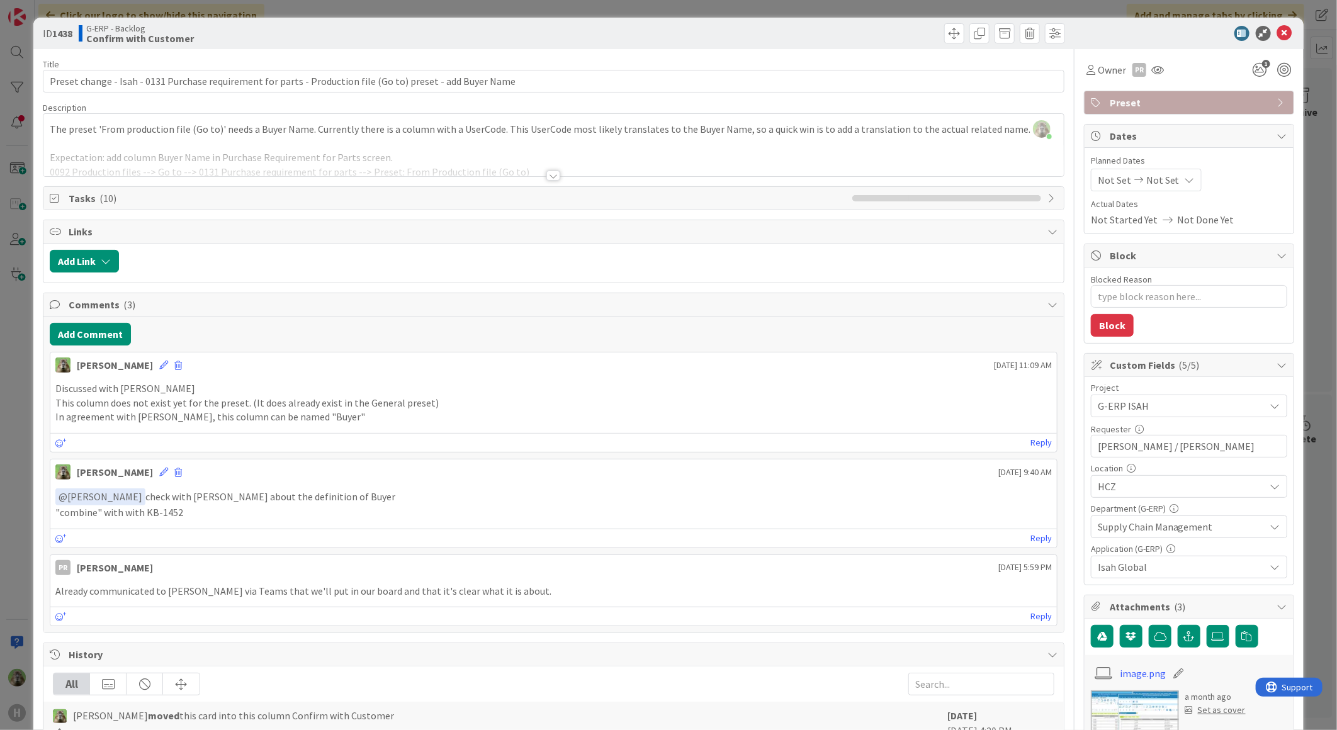
click at [25, 422] on div "ID 1438 G-ERP - Backlog Confirm with Customer Title 108 / 128 Preset change - I…" at bounding box center [668, 365] width 1337 height 730
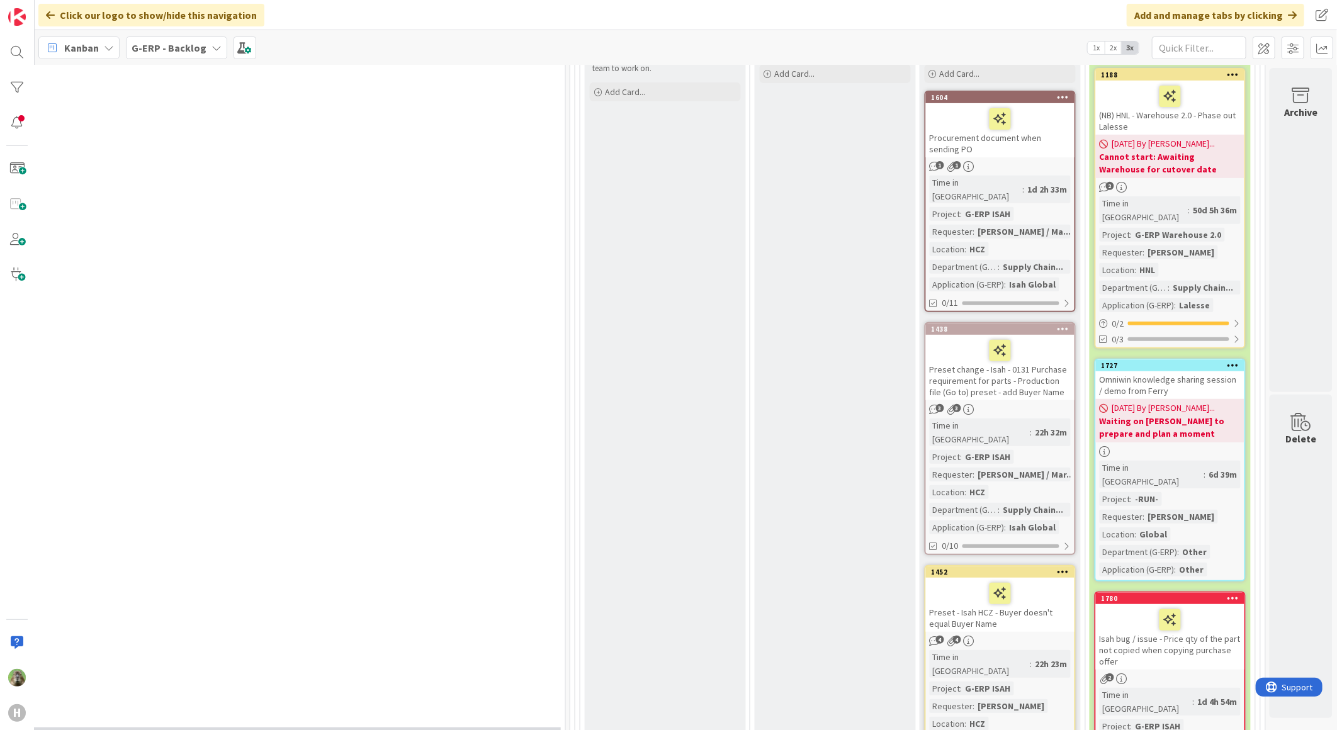
scroll to position [0, 829]
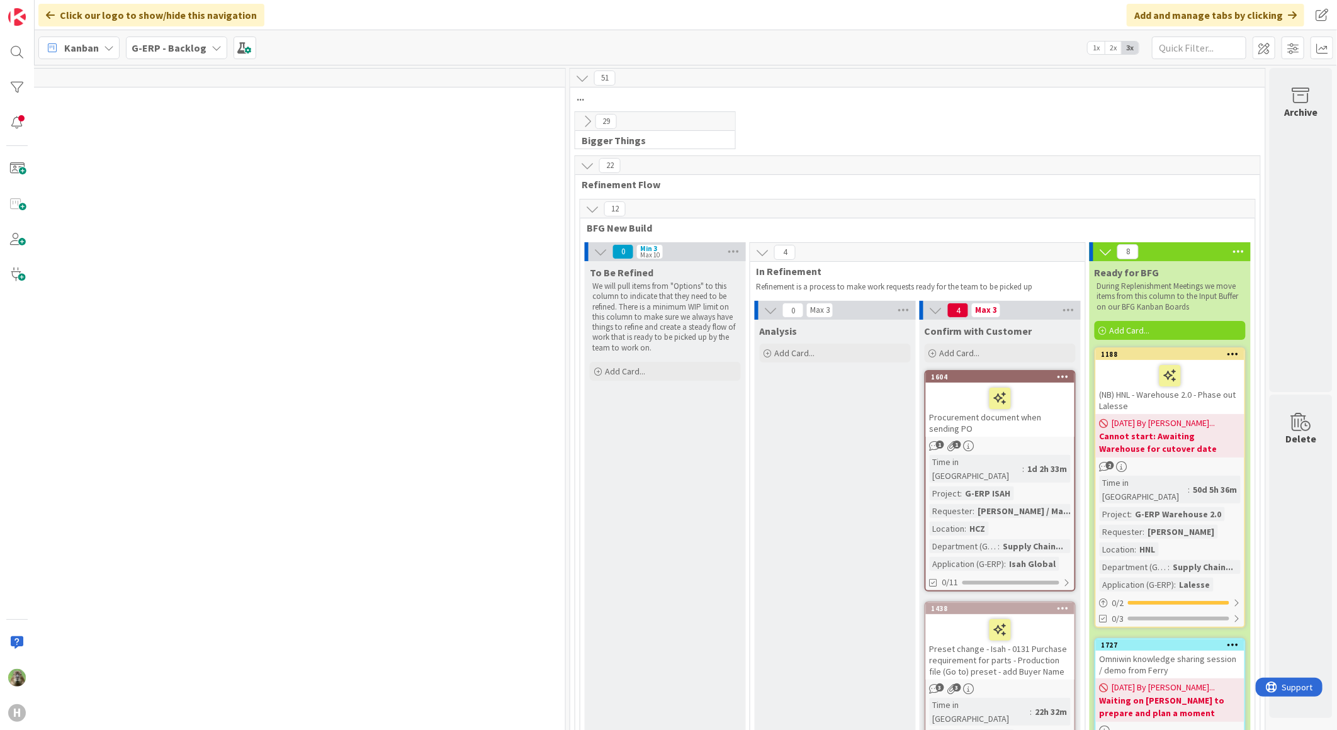
click at [1175, 432] on b "Cannot start: Awaiting Warehouse for cutover date" at bounding box center [1170, 442] width 141 height 25
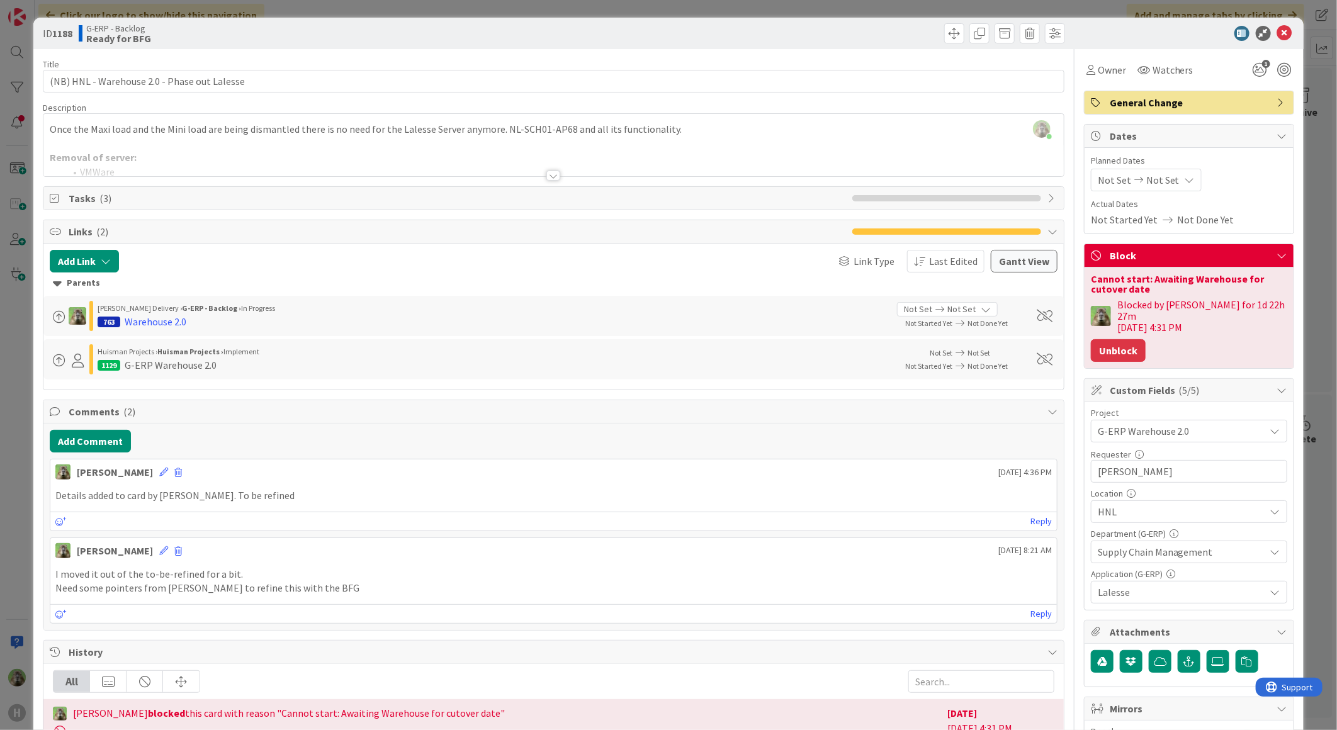
click at [1122, 343] on button "Unblock" at bounding box center [1118, 350] width 55 height 23
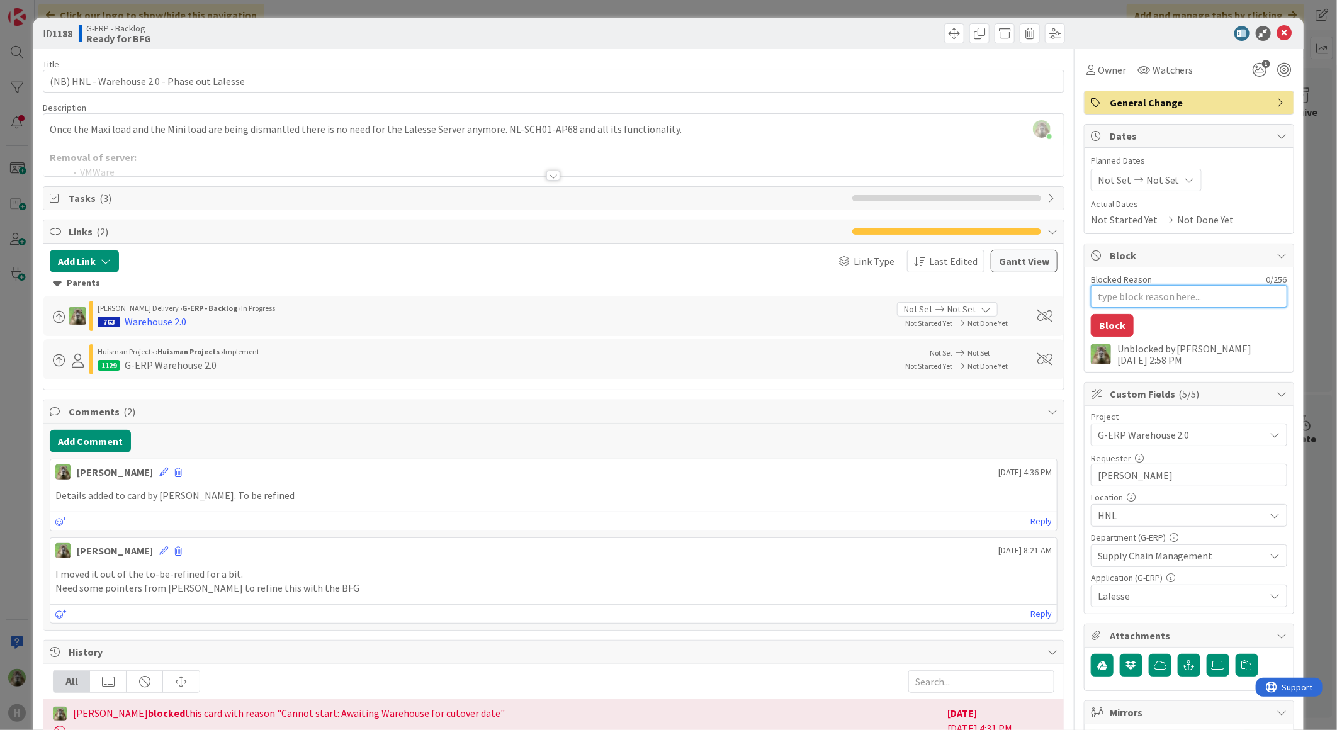
click at [1169, 301] on textarea "Blocked Reason" at bounding box center [1189, 296] width 196 height 23
type textarea "x"
type textarea "B"
type textarea "x"
type textarea "Bl"
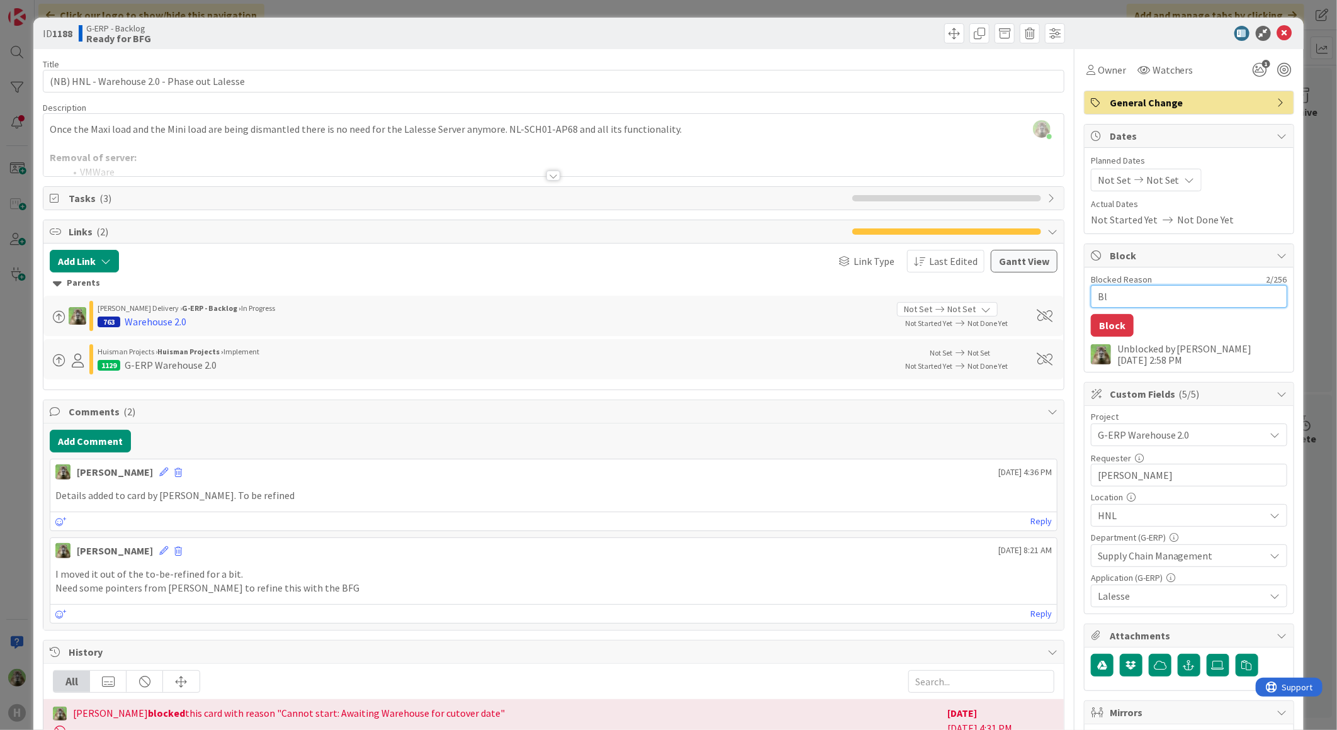
type textarea "x"
type textarea "Blo"
type textarea "x"
type textarea "Blokc"
type textarea "x"
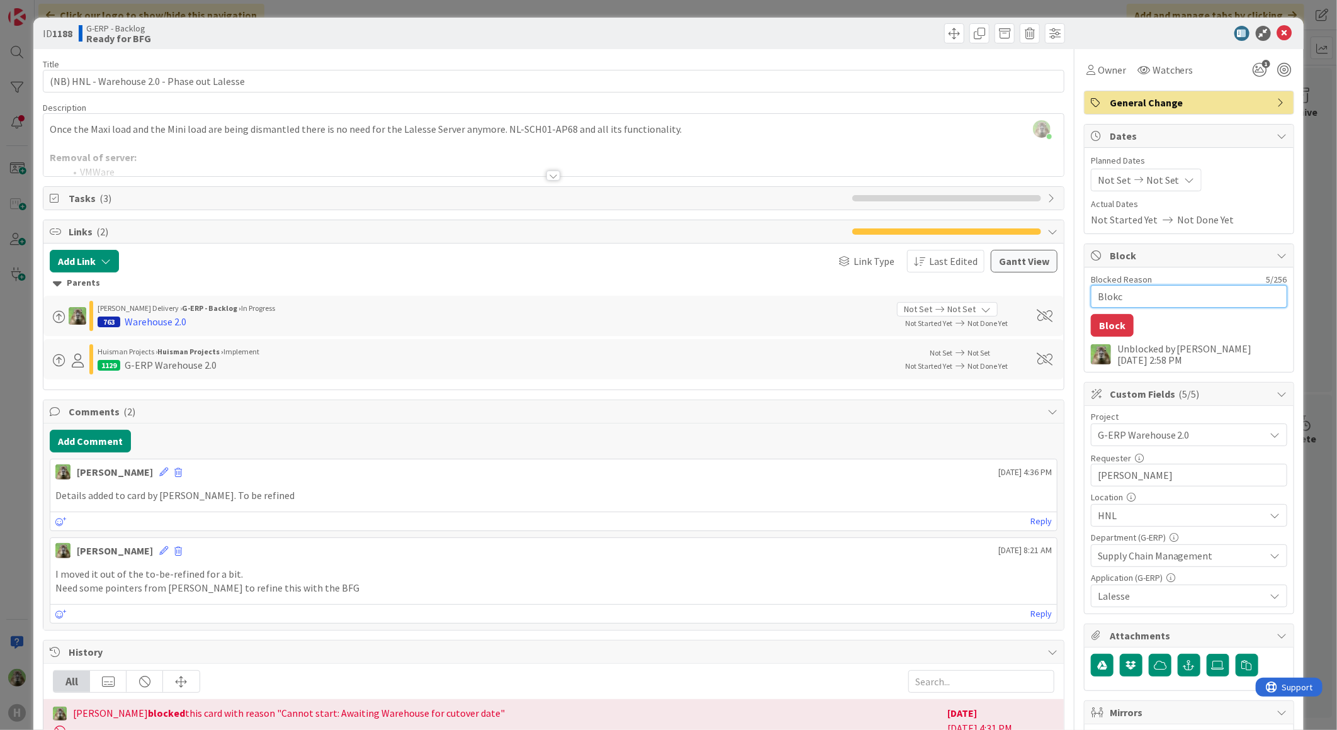
type textarea "Blok"
type textarea "x"
type textarea "Blo"
type textarea "x"
type textarea "Bl"
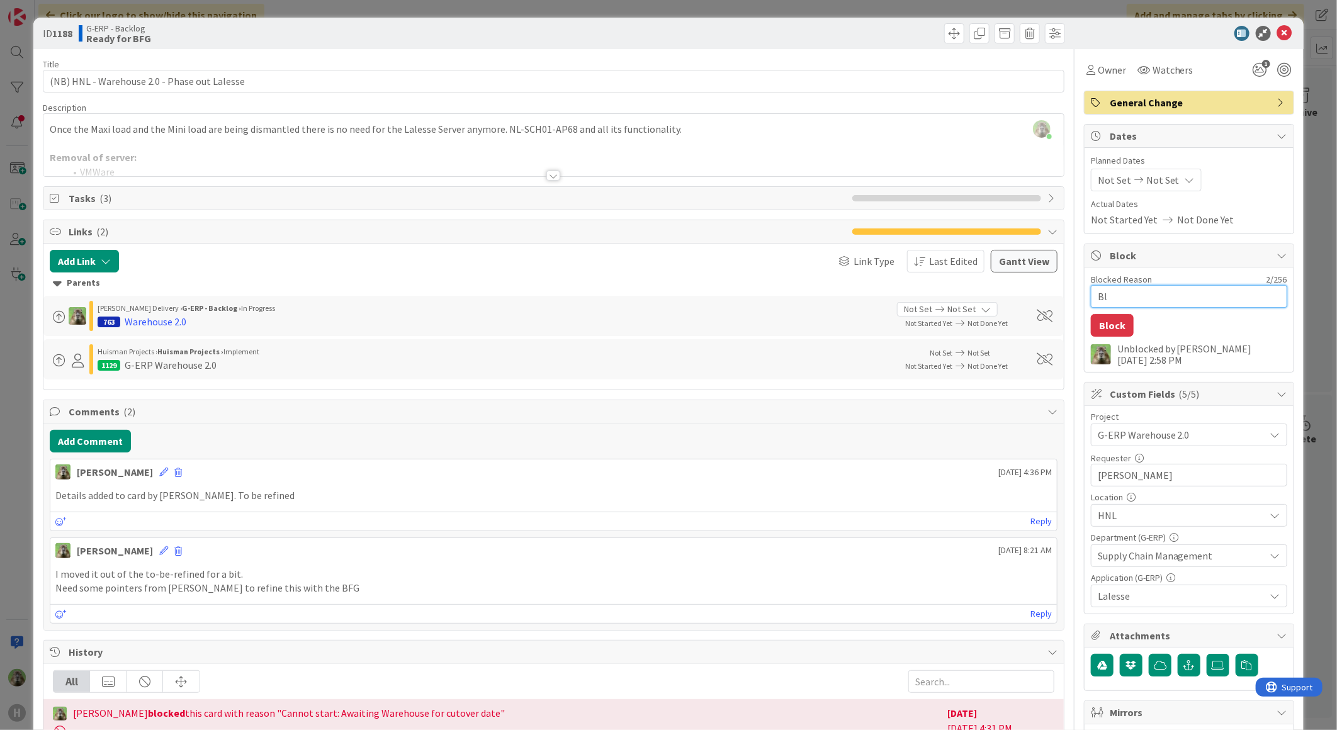
type textarea "x"
type textarea "B"
type textarea "x"
type textarea "CA"
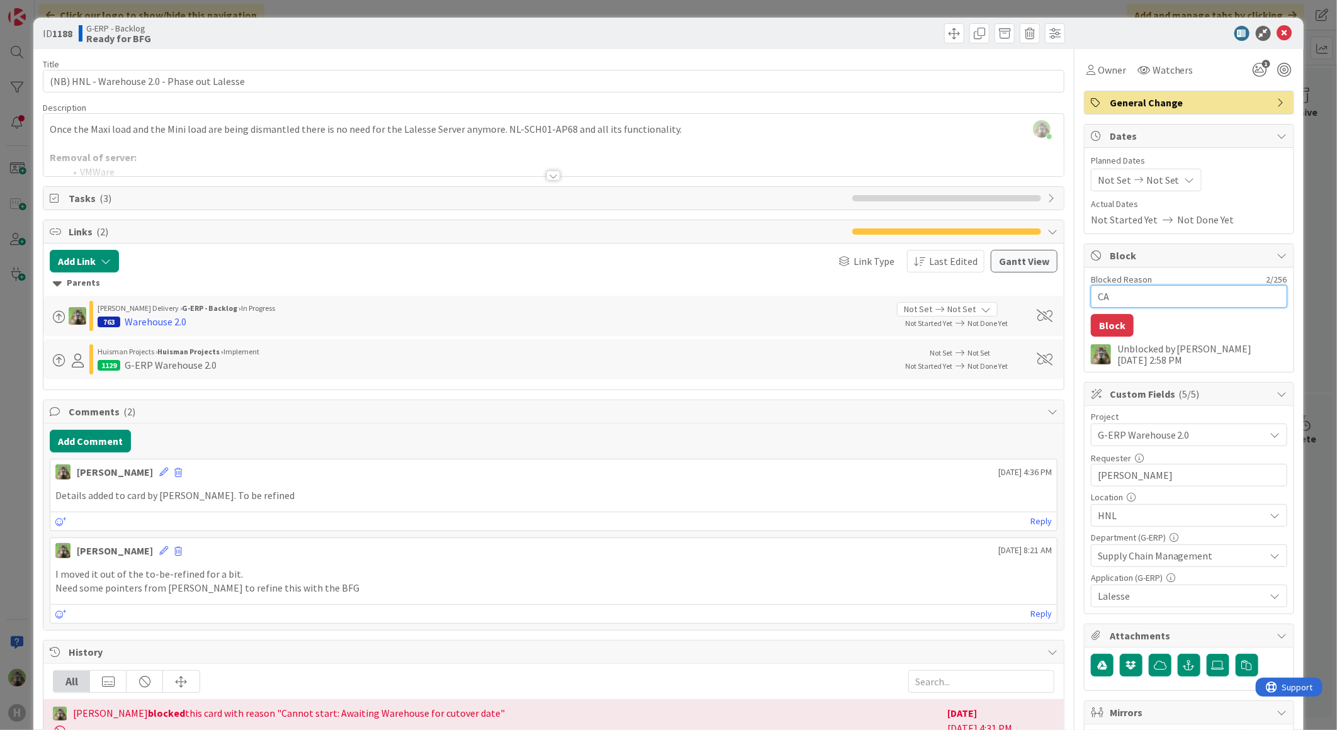
type textarea "x"
type textarea "CAn"
type textarea "x"
type textarea "CAnn"
type textarea "x"
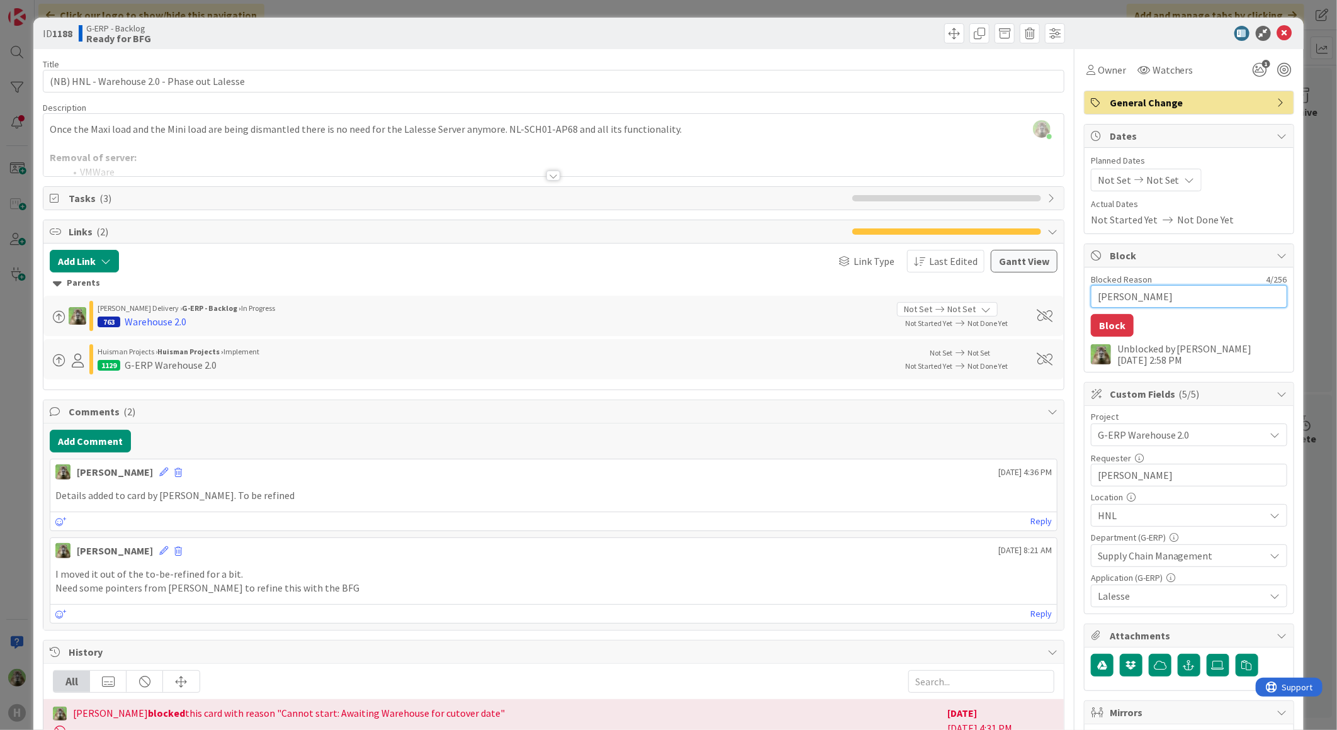
type textarea "CAn"
type textarea "x"
type textarea "CA"
type textarea "x"
type textarea "C"
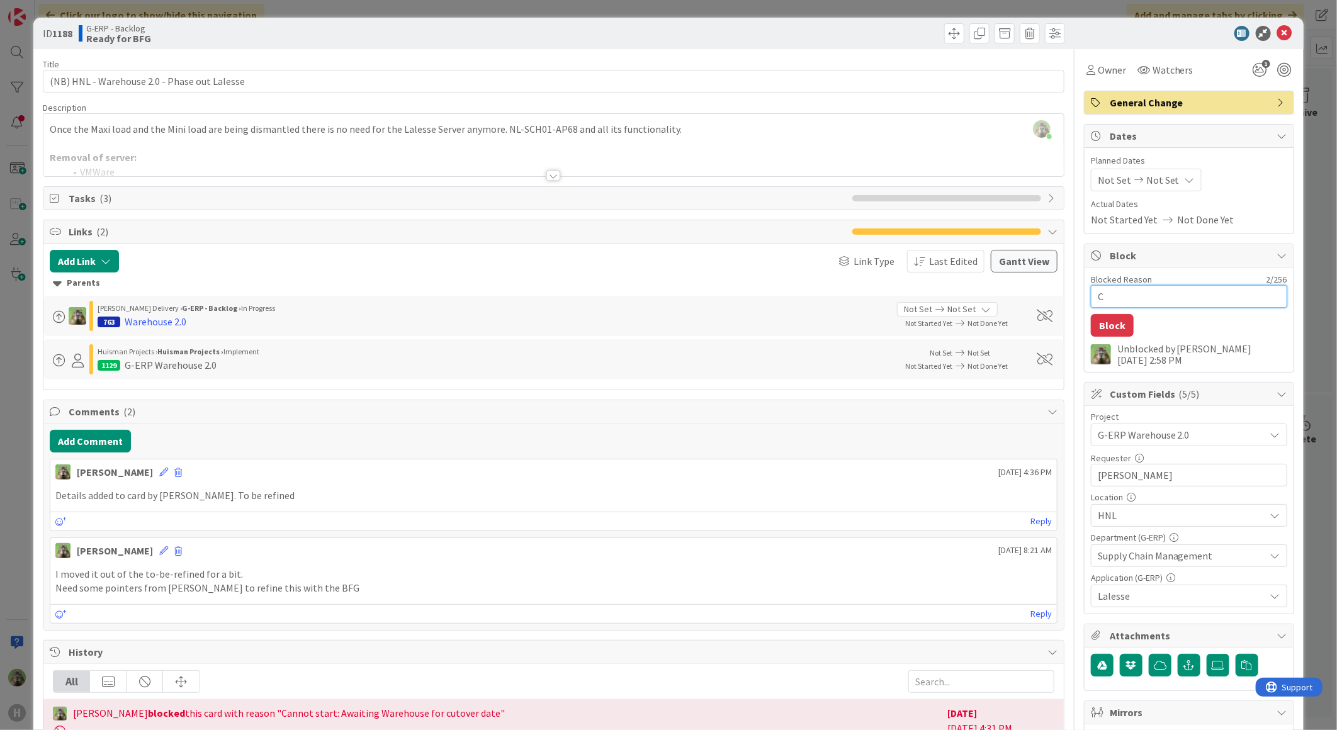
type textarea "x"
type textarea "C"
type textarea "x"
type textarea "Ca"
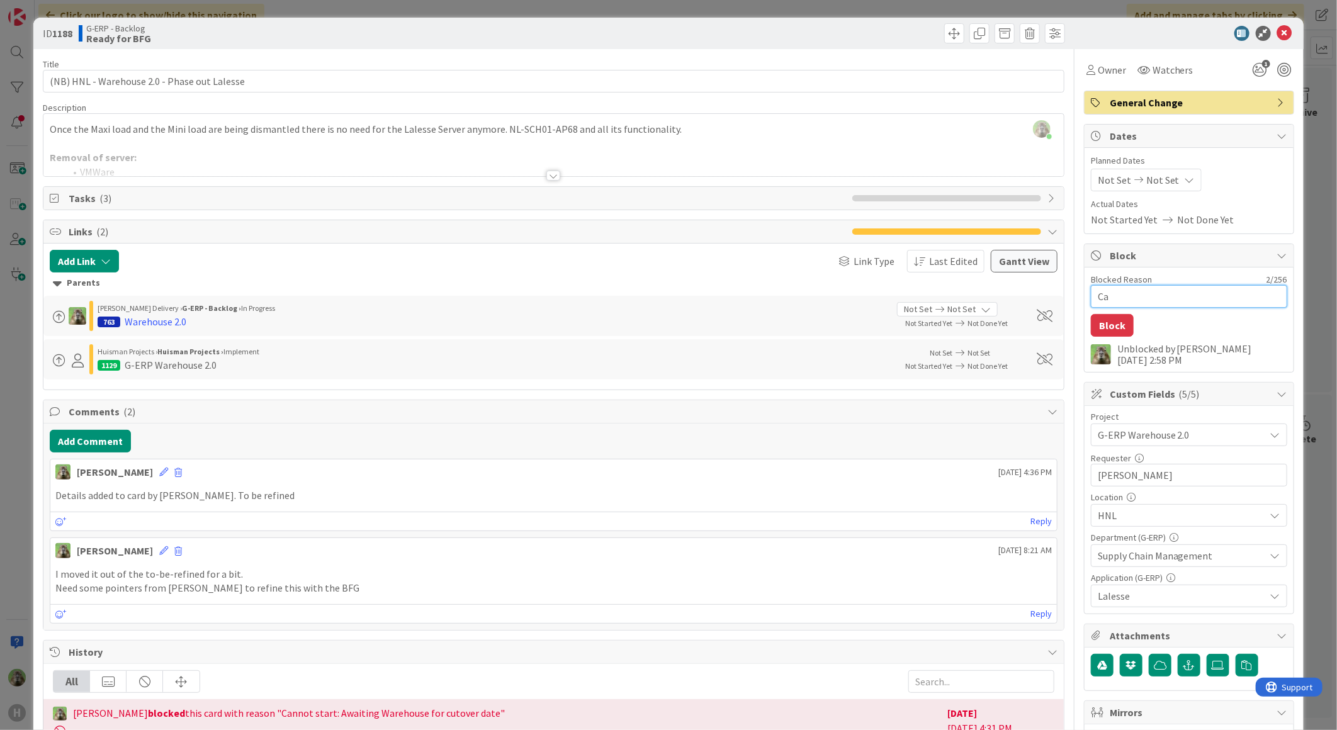
type textarea "x"
type textarea "Ca"
type textarea "x"
type textarea "Ca"
type textarea "x"
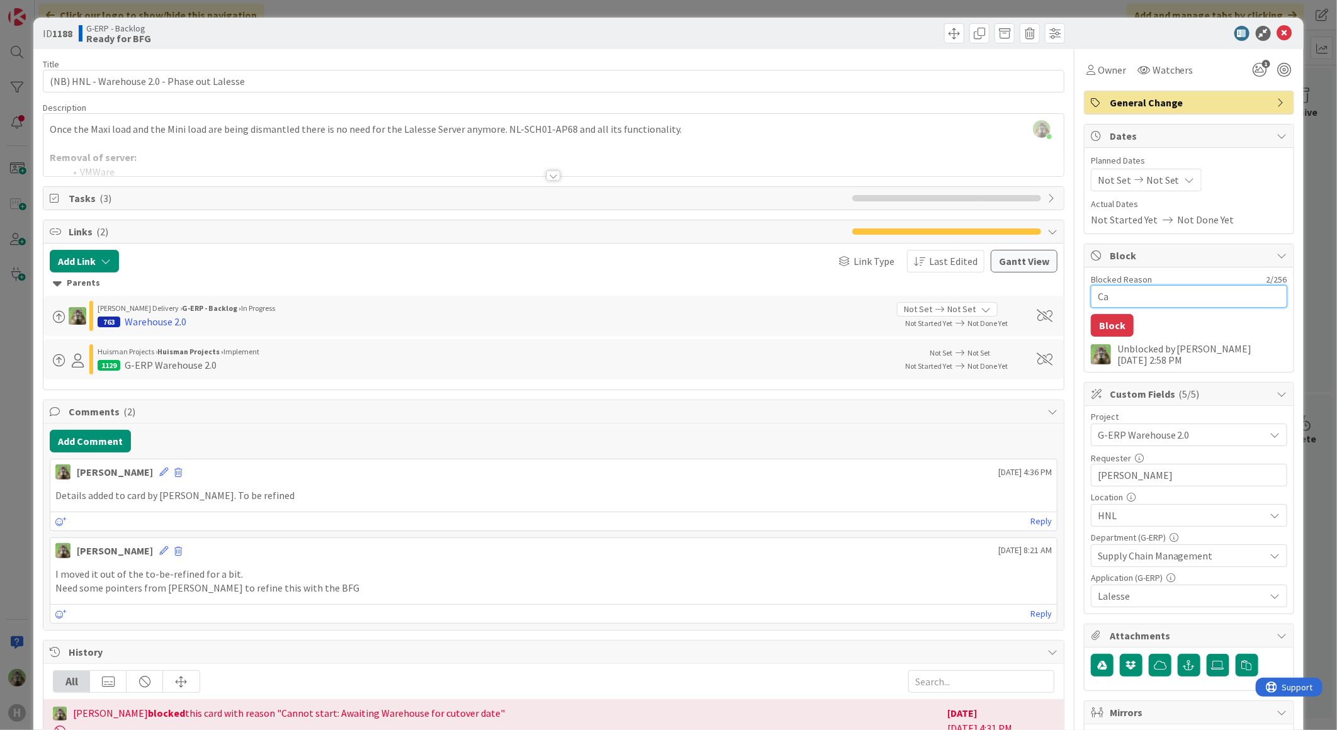
type textarea "Can"
type textarea "x"
type textarea "Can"
type textarea "x"
type textarea "Can on"
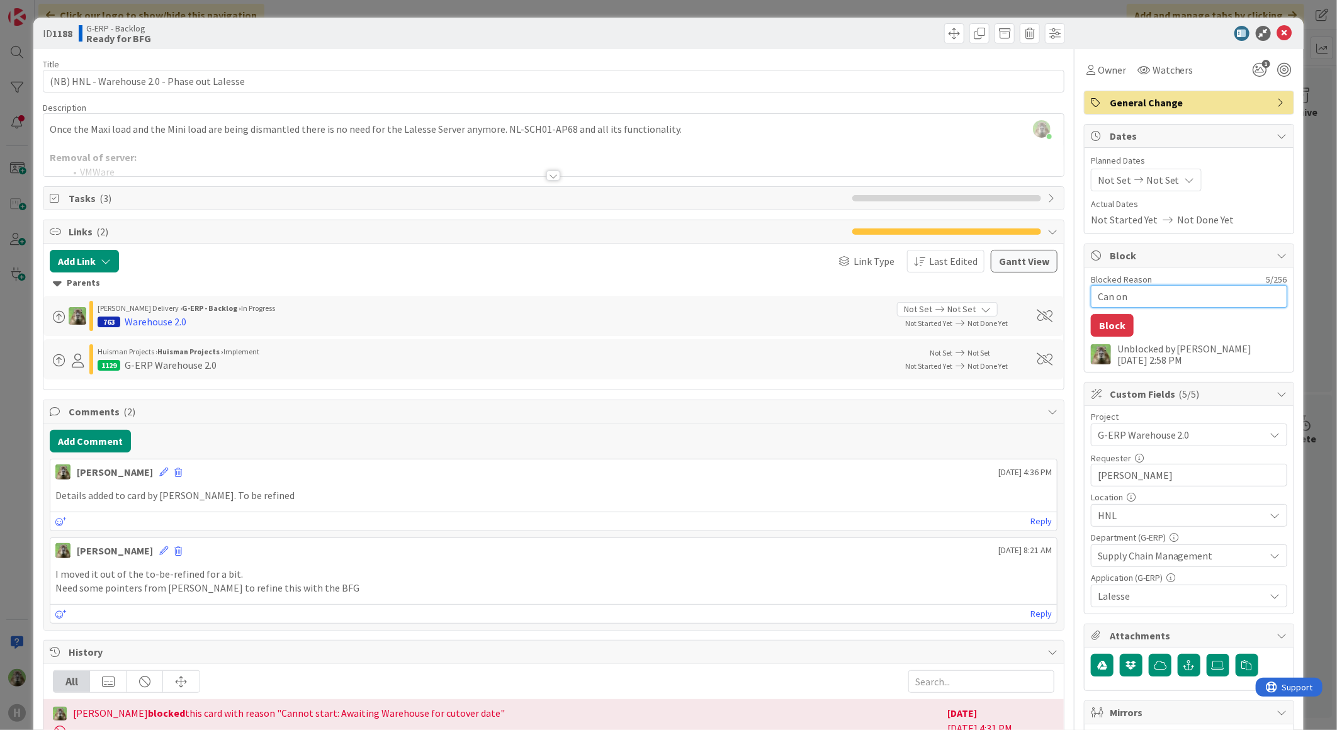
type textarea "x"
type textarea "Can onl"
type textarea "x"
type textarea "Can only"
type textarea "x"
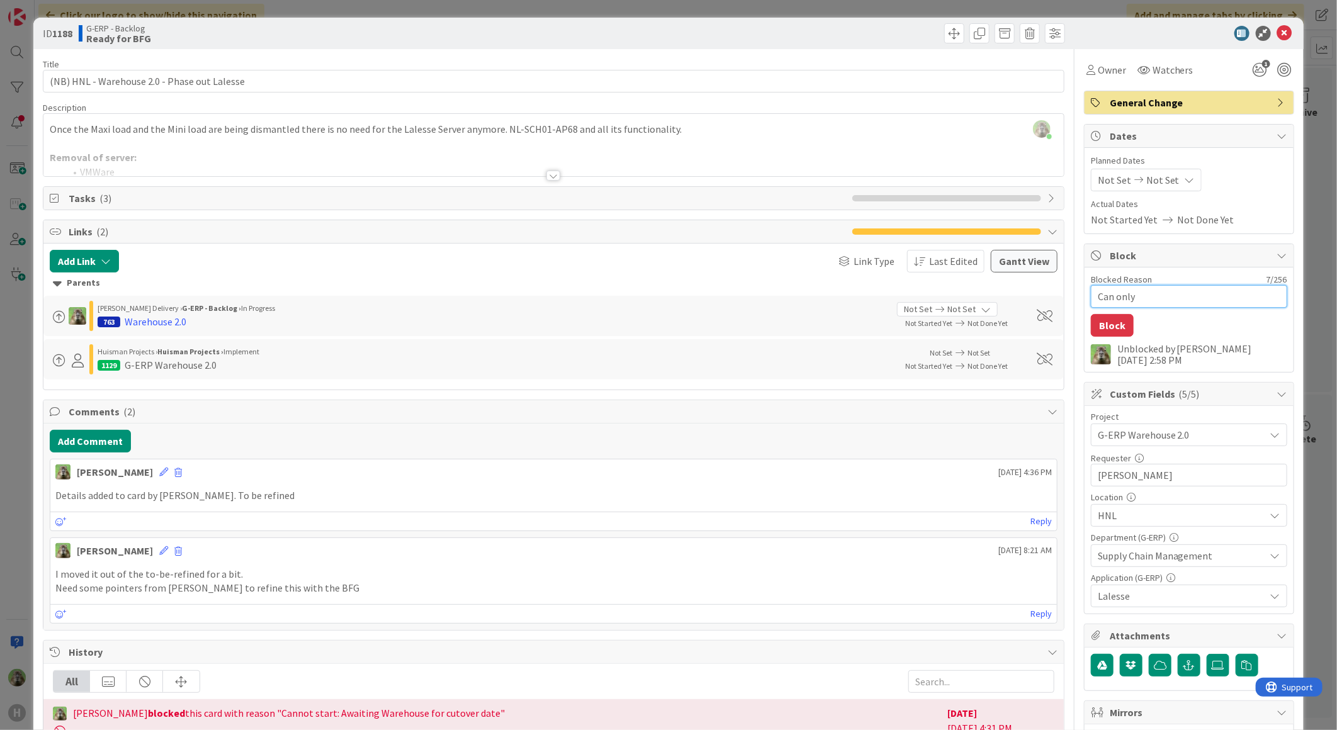
type textarea "Can only"
type textarea "x"
type textarea "Can only b"
type textarea "x"
type textarea "Can only be"
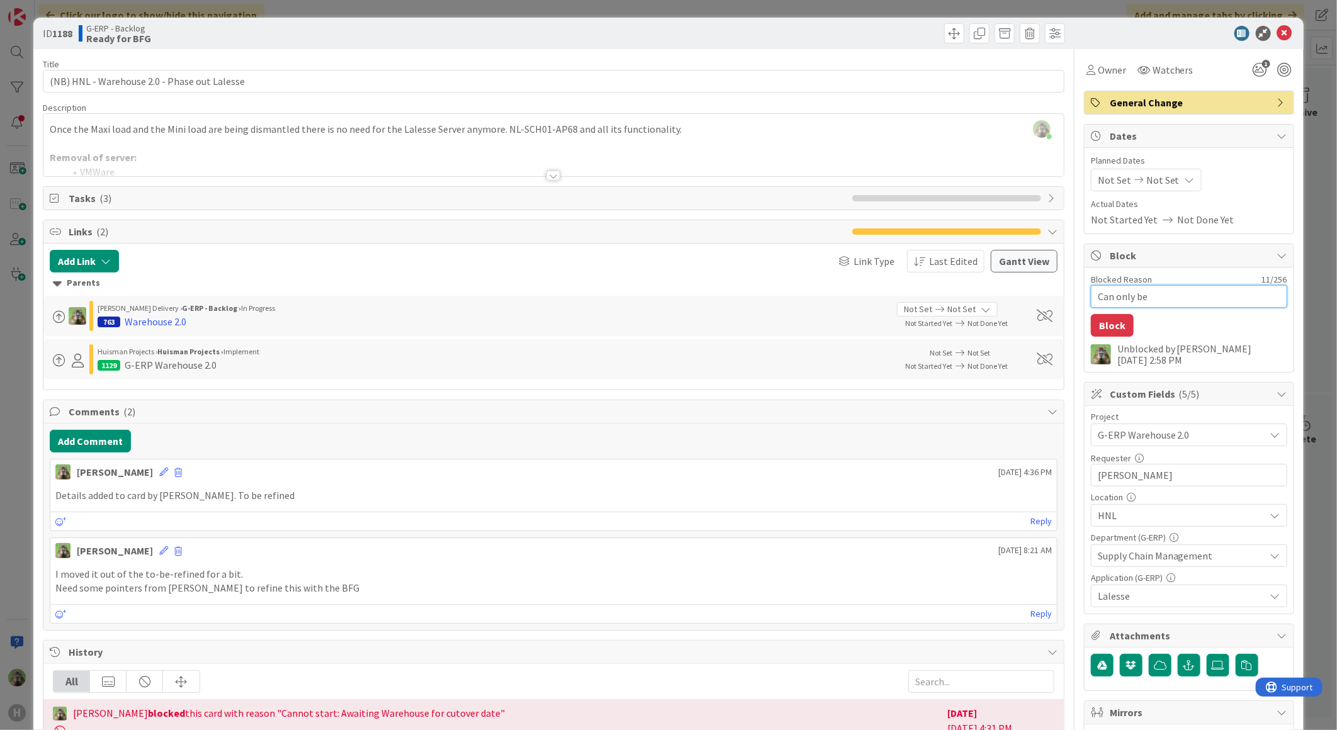
type textarea "x"
type textarea "Can only bep"
type textarea "x"
type textarea "Can only be"
type textarea "x"
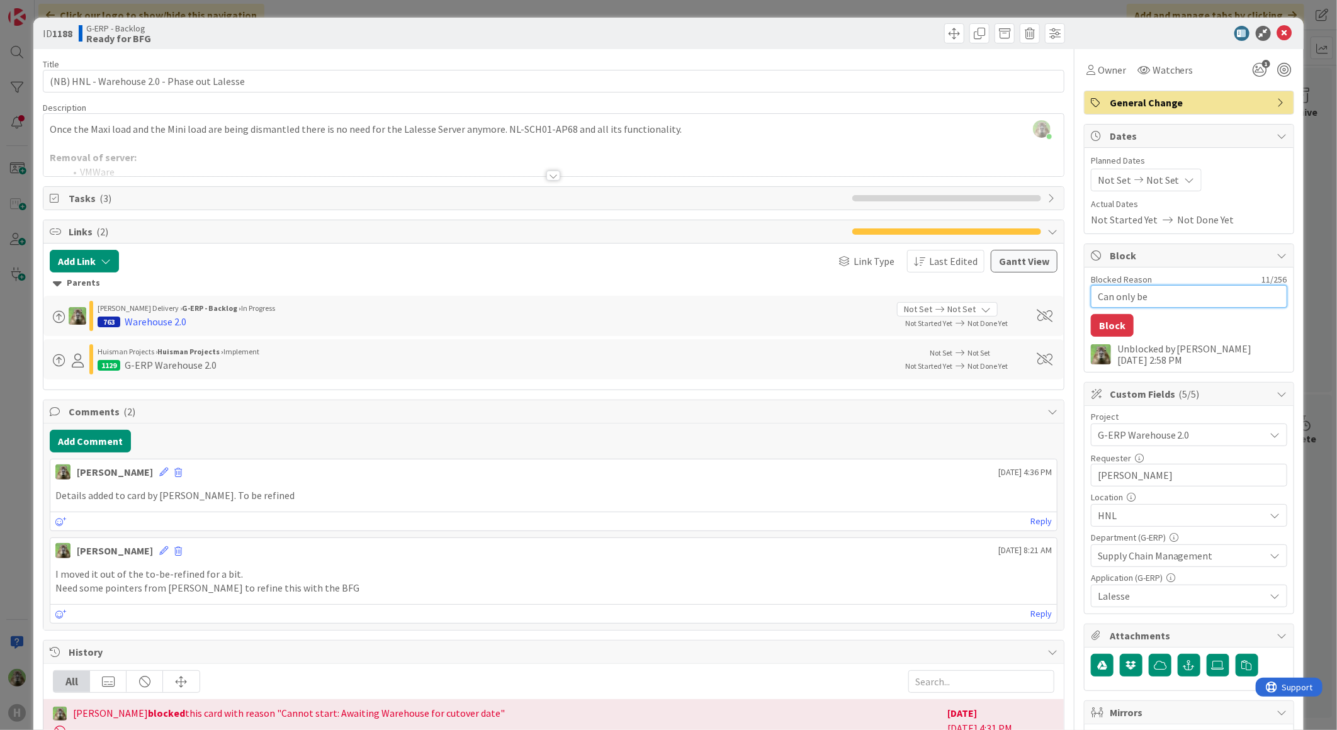
type textarea "Can only be"
type textarea "x"
type textarea "Can only be p"
type textarea "x"
type textarea "Can only be pi"
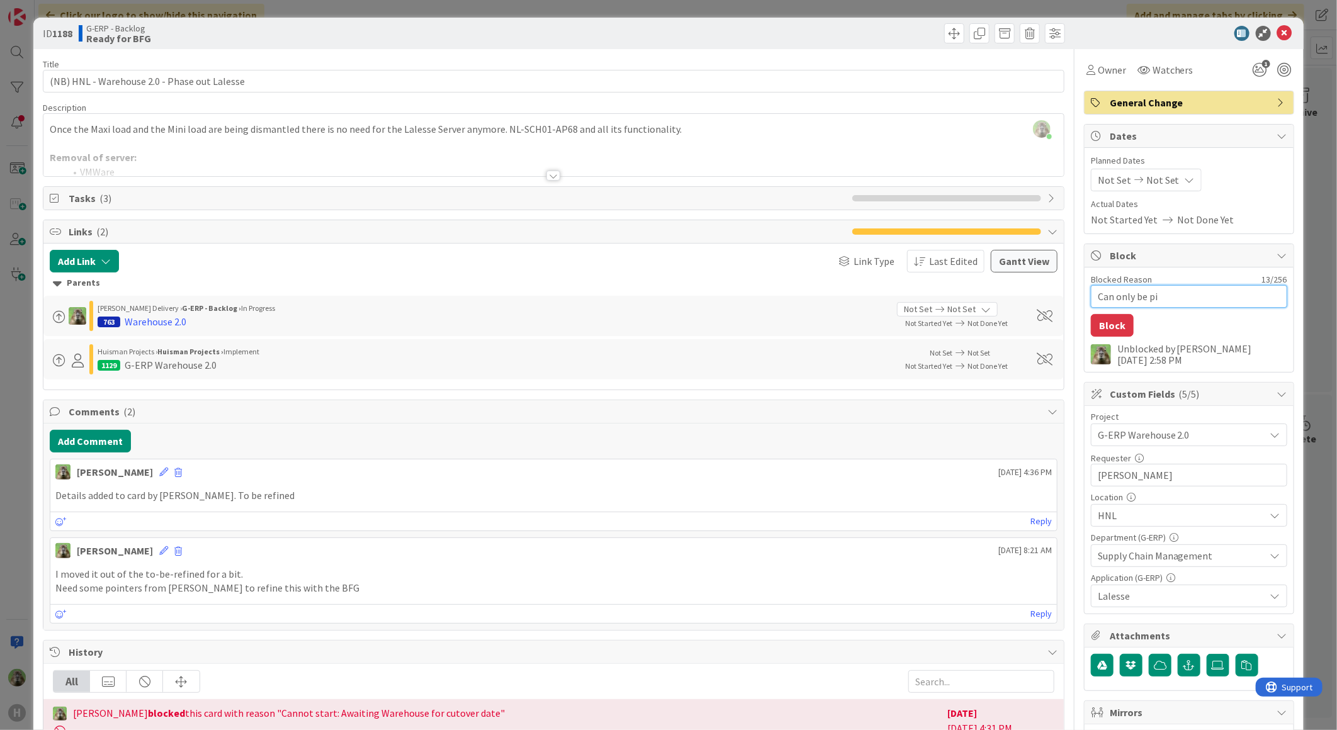
type textarea "x"
type textarea "Can only be pic"
type textarea "x"
type textarea "Can only be pick"
type textarea "x"
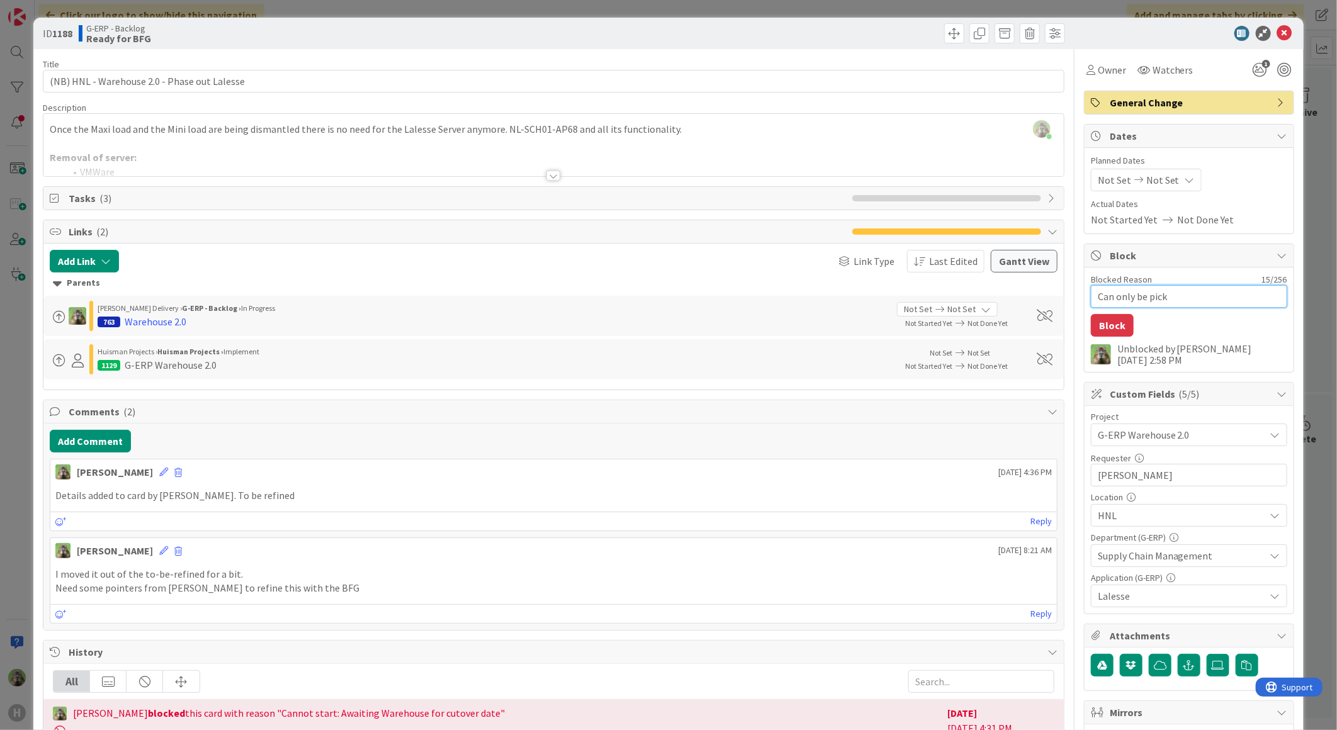
type textarea "Can only be picke"
type textarea "x"
type textarea "Can only be picked"
type textarea "x"
type textarea "Can only be picked"
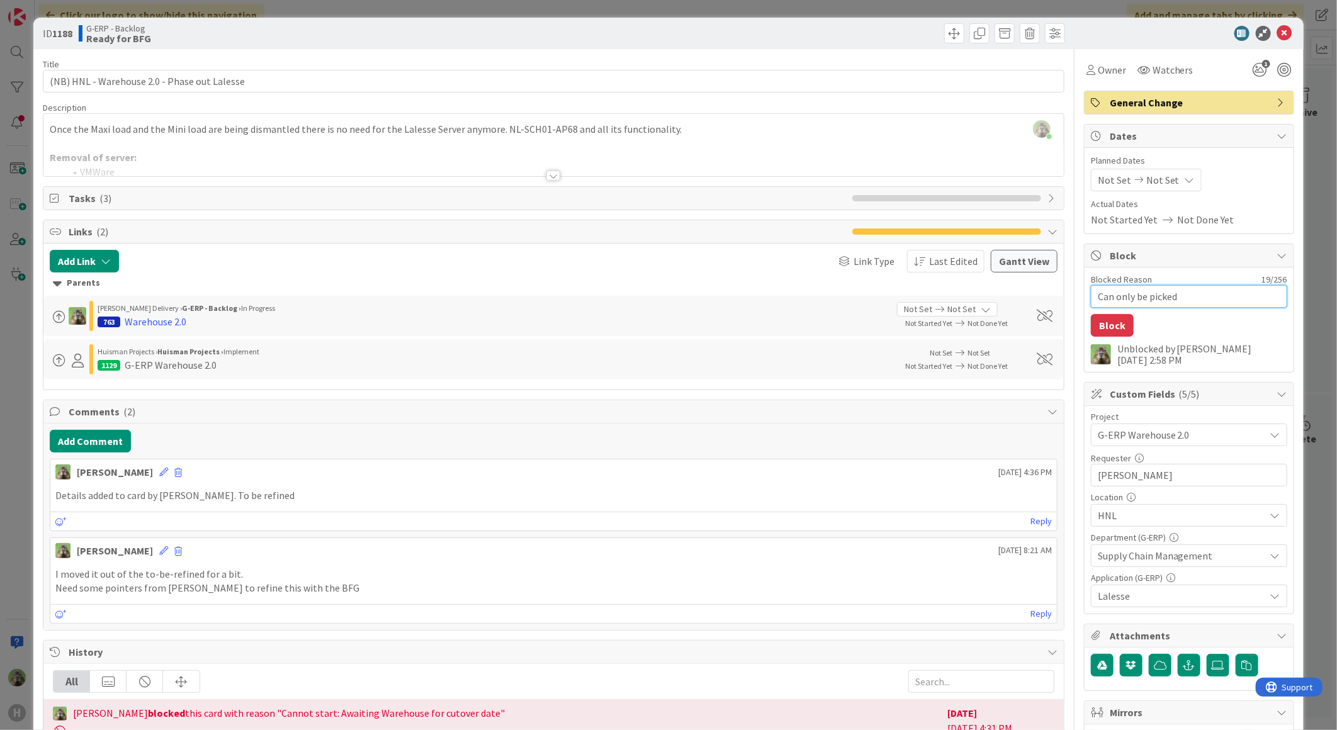
type textarea "x"
type textarea "Can only be picked u"
type textarea "x"
type textarea "Can only be picked up"
type textarea "x"
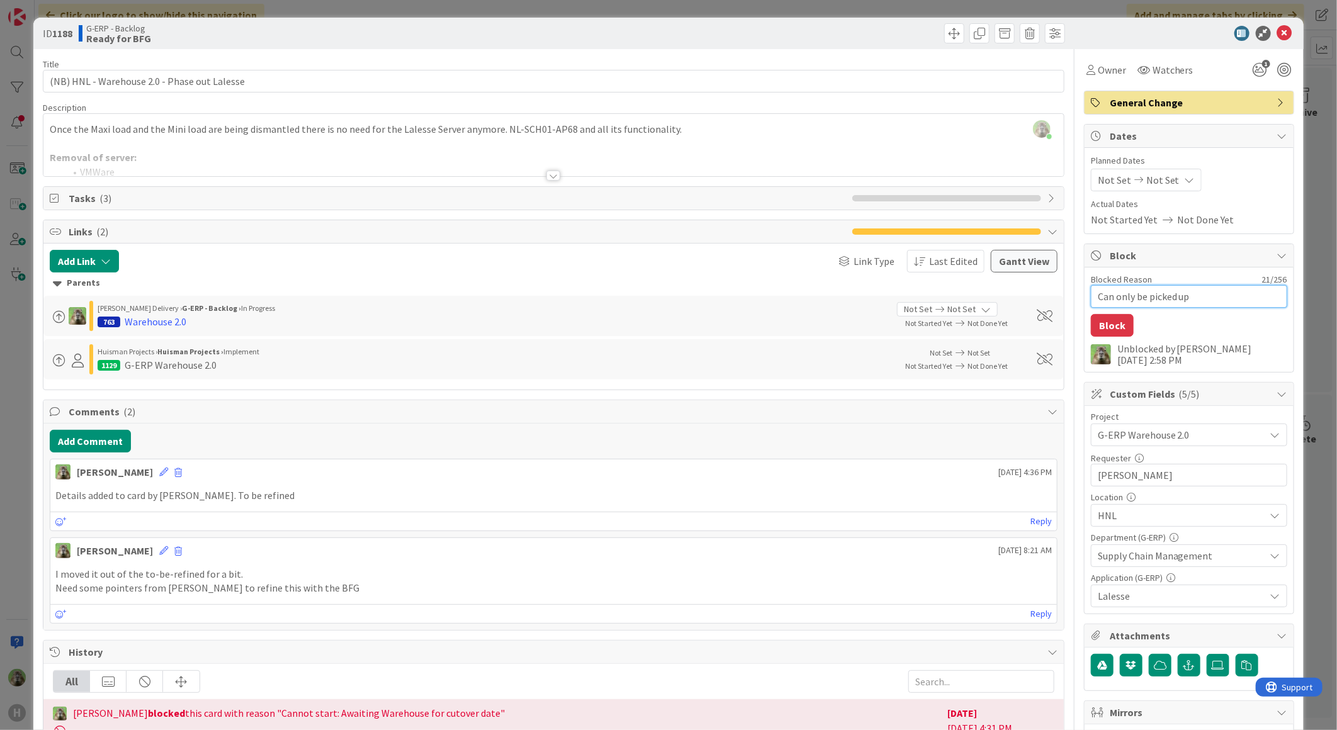
type textarea "Can only be picked up"
type textarea "x"
type textarea "Can only be picked up w"
type textarea "x"
type textarea "Can only be picked up wh"
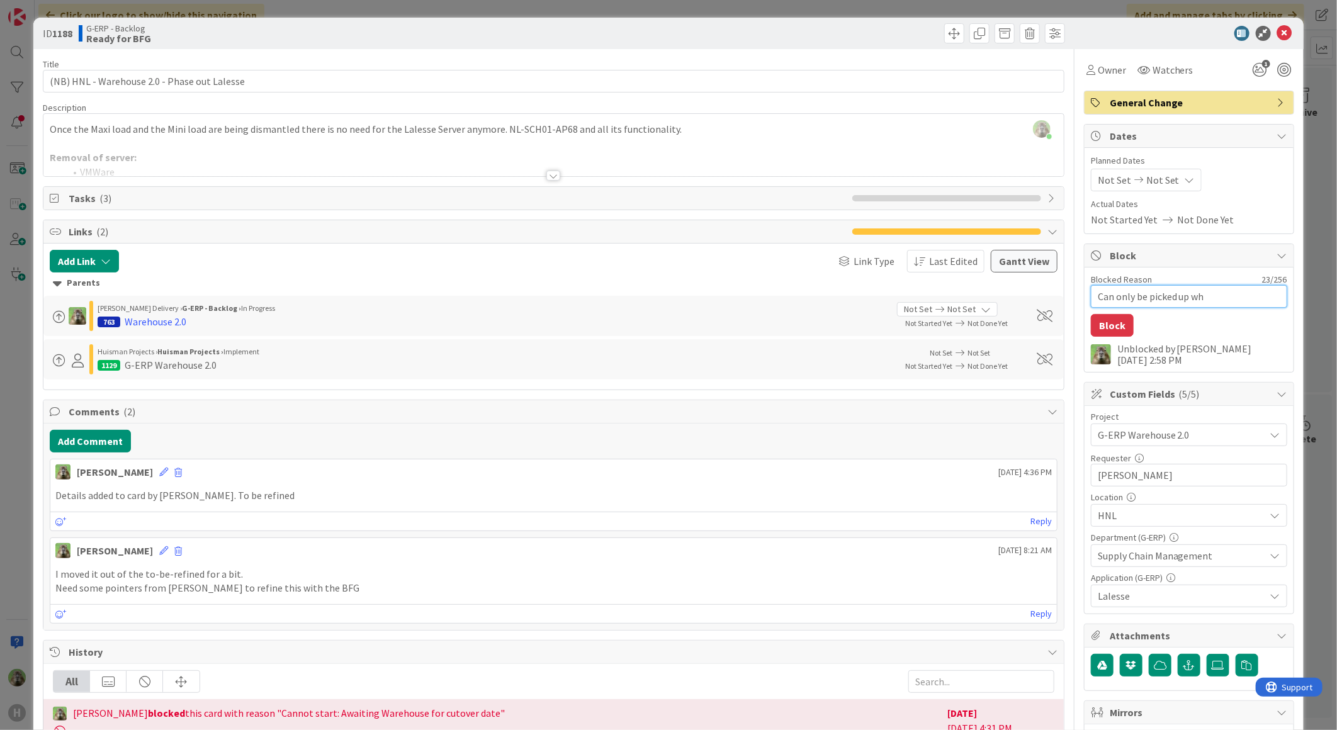
type textarea "x"
type textarea "Can only be picked up when"
type textarea "x"
type textarea "Can only be picked up when"
type textarea "x"
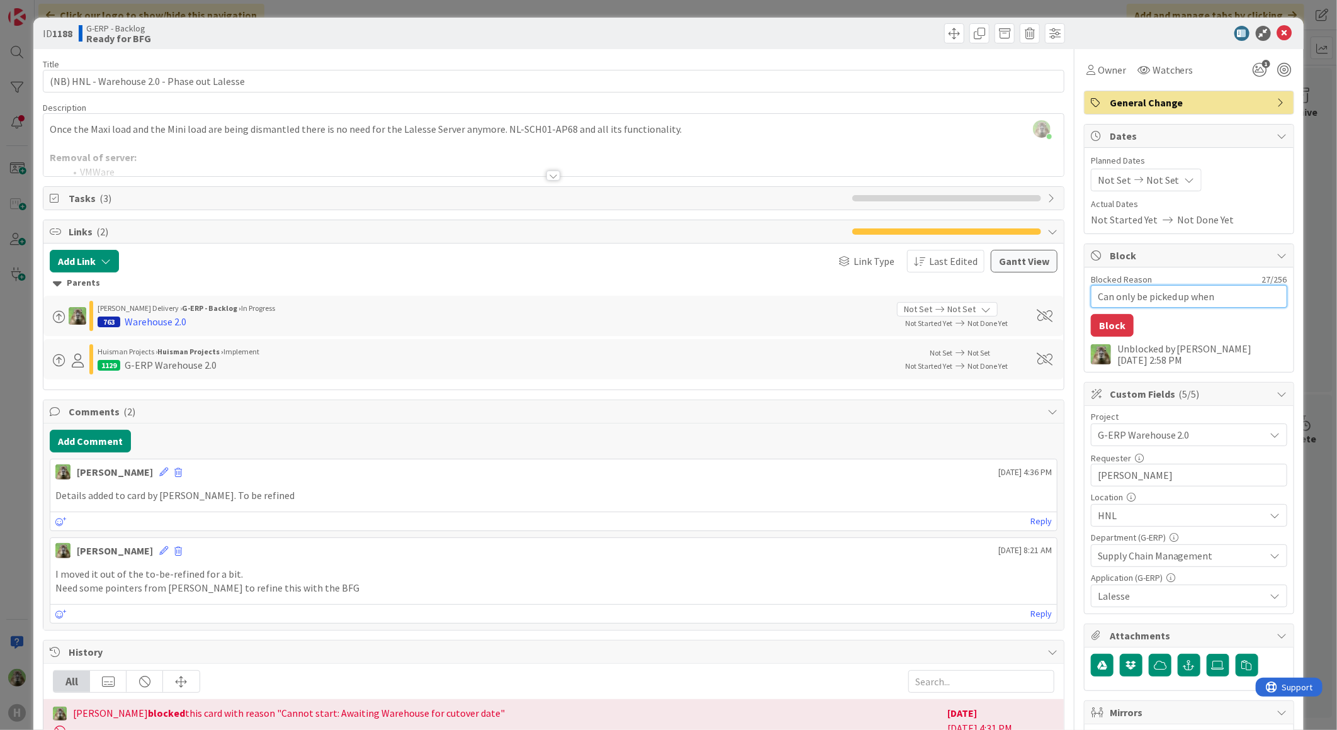
type textarea "Can only be picked up when n"
type textarea "x"
type textarea "Can only be picked up when ne"
type textarea "x"
type textarea "Can only be picked up when new"
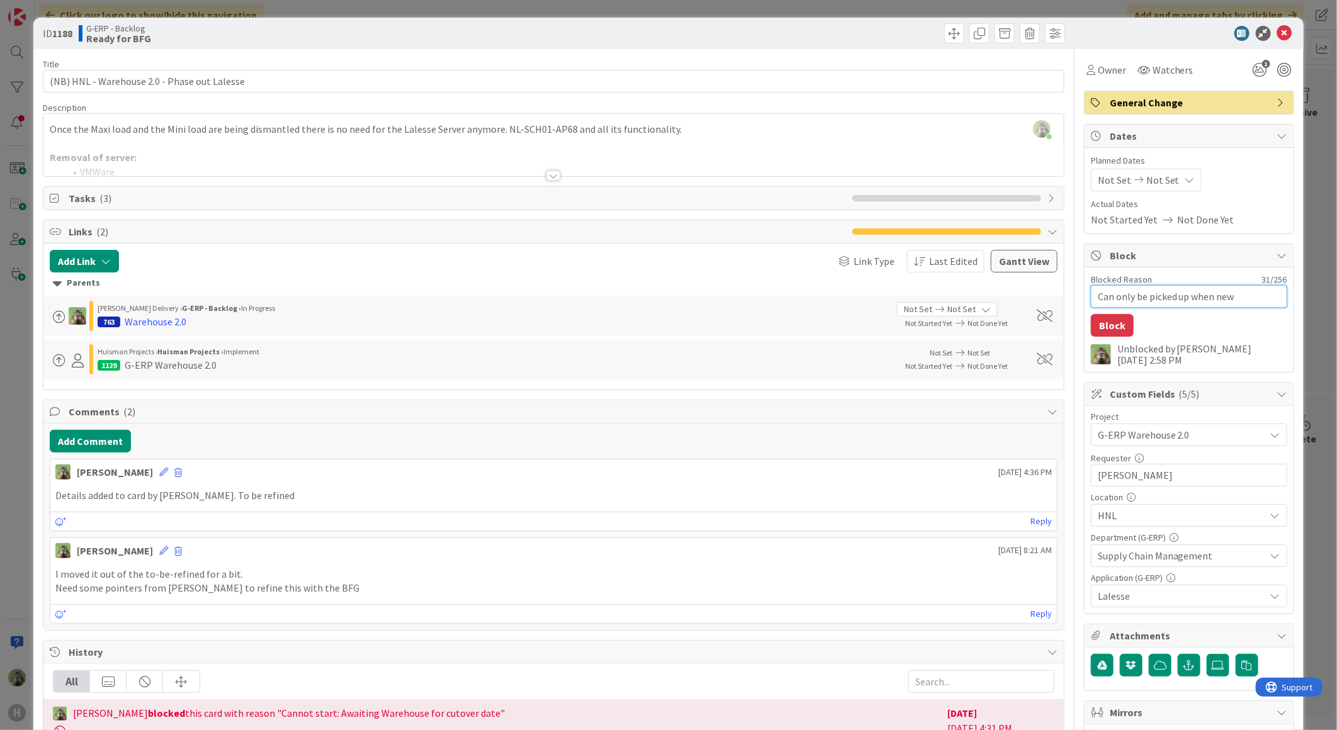
type textarea "x"
type textarea "Can only be picked up when new l"
type textarea "x"
type textarea "Can only be picked up when new lo"
type textarea "x"
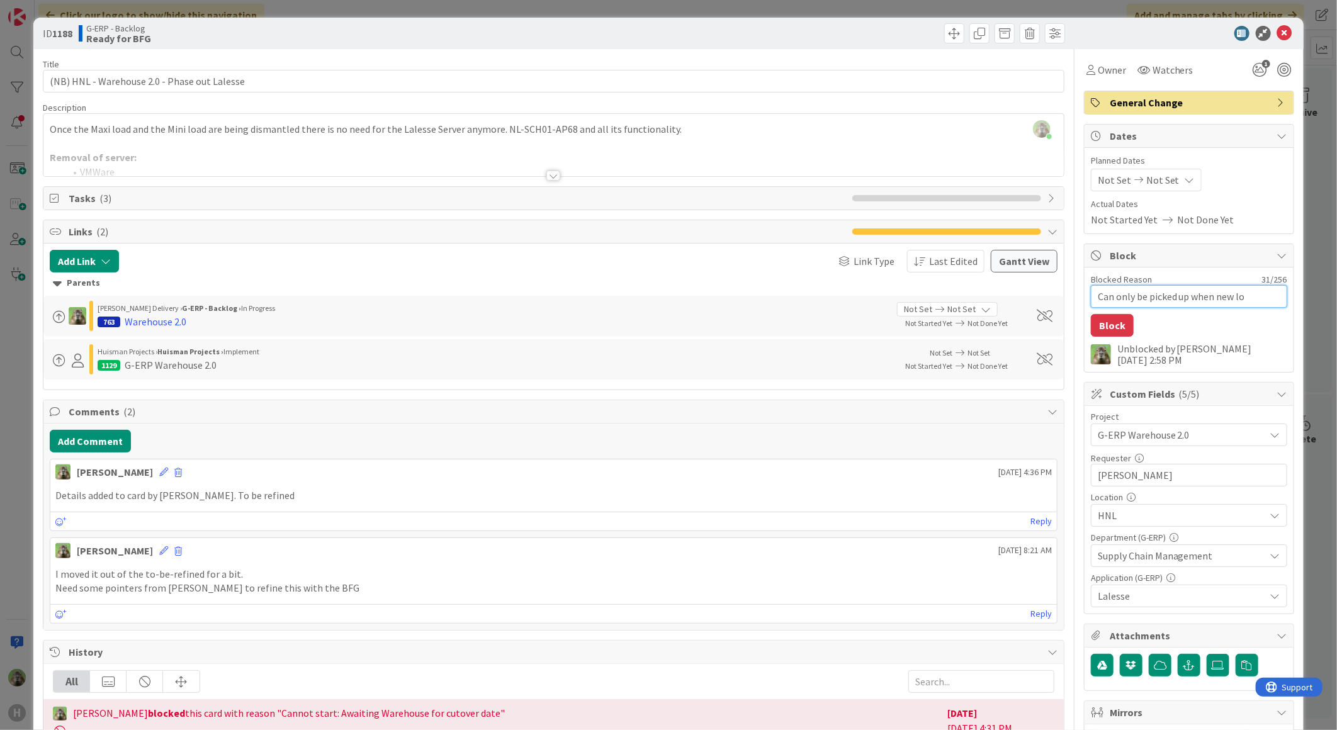
type textarea "Can only be picked up when new loc"
type textarea "x"
type textarea "Can only be picked up when new loca"
type textarea "x"
type textarea "Can only be picked up when new locat"
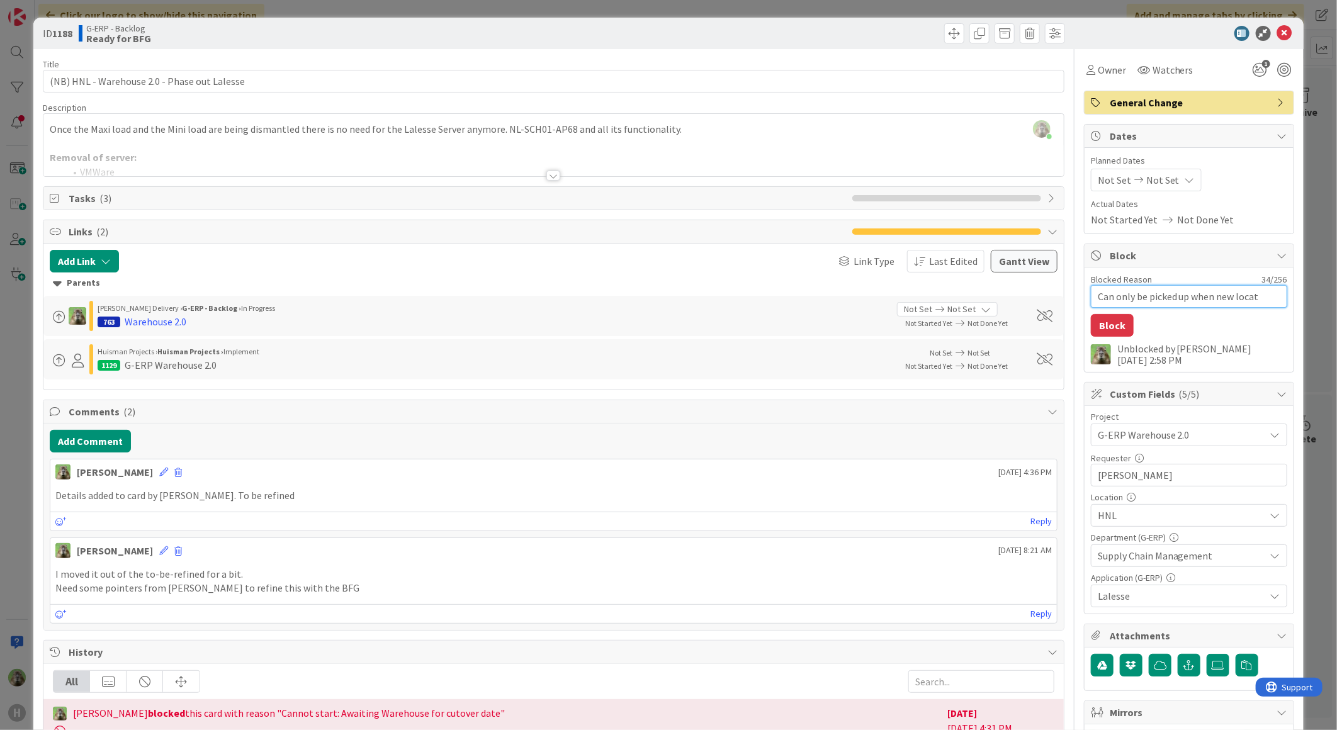
type textarea "x"
type textarea "Can only be picked up when new locatio"
type textarea "x"
type textarea "Can only be picked up when new location"
type textarea "x"
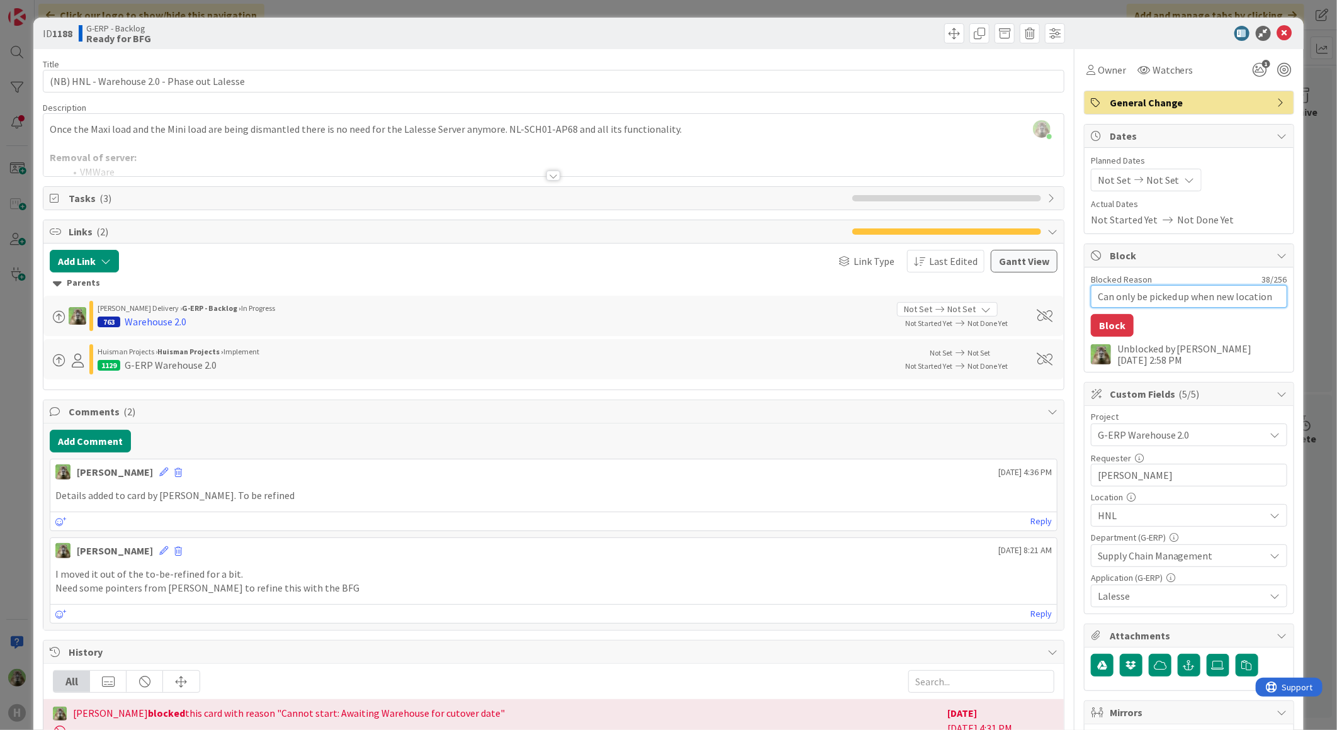
type textarea "Can only be picked up when new locations"
type textarea "x"
type textarea "Can only be picked up when new locations"
type textarea "x"
type textarea "Can only be picked up when new locations a"
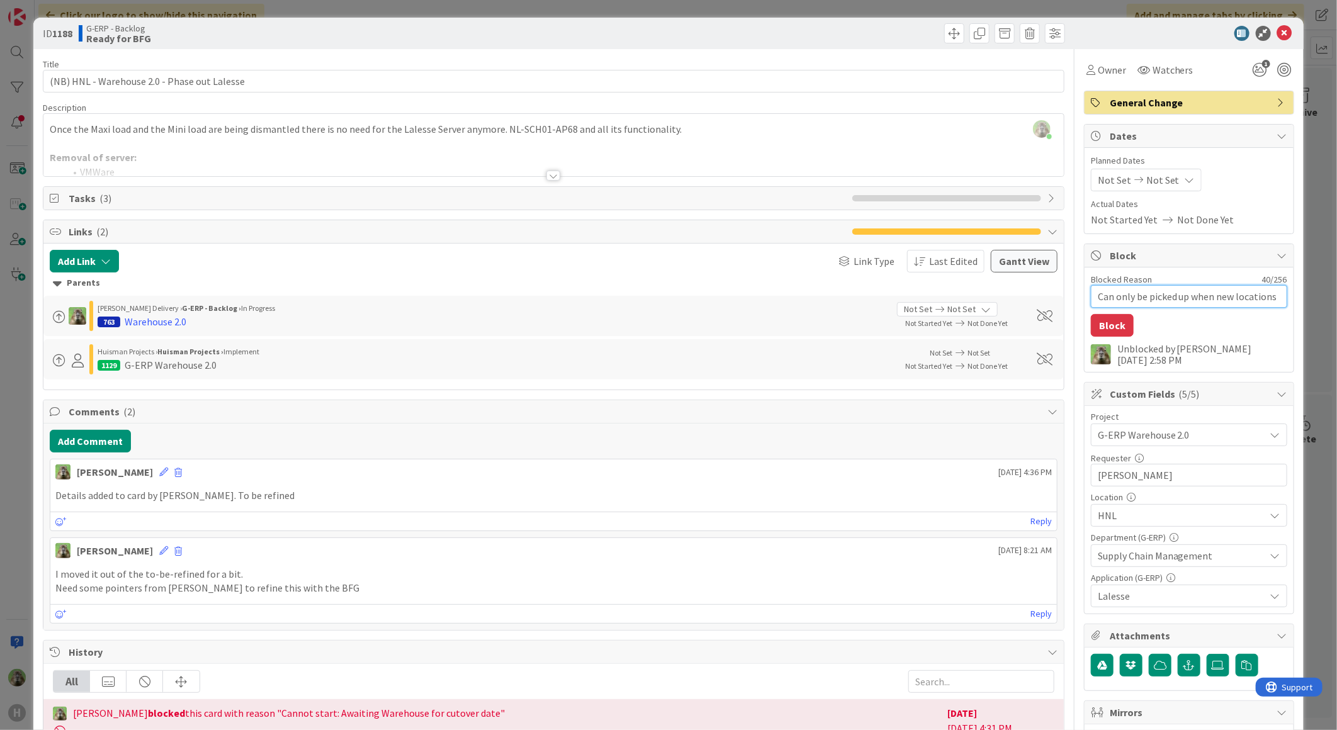
type textarea "x"
type textarea "Can only be picked up when new locations ar"
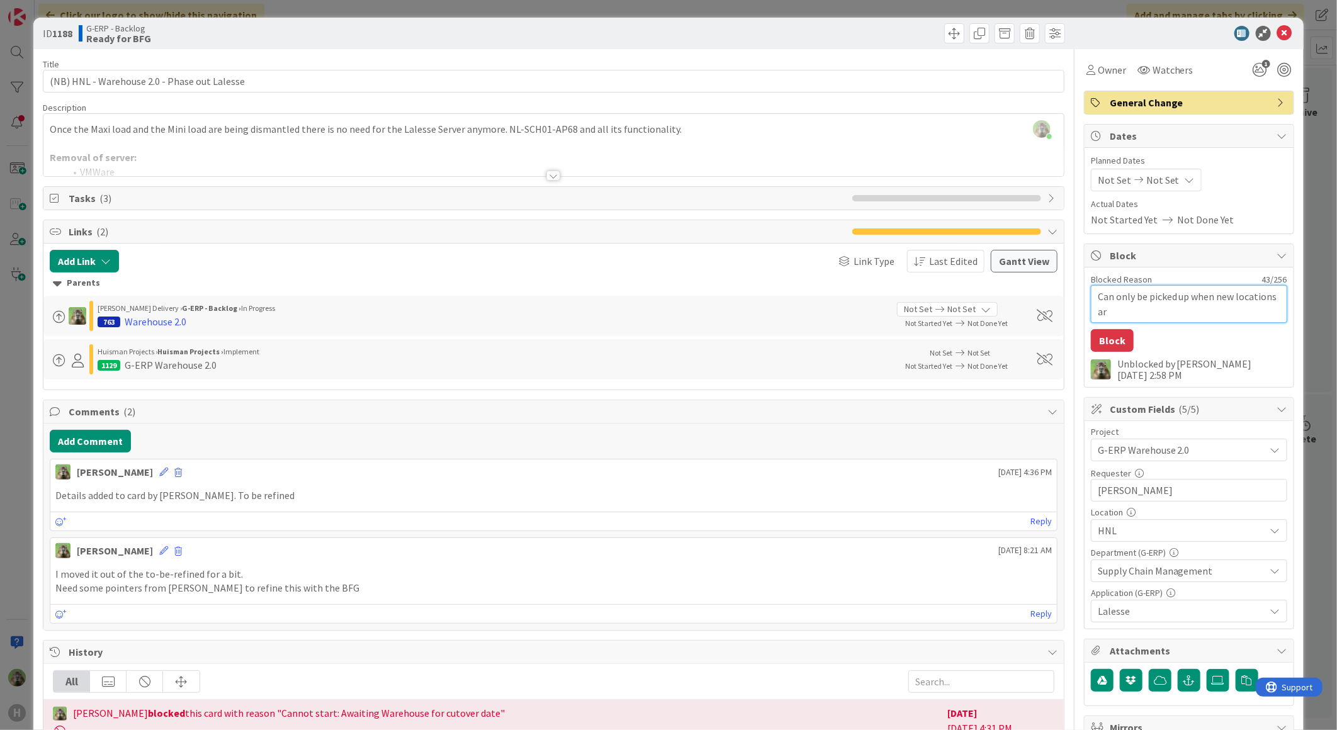
type textarea "x"
type textarea "Can only be picked up when new locations are"
type textarea "x"
type textarea "Can only be picked up when new locations are"
type textarea "x"
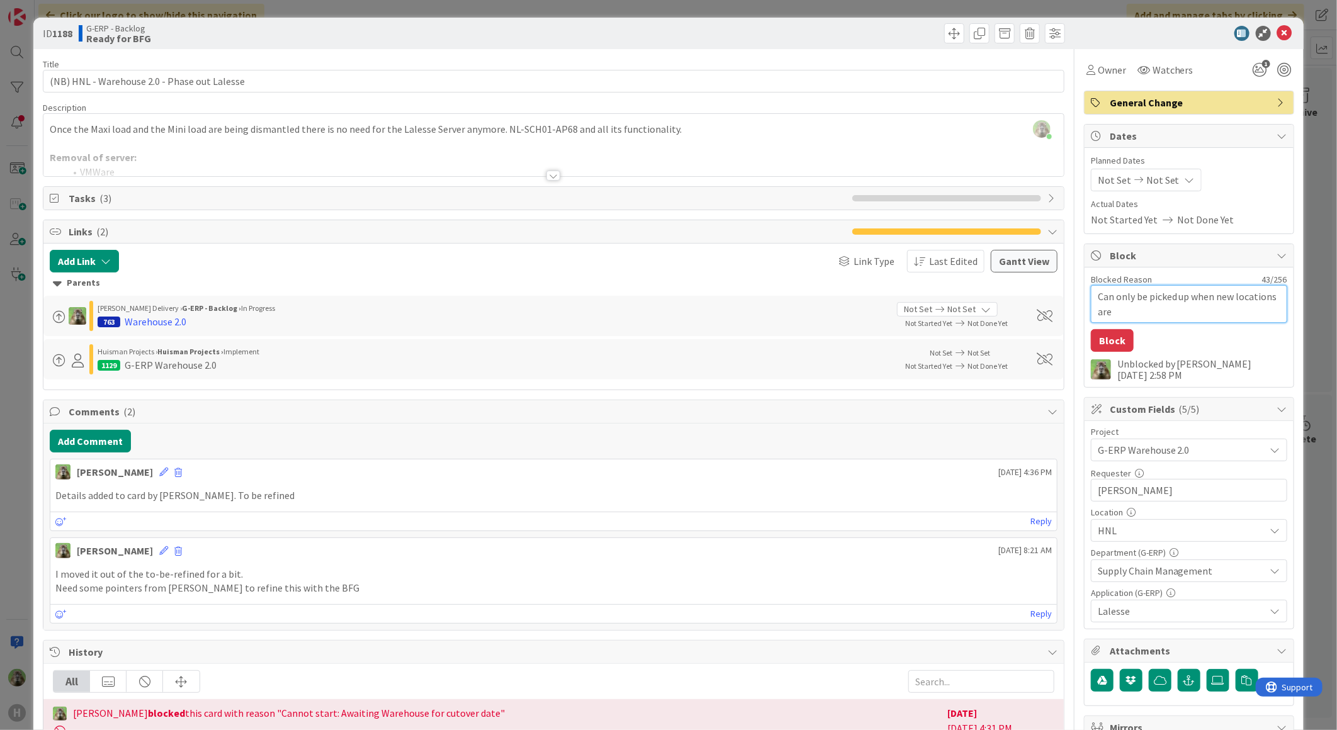
type textarea "Can only be picked up when new locations are c"
type textarea "x"
type textarea "Can only be picked up when new locations are co"
type textarea "x"
type textarea "Can only be picked up when new locations are con"
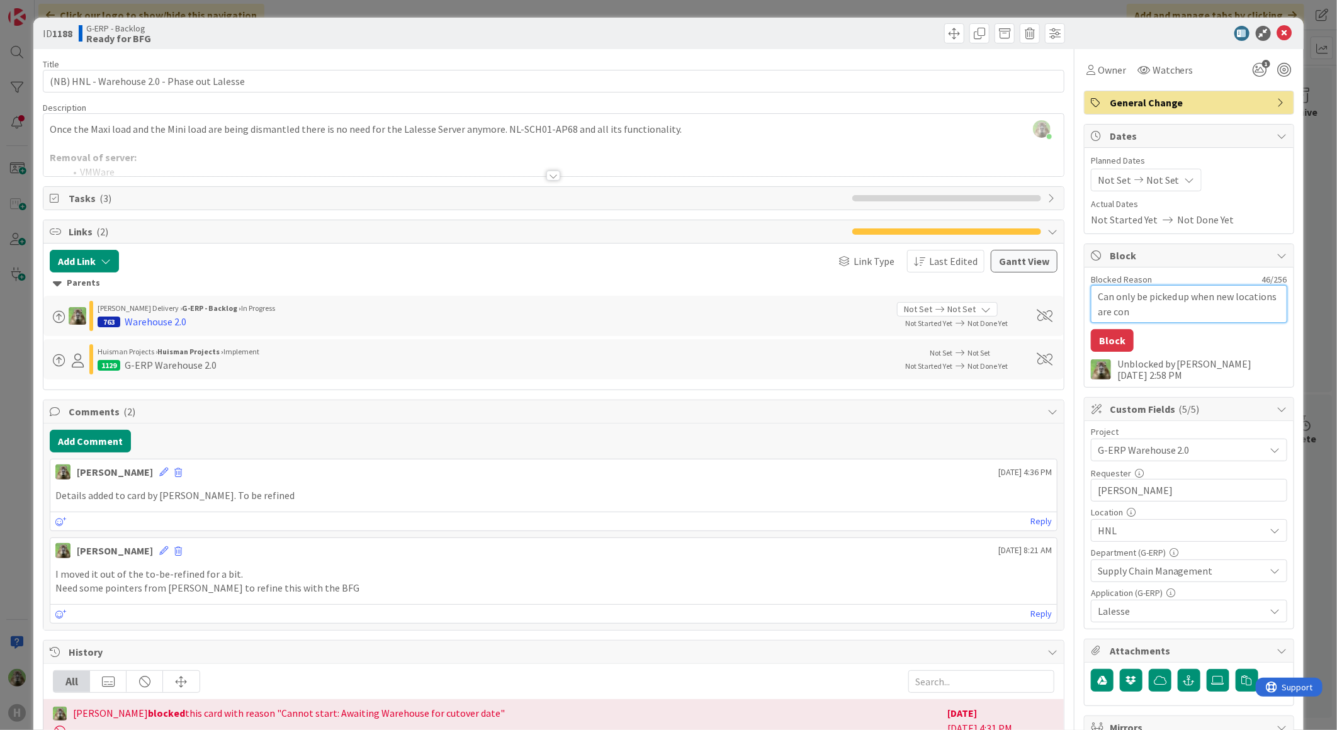
type textarea "x"
type textarea "Can only be picked up when new locations are conf"
type textarea "x"
type textarea "Can only be picked up when new locations are confi"
type textarea "x"
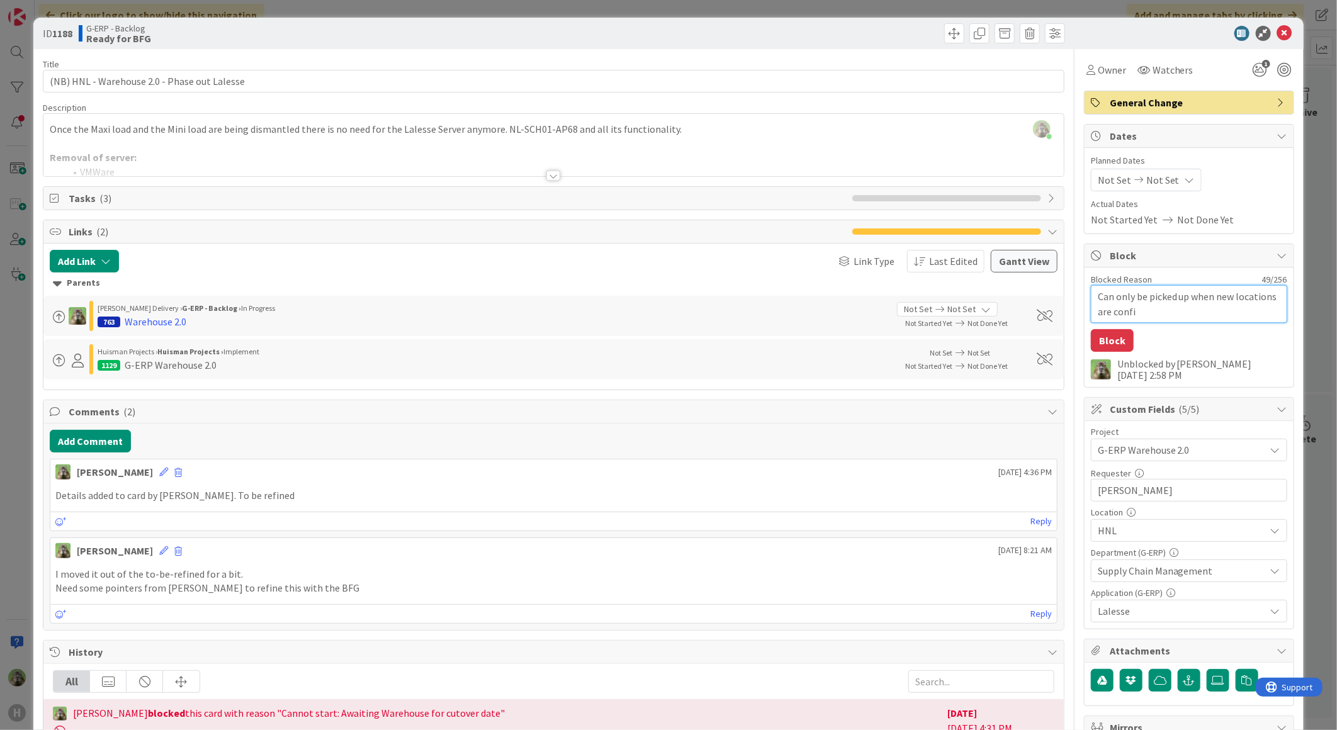
type textarea "Can only be picked up when new locations are confiu"
type textarea "x"
type textarea "Can only be picked up when new locations are confi"
type textarea "x"
type textarea "Can only be picked up when new locations are config"
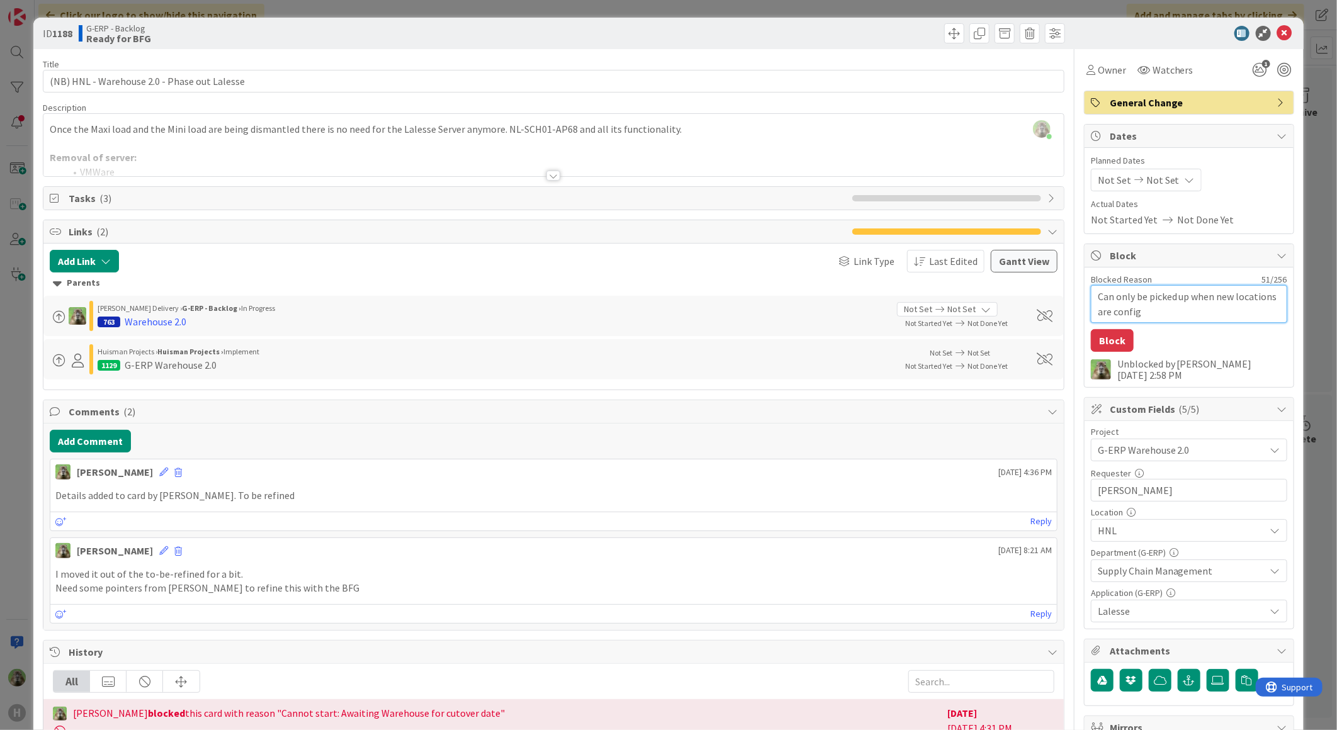
type textarea "x"
type textarea "Can only be picked up when new locations are configu"
type textarea "x"
type textarea "Can only be picked up when new locations are configur"
type textarea "x"
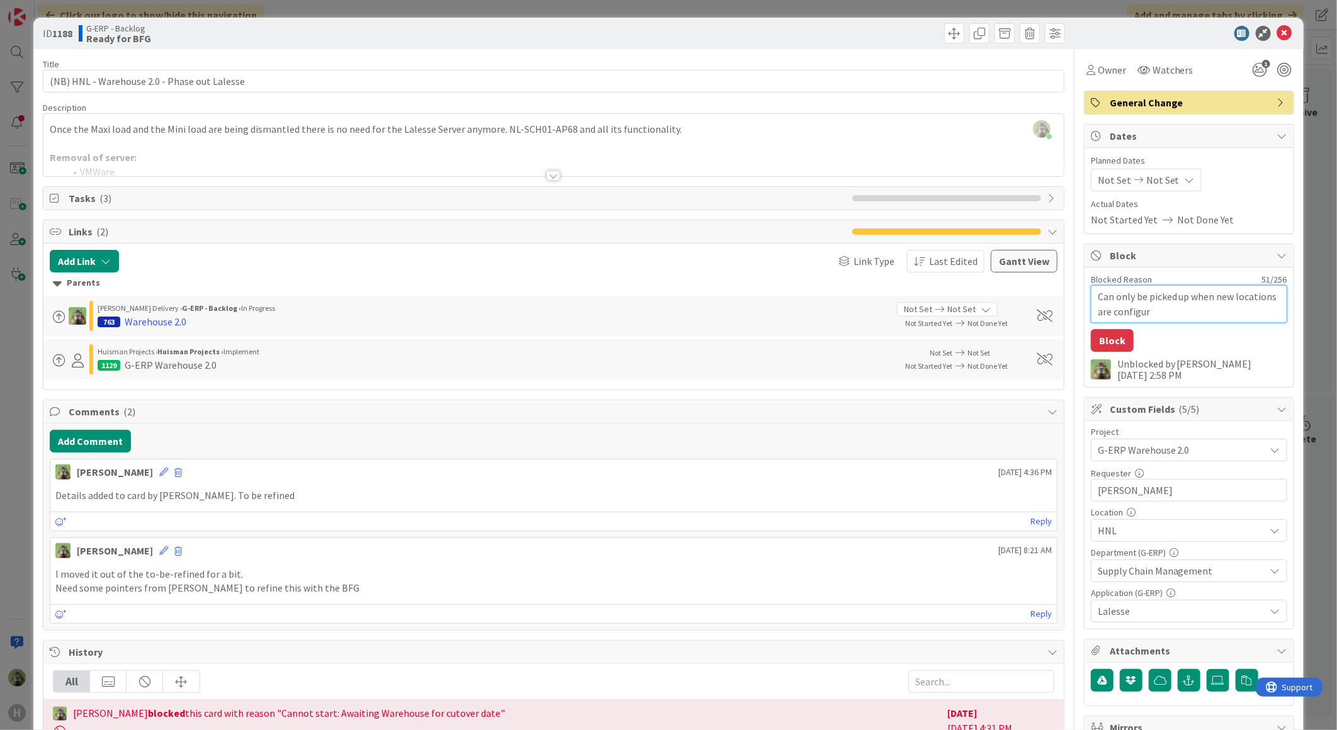
type textarea "Can only be picked up when new locations are configure"
type textarea "x"
type textarea "Can only be picked up when new locations are configured"
type textarea "x"
type textarea "Can only be picked up when new locations are configured"
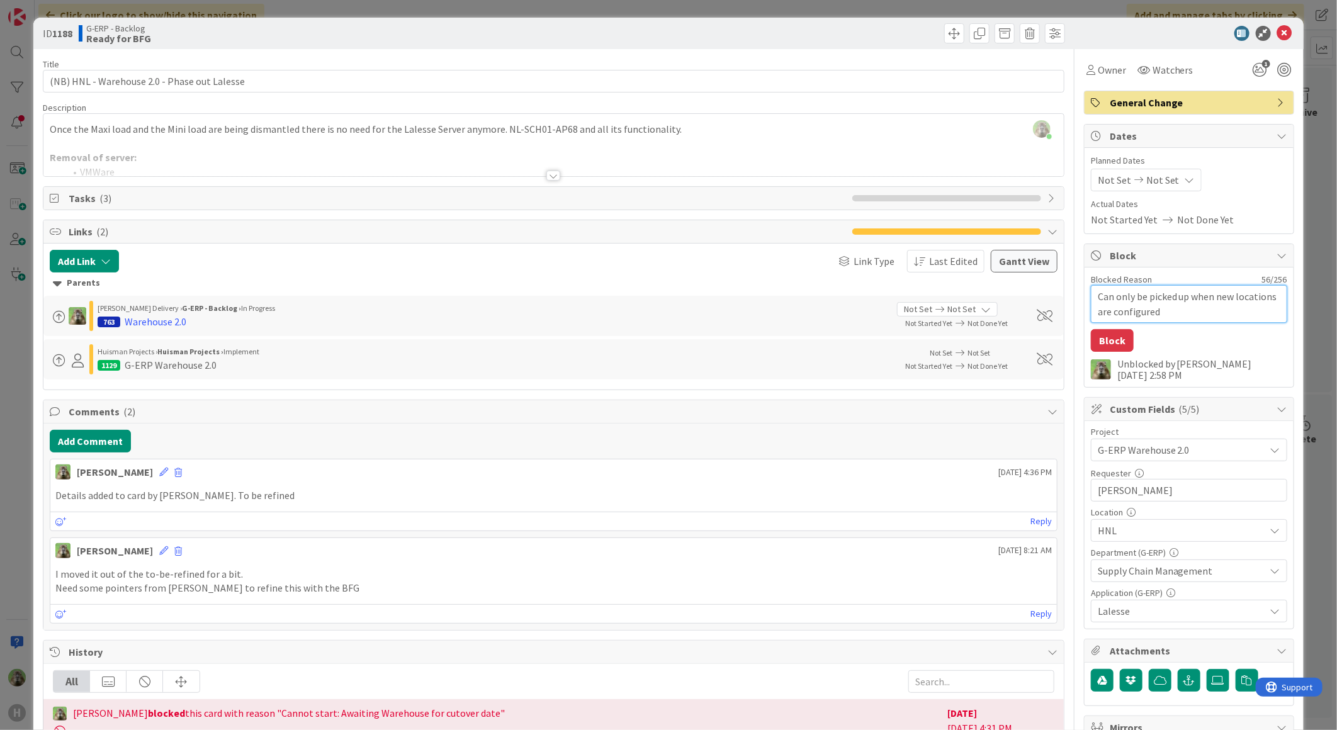
type textarea "x"
type textarea "Can only be picked up when new locations are configured i"
type textarea "x"
type textarea "Can only be picked up when new locations are configured in"
type textarea "x"
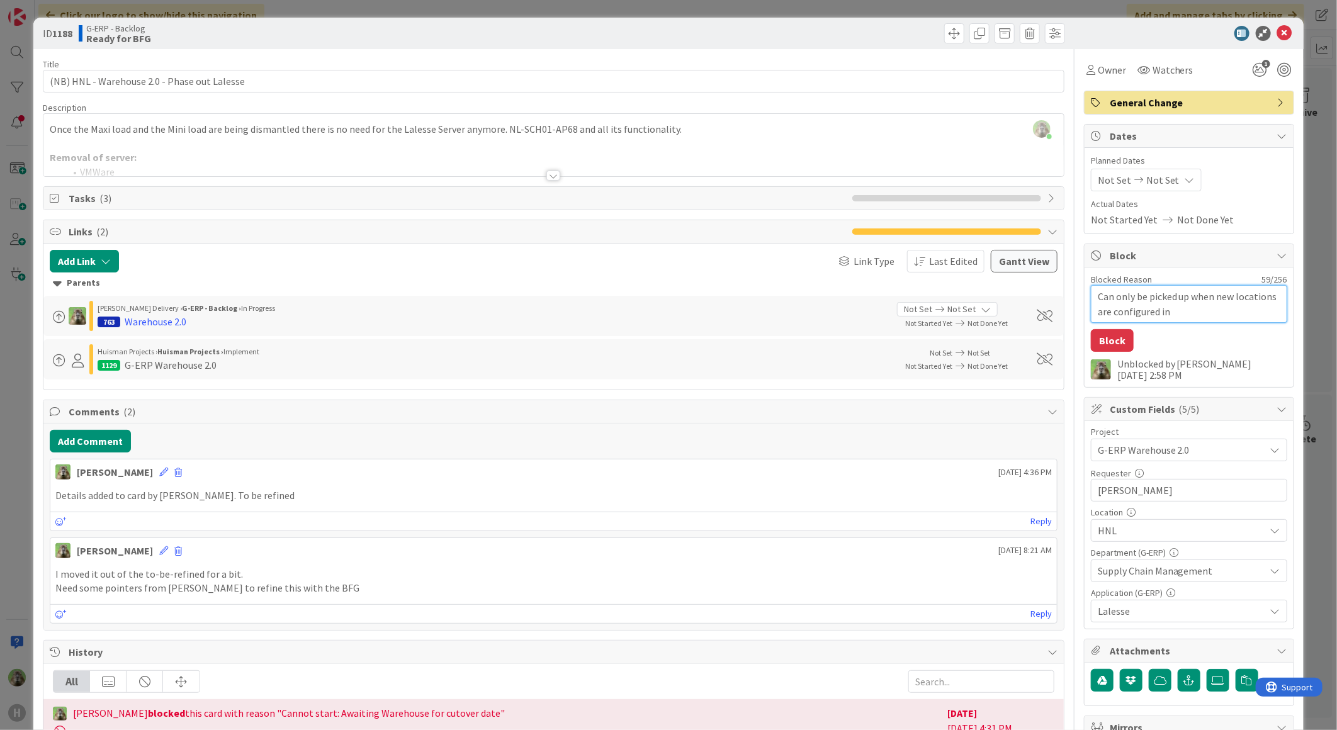
type textarea "Can only be picked up when new locations are configured in S"
type textarea "x"
type textarea "Can only be picked up when new locations are configured in Sa"
type textarea "x"
type textarea "Can only be picked up when new locations are configured in Sat"
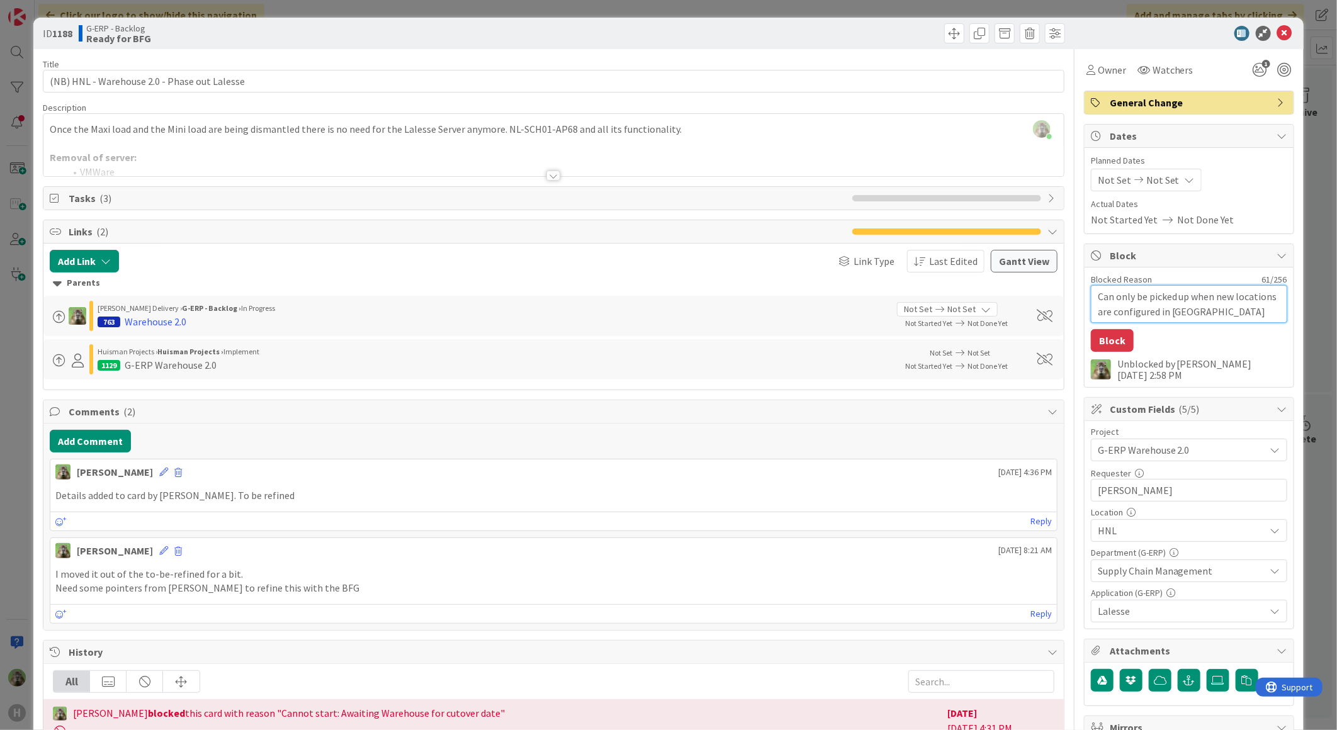
type textarea "x"
type textarea "Can only be picked up when new locations are configured in Satt"
type textarea "x"
type textarea "Can only be picked up when new locations are configured in Satts"
type textarea "x"
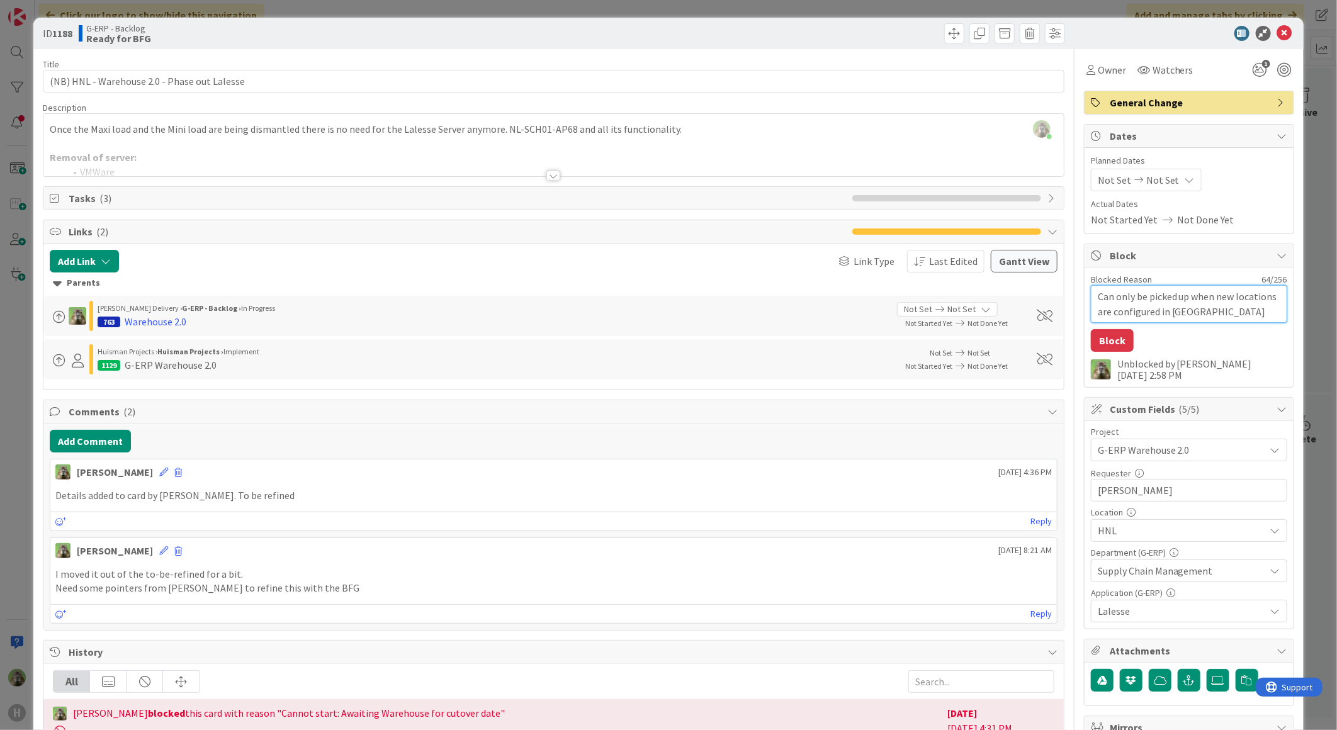
type textarea "Can only be picked up when new locations are configured in Sattst"
type textarea "x"
type textarea "Can only be picked up when new locations are configured in Sattsto"
type textarea "x"
type textarea "Can only be picked up when new locations are configured in Sattstor"
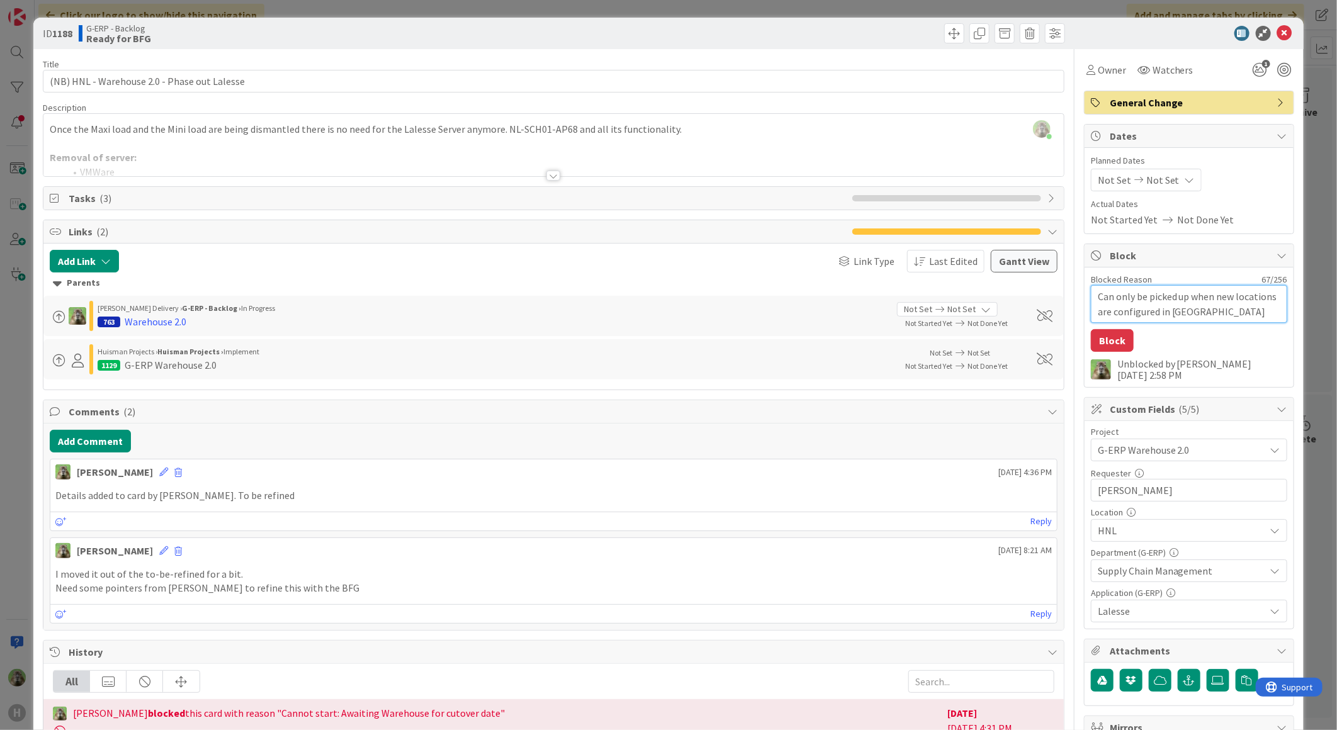
type textarea "x"
type textarea "Can only be picked up when new locations are configured in Sattstore"
type textarea "x"
type textarea "Can only be picked up when new locations are configured in Sattstore"
type textarea "x"
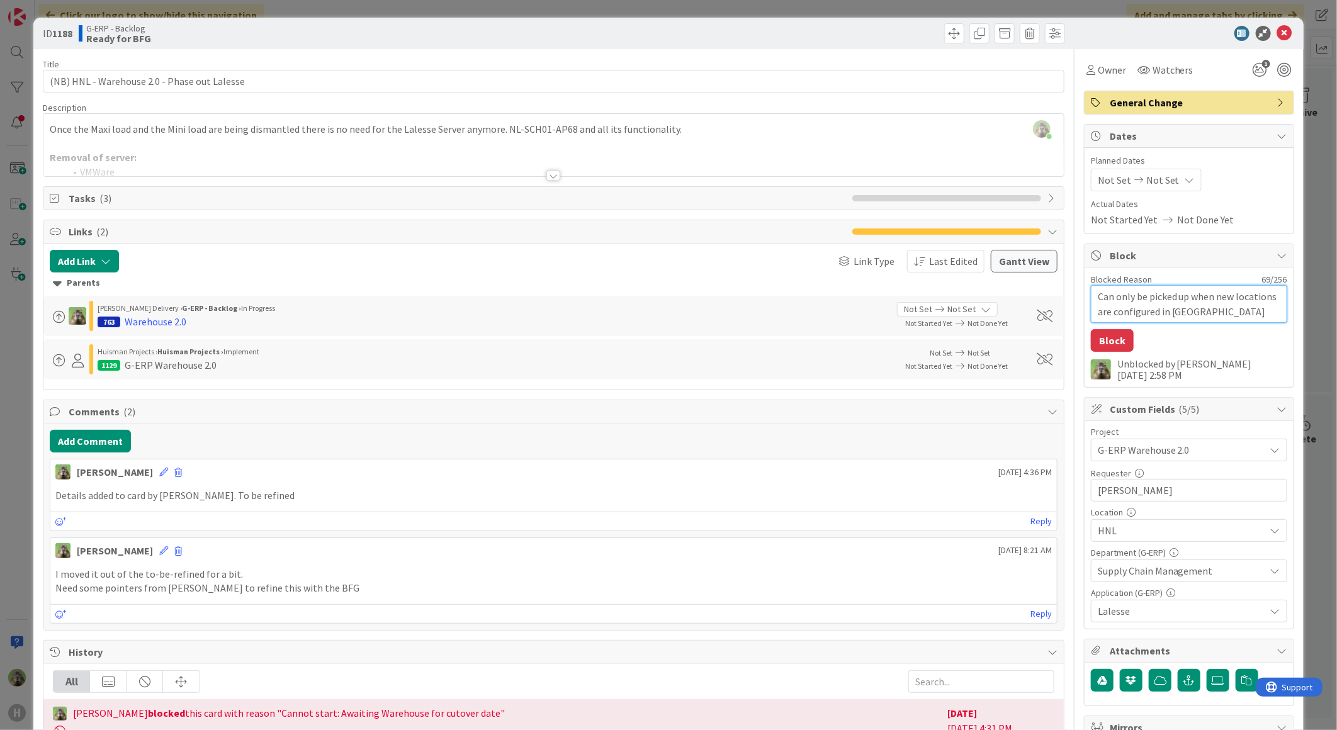
type textarea "Can only be picked up when new locations are configured in Sattstore -"
type textarea "x"
type textarea "Can only be picked up when new locations are configured in Sattstore ->"
type textarea "x"
type textarea "Can only be picked up when new locations are configured in Sattstore ->"
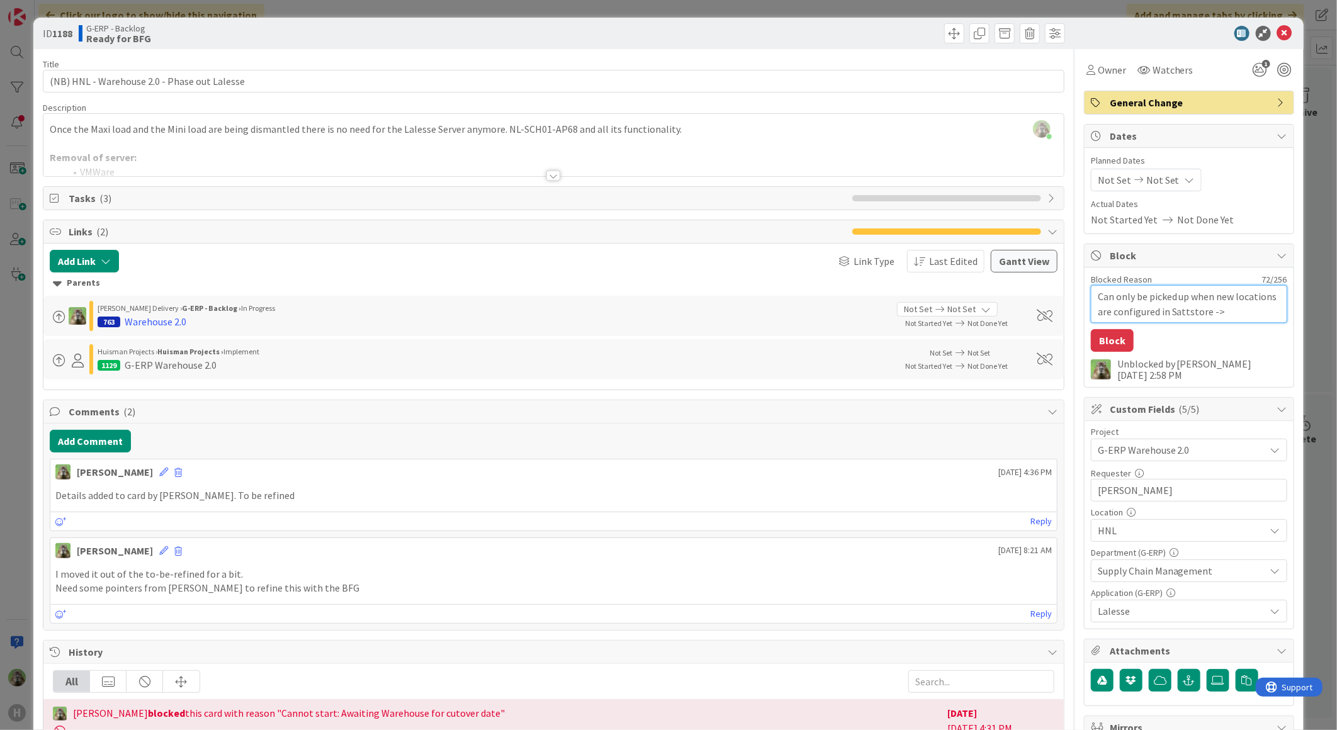
type textarea "x"
type textarea "Can only be picked up when new locations are configured in Sattstore -> L"
type textarea "x"
type textarea "Can only be picked up when new locations are configured in Sattstore -> Le"
type textarea "x"
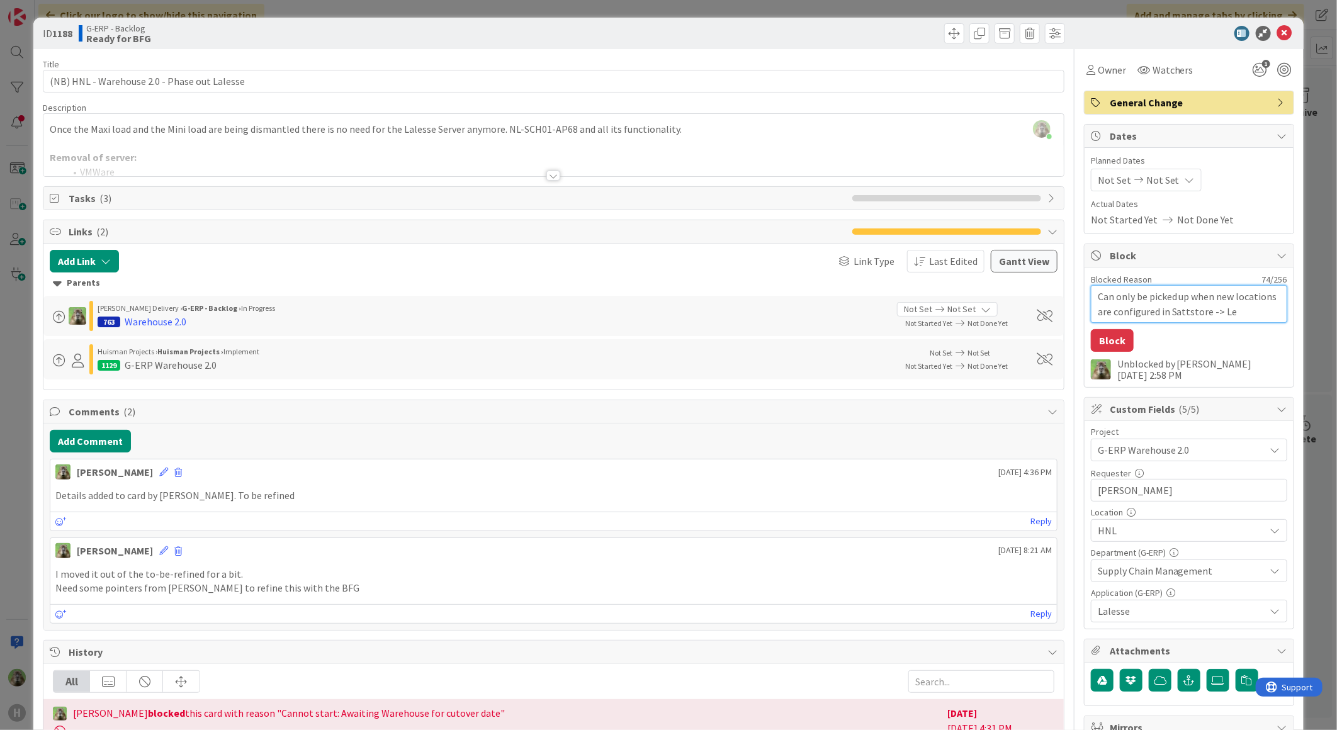
type textarea "Can only be picked up when new locations are configured in Sattstore -> L"
type textarea "x"
type textarea "Can only be picked up when new locations are configured in Sattstore ->"
type textarea "x"
type textarea "Can only be picked up when new locations are configured in Sattstore -> w"
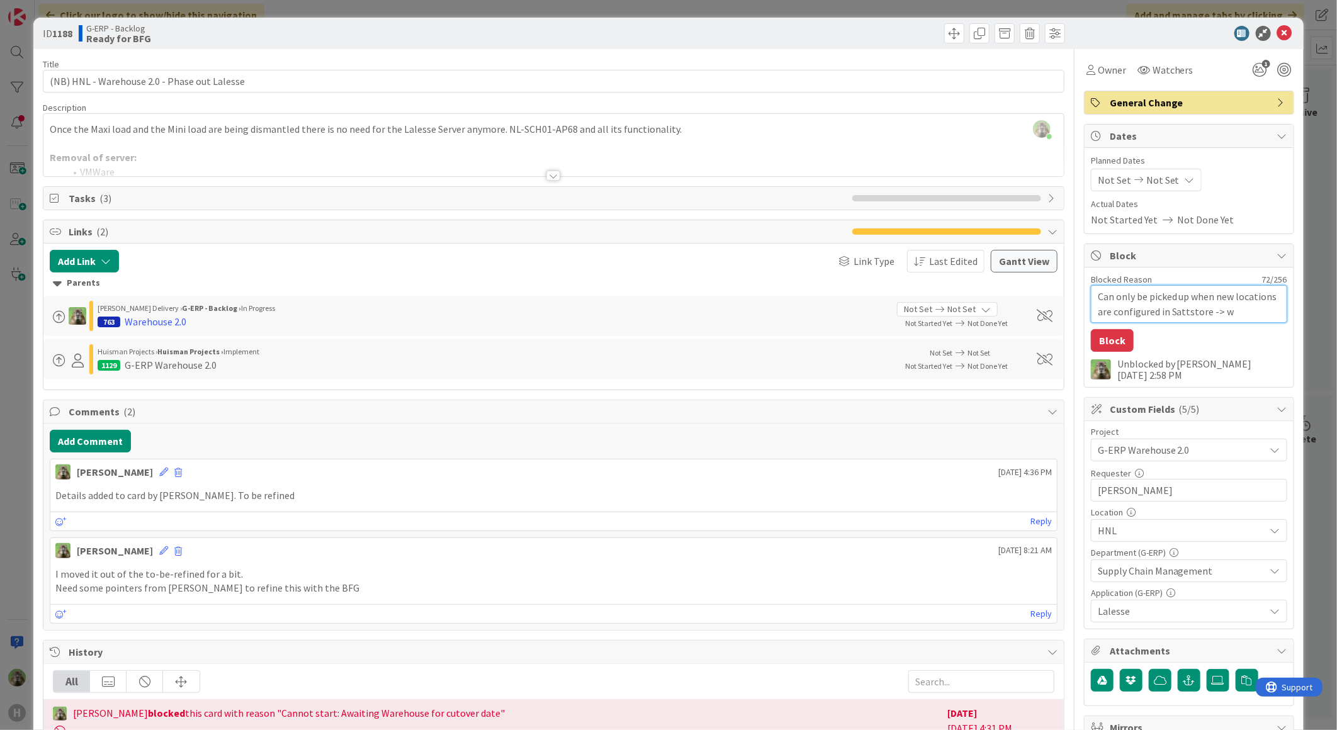
type textarea "x"
type textarea "Can only be picked up when new locations are configured in Sattstore -> wa"
type textarea "x"
type textarea "Can only be picked up when new locations are configured in Sattstore -> war"
type textarea "x"
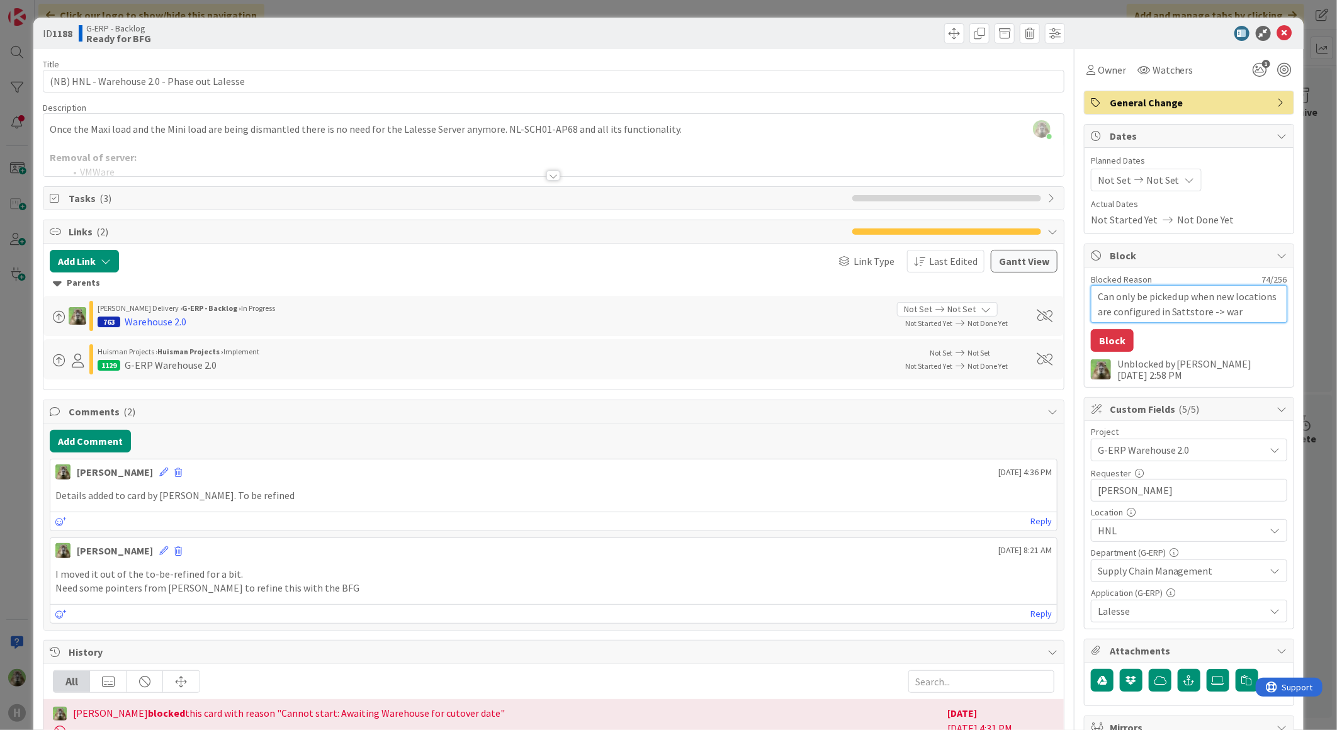
type textarea "Can only be picked up when new locations are configured in Sattstore -> ware"
type textarea "x"
type textarea "Can only be picked up when new locations are configured in Sattstore -> wareho"
type textarea "x"
type textarea "Can only be picked up when new locations are configured in Sattstore -> warehous"
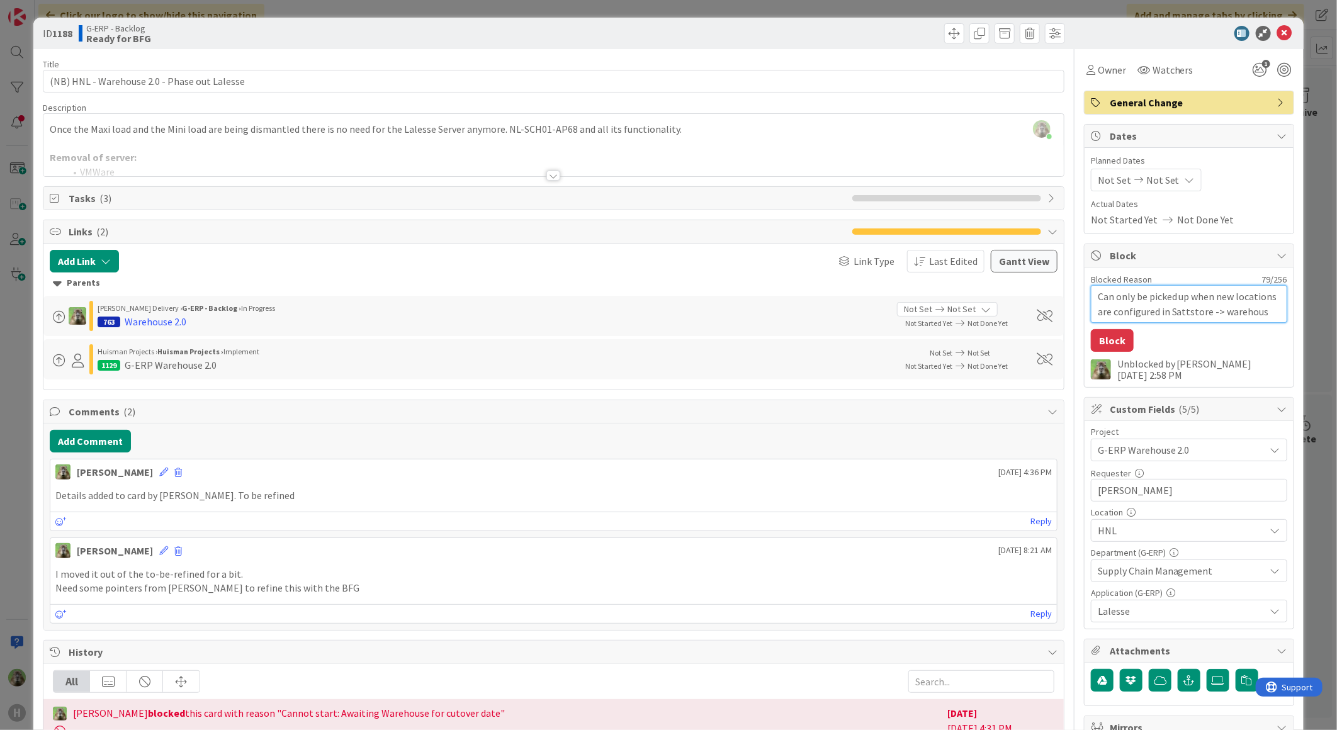
type textarea "x"
type textarea "Can only be picked up when new locations are configured in Sattstore -> warehou…"
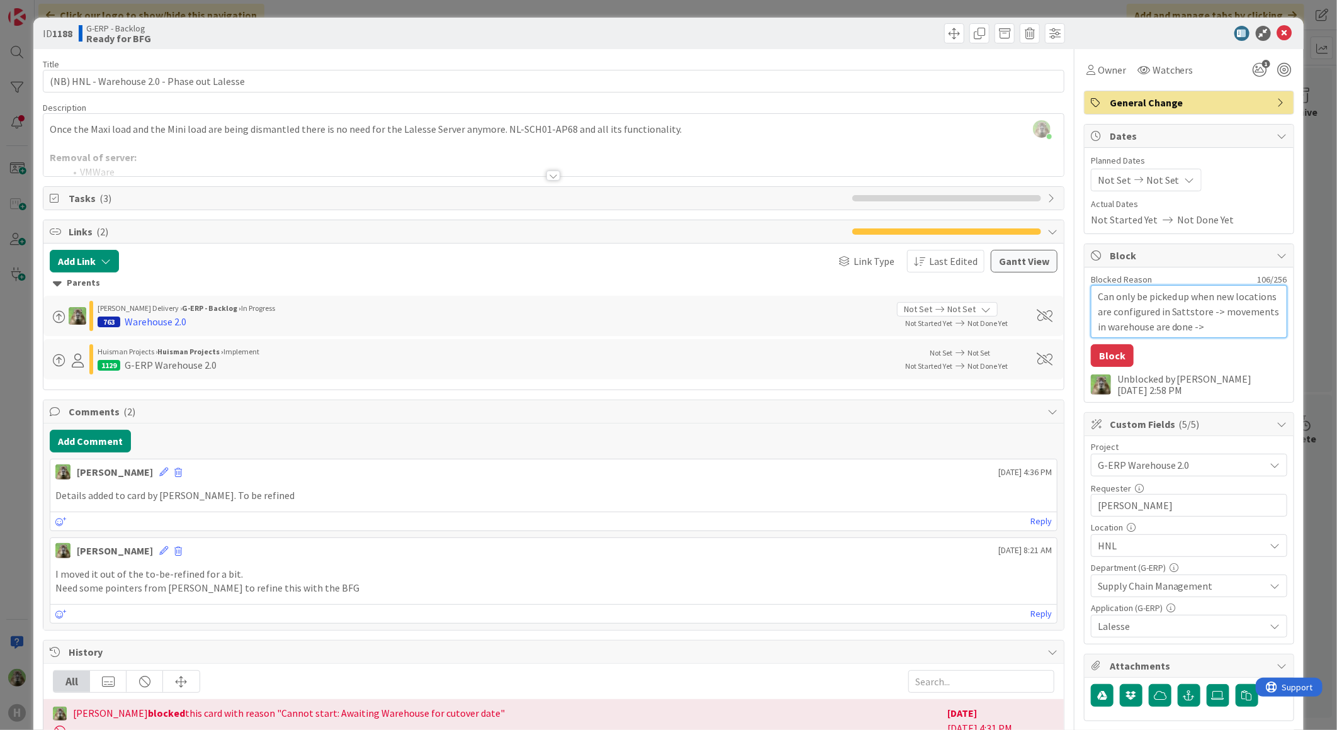
click at [1209, 309] on textarea "Can only be picked up when new locations are configured in Sattstore -> movemen…" at bounding box center [1189, 311] width 196 height 53
click at [1225, 323] on textarea "Can only be picked up when new locations are configured in Sattstore -> movemen…" at bounding box center [1189, 311] width 196 height 53
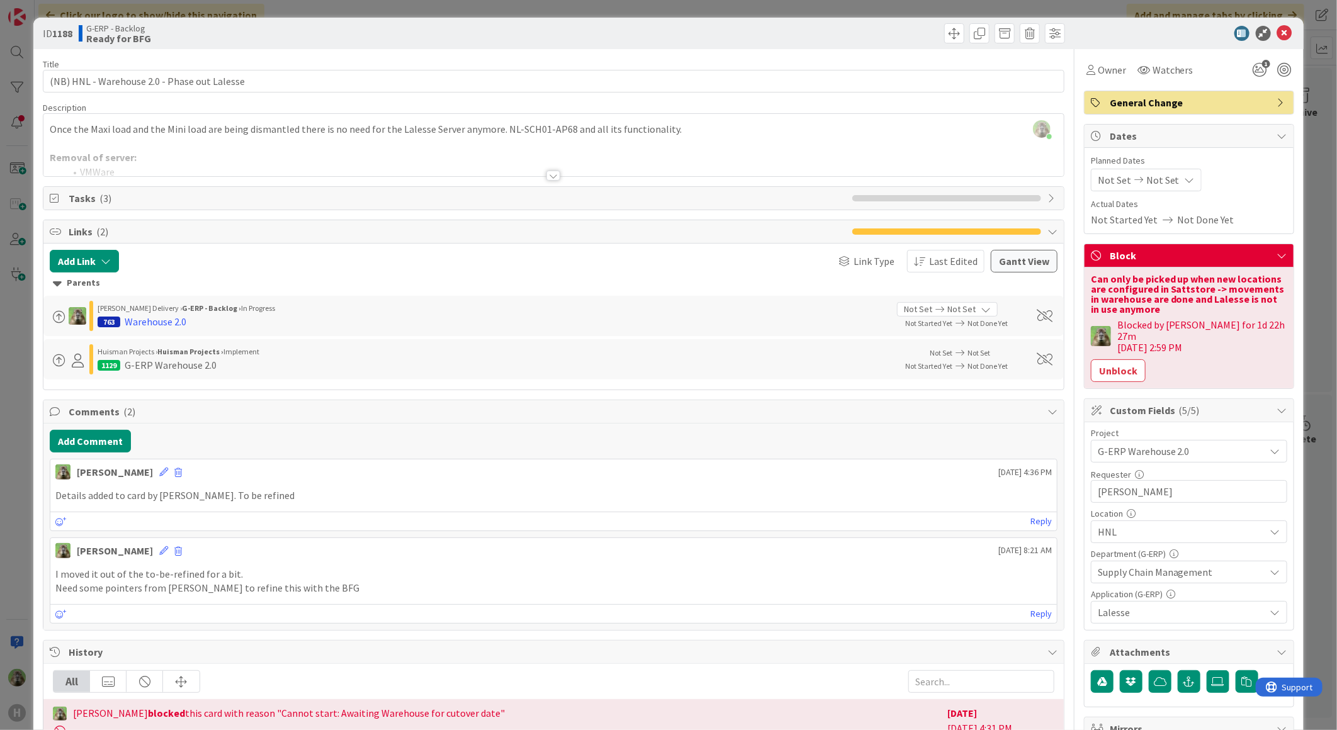
click at [11, 428] on div "ID 1188 G-ERP - Backlog Ready for BFG Title 44 / 128 (NB) HNL - Warehouse 2.0 -…" at bounding box center [668, 365] width 1337 height 730
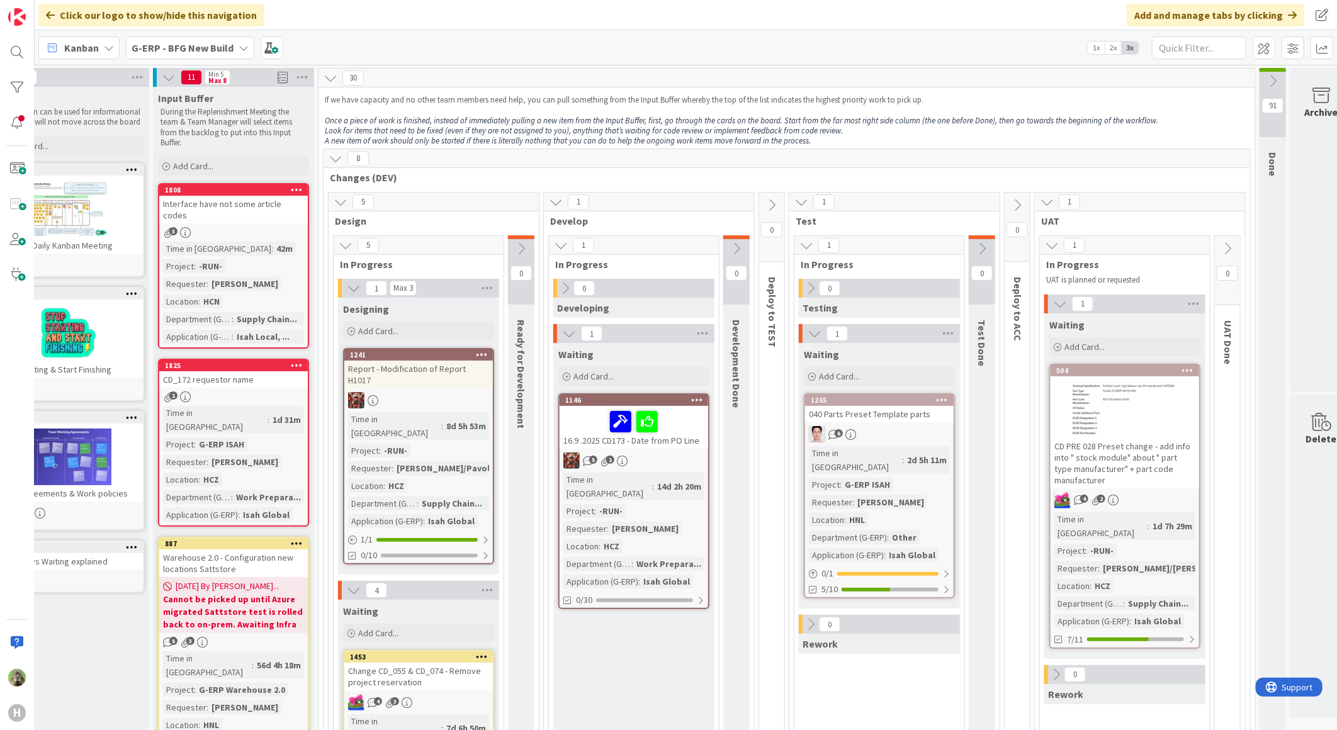
scroll to position [0, 82]
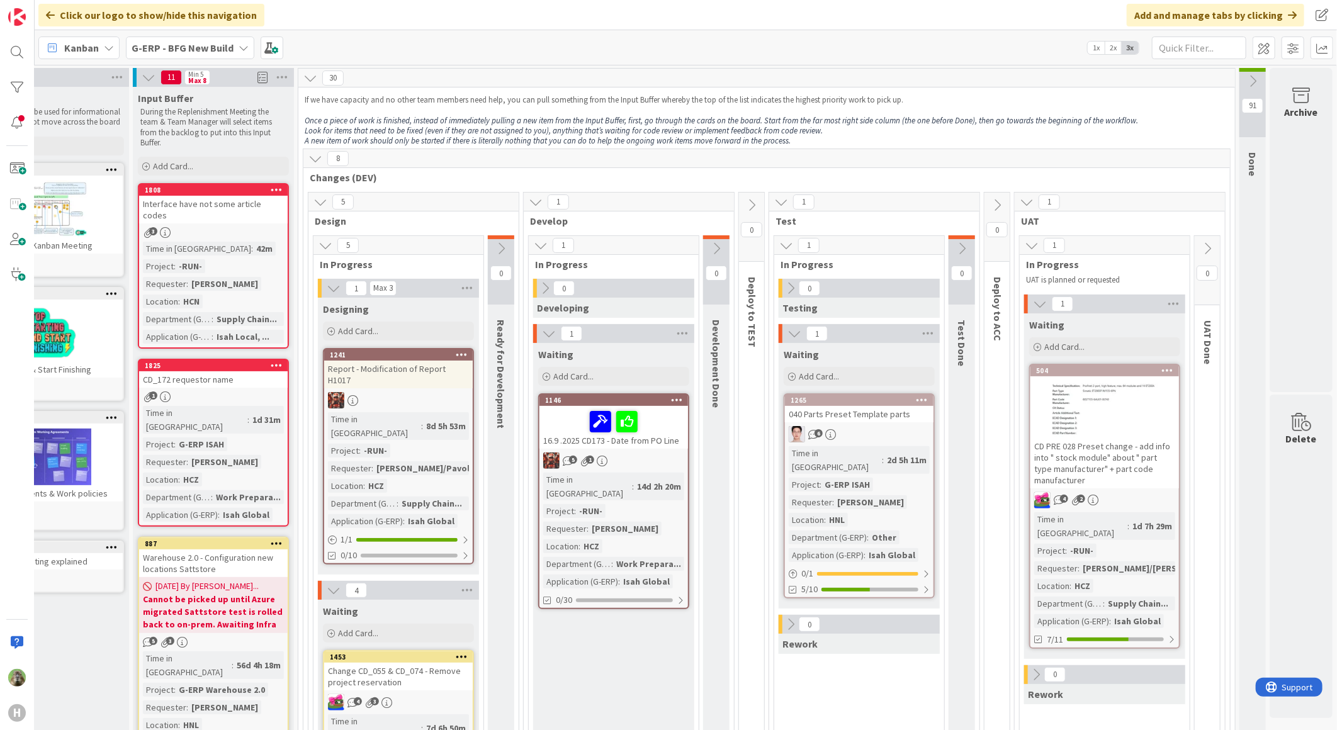
click at [837, 414] on div "040 Parts Preset Template parts" at bounding box center [859, 414] width 149 height 16
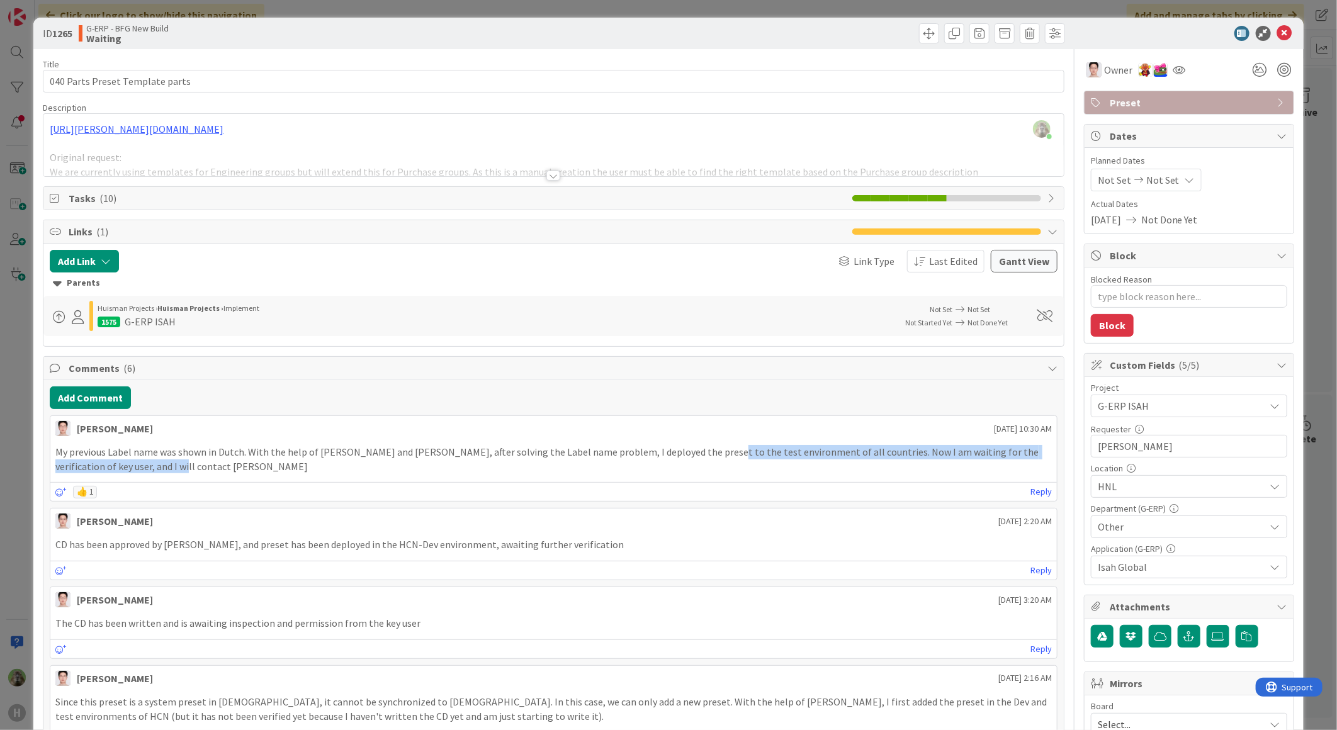
drag, startPoint x: 622, startPoint y: 461, endPoint x: 693, endPoint y: 449, distance: 72.1
click at [693, 449] on p "My previous Label name was shown in Dutch. With the help of [PERSON_NAME] and […" at bounding box center [553, 459] width 996 height 28
click at [16, 456] on div "ID 1265 G-ERP - BFG New Build Waiting Title 31 / 128 040 Parts Preset Template …" at bounding box center [668, 365] width 1337 height 730
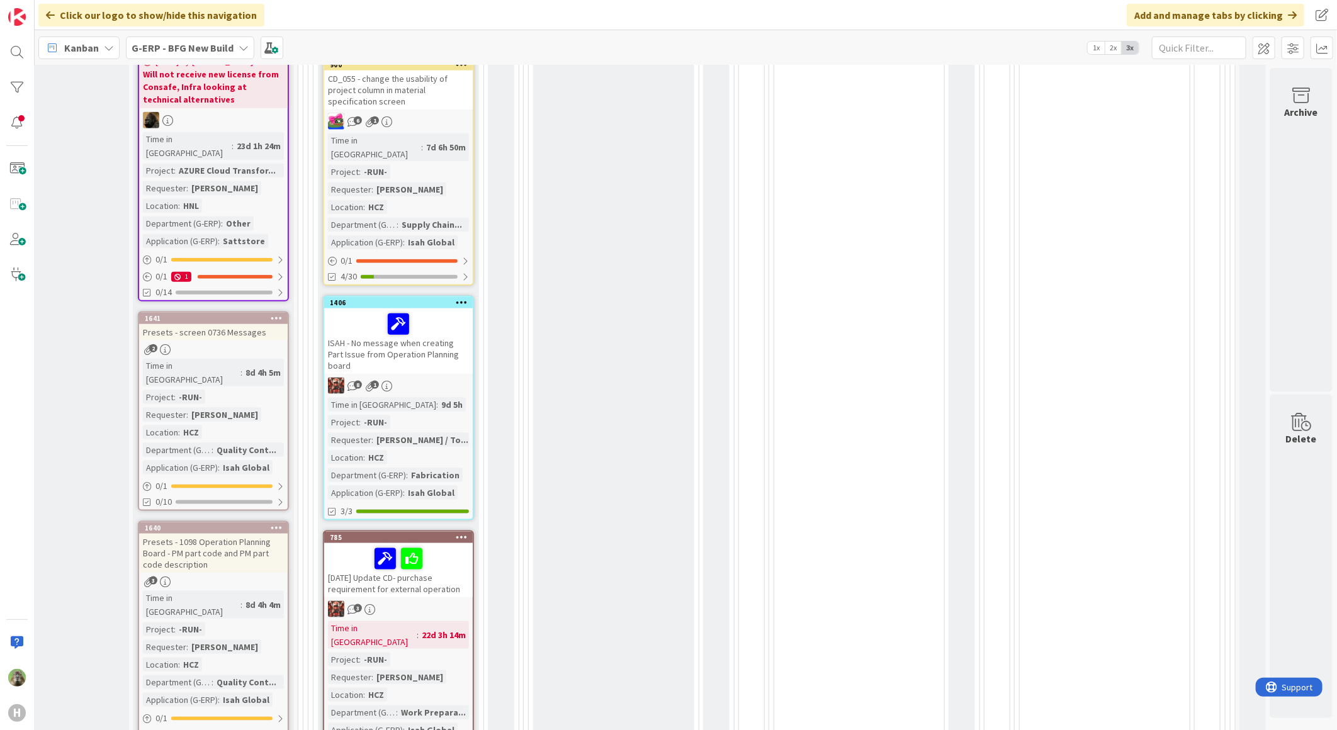
scroll to position [769, 82]
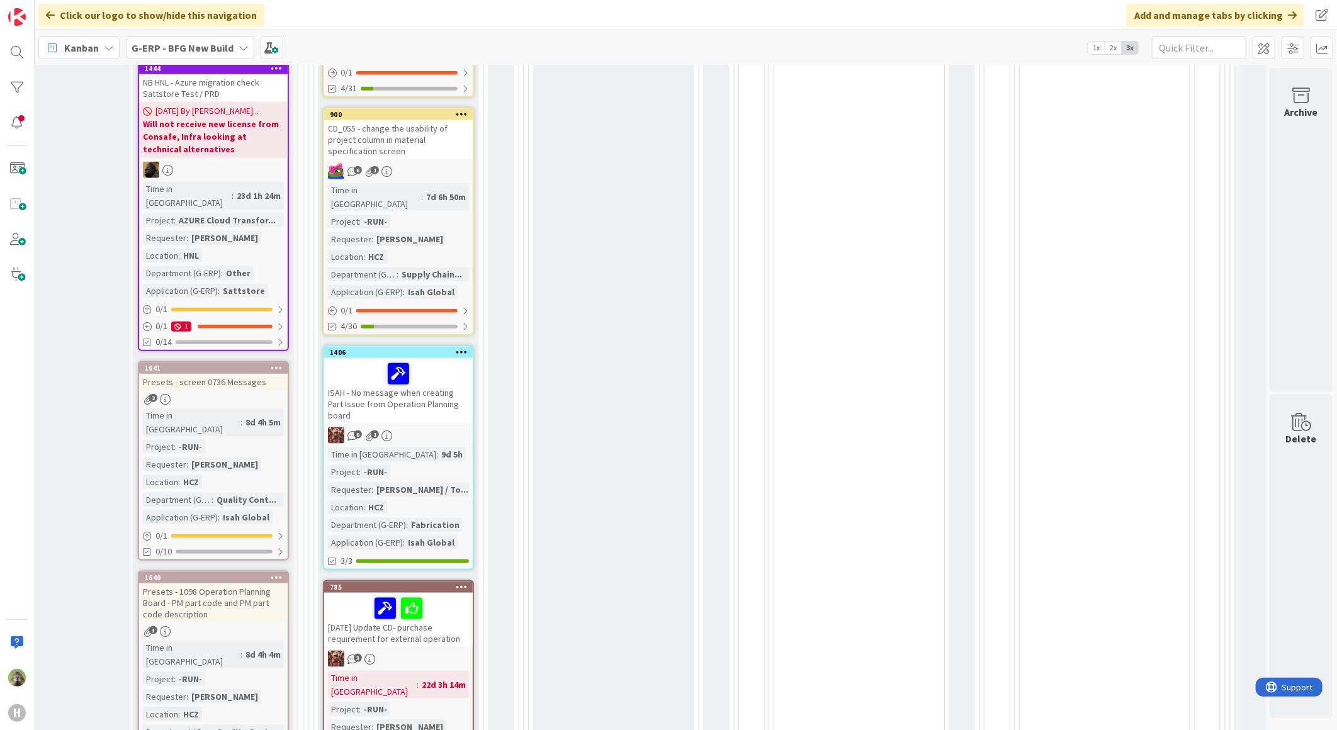
click at [229, 42] on b "G-ERP - BFG New Build" at bounding box center [183, 48] width 102 height 13
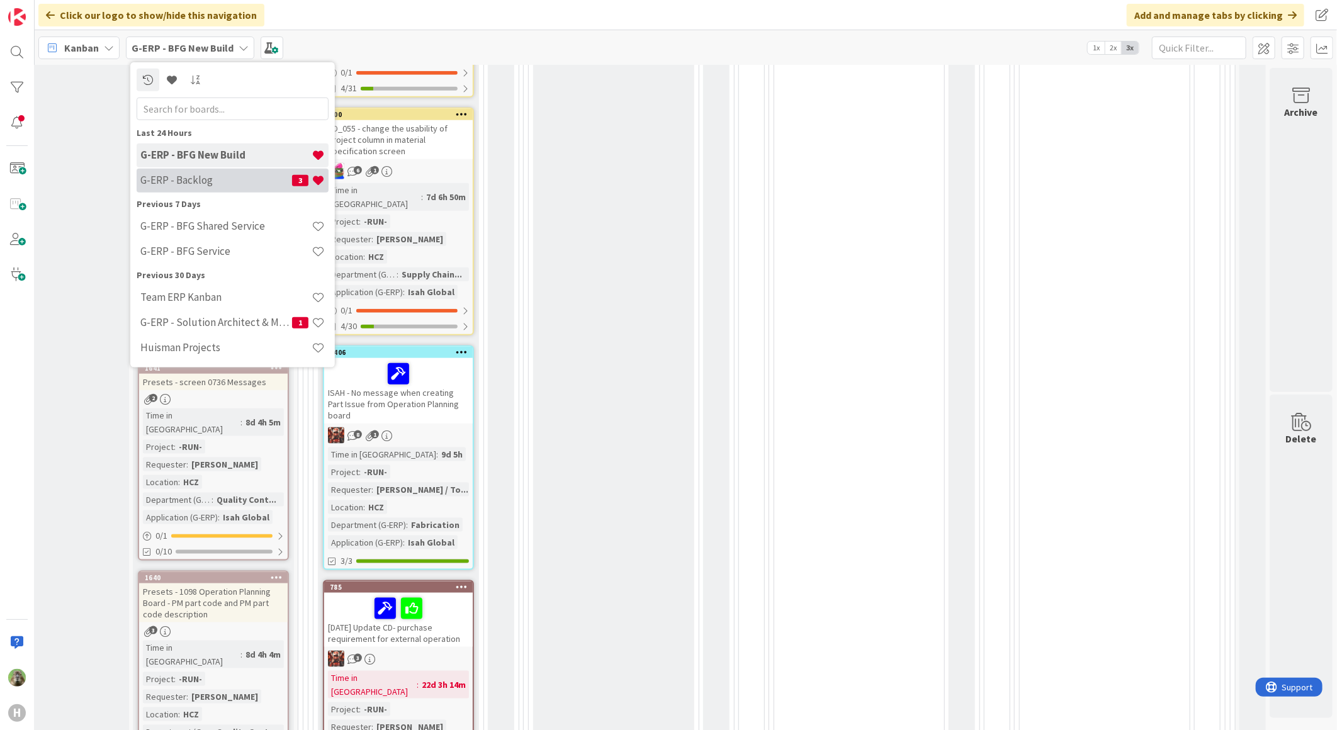
click at [256, 175] on h4 "G-ERP - Backlog" at bounding box center [216, 180] width 152 height 13
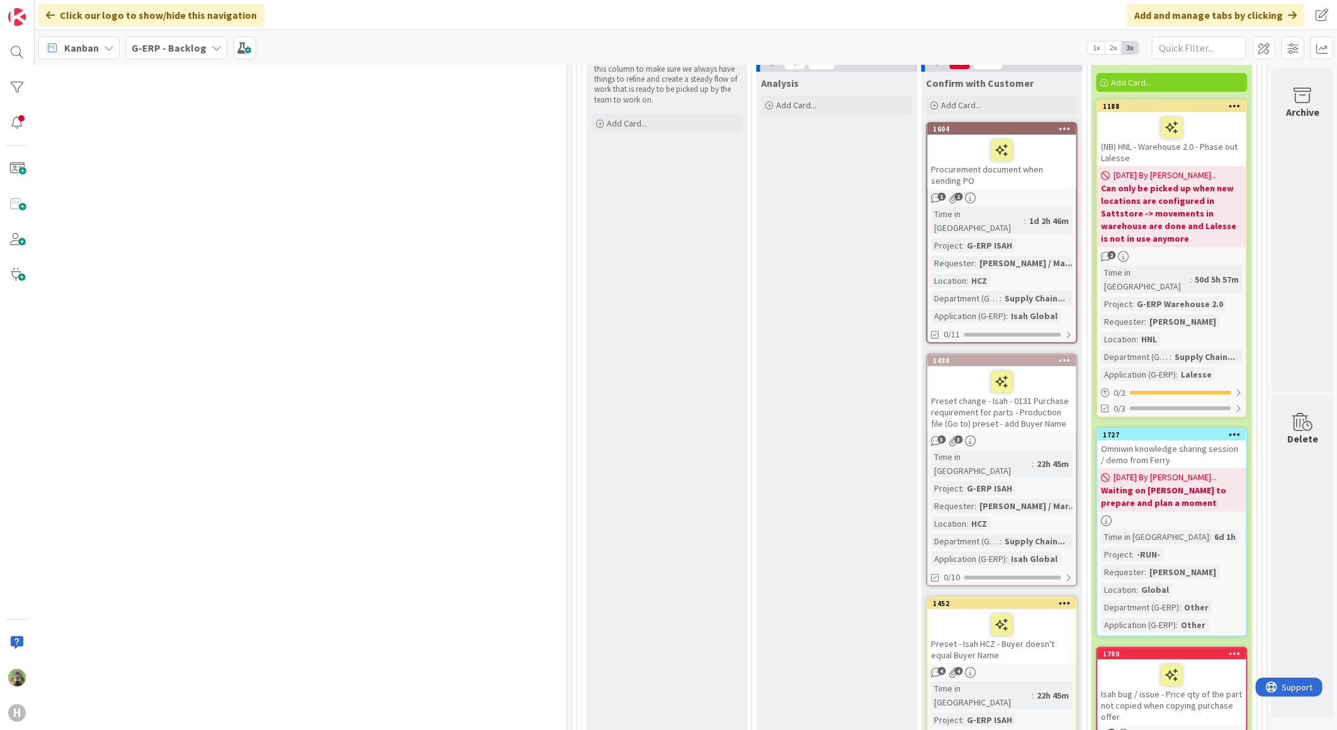
scroll to position [279, 817]
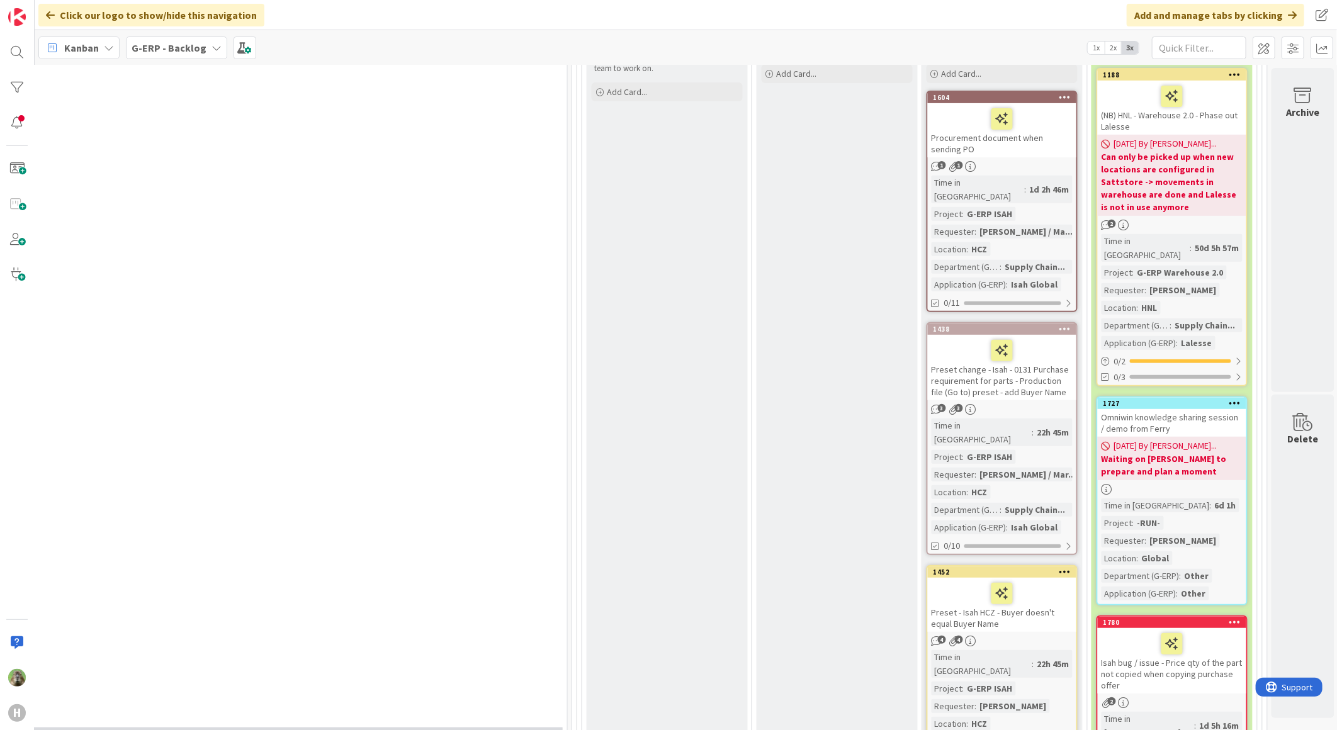
click at [1054, 144] on div "Procurement document when sending PO" at bounding box center [1002, 130] width 149 height 54
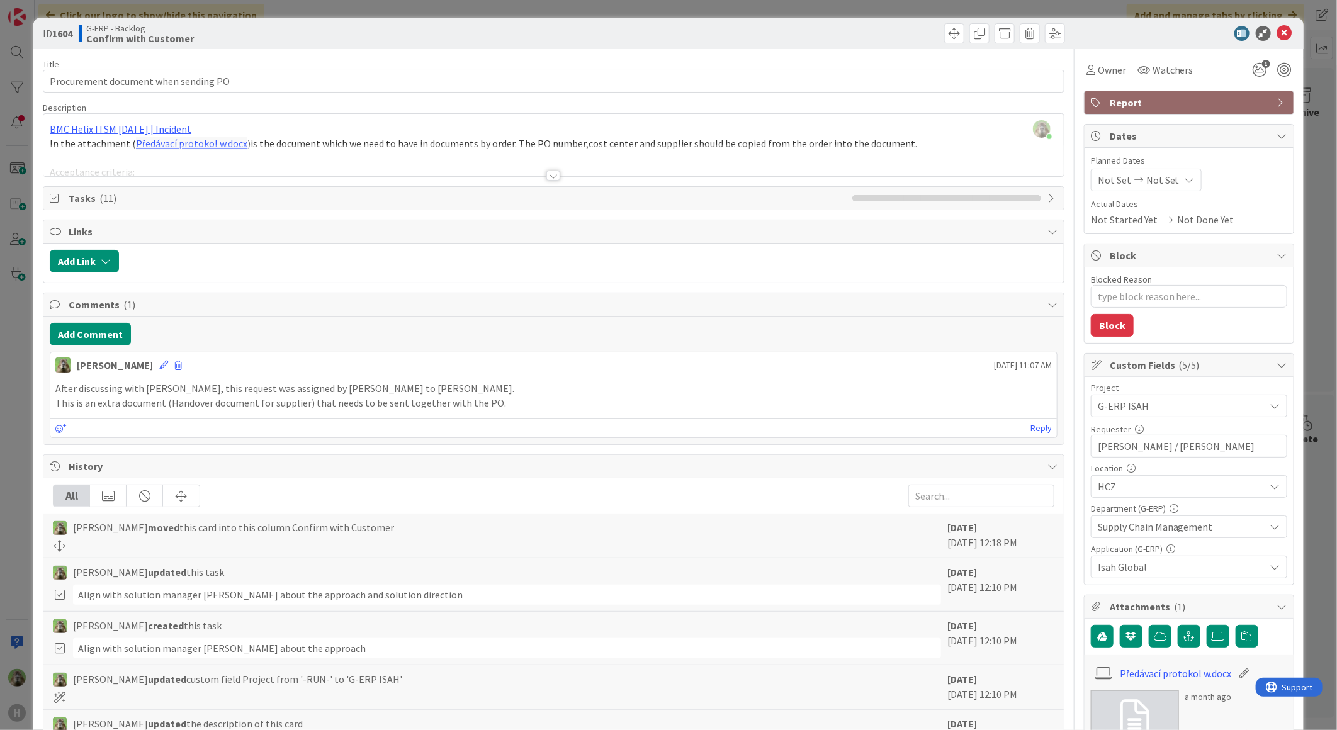
click at [584, 137] on div "Timothy Tjia joined 10 m ago BMC Helix ITSM 23.3.02 | Incident In the attachmen…" at bounding box center [553, 145] width 1020 height 62
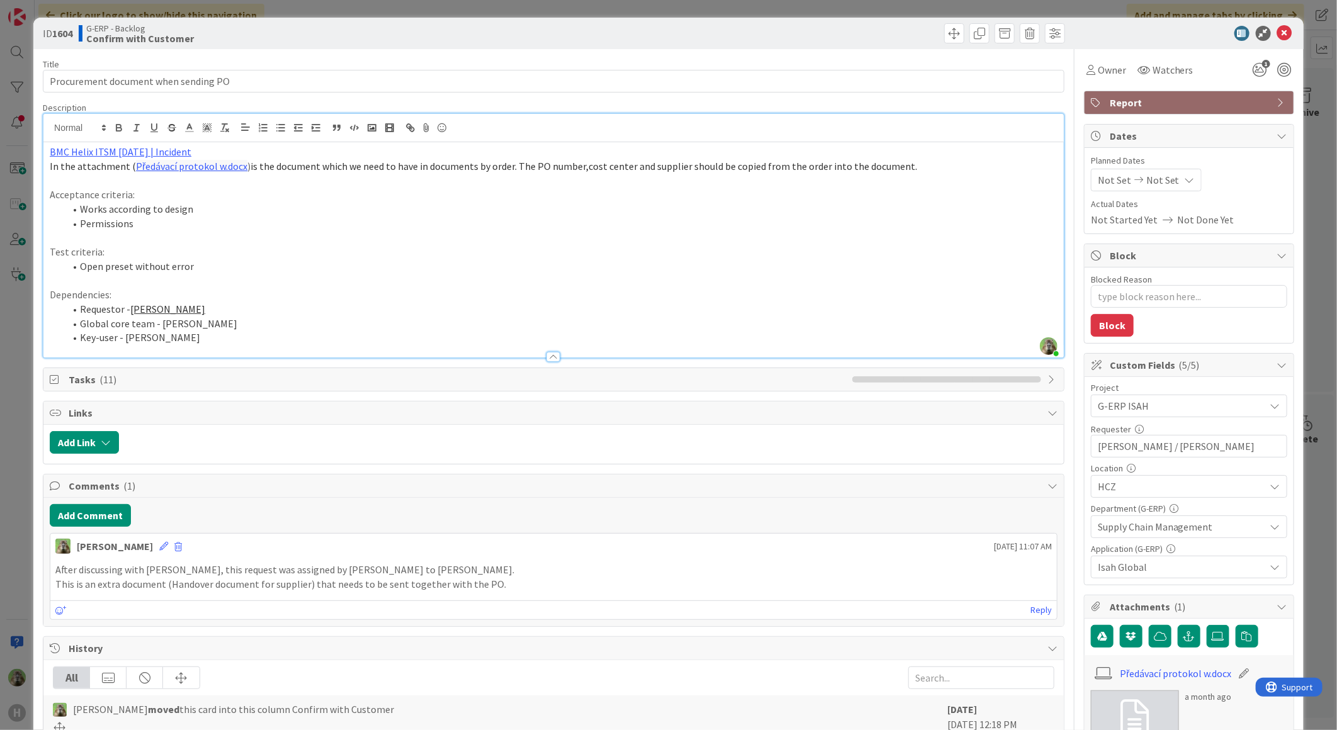
click at [14, 431] on div "ID 1604 G-ERP - Backlog Confirm with Customer Title 36 / 128 Procurement docume…" at bounding box center [668, 365] width 1337 height 730
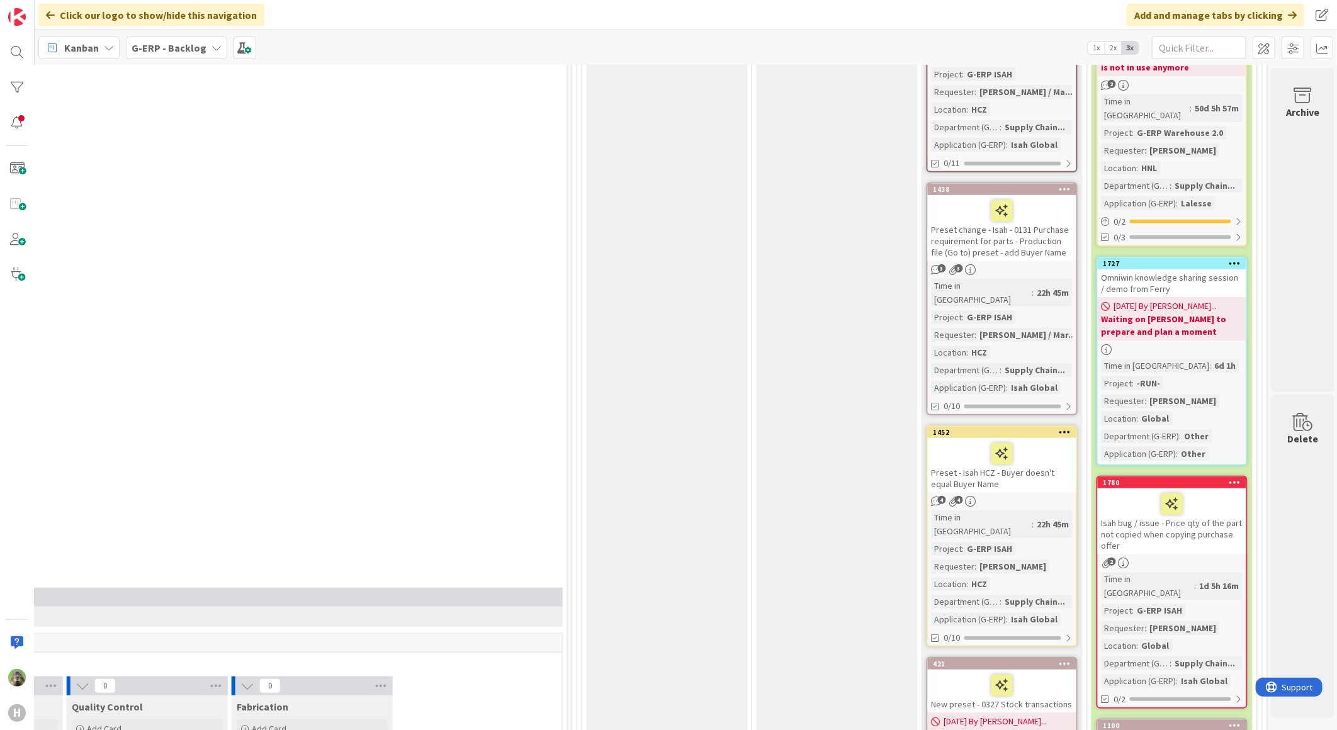
scroll to position [349, 817]
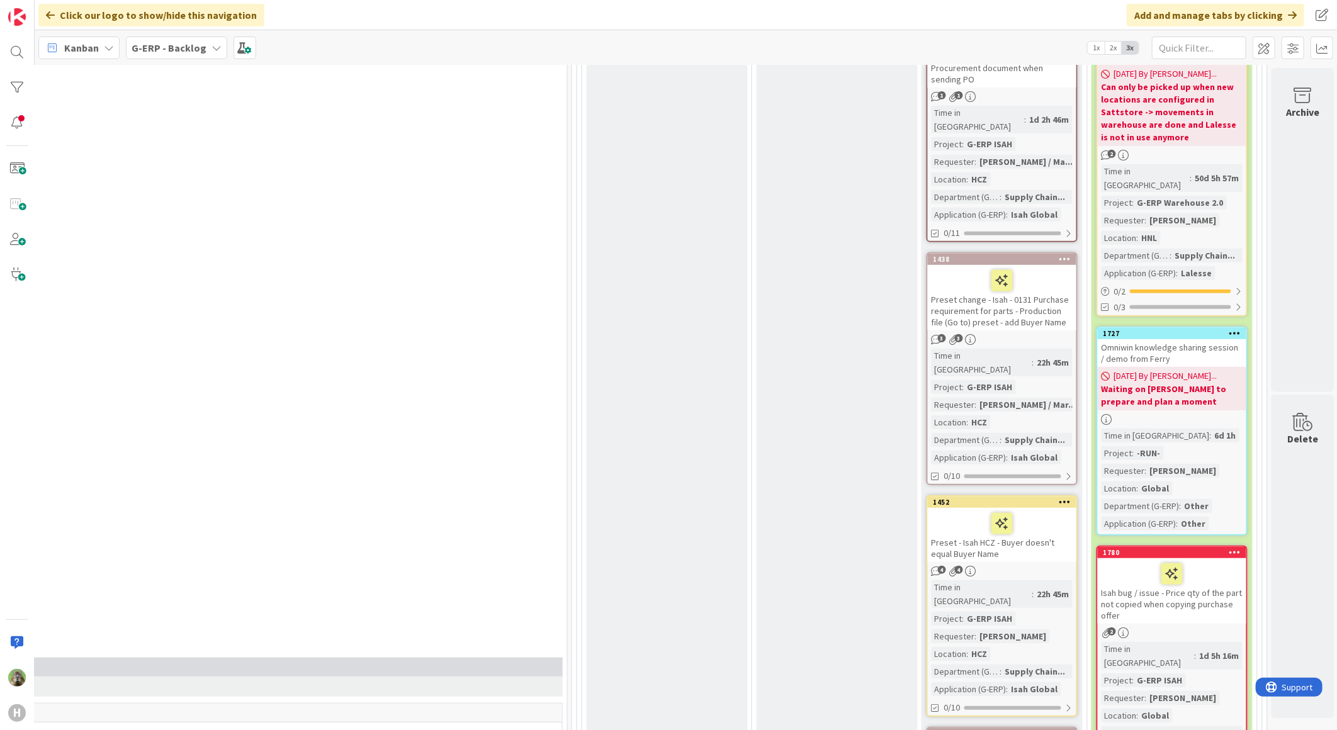
click at [1046, 305] on div "Preset change - Isah - 0131 Purchase requirement for parts - Production file (G…" at bounding box center [1002, 297] width 149 height 65
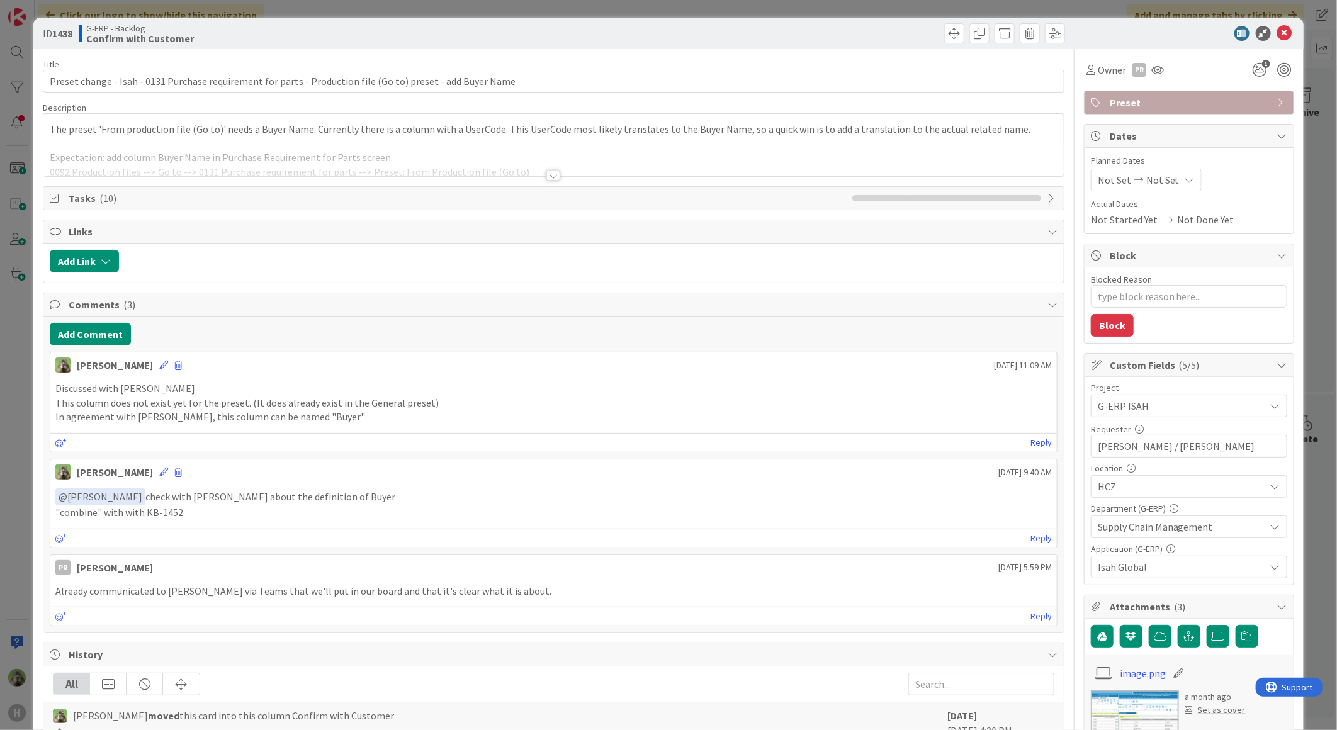
click at [458, 141] on div "The preset 'From production file (Go to)' needs a Buyer Name. Currently there i…" at bounding box center [553, 145] width 1020 height 62
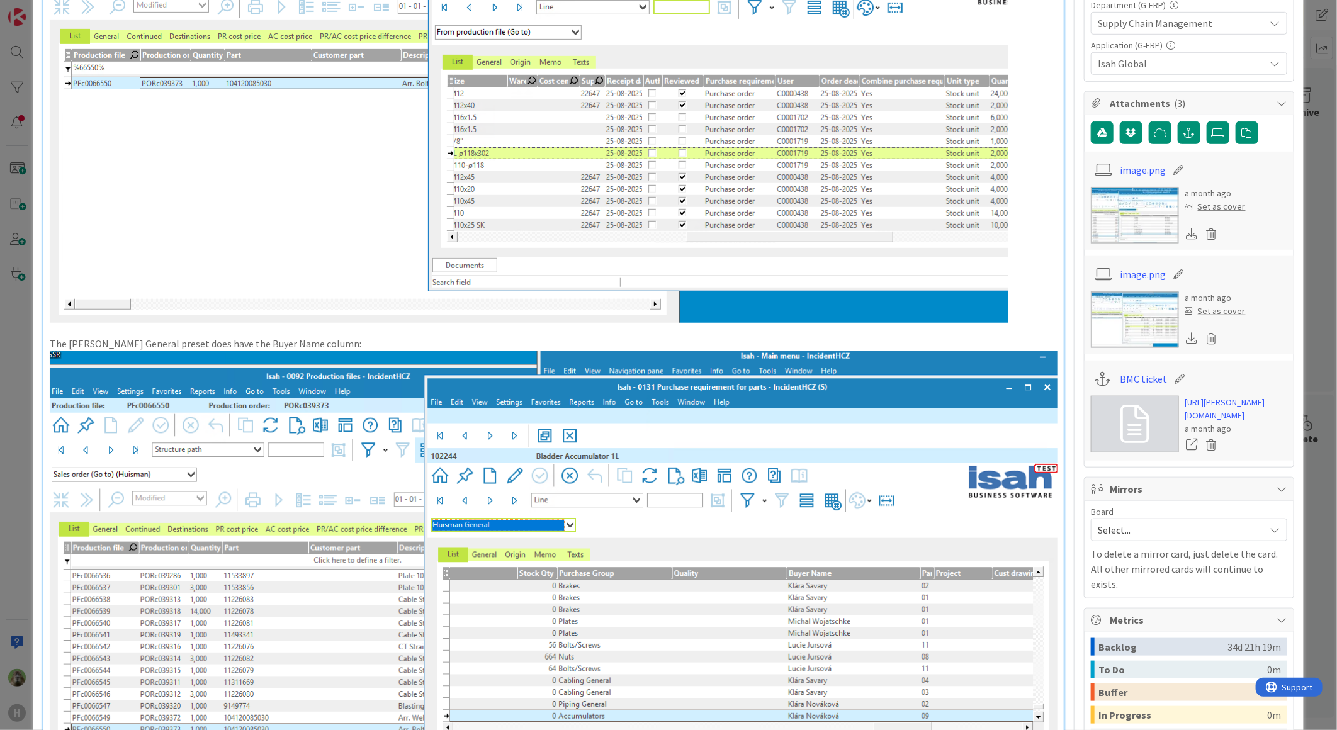
scroll to position [419, 0]
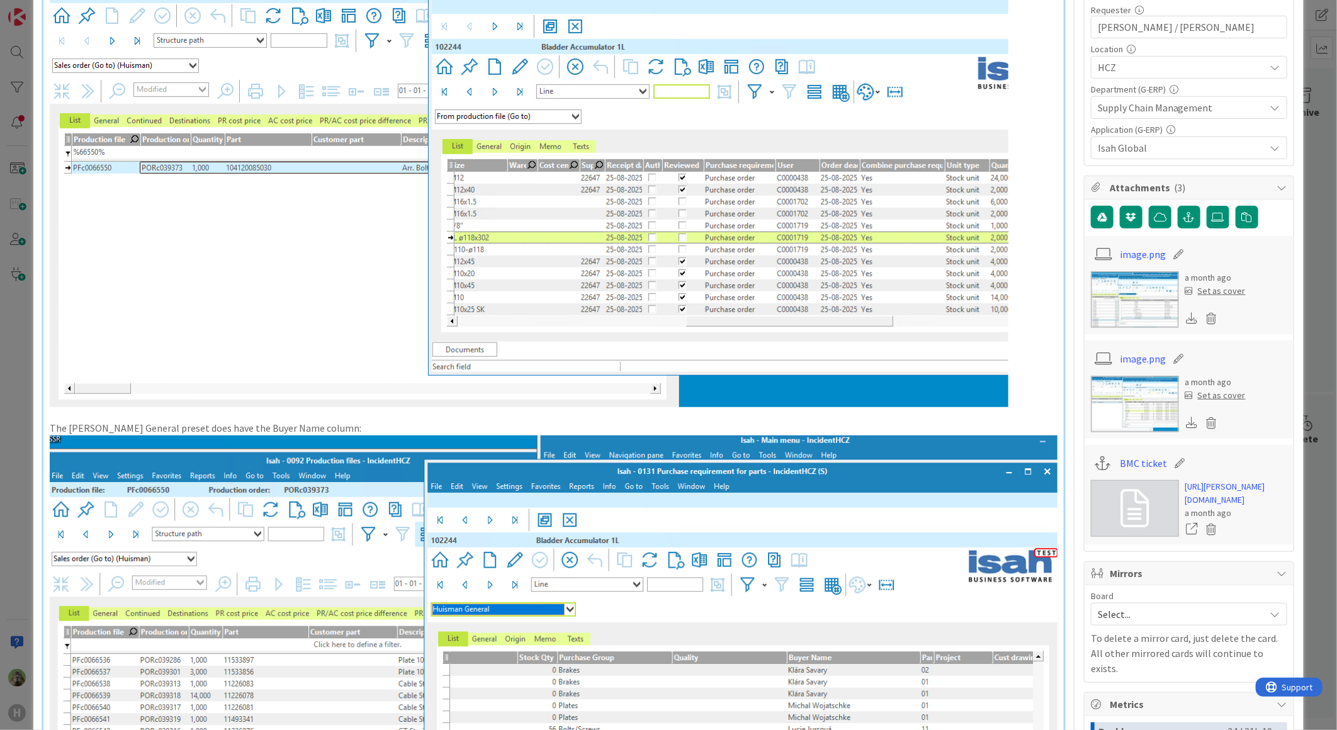
click at [14, 407] on div "ID 1438 G-ERP - Backlog Confirm with Customer Title 108 / 128 Preset change - I…" at bounding box center [668, 365] width 1337 height 730
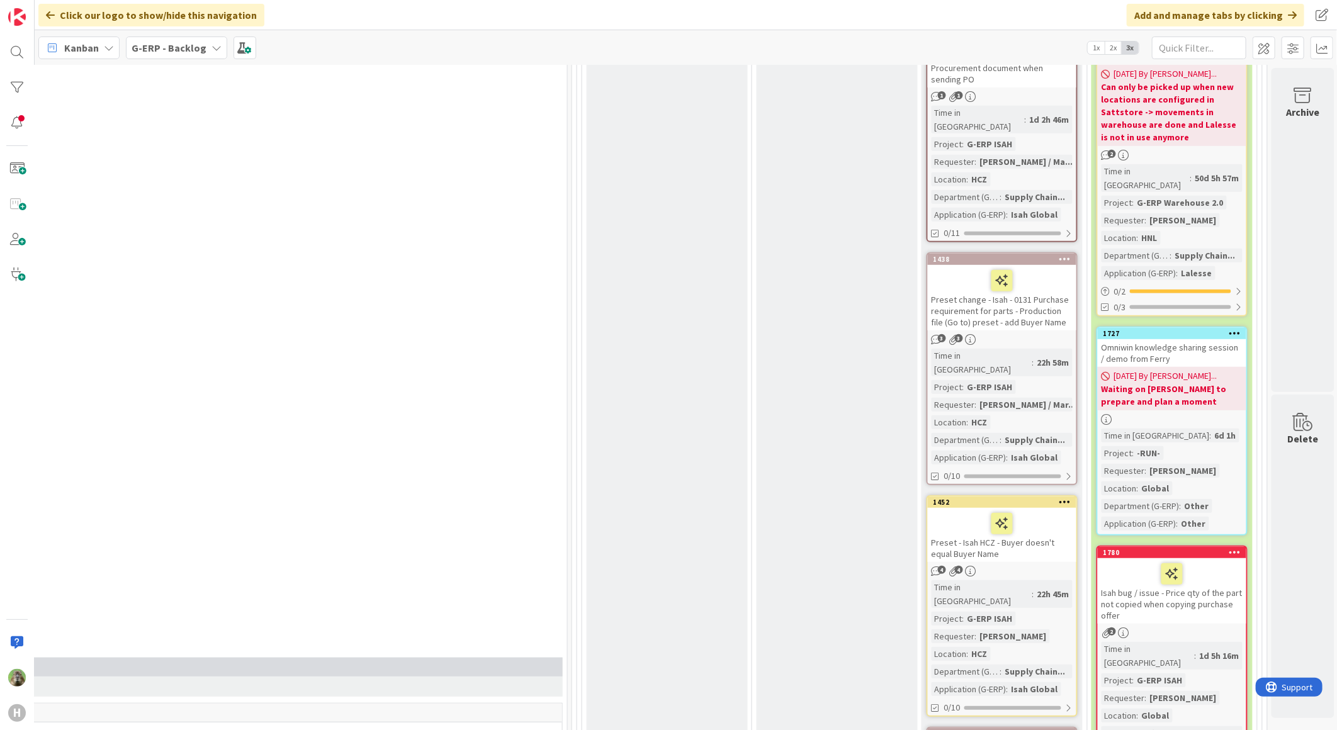
click at [1032, 519] on div "Preset - Isah HCZ - Buyer doesn't equal Buyer Name" at bounding box center [1002, 535] width 149 height 54
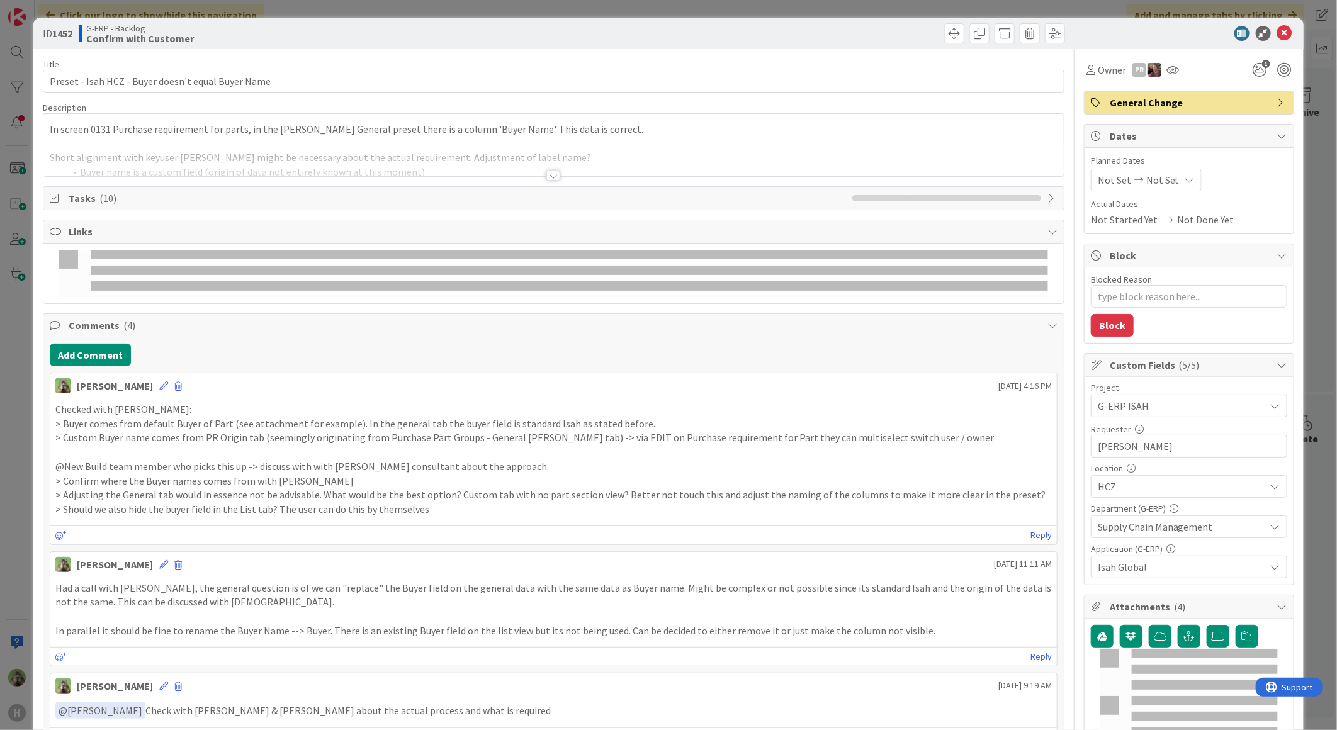
click at [544, 135] on p "In screen 0131 Purchase requirement for parts, in the Huisman General preset th…" at bounding box center [554, 129] width 1008 height 14
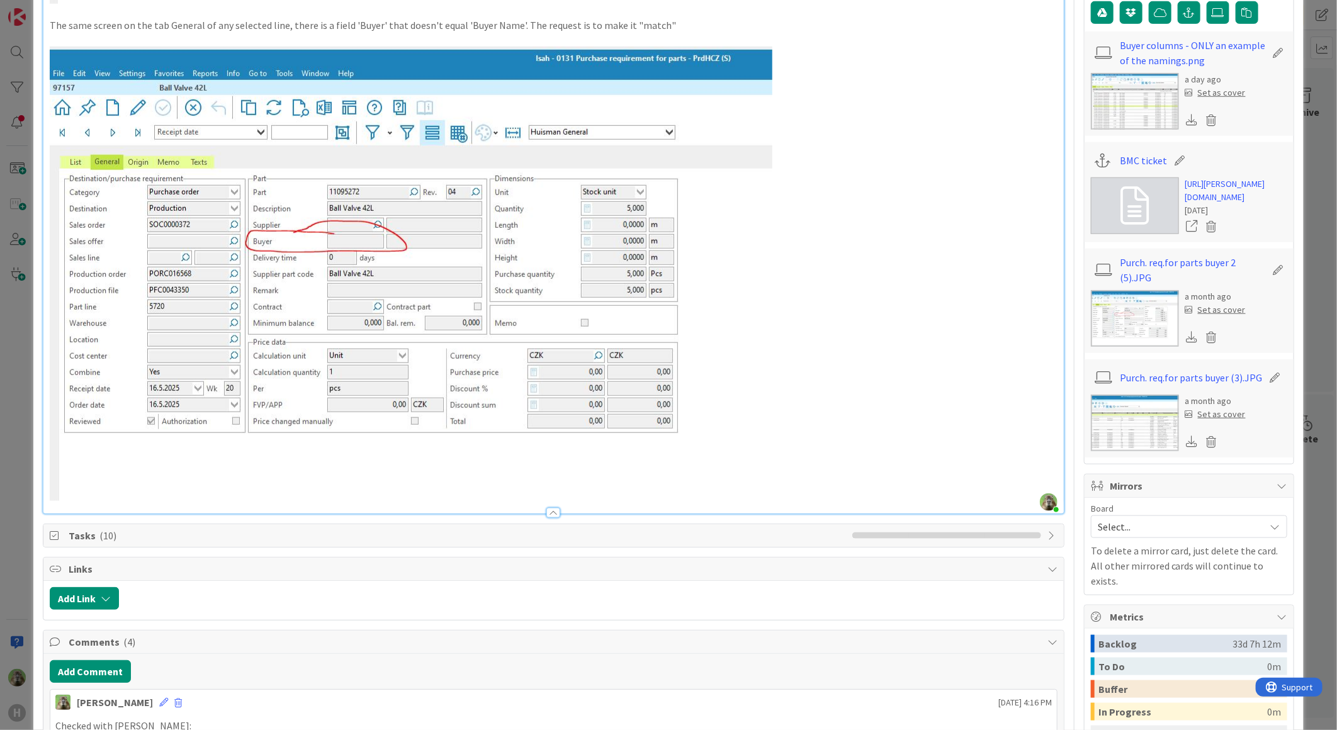
scroll to position [559, 0]
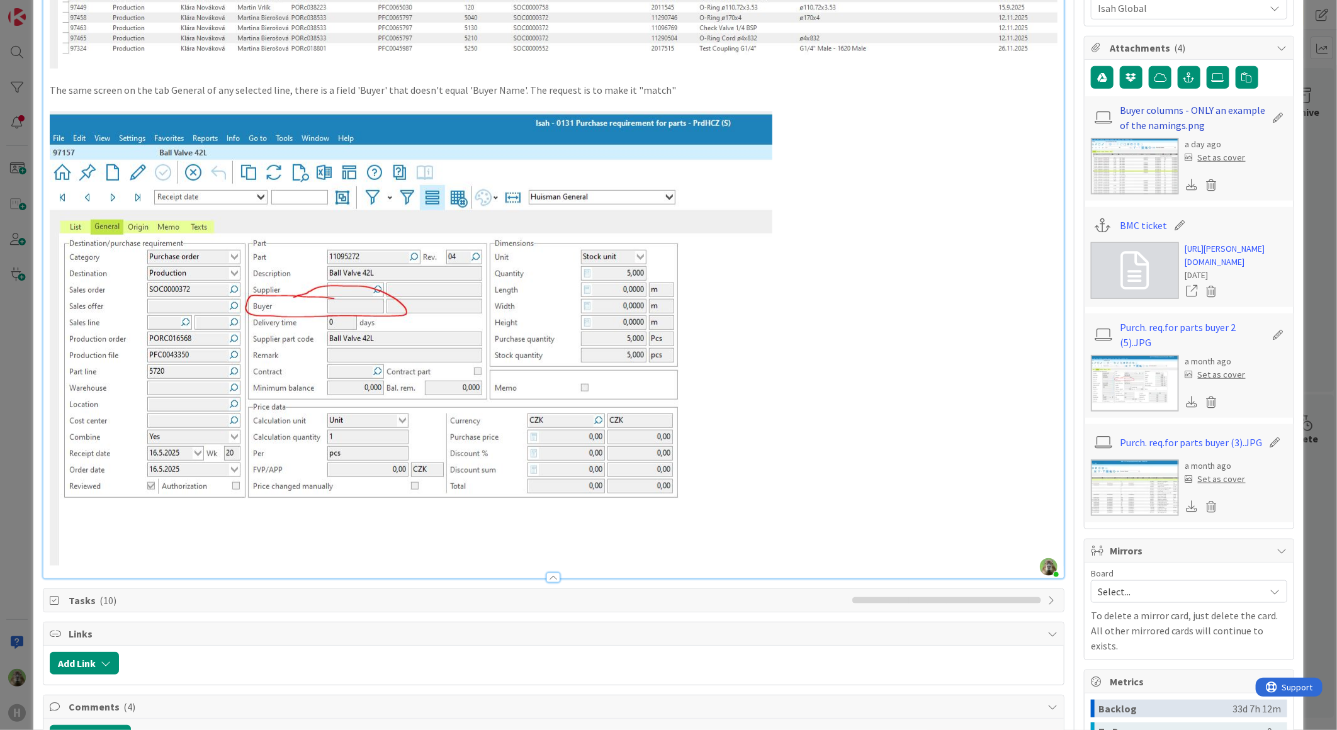
click at [1194, 121] on link "Buyer columns - ONLY an example of the namings.png" at bounding box center [1193, 118] width 146 height 30
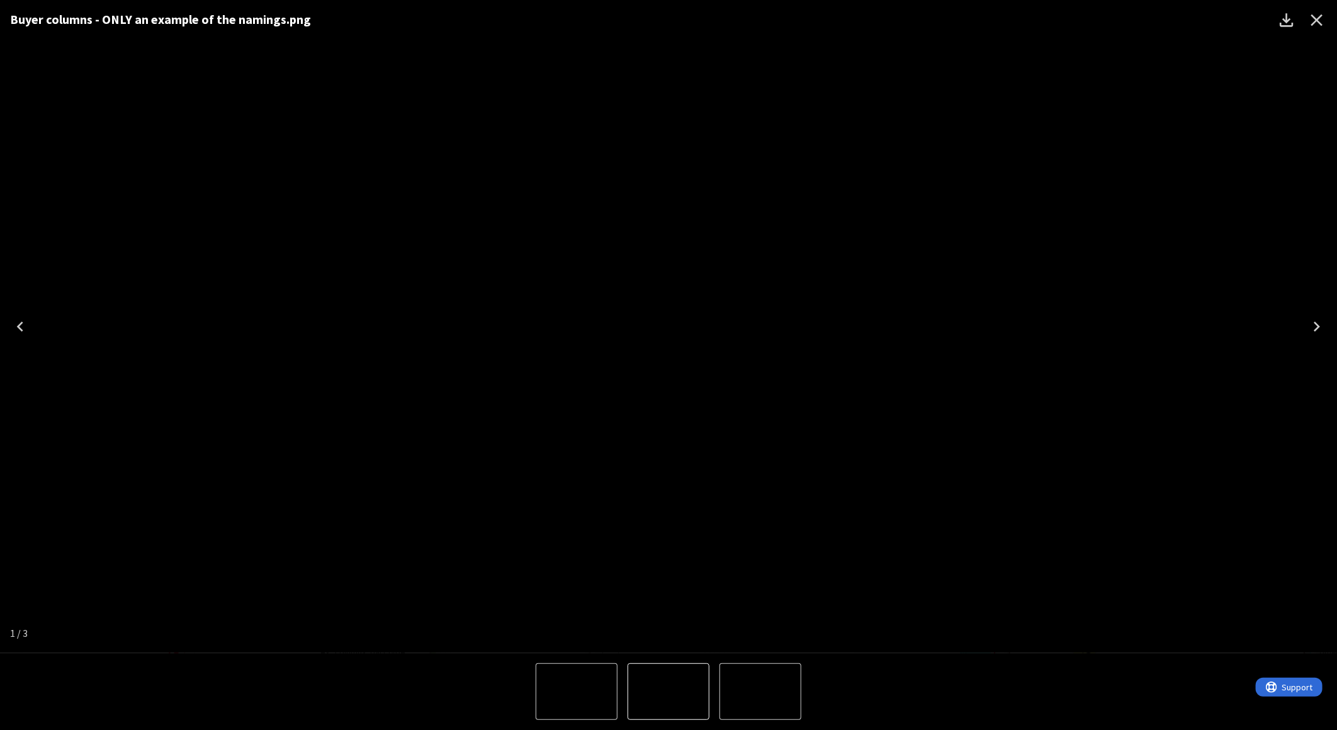
click at [1174, 262] on div "Buyer columns - ONLY an example of the namings.png" at bounding box center [668, 326] width 1337 height 653
click at [1311, 16] on icon "Close" at bounding box center [1317, 20] width 20 height 20
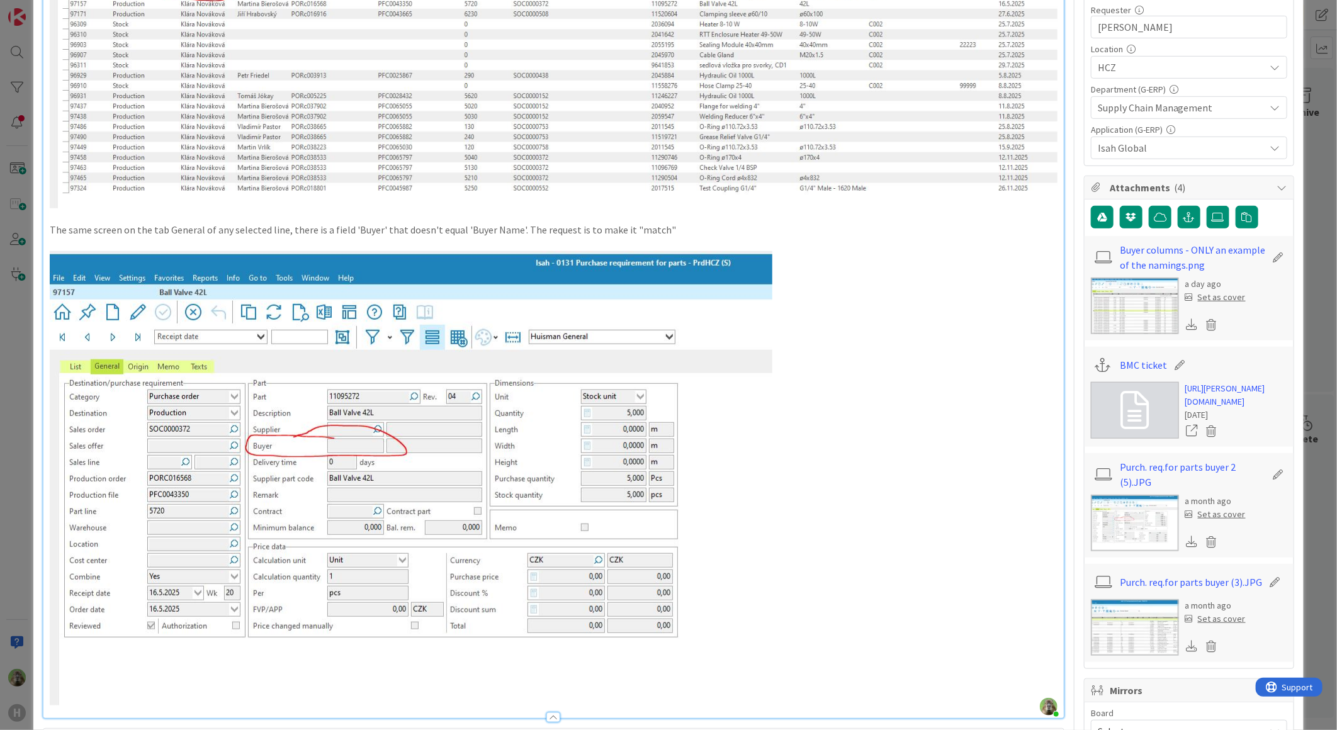
scroll to position [349, 0]
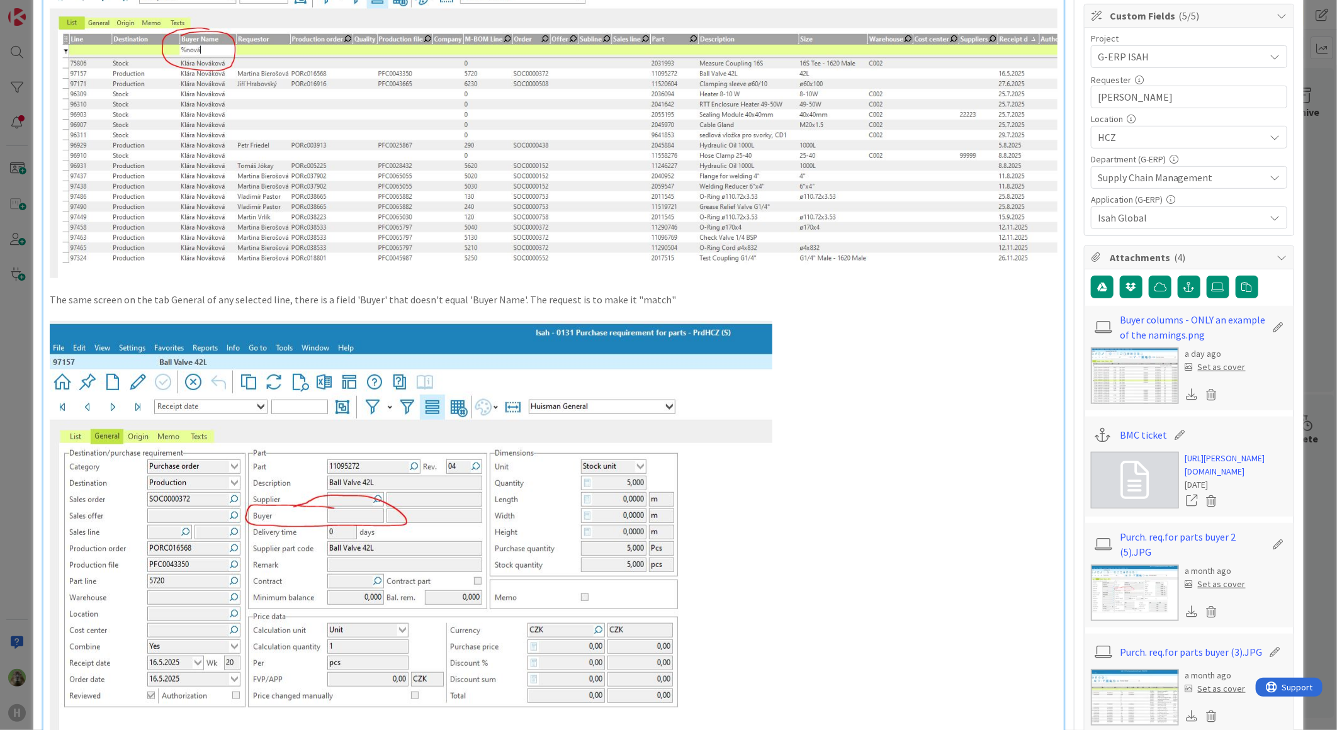
click at [920, 425] on p at bounding box center [554, 548] width 1008 height 454
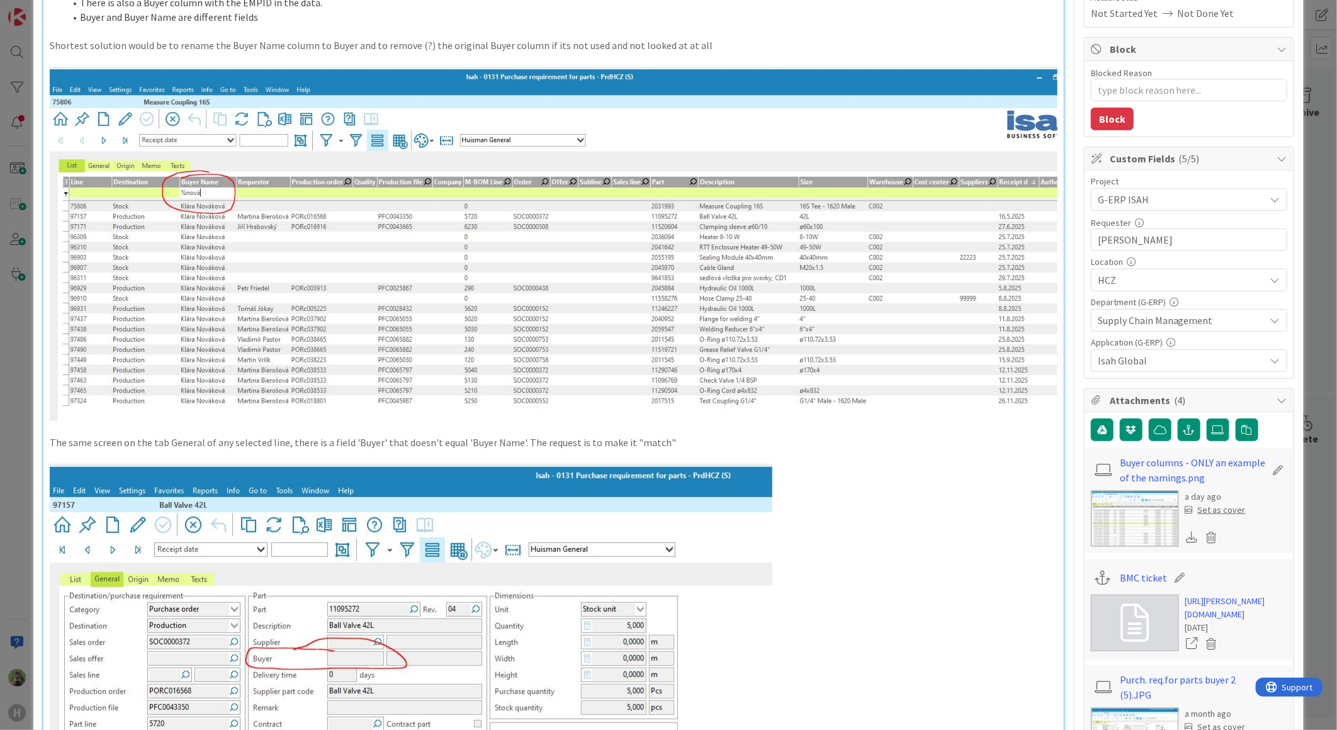
scroll to position [210, 0]
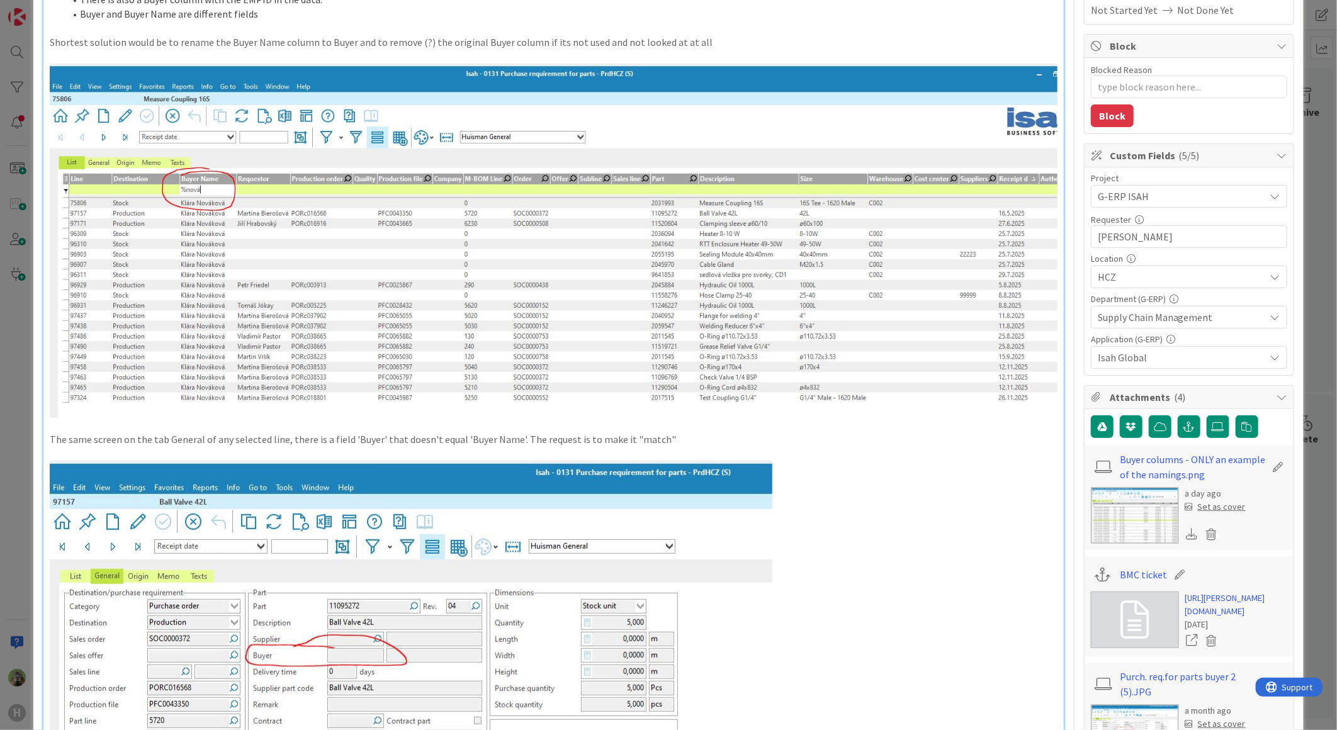
drag, startPoint x: 19, startPoint y: 373, endPoint x: 42, endPoint y: 373, distance: 22.7
click at [19, 373] on div "ID 1452 G-ERP - Backlog Confirm with Customer Title 50 / 128 Preset - Isah HCZ …" at bounding box center [668, 365] width 1337 height 730
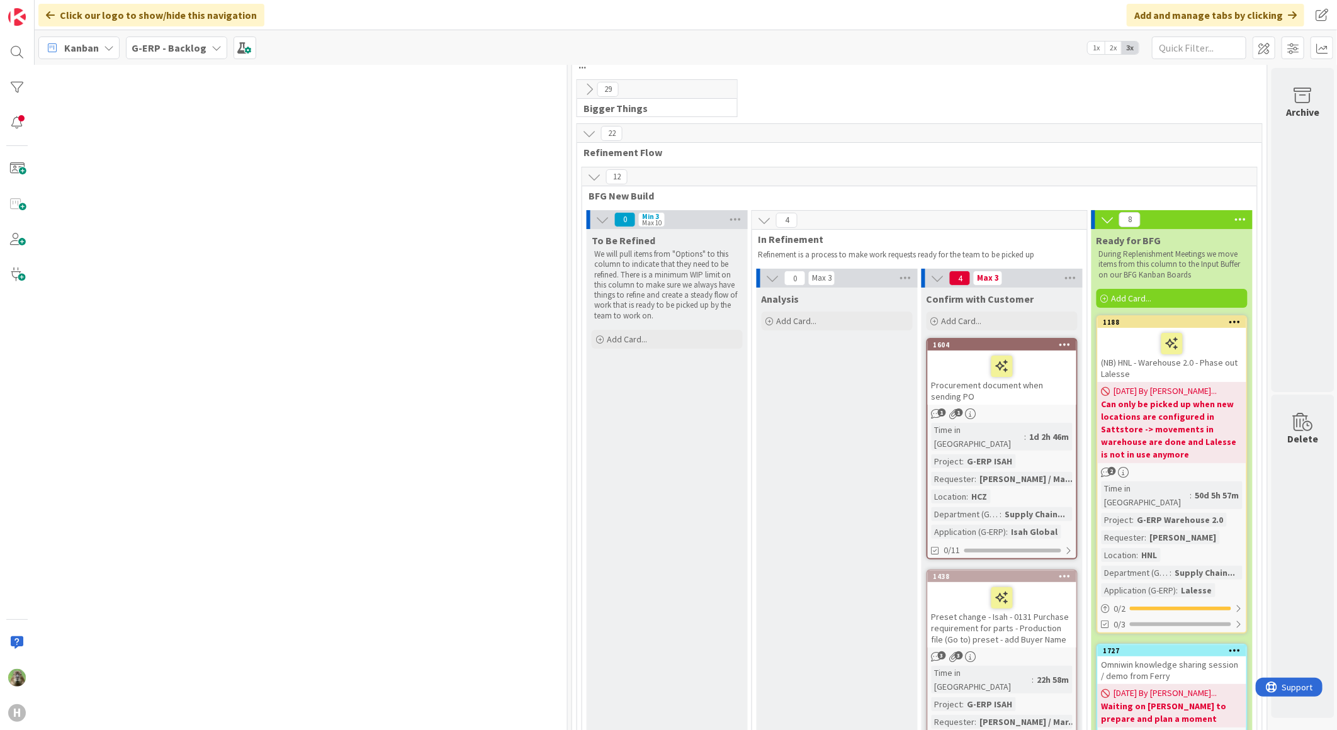
scroll to position [0, 817]
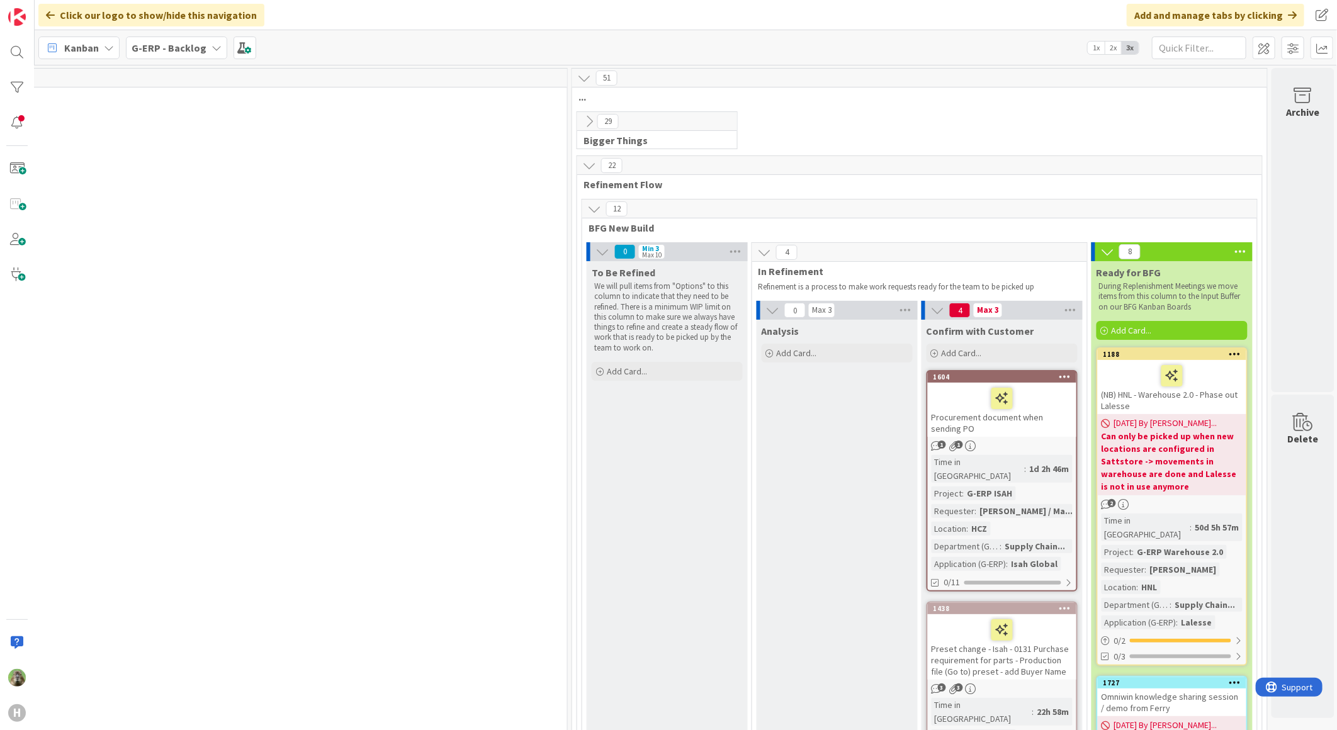
click at [190, 55] on div "G-ERP - Backlog" at bounding box center [176, 48] width 101 height 23
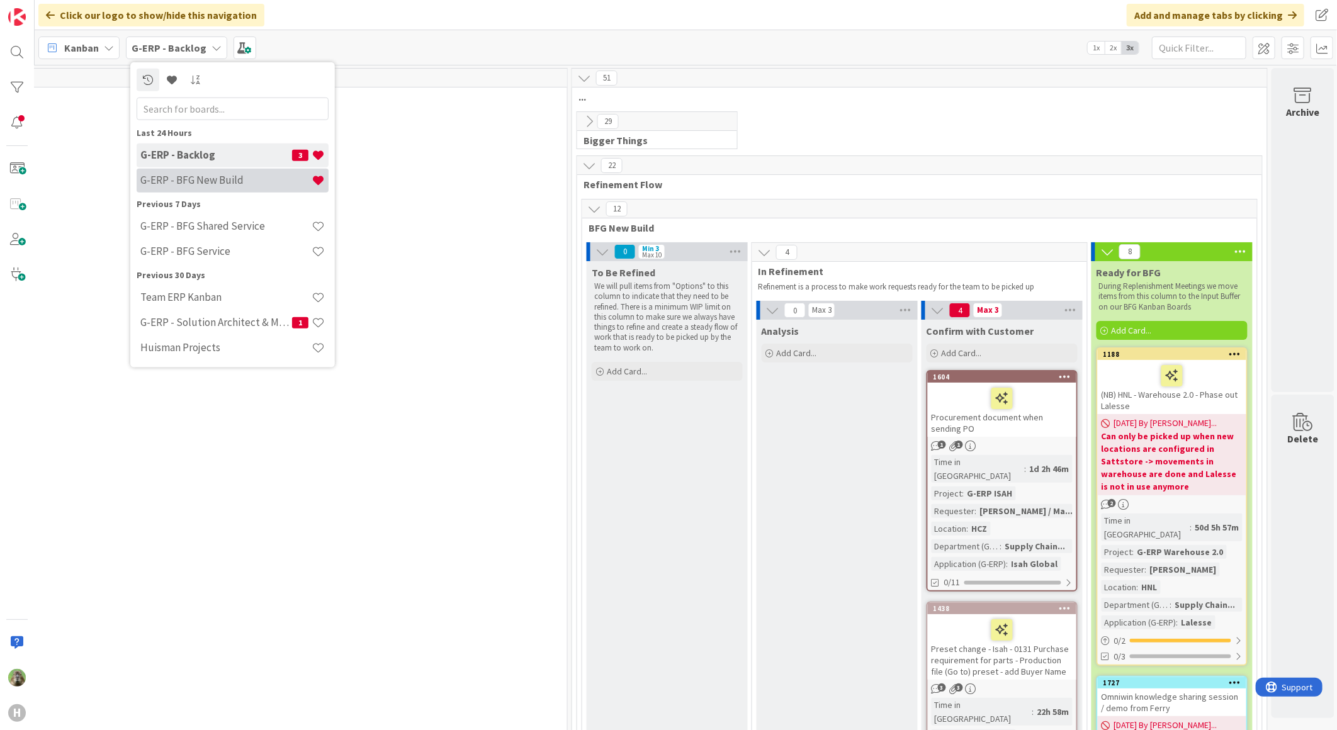
click at [225, 178] on h4 "G-ERP - BFG New Build" at bounding box center [225, 180] width 171 height 13
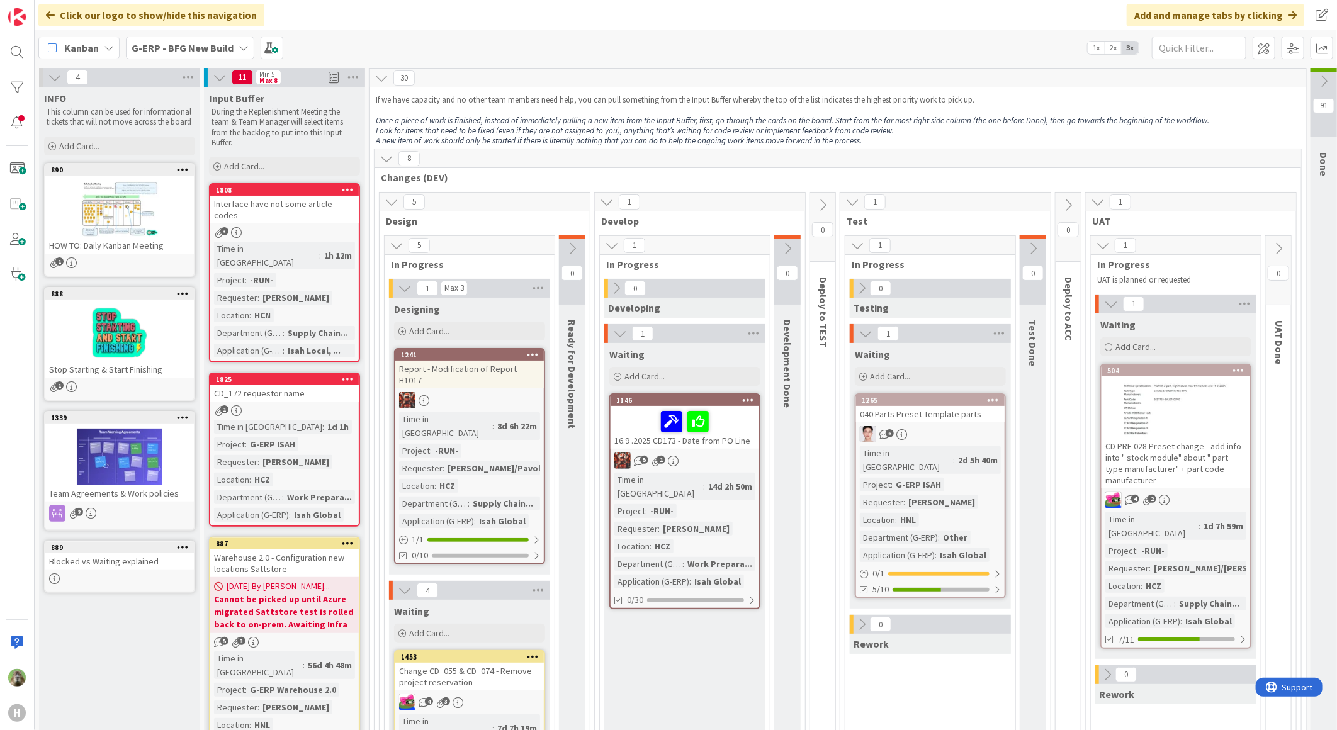
click at [493, 54] on div "Kanban G-ERP - BFG New Build 1x 2x 3x" at bounding box center [686, 47] width 1302 height 35
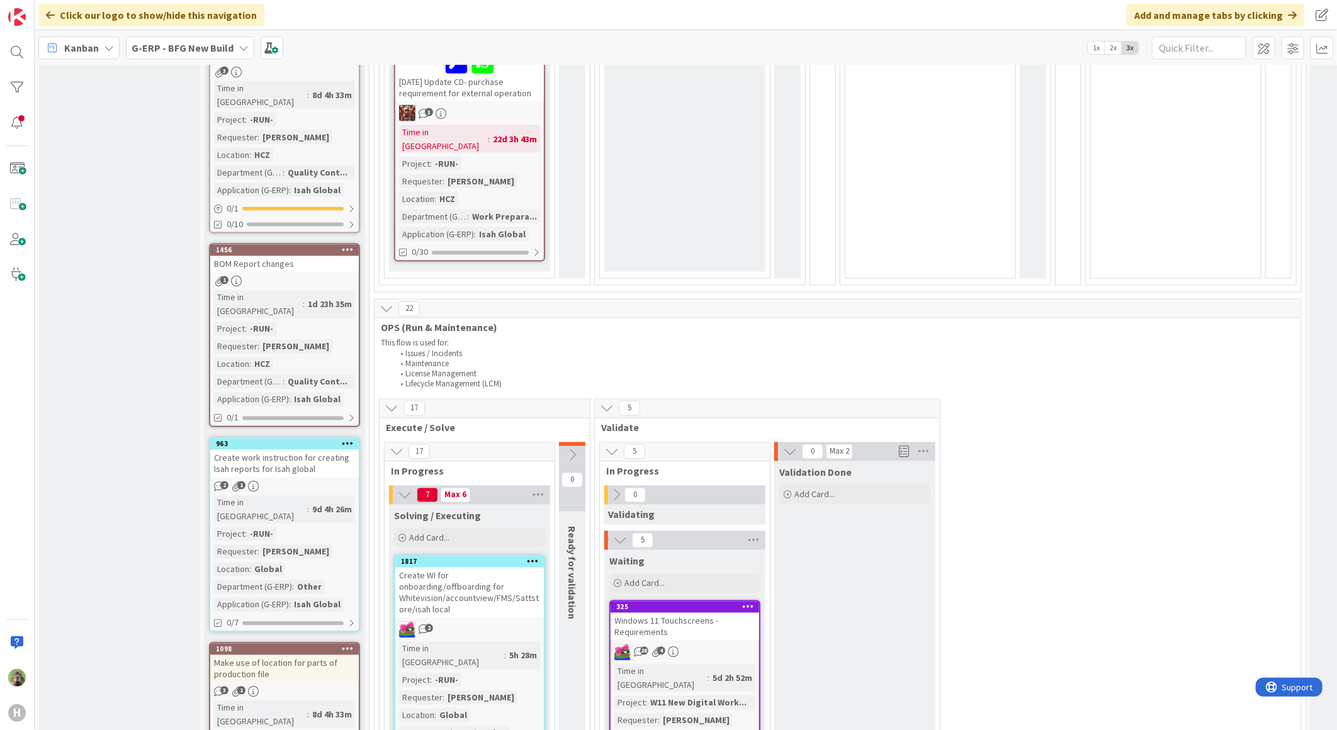
scroll to position [1888, 0]
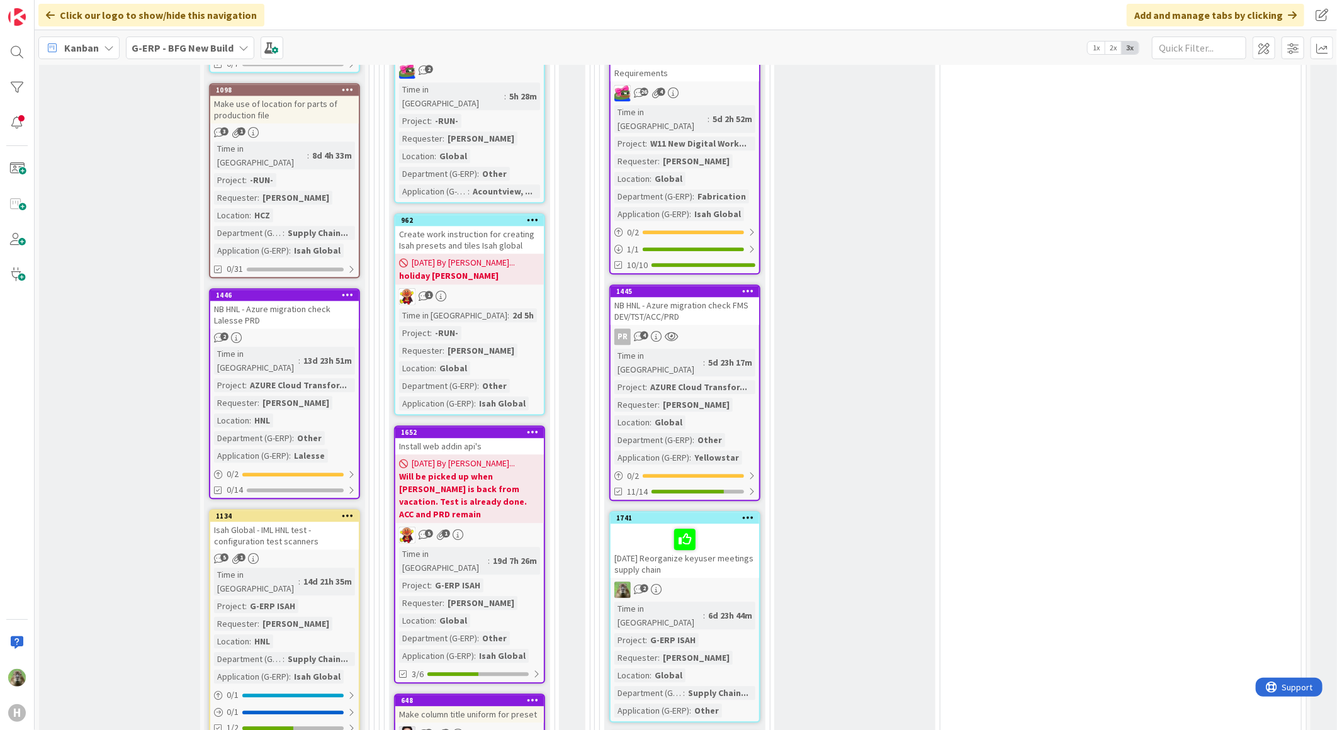
click at [727, 297] on div "NB HNL - Azure migration check FMS DEV/TST/ACC/PRD" at bounding box center [685, 311] width 149 height 28
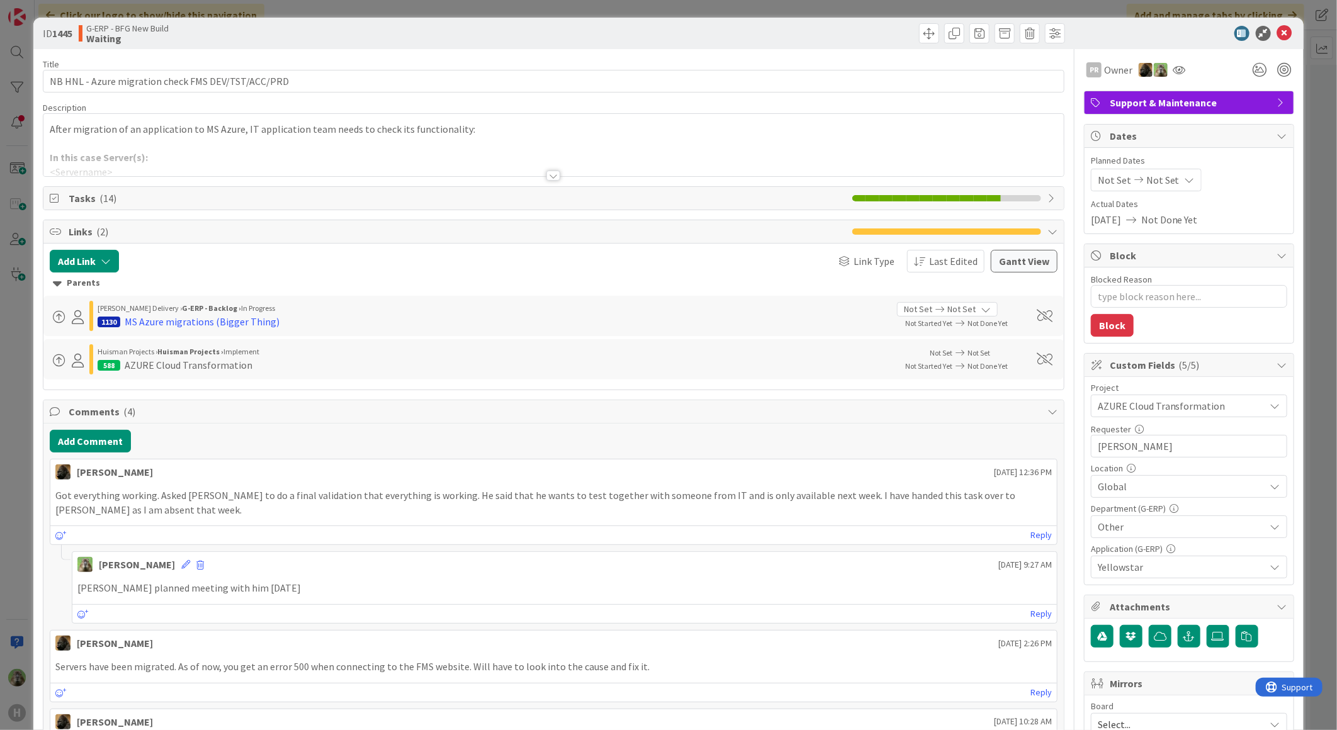
click at [346, 192] on span "Tasks ( 14 )" at bounding box center [457, 198] width 777 height 15
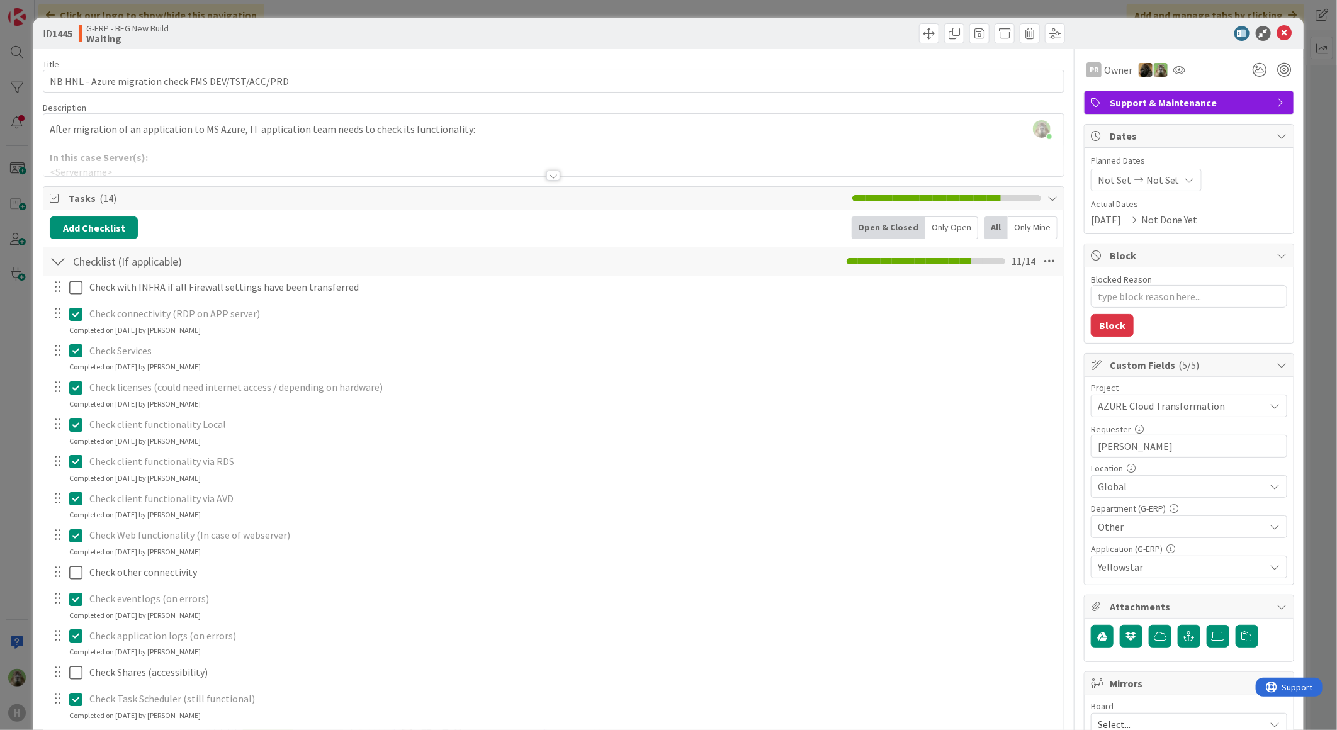
click at [506, 147] on div at bounding box center [553, 160] width 1020 height 32
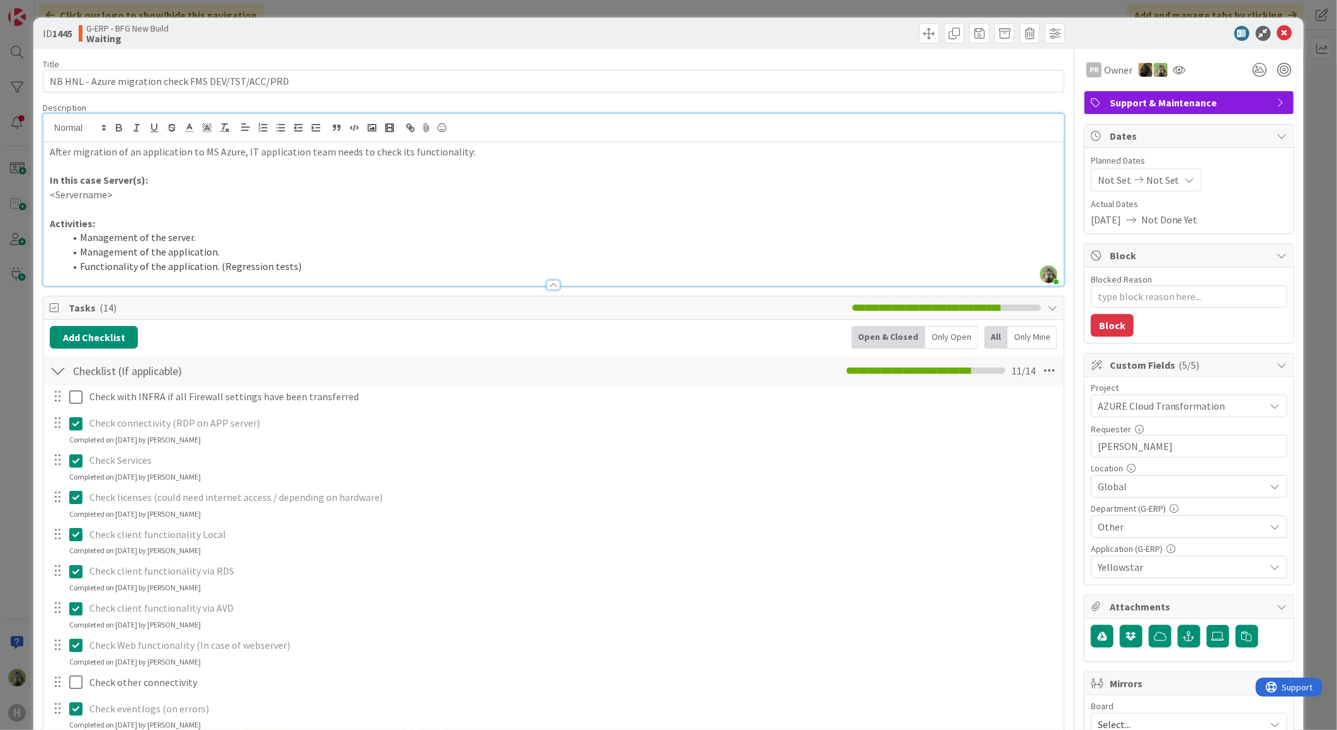
click at [506, 147] on p "After migration of an application to MS Azure, IT application team needs to che…" at bounding box center [554, 152] width 1008 height 14
click at [21, 373] on div "ID 1445 G-ERP - BFG New Build Waiting Title 50 / 128 NB HNL - Azure migration c…" at bounding box center [668, 365] width 1337 height 730
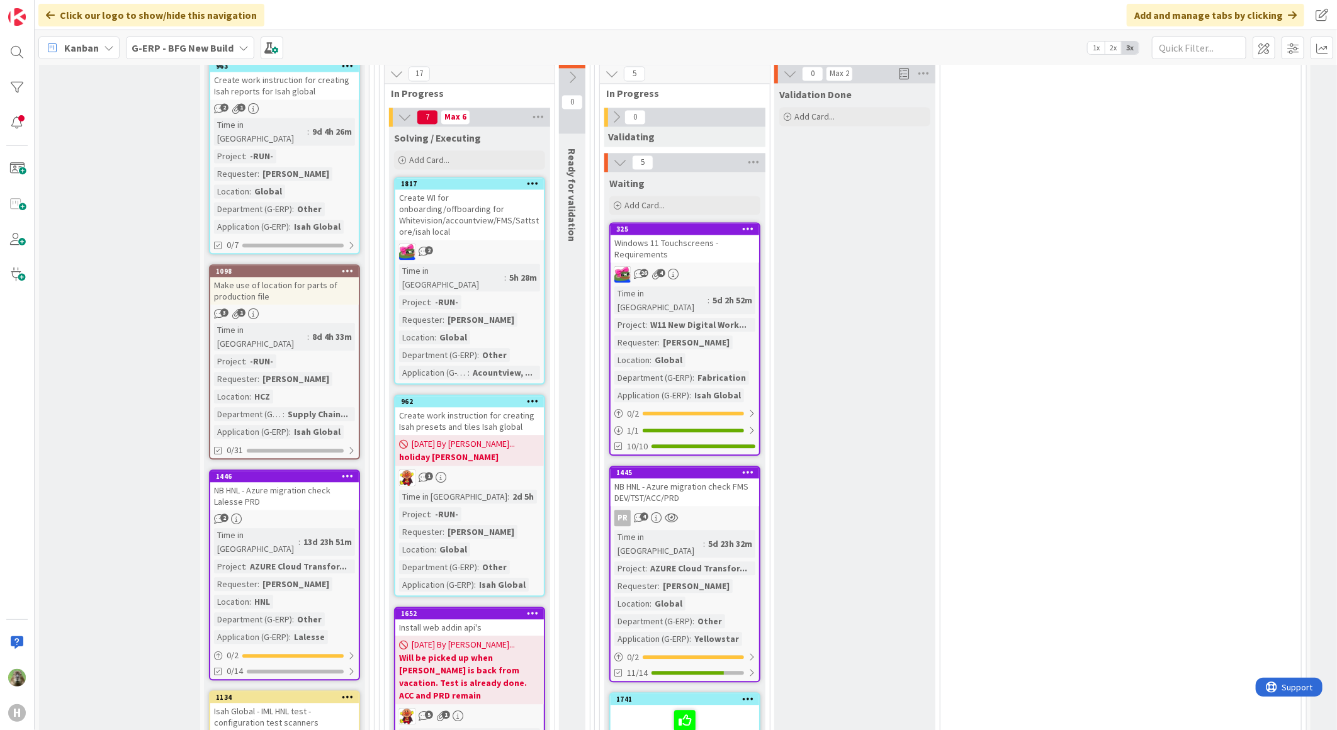
scroll to position [1888, 0]
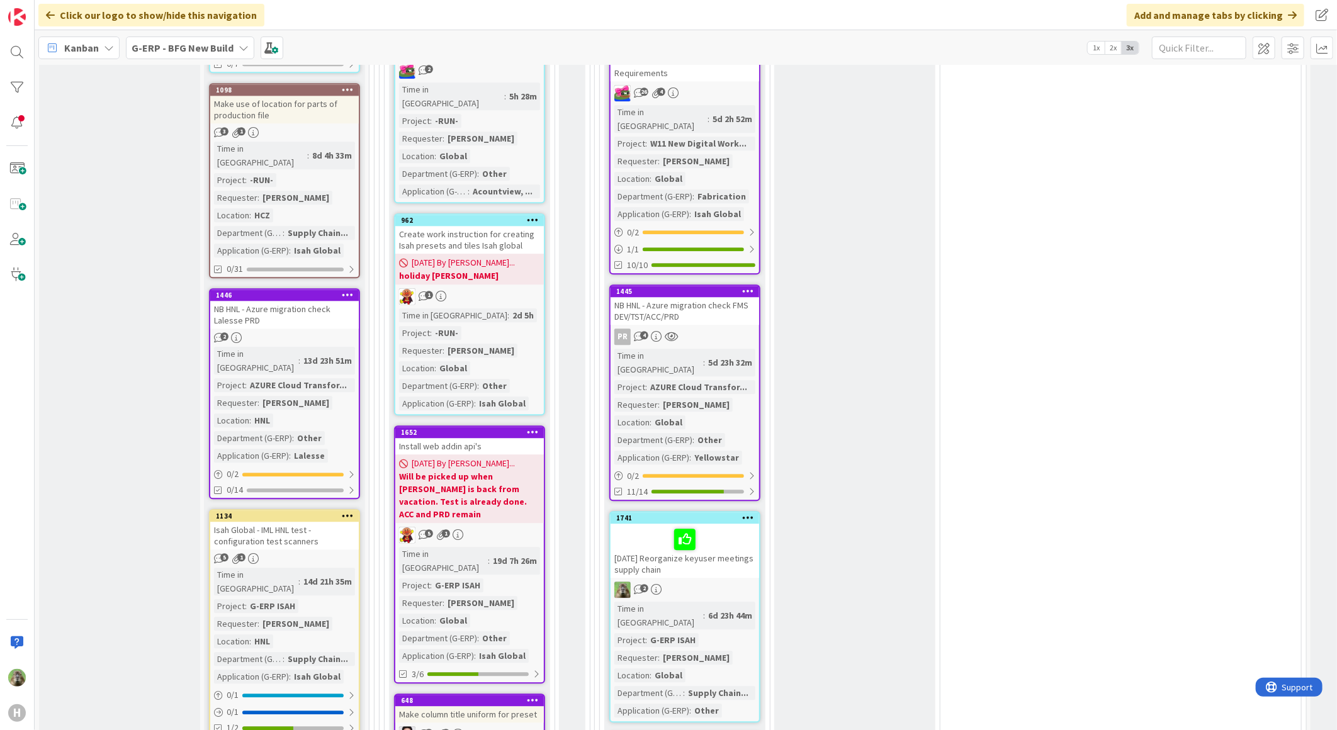
click at [278, 301] on div "NB HNL - Azure migration check Lalesse PRD" at bounding box center [284, 315] width 149 height 28
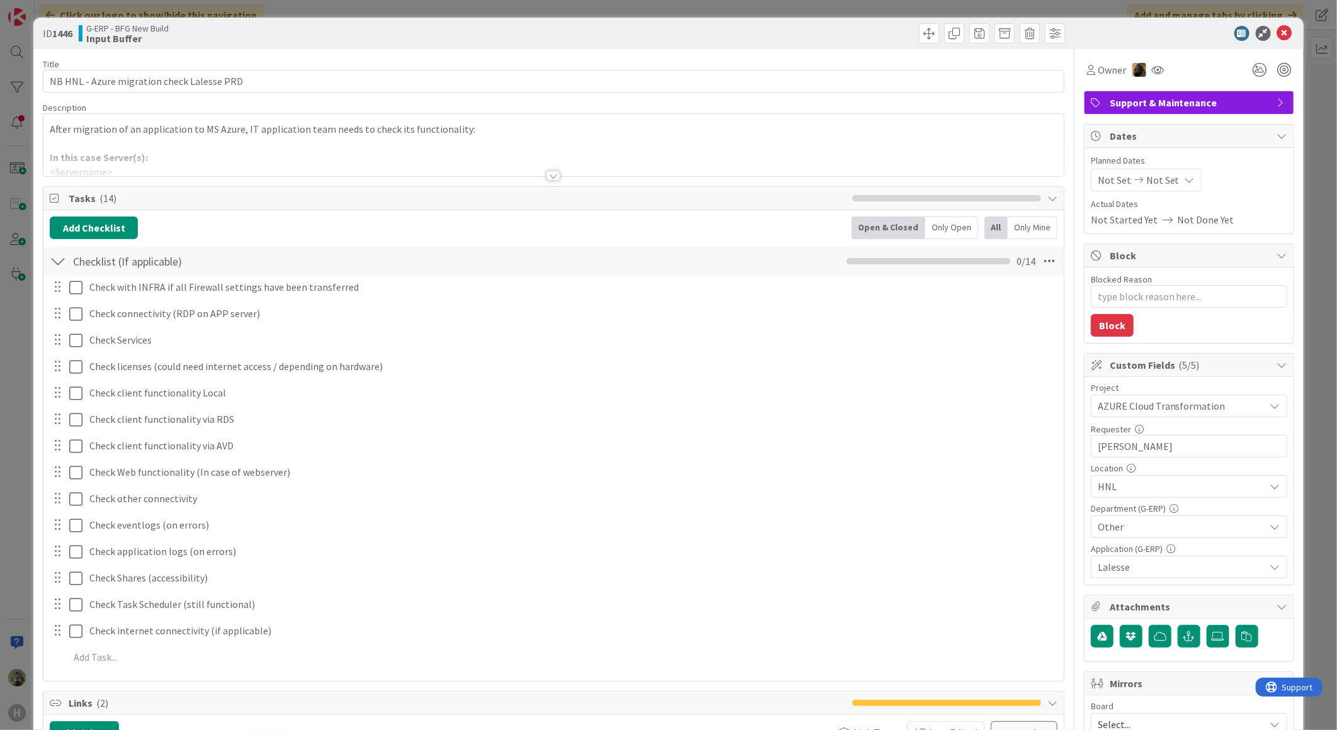
type textarea "x"
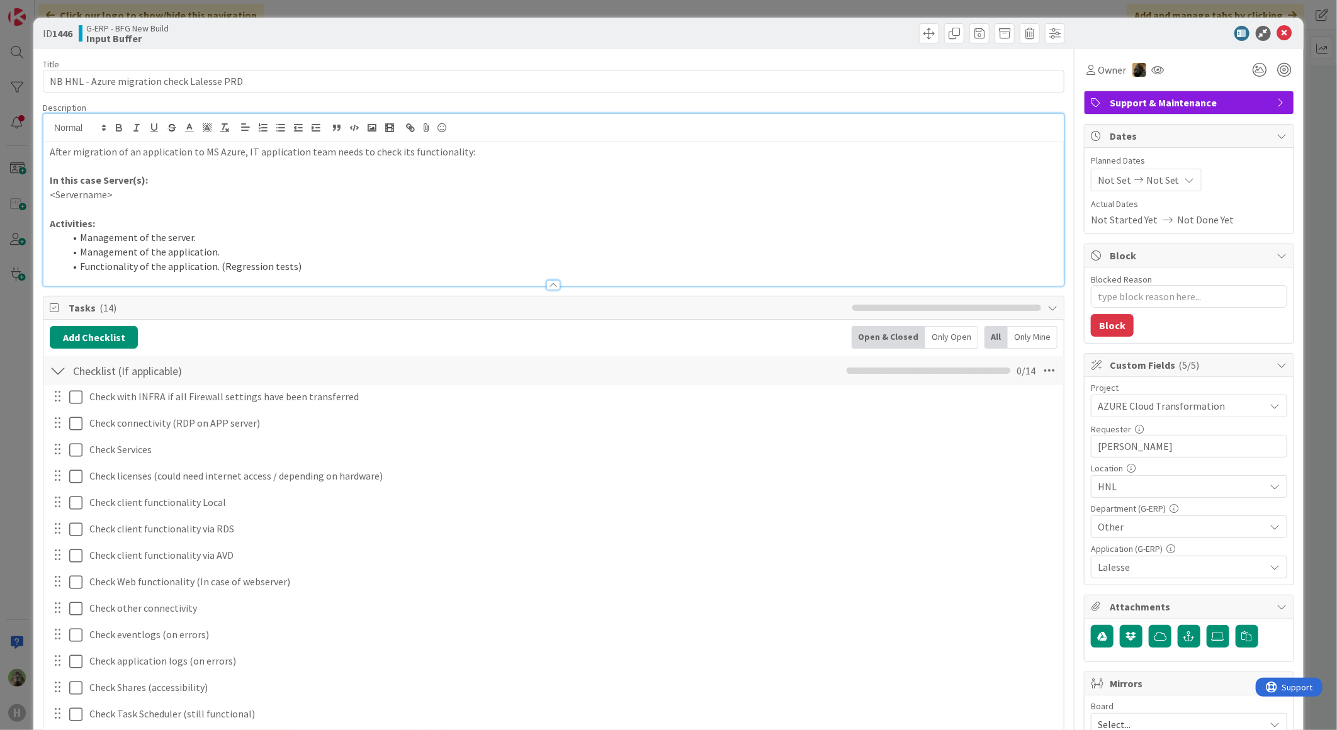
click at [517, 142] on div "After migration of an application to MS Azure, IT application team needs to che…" at bounding box center [553, 214] width 1020 height 144
click at [769, 68] on div "Title 42 / 128" at bounding box center [554, 64] width 1022 height 11
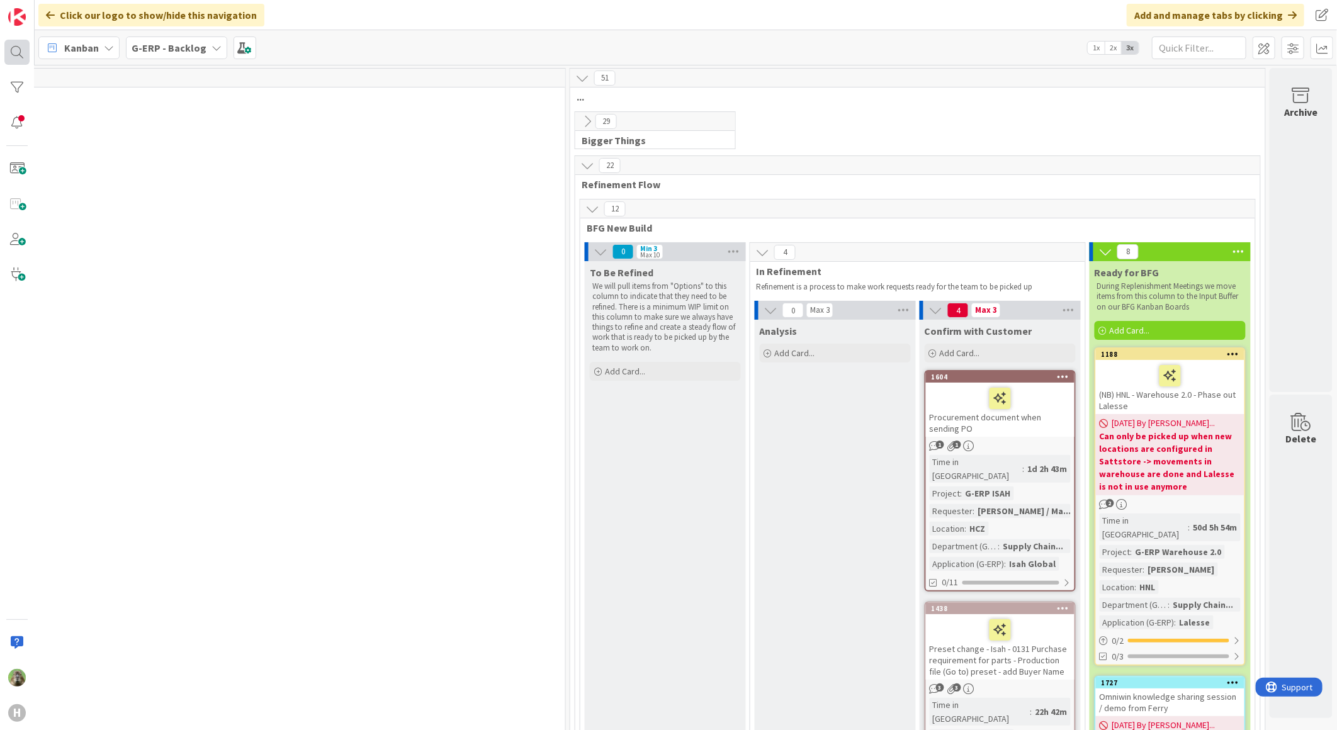
click at [20, 55] on div at bounding box center [16, 52] width 25 height 25
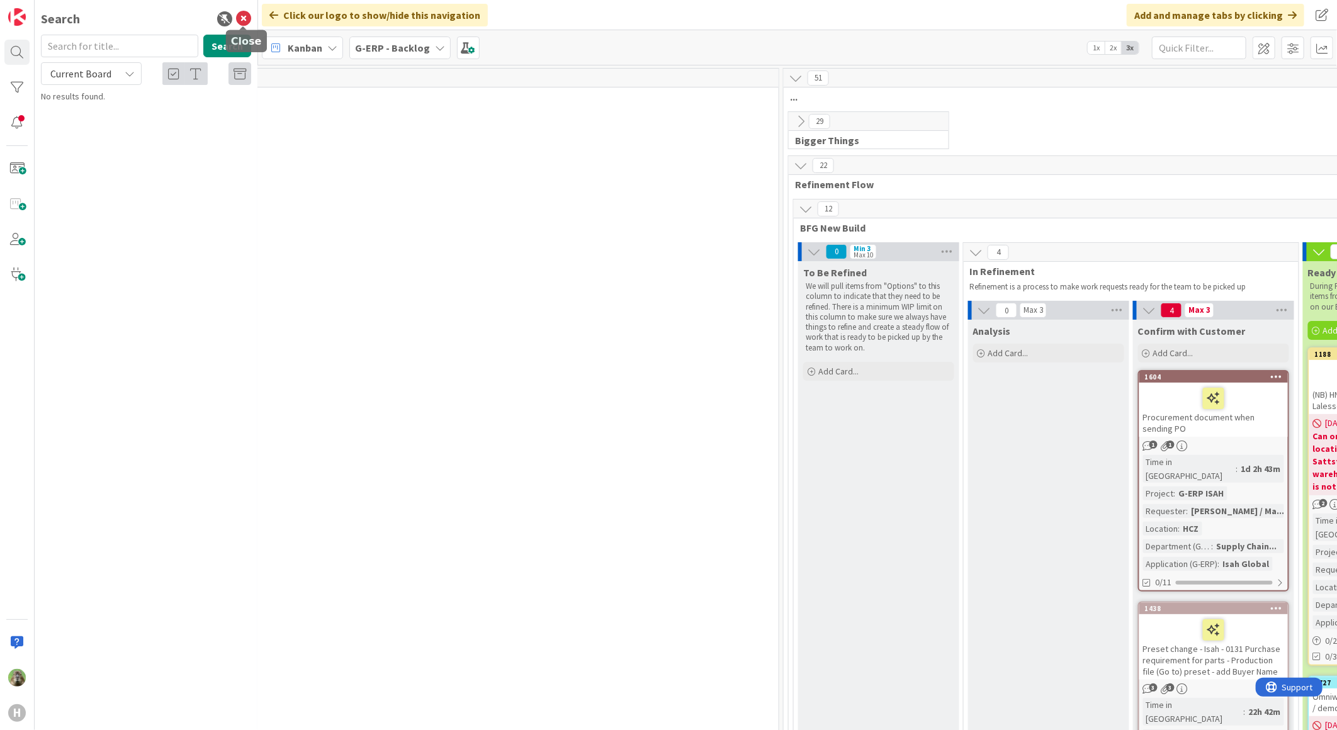
click at [246, 16] on icon at bounding box center [243, 18] width 15 height 15
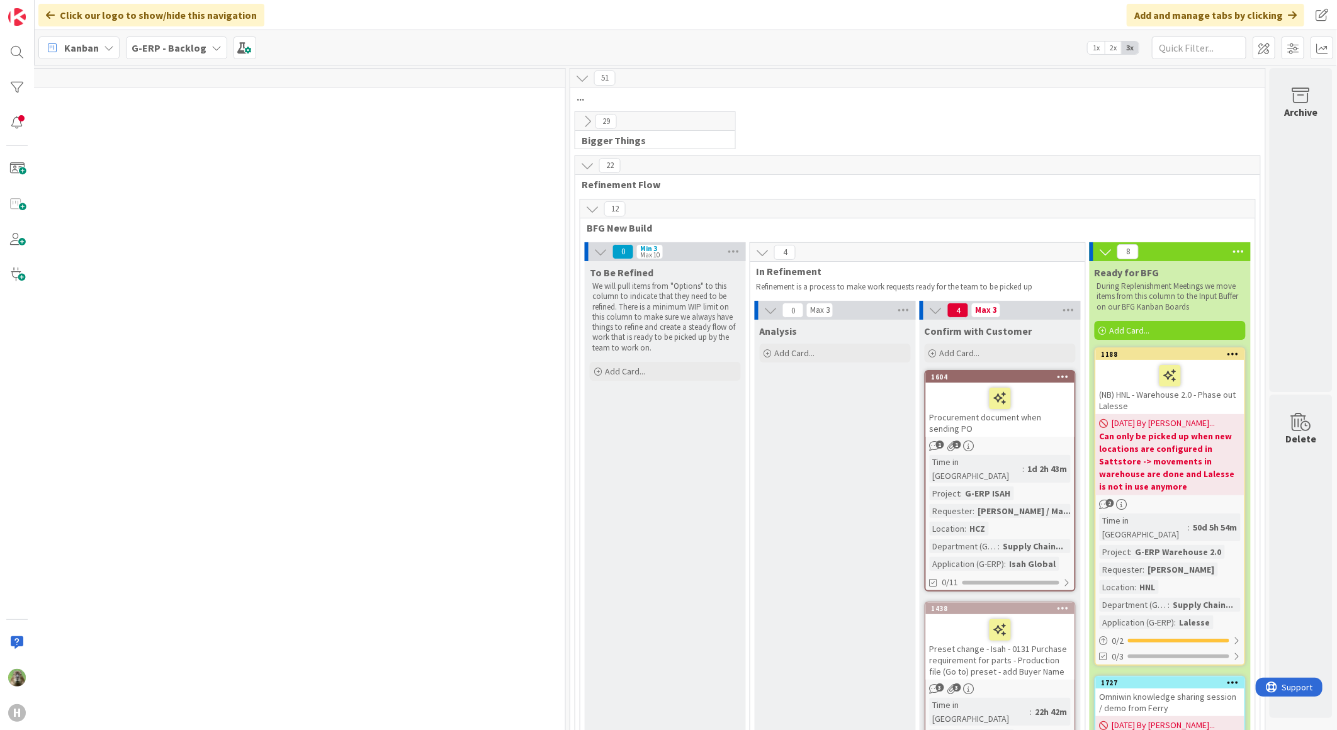
click at [96, 42] on span "Kanban" at bounding box center [81, 47] width 35 height 15
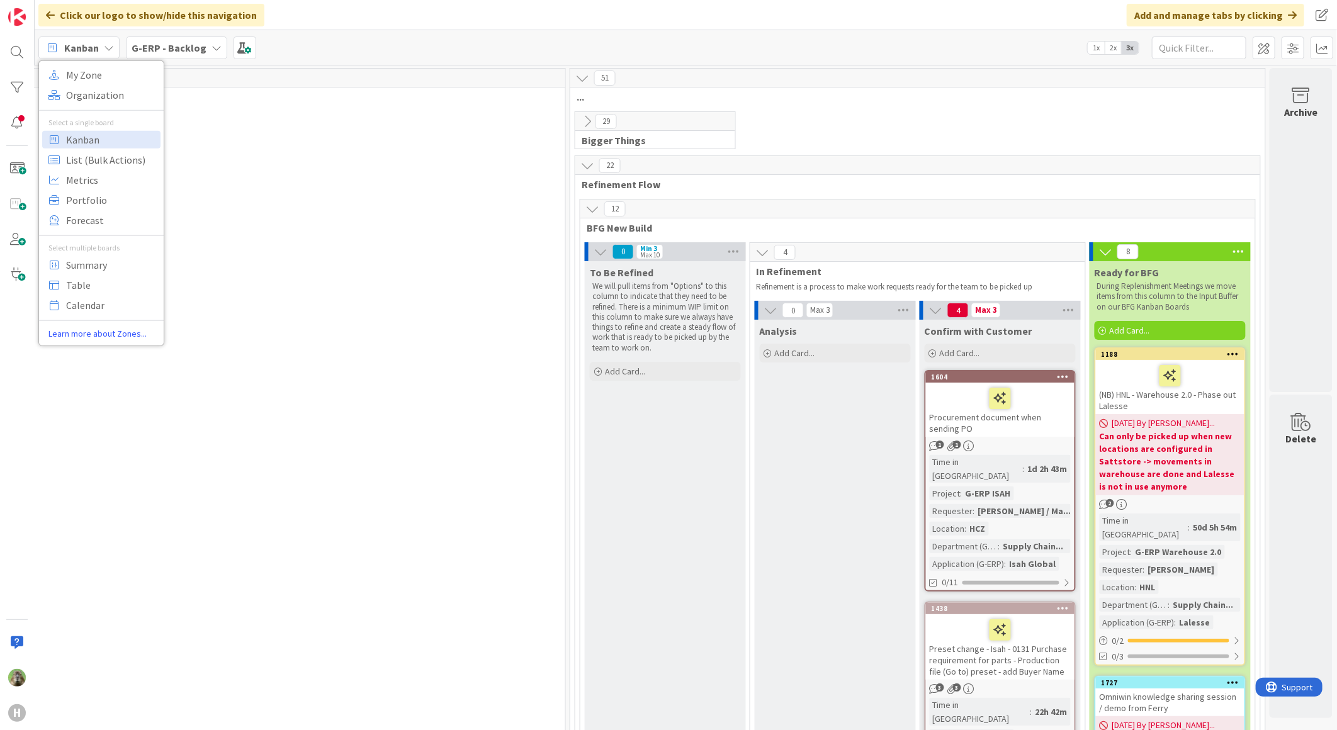
click at [449, 244] on div "8 New Stuff Add Card... 1812 Flint <> P6 documentation Time in [GEOGRAPHIC_DATA…" at bounding box center [62, 559] width 999 height 896
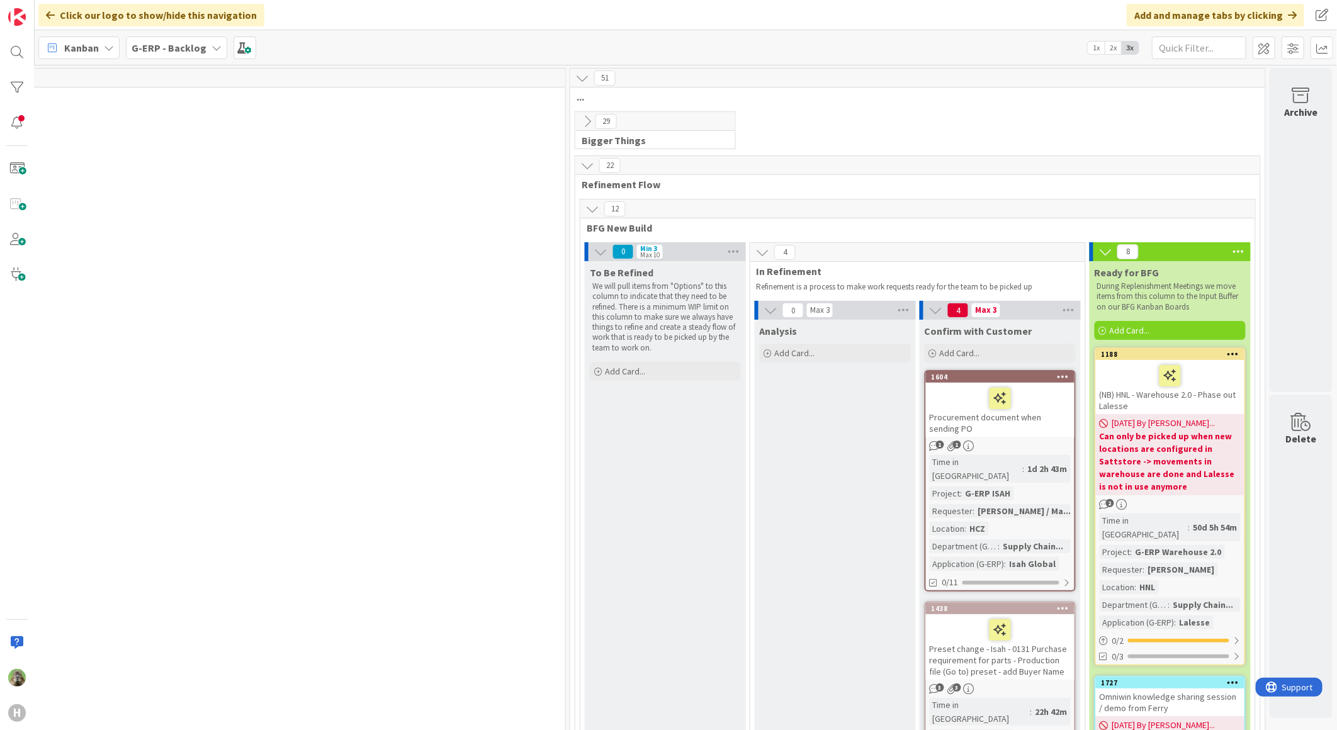
click at [203, 45] on div "G-ERP - Backlog" at bounding box center [176, 48] width 101 height 23
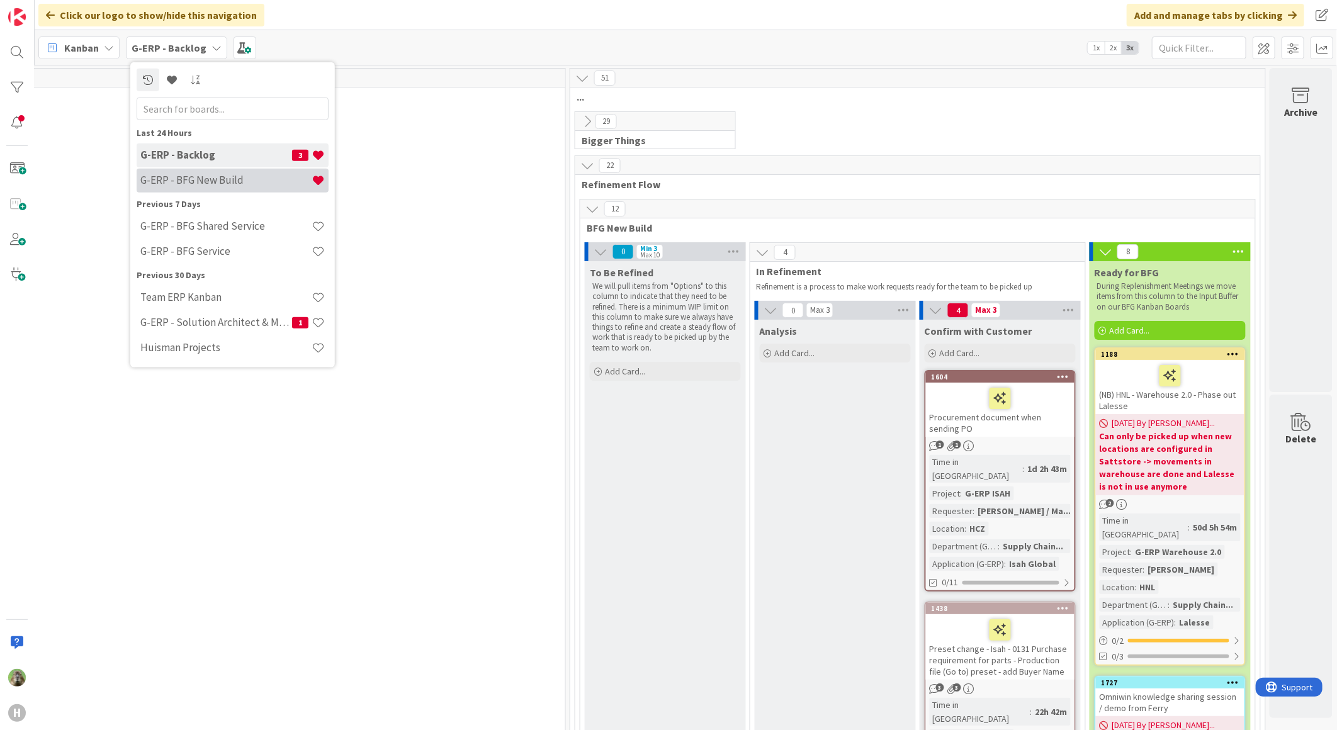
click at [198, 177] on h4 "G-ERP - BFG New Build" at bounding box center [225, 180] width 171 height 13
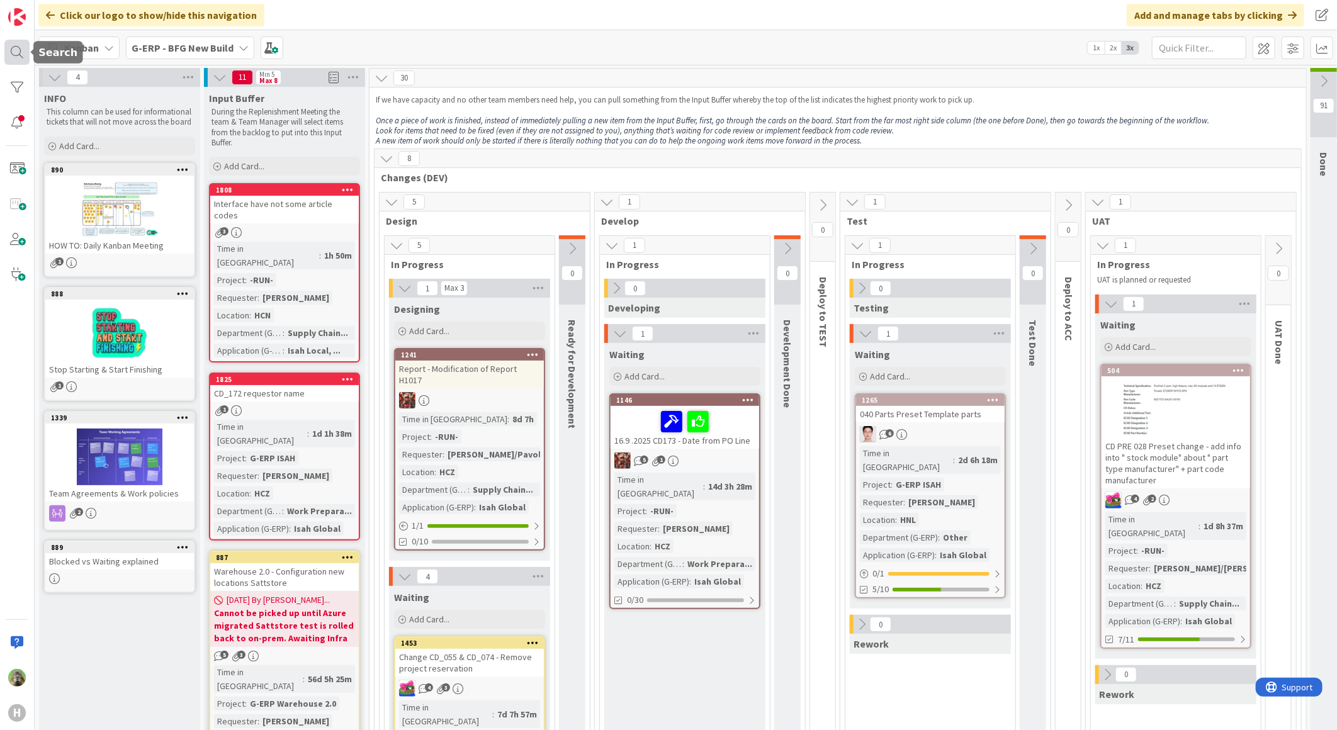
click at [8, 51] on div at bounding box center [16, 52] width 25 height 25
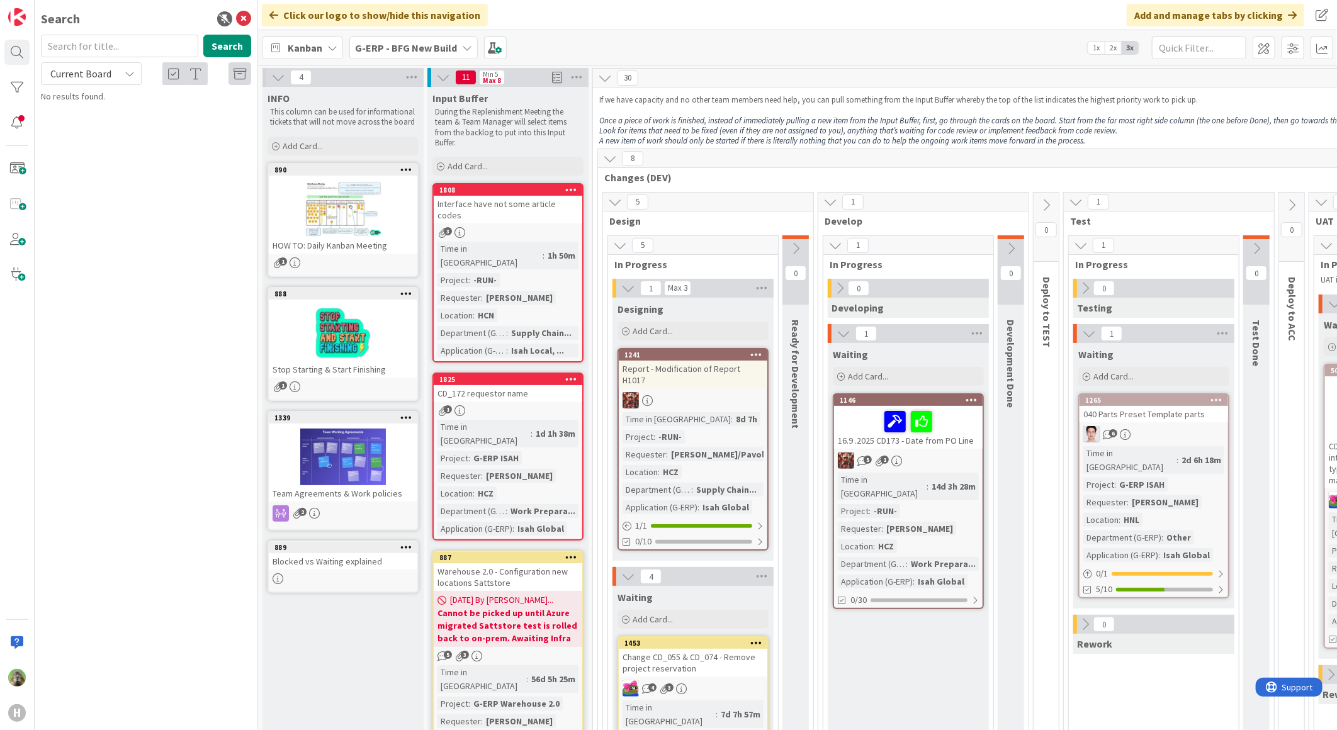
click at [147, 46] on input "text" at bounding box center [119, 46] width 157 height 23
type input "785"
click at [179, 113] on span "[DATE] Update CD- purchase requirement for external operation" at bounding box center [151, 117] width 184 height 25
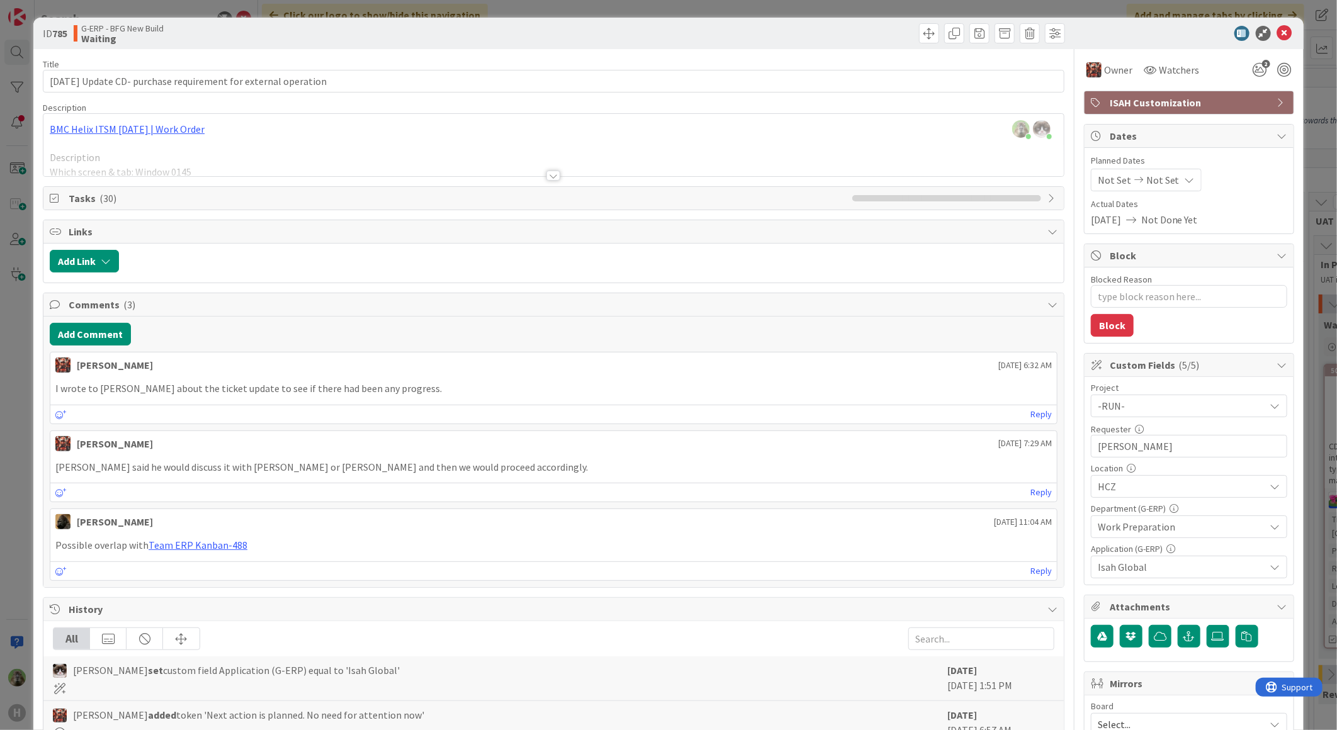
click at [546, 173] on div at bounding box center [553, 176] width 14 height 10
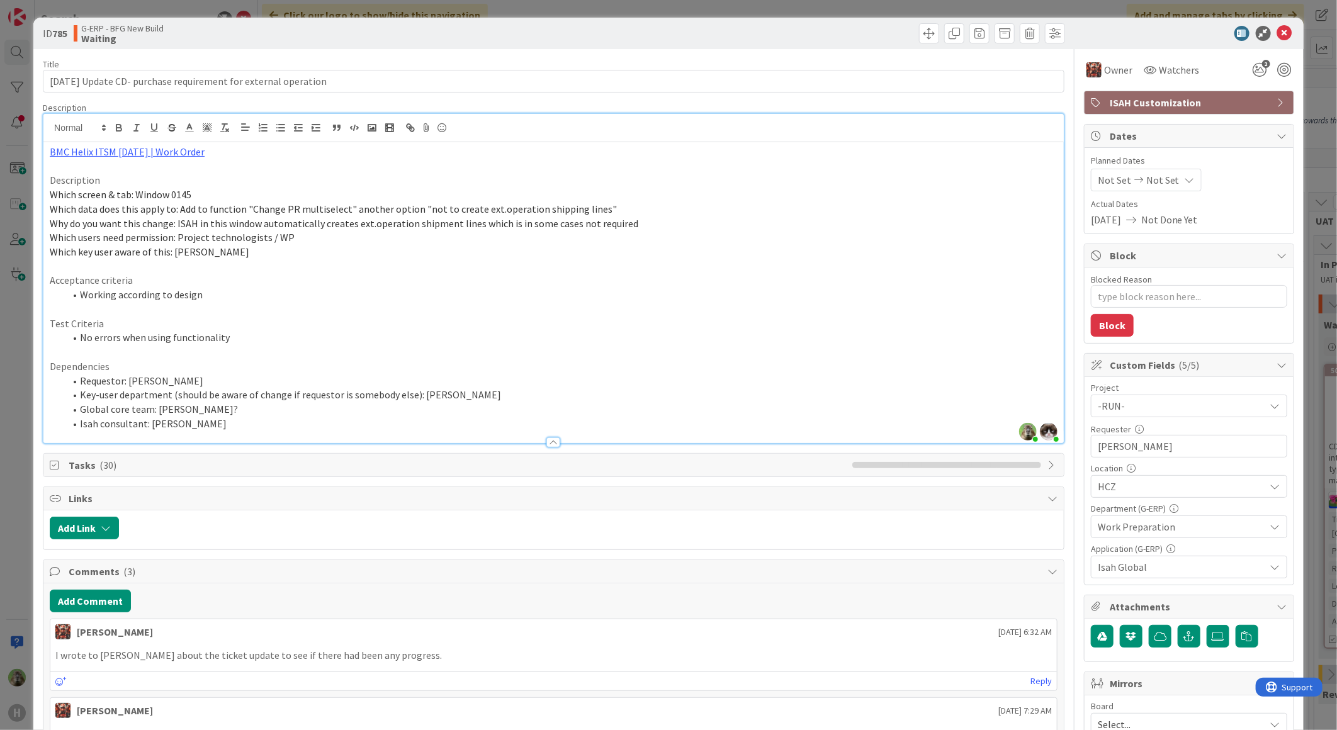
click at [25, 361] on div "ID 785 G-ERP - BFG New Build Waiting Title 64 / 128 [DATE] Update CD- purchase …" at bounding box center [668, 365] width 1337 height 730
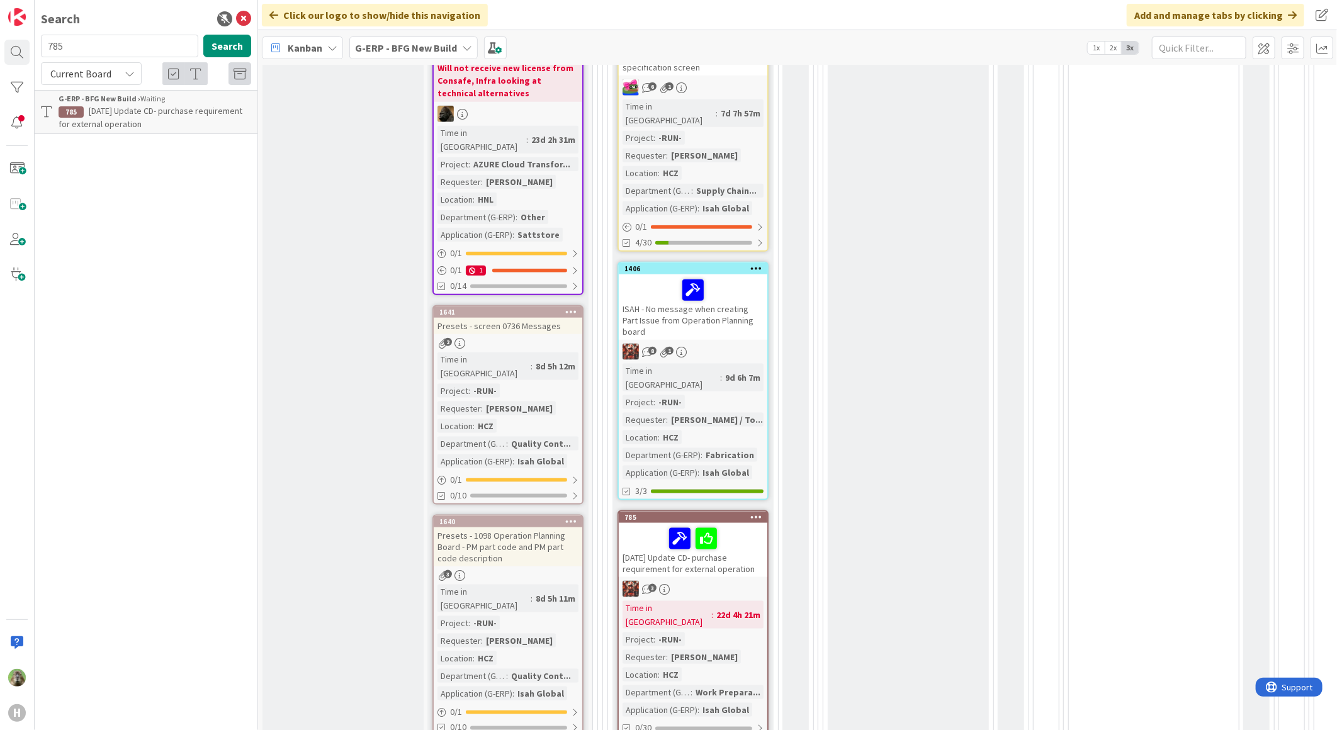
click at [730, 523] on div "[DATE] Update CD- purchase requirement for external operation" at bounding box center [693, 550] width 149 height 54
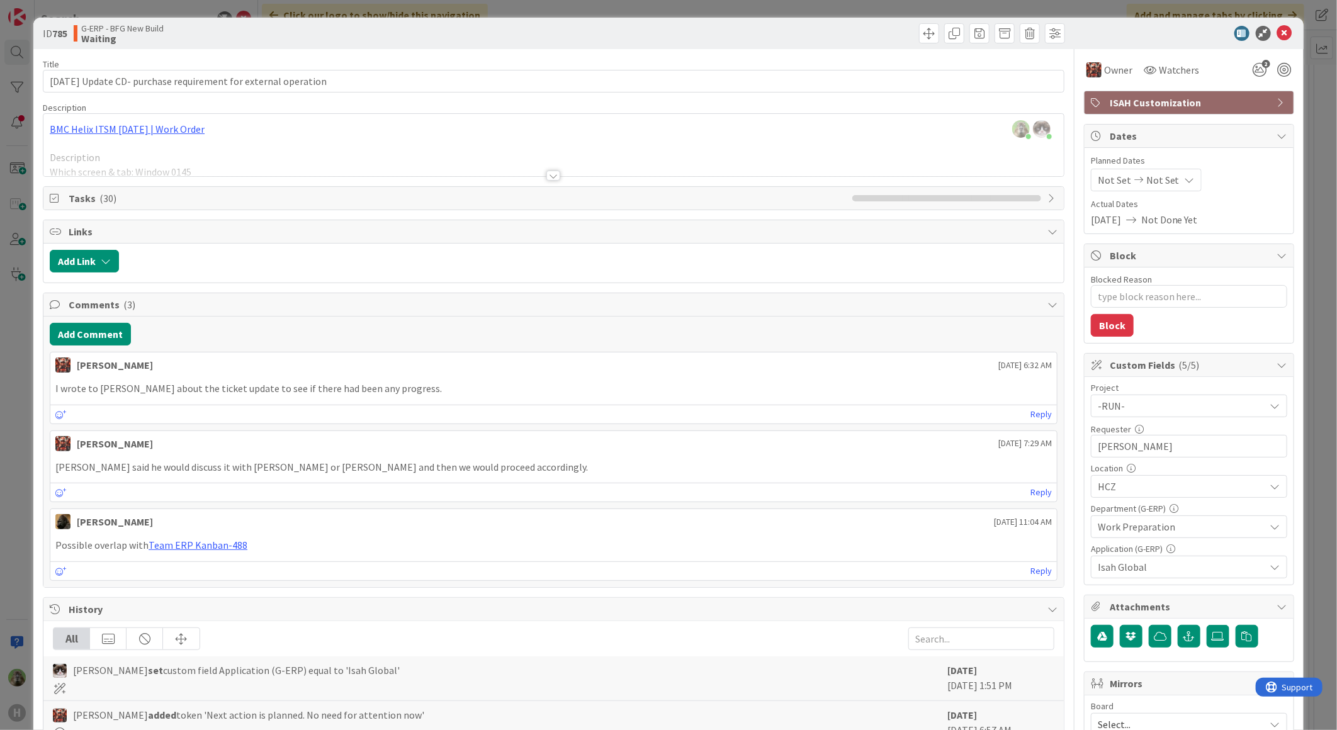
click at [331, 162] on div at bounding box center [553, 160] width 1020 height 32
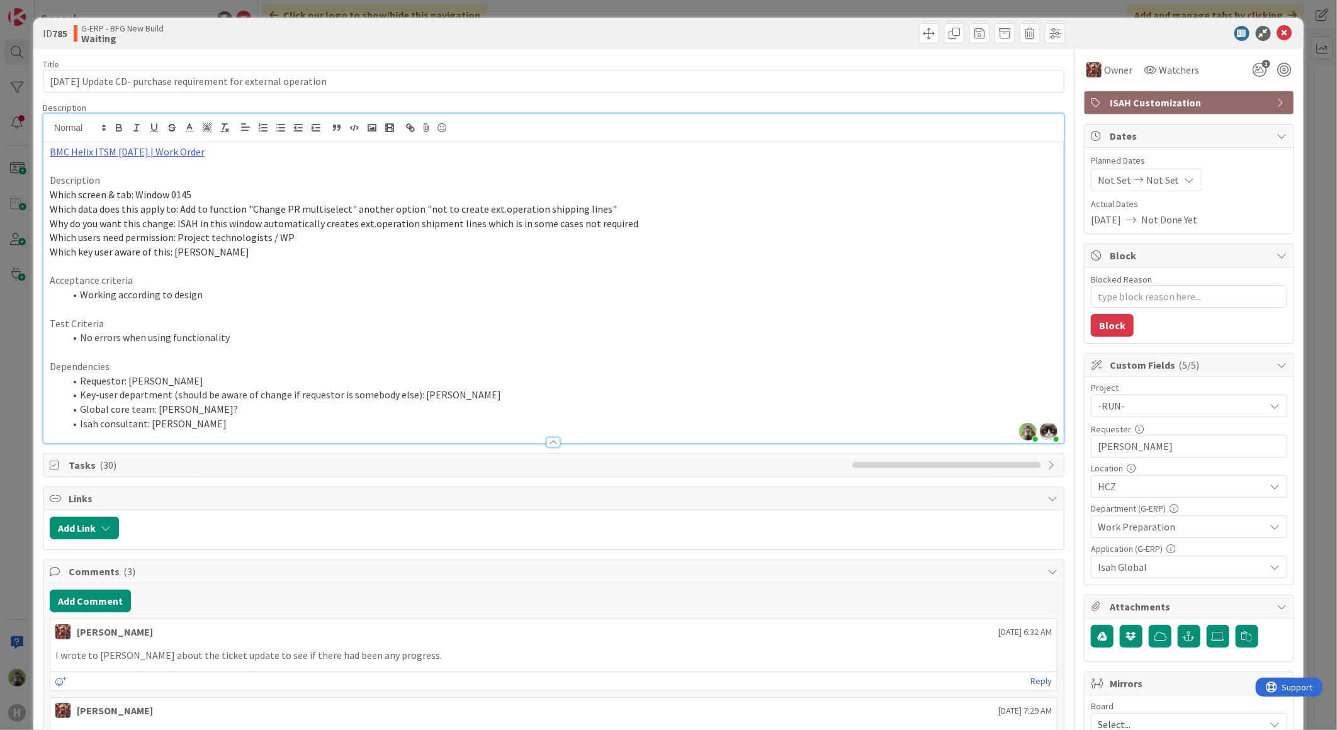
click at [9, 416] on div "ID 785 G-ERP - BFG New Build Waiting Title 64 / 128 [DATE] Update CD- purchase …" at bounding box center [668, 365] width 1337 height 730
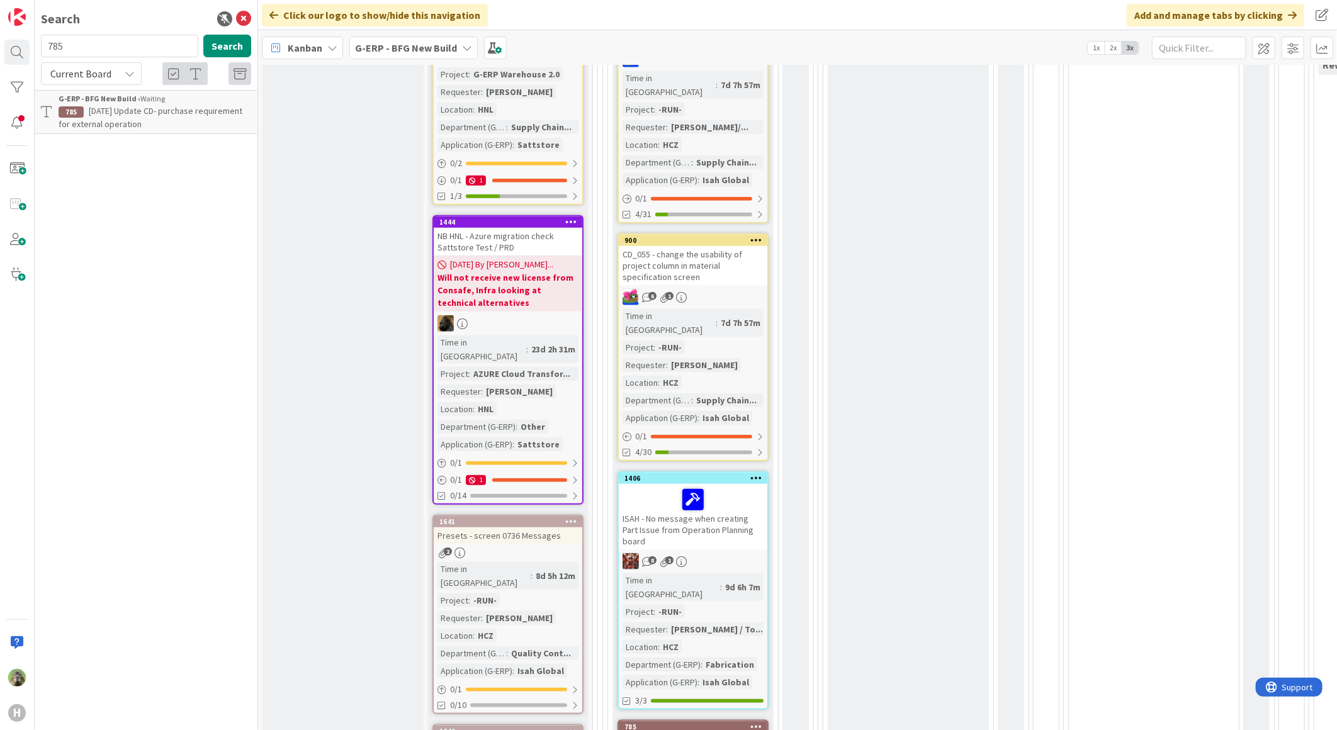
scroll to position [419, 0]
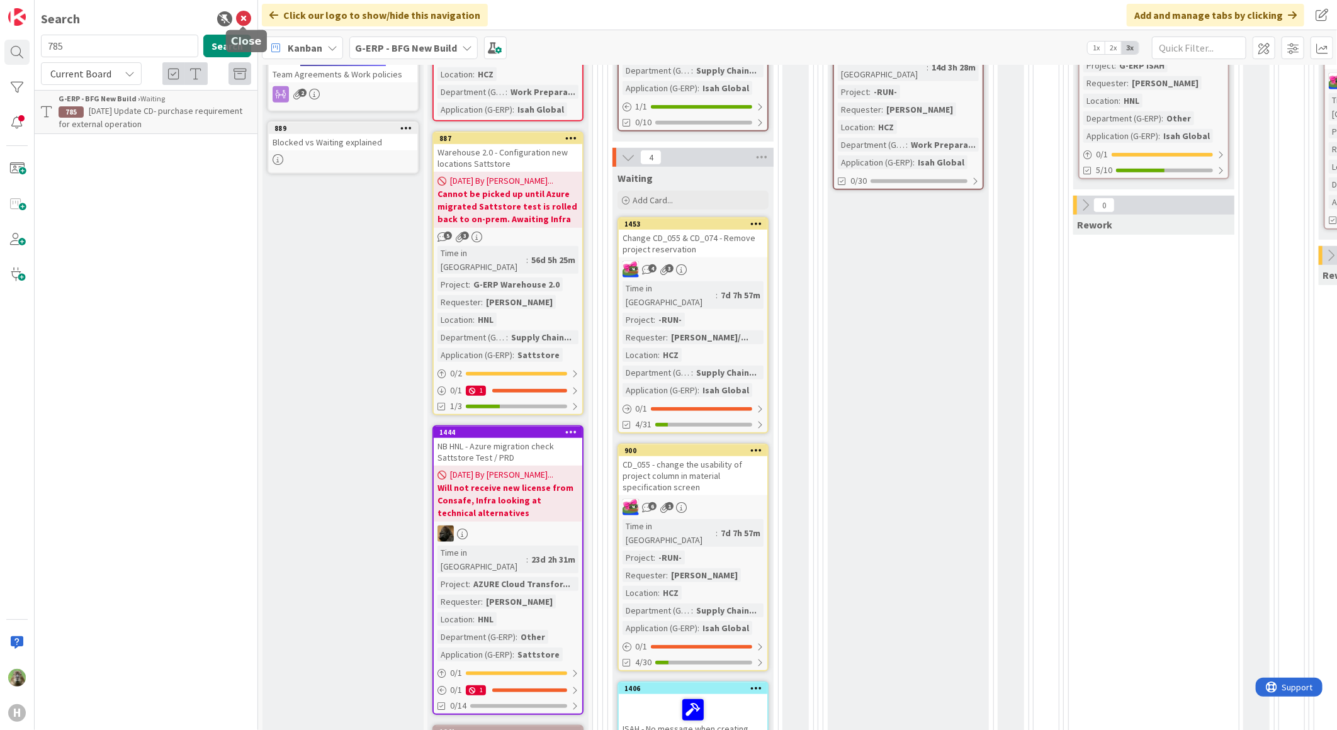
click at [246, 13] on icon at bounding box center [243, 18] width 15 height 15
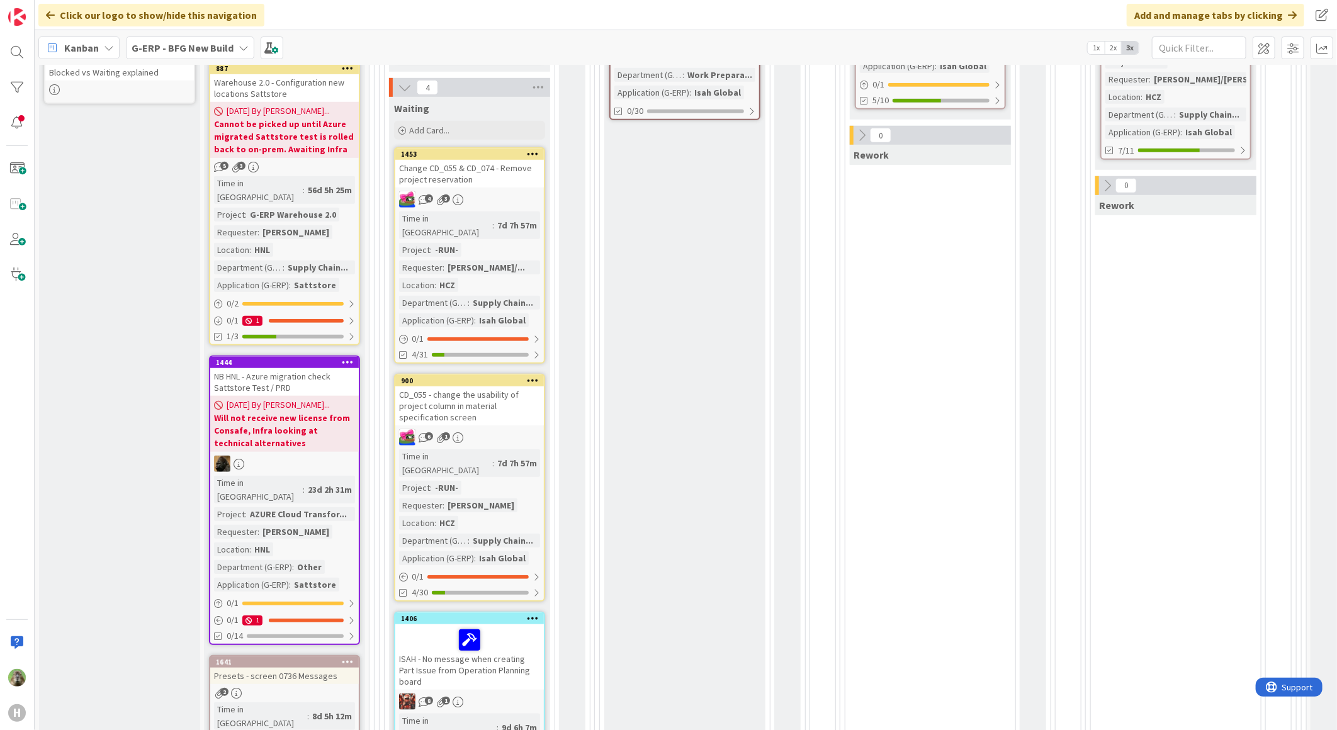
scroll to position [909, 0]
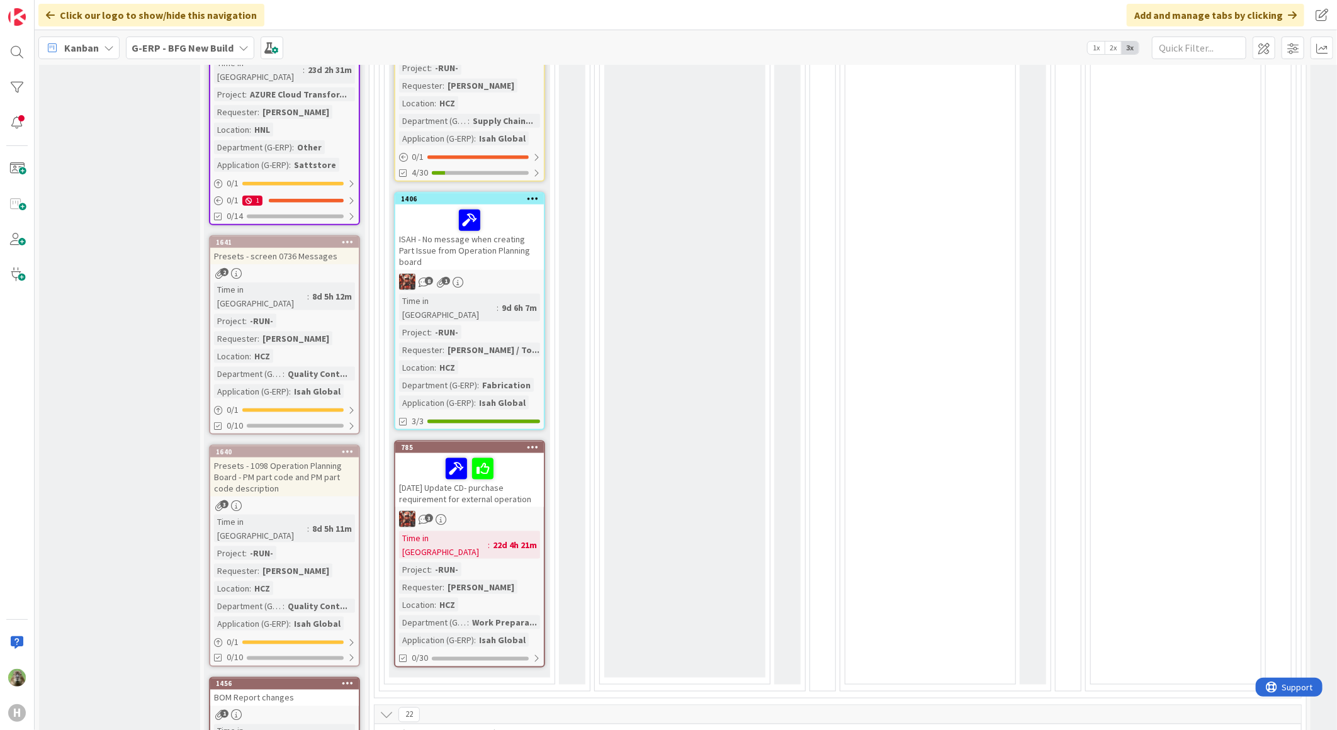
click at [506, 453] on div "[DATE] Update CD- purchase requirement for external operation" at bounding box center [469, 480] width 149 height 54
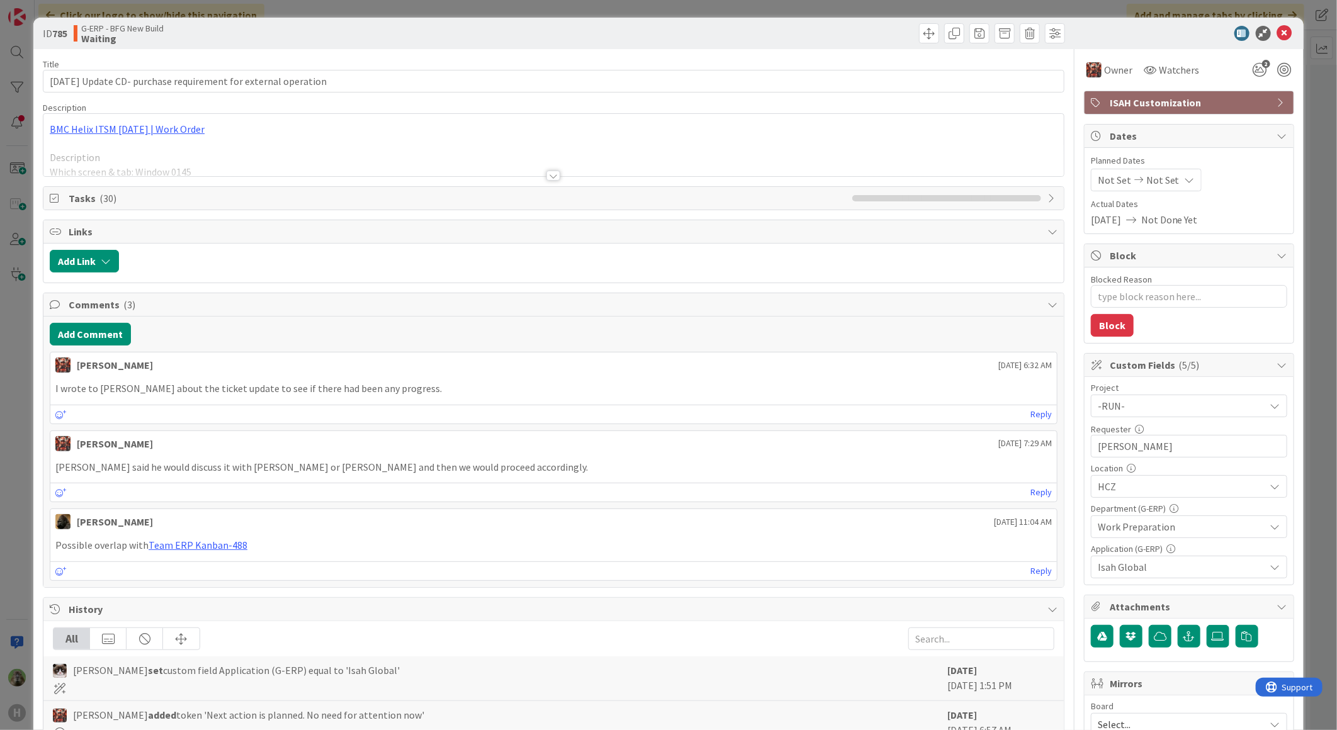
type textarea "x"
click at [21, 473] on div "ID 785 G-ERP - BFG New Build Waiting Title 64 / 128 [DATE] Update CD- purchase …" at bounding box center [668, 365] width 1337 height 730
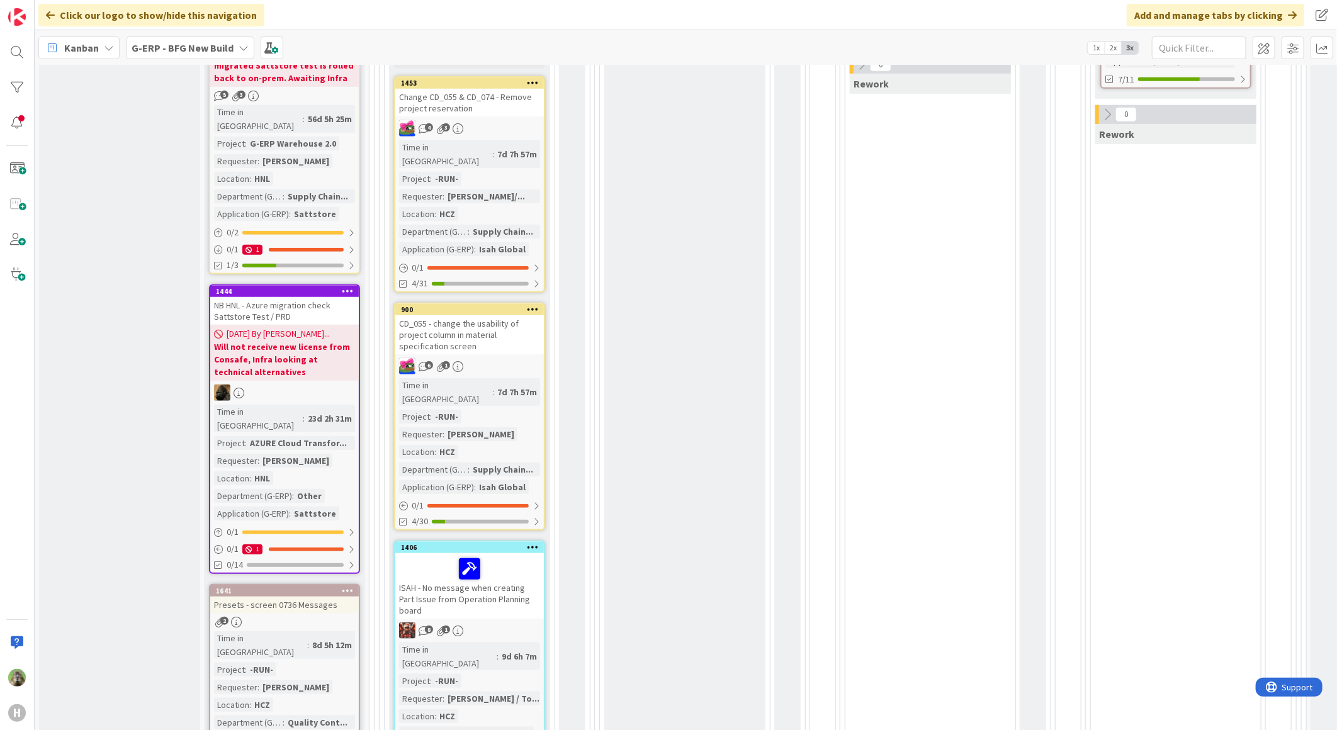
scroll to position [559, 0]
